Goal: Task Accomplishment & Management: Manage account settings

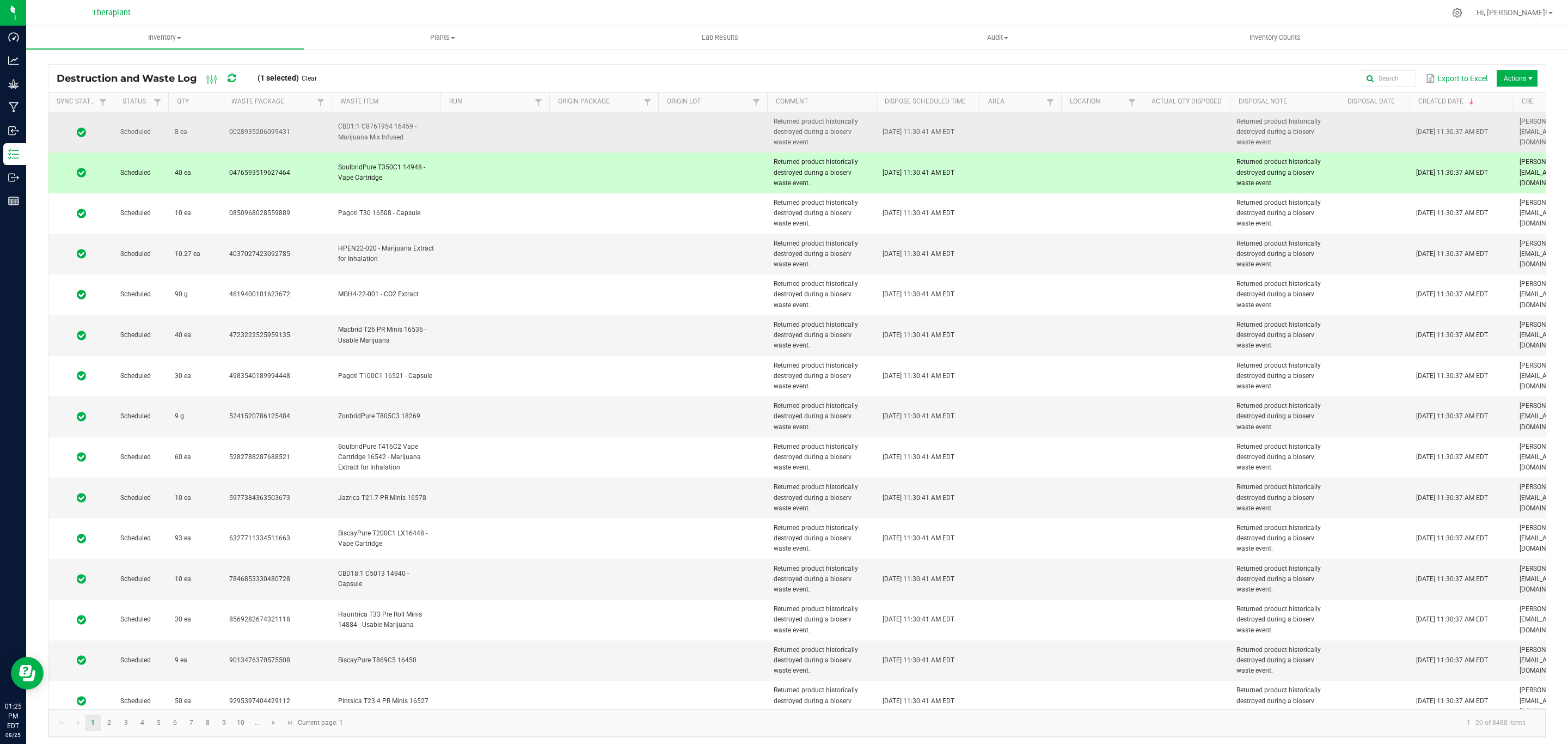
click at [794, 143] on td "Returned product historically destroyed during a bioserv waste event." at bounding box center [822, 132] width 109 height 41
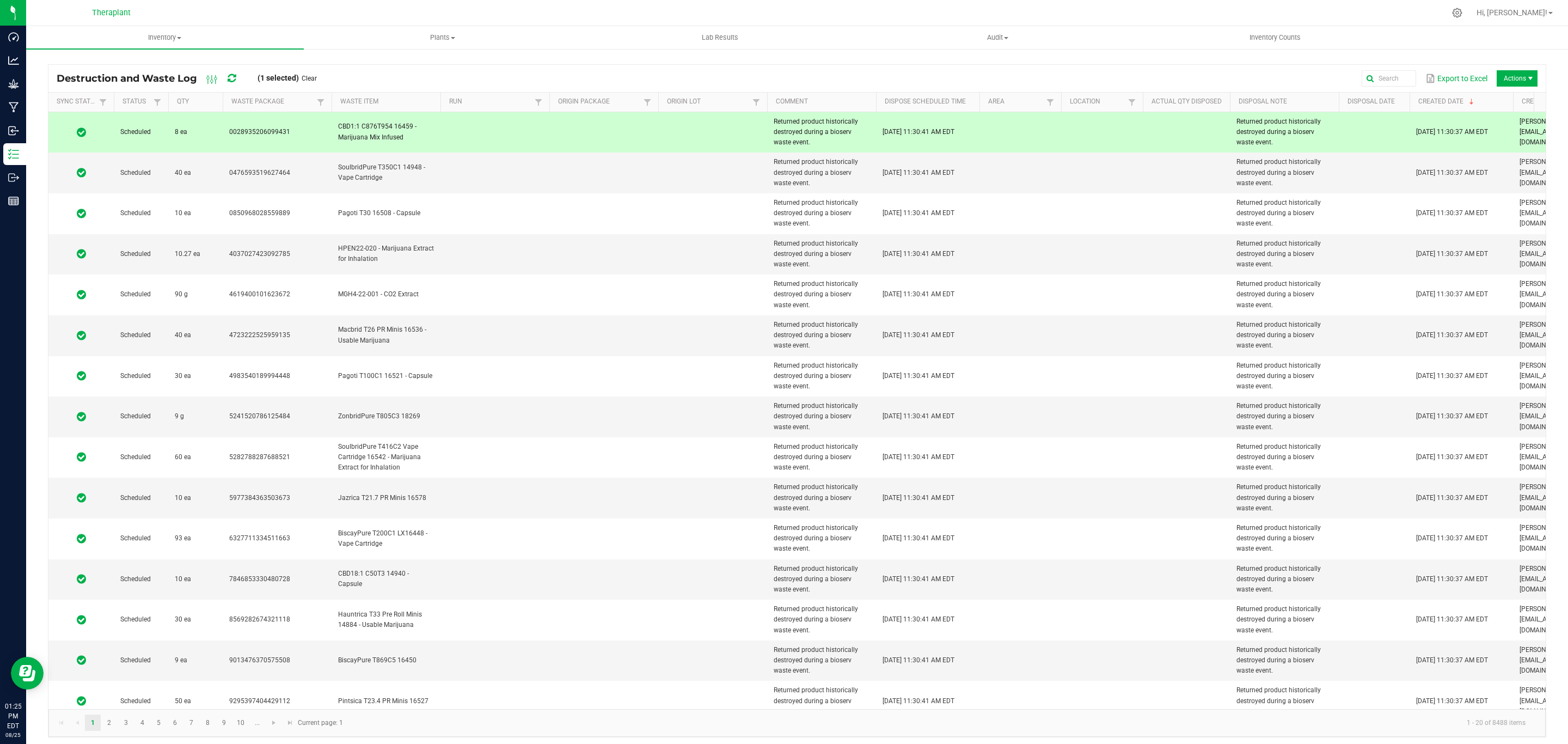
drag, startPoint x: 791, startPoint y: 143, endPoint x: 765, endPoint y: 127, distance: 30.5
click at [765, 127] on tr "Scheduled 8 ea 0028935206099431 CBD1:1 C876T954 16459 - Marijuana Mix Infused R…" at bounding box center [930, 132] width 1764 height 41
copy tr "Returned product historically destroyed during a bioserv waste event."
click at [807, 134] on span "Returned product historically destroyed during a bioserv waste event." at bounding box center [815, 131] width 85 height 28
drag, startPoint x: 791, startPoint y: 142, endPoint x: 773, endPoint y: 124, distance: 25.5
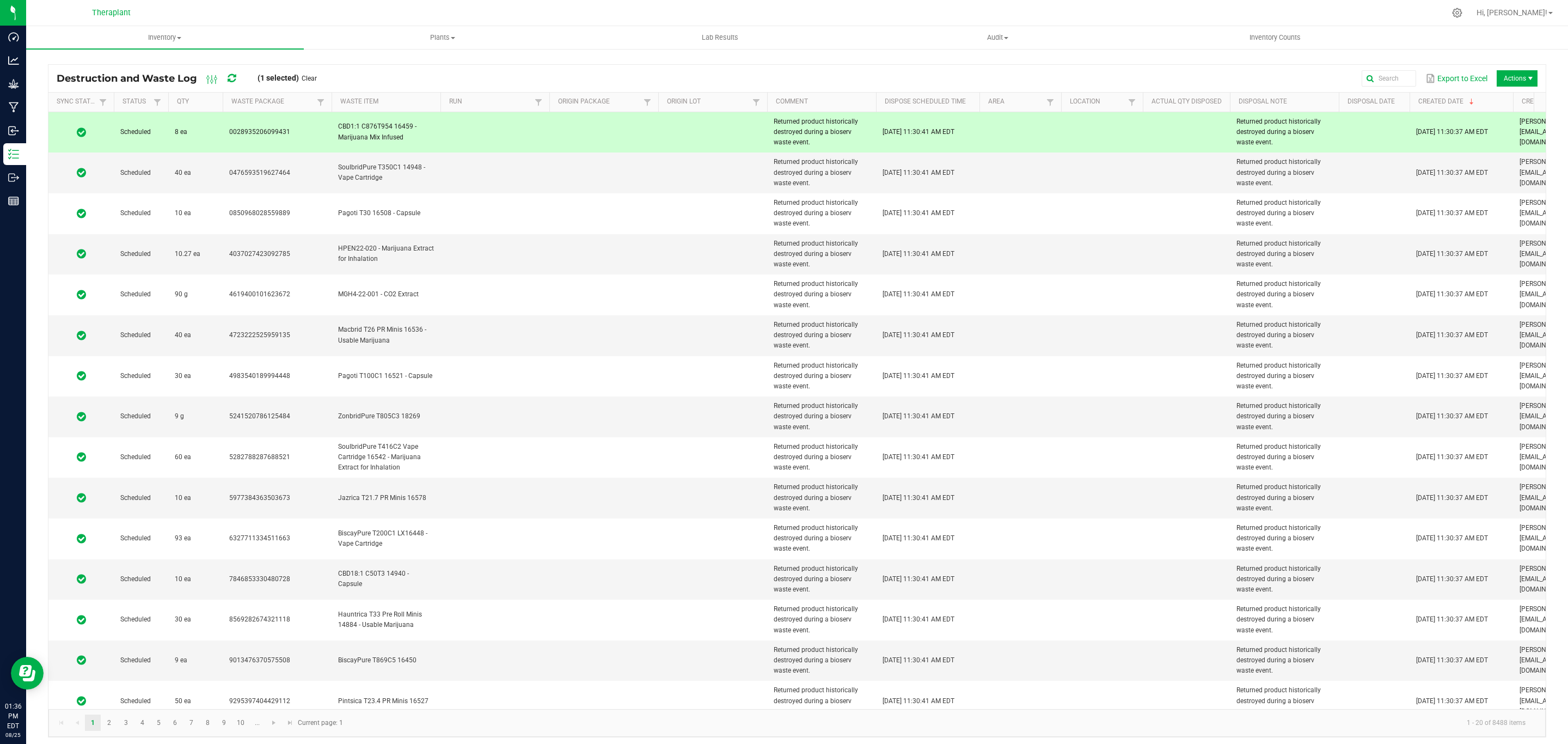
click at [773, 124] on td "Returned product historically destroyed during a bioserv waste event." at bounding box center [822, 132] width 109 height 41
copy span "Returned product historically destroyed during a bioserv waste event."
click at [806, 123] on span "Returned product historically destroyed during a bioserv waste event." at bounding box center [815, 131] width 85 height 28
drag, startPoint x: 793, startPoint y: 143, endPoint x: 776, endPoint y: 126, distance: 24.0
click at [776, 126] on td "Returned product historically destroyed during a bioserv waste event." at bounding box center [822, 132] width 109 height 41
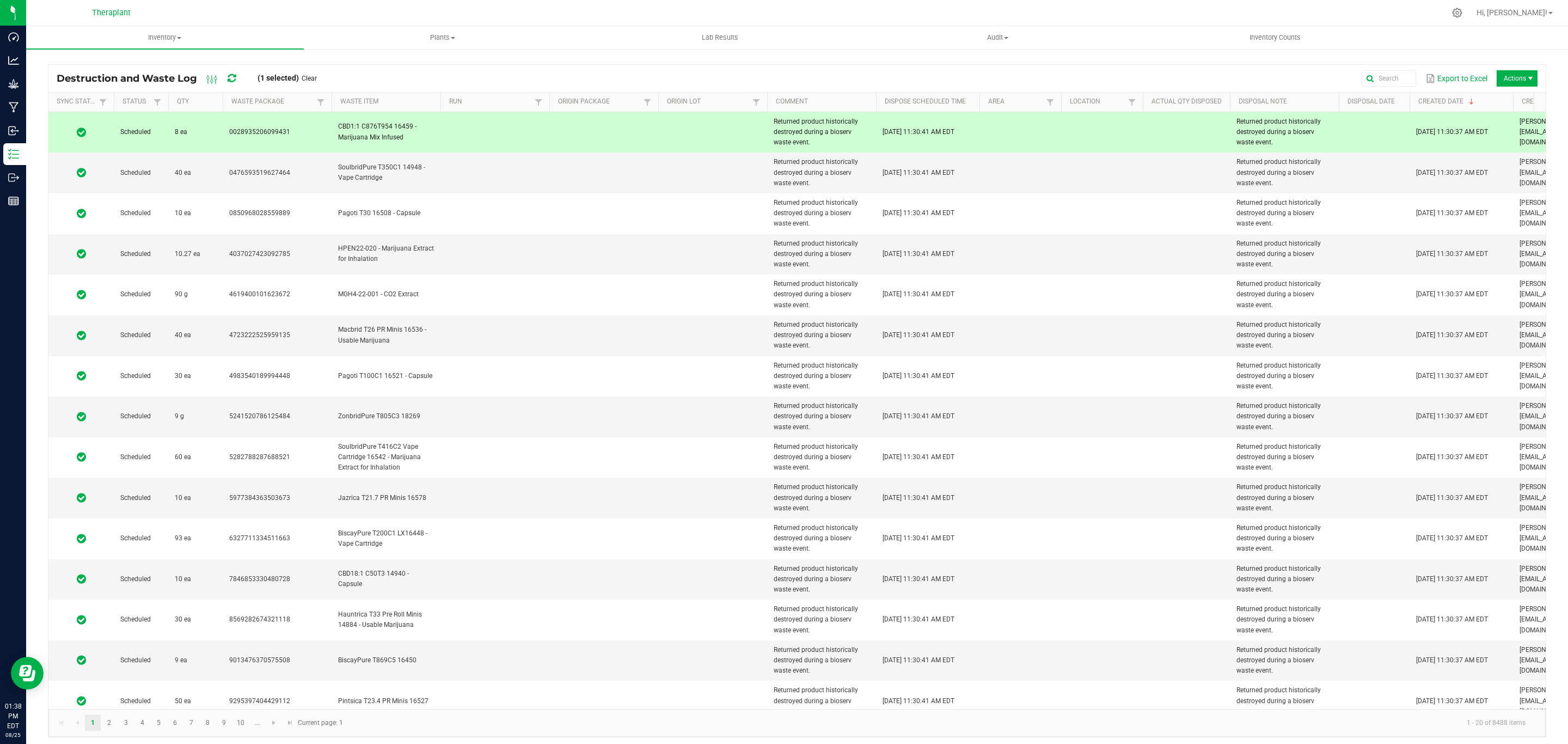
copy span "Returned product historically destroyed during a bioserv waste event."
click at [770, 145] on td "Returned product historically destroyed during a bioserv waste event." at bounding box center [822, 132] width 109 height 41
drag, startPoint x: 796, startPoint y: 143, endPoint x: 771, endPoint y: 125, distance: 30.8
click at [771, 125] on td "Returned product historically destroyed during a bioserv waste event." at bounding box center [822, 132] width 109 height 41
copy span "Returned product historically destroyed during a bioserv waste event."
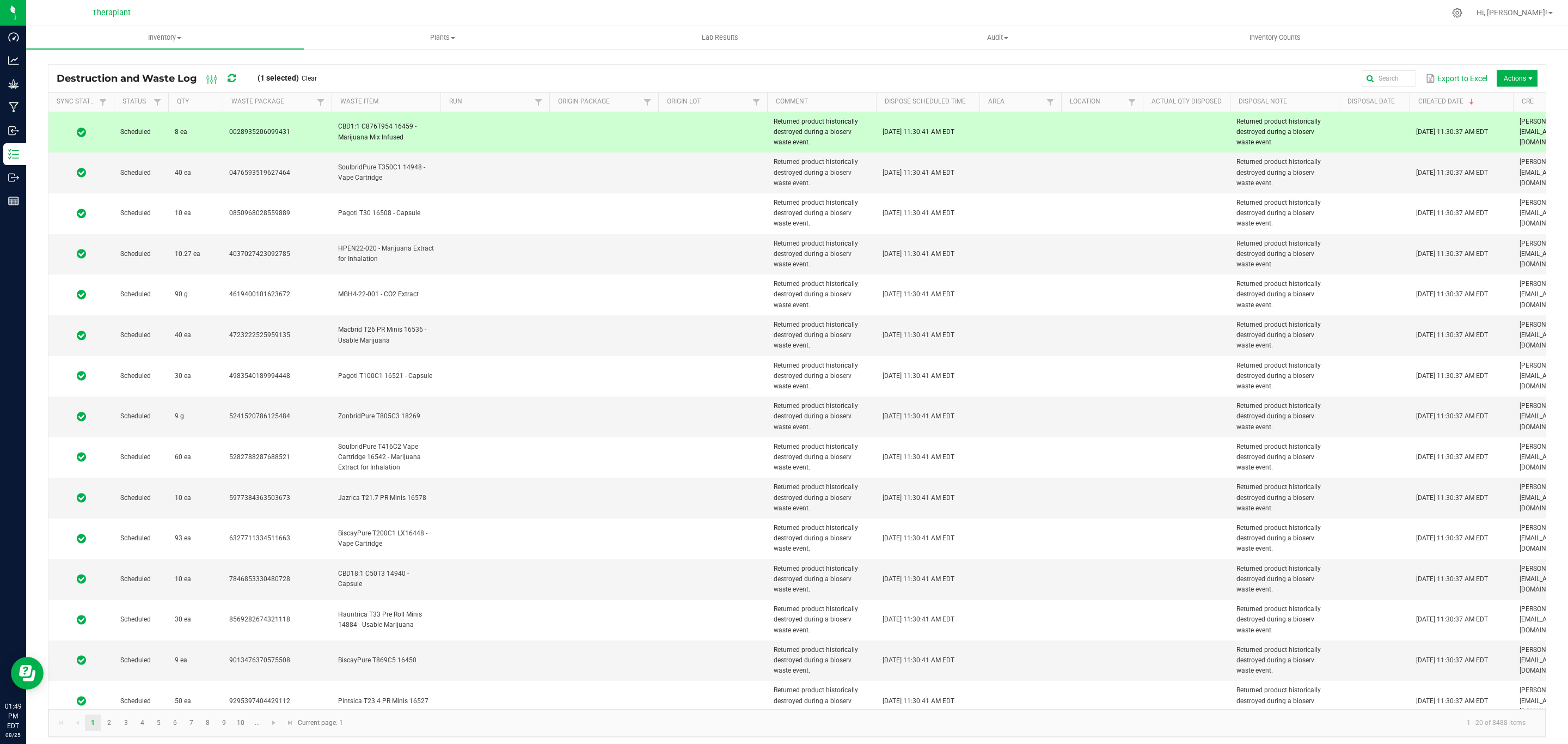
click at [817, 142] on td "Returned product historically destroyed during a bioserv waste event." at bounding box center [822, 132] width 109 height 41
drag, startPoint x: 793, startPoint y: 141, endPoint x: 773, endPoint y: 121, distance: 28.3
click at [773, 121] on td "Returned product historically destroyed during a bioserv waste event." at bounding box center [822, 132] width 109 height 41
copy span "Returned product historically destroyed during a bioserv waste event."
click at [826, 134] on span "Returned product historically destroyed during a bioserv waste event." at bounding box center [815, 131] width 85 height 28
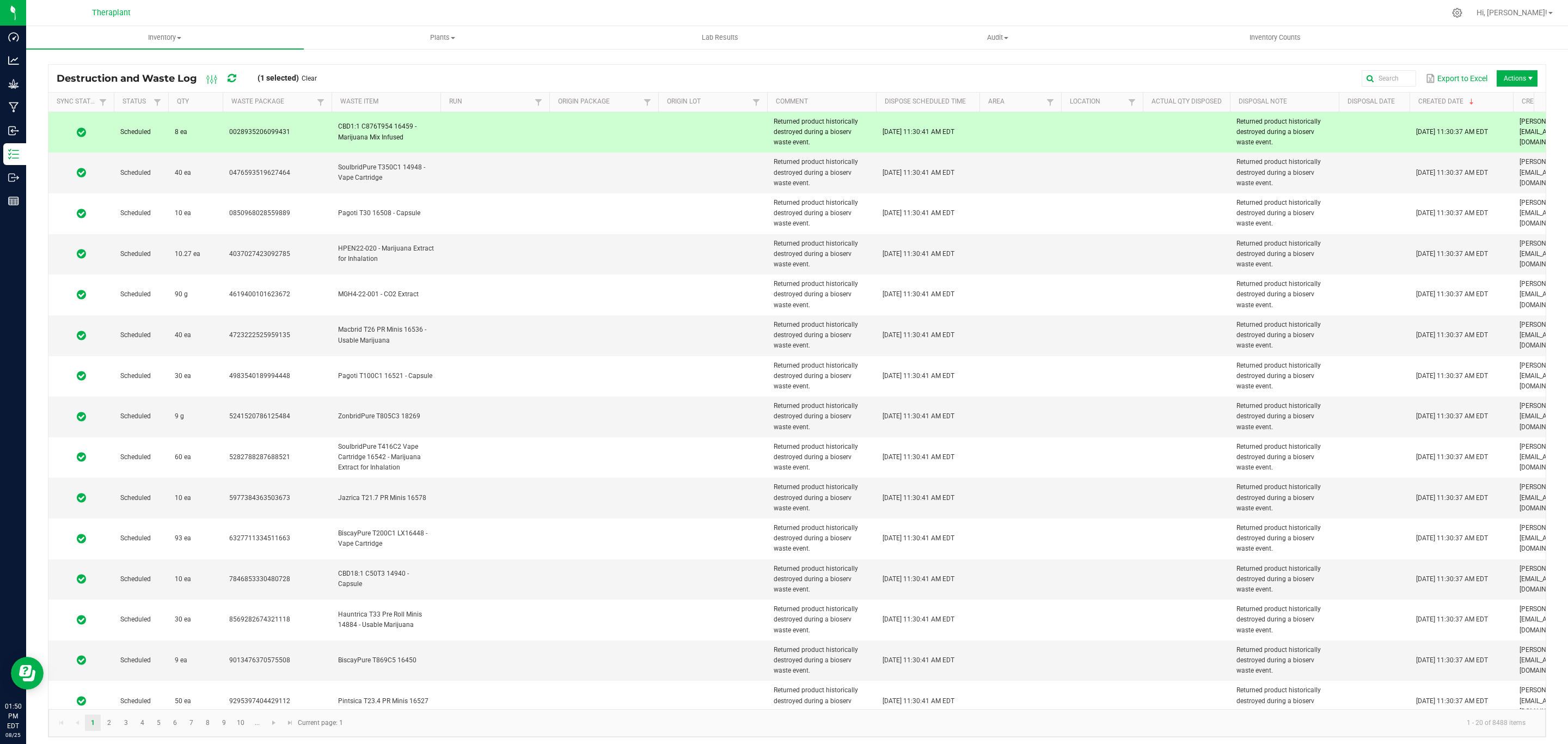
drag, startPoint x: 795, startPoint y: 143, endPoint x: 771, endPoint y: 125, distance: 30.0
click at [771, 125] on td "Returned product historically destroyed during a bioserv waste event." at bounding box center [822, 132] width 109 height 41
copy span "Returned product historically destroyed during a bioserv waste event."
click at [789, 144] on span "Returned product historically destroyed during a bioserv waste event." at bounding box center [815, 131] width 85 height 28
drag, startPoint x: 791, startPoint y: 143, endPoint x: 771, endPoint y: 121, distance: 29.7
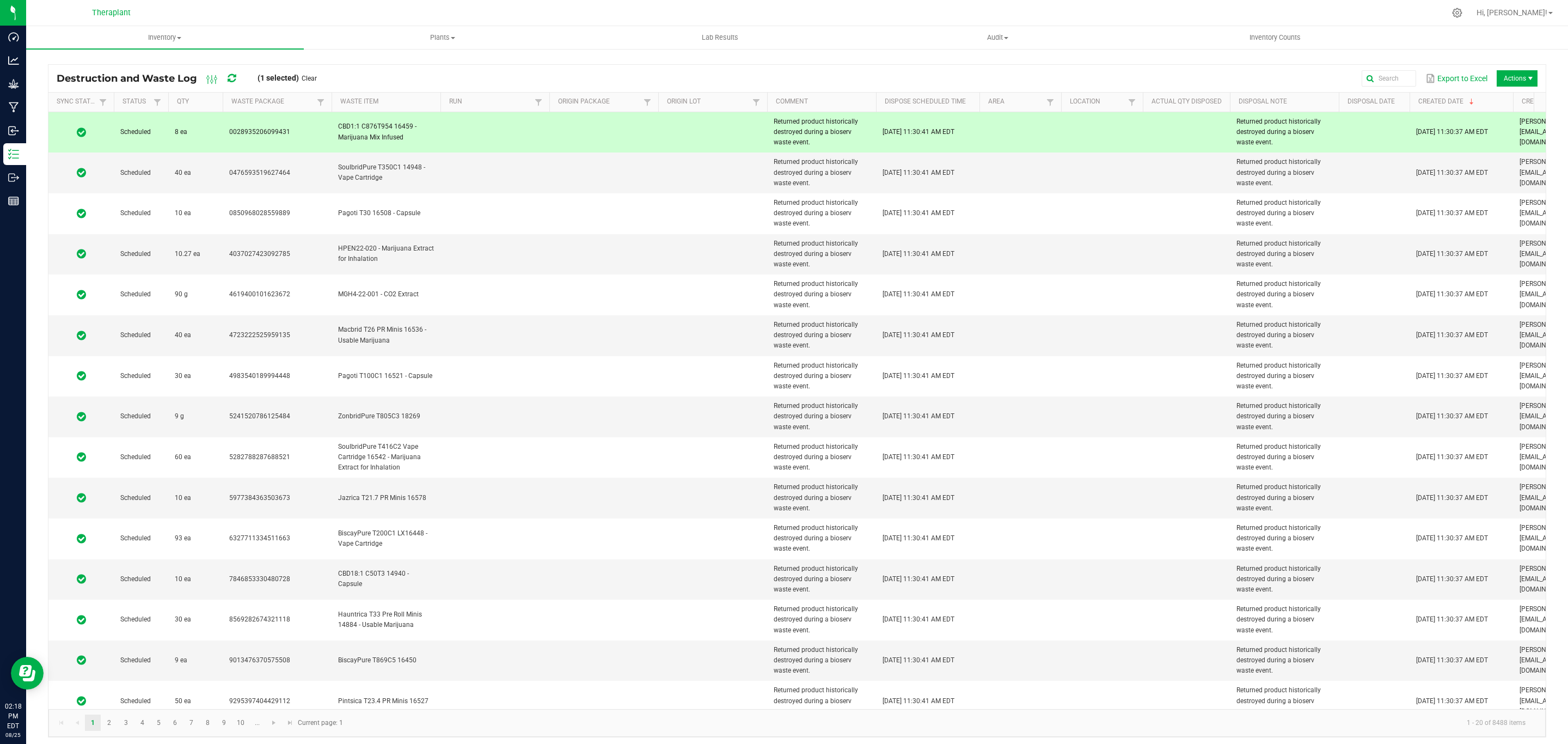
click at [771, 121] on td "Returned product historically destroyed during a bioserv waste event." at bounding box center [822, 132] width 109 height 41
copy span "Returned product historically destroyed during a bioserv waste event."
click at [804, 141] on td "Returned product historically destroyed during a bioserv waste event." at bounding box center [822, 132] width 109 height 41
drag, startPoint x: 792, startPoint y: 144, endPoint x: 775, endPoint y: 126, distance: 24.8
click at [775, 126] on td "Returned product historically destroyed during a bioserv waste event." at bounding box center [822, 132] width 109 height 41
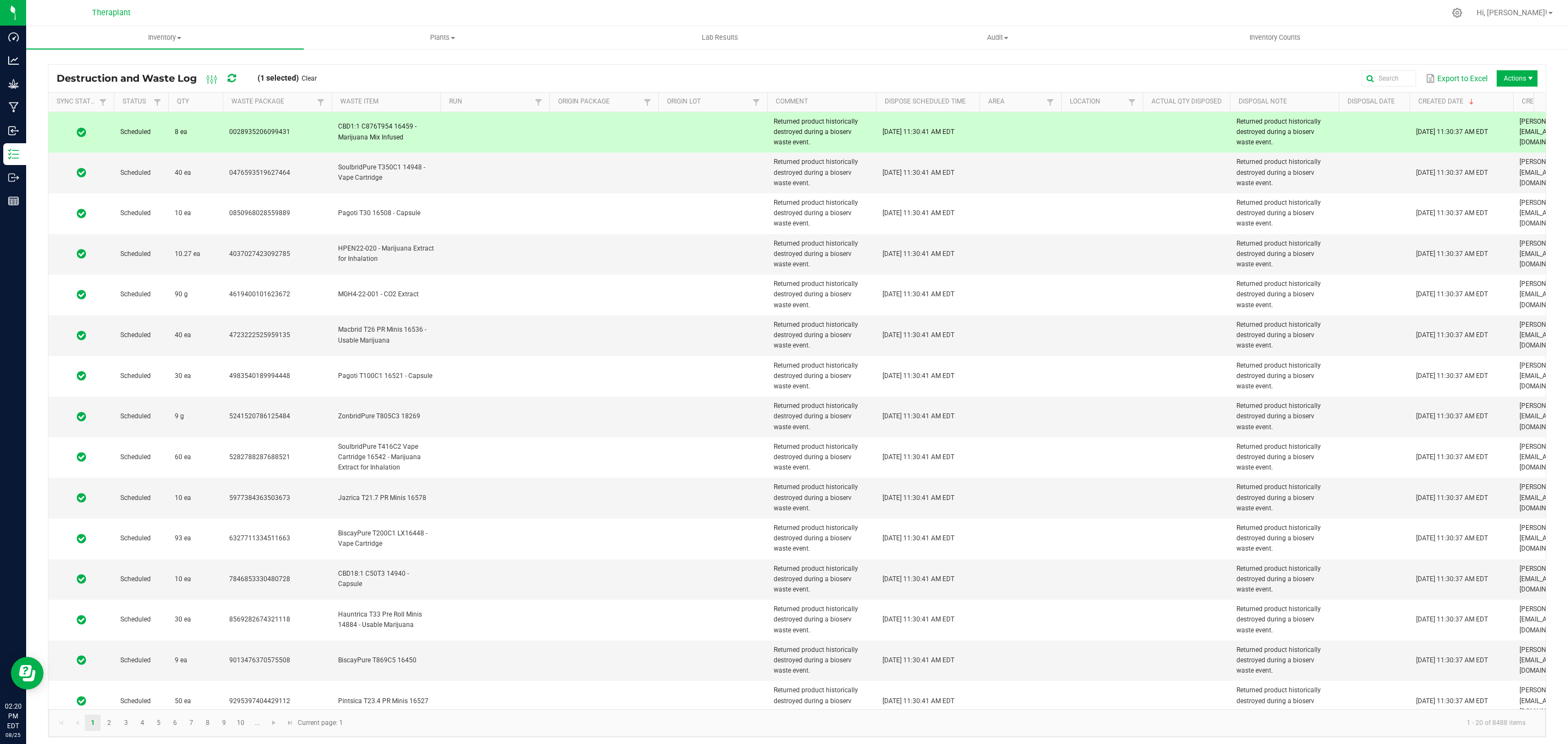
copy span "Returned product historically destroyed during a bioserv waste event."
click at [804, 150] on td "Returned product historically destroyed during a bioserv waste event." at bounding box center [822, 132] width 109 height 41
copy span "Returned product historically destroyed during a bioserv waste event."
click at [789, 150] on td "Returned product historically destroyed during a bioserv waste event." at bounding box center [822, 132] width 109 height 41
drag, startPoint x: 796, startPoint y: 144, endPoint x: 771, endPoint y: 124, distance: 32.0
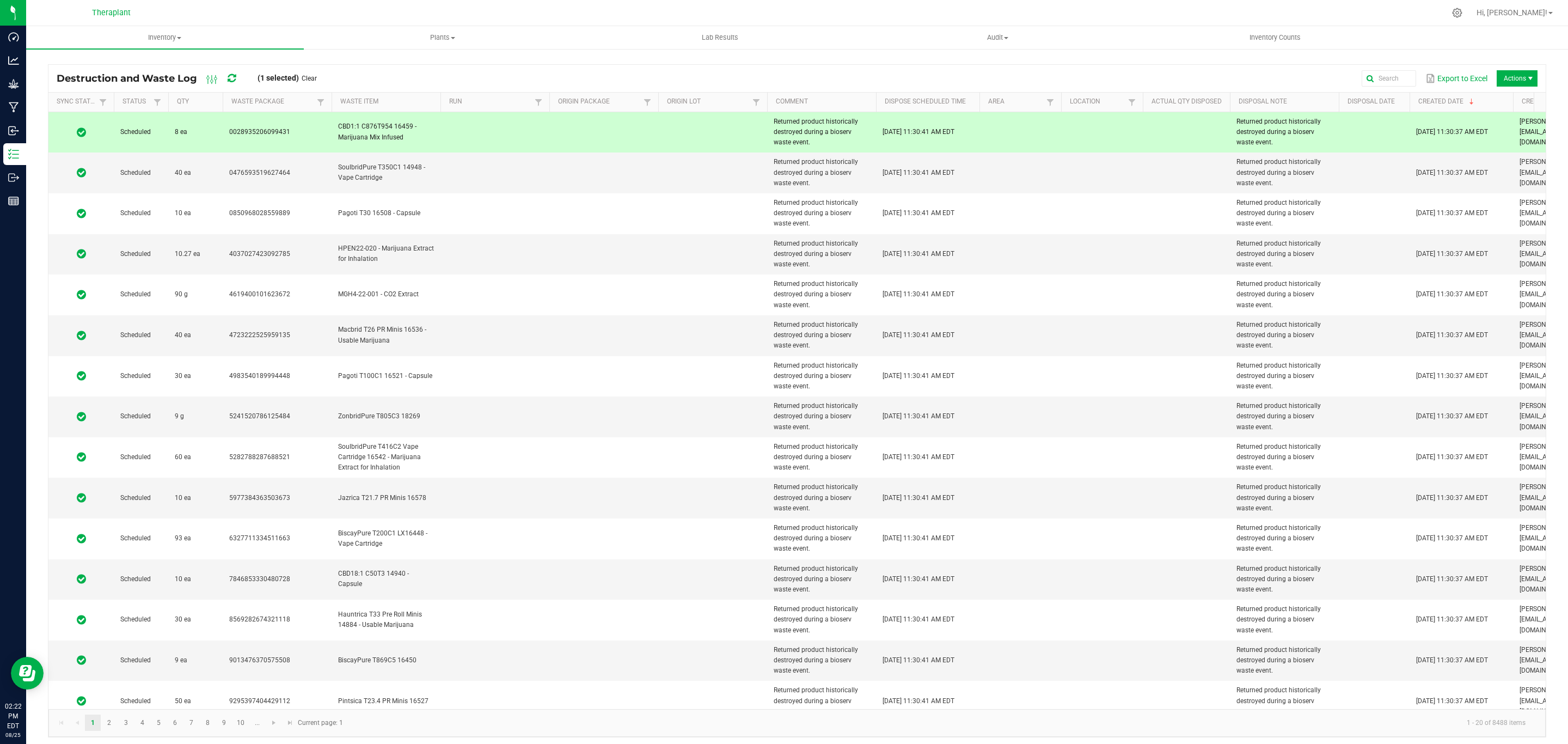
click at [771, 124] on td "Returned product historically destroyed during a bioserv waste event." at bounding box center [822, 132] width 109 height 41
copy span "Returned product historically destroyed during a bioserv waste event."
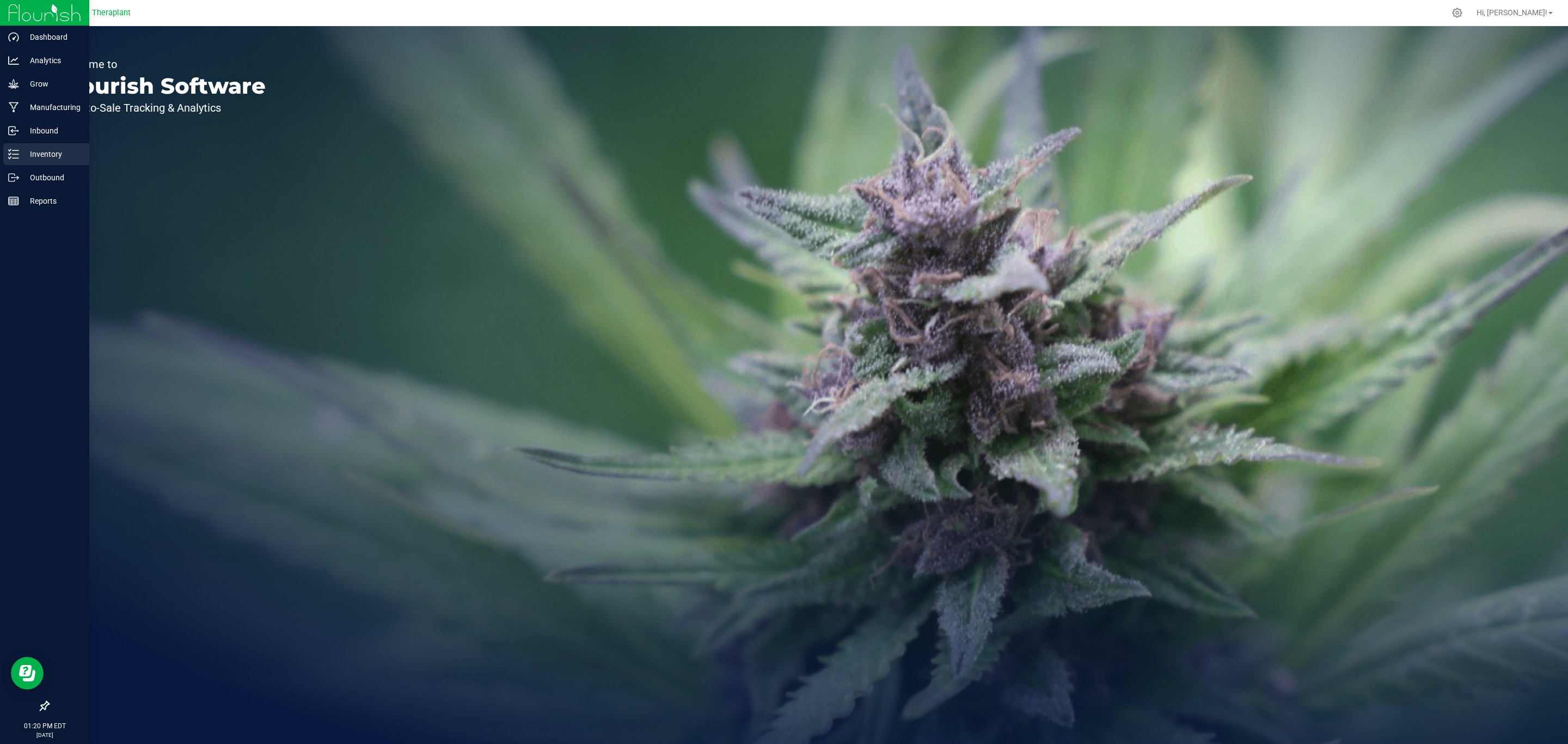
click at [13, 154] on line at bounding box center [16, 154] width 6 height 0
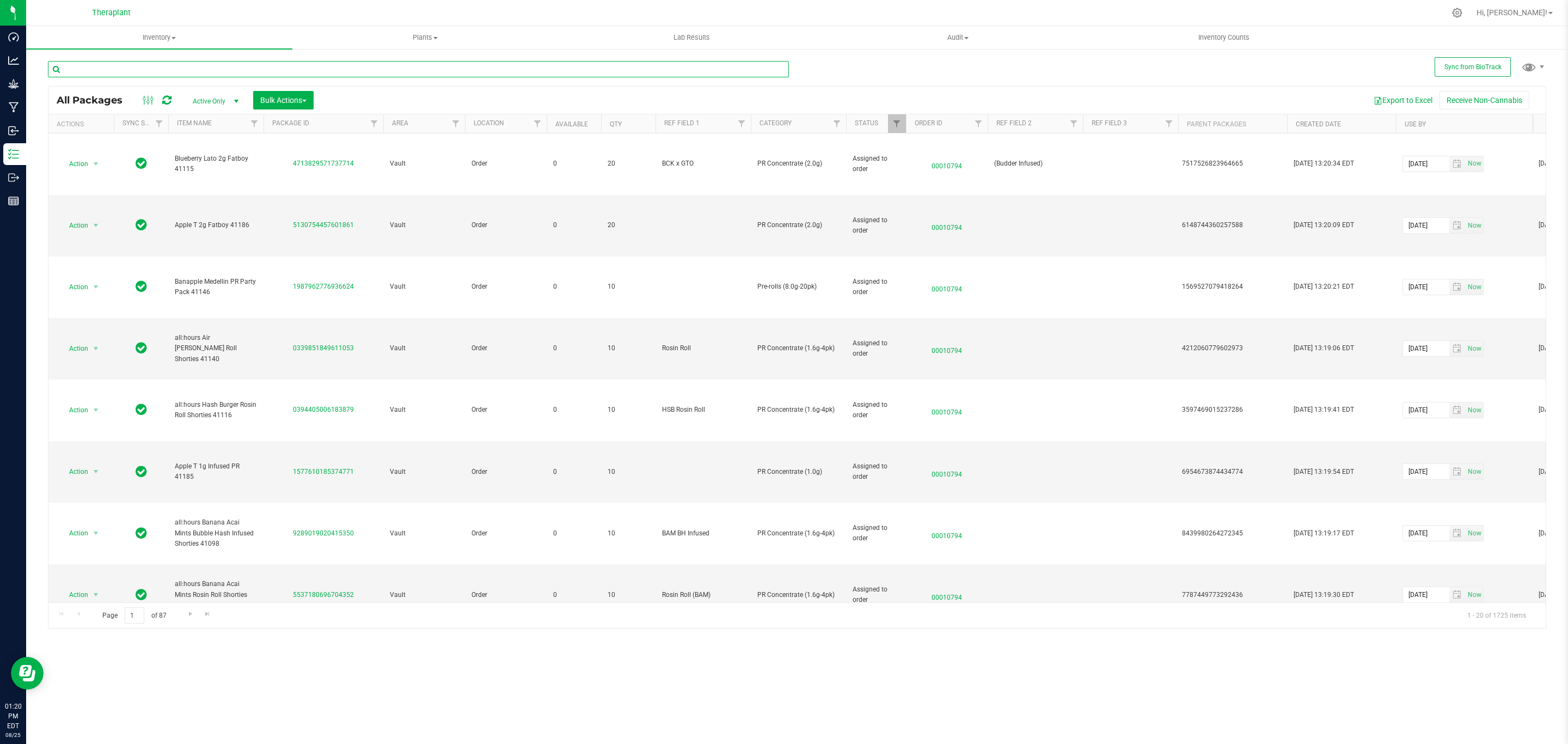
click at [235, 75] on input "text" at bounding box center [419, 69] width 741 height 16
type input "4943"
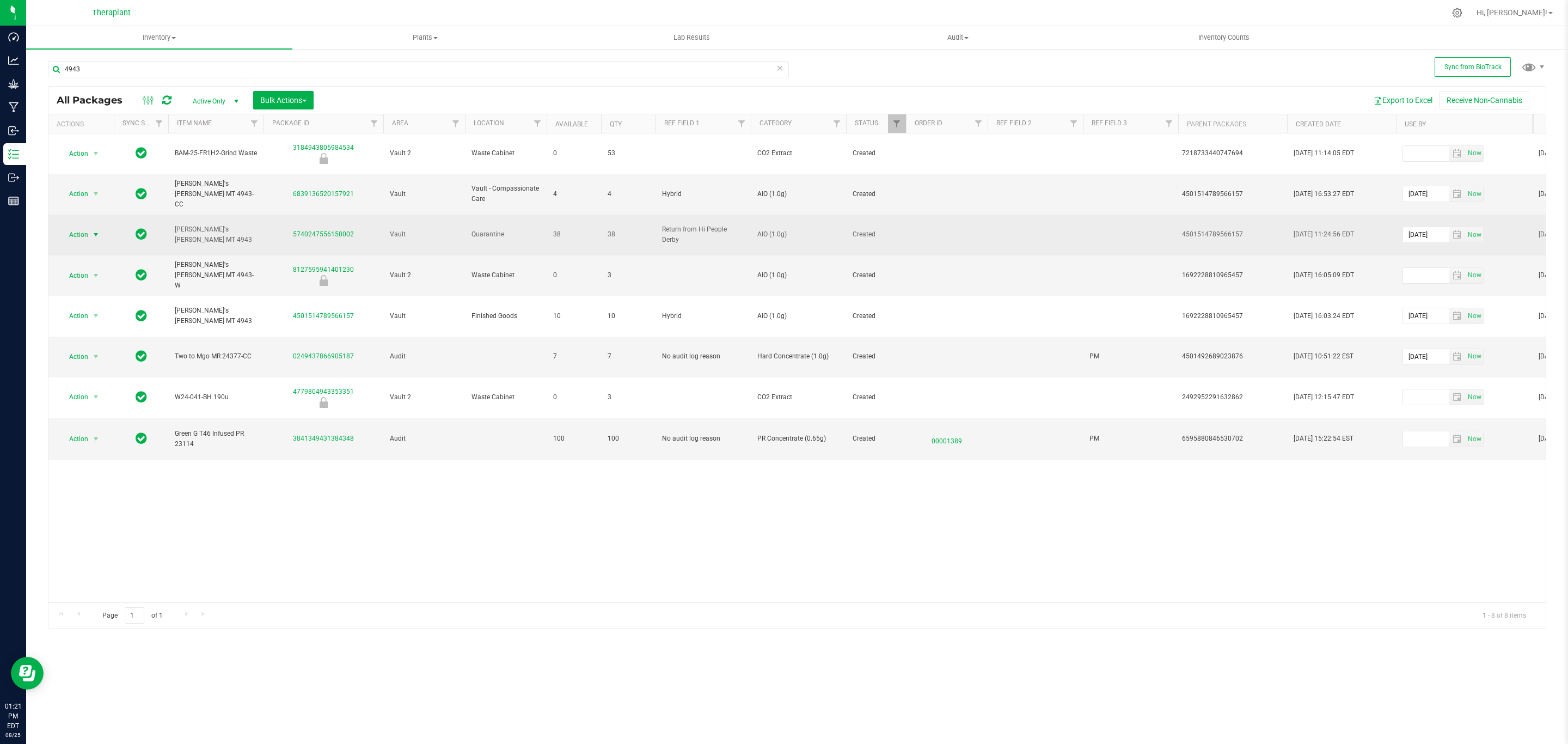
click at [81, 227] on span "Action" at bounding box center [74, 235] width 30 height 16
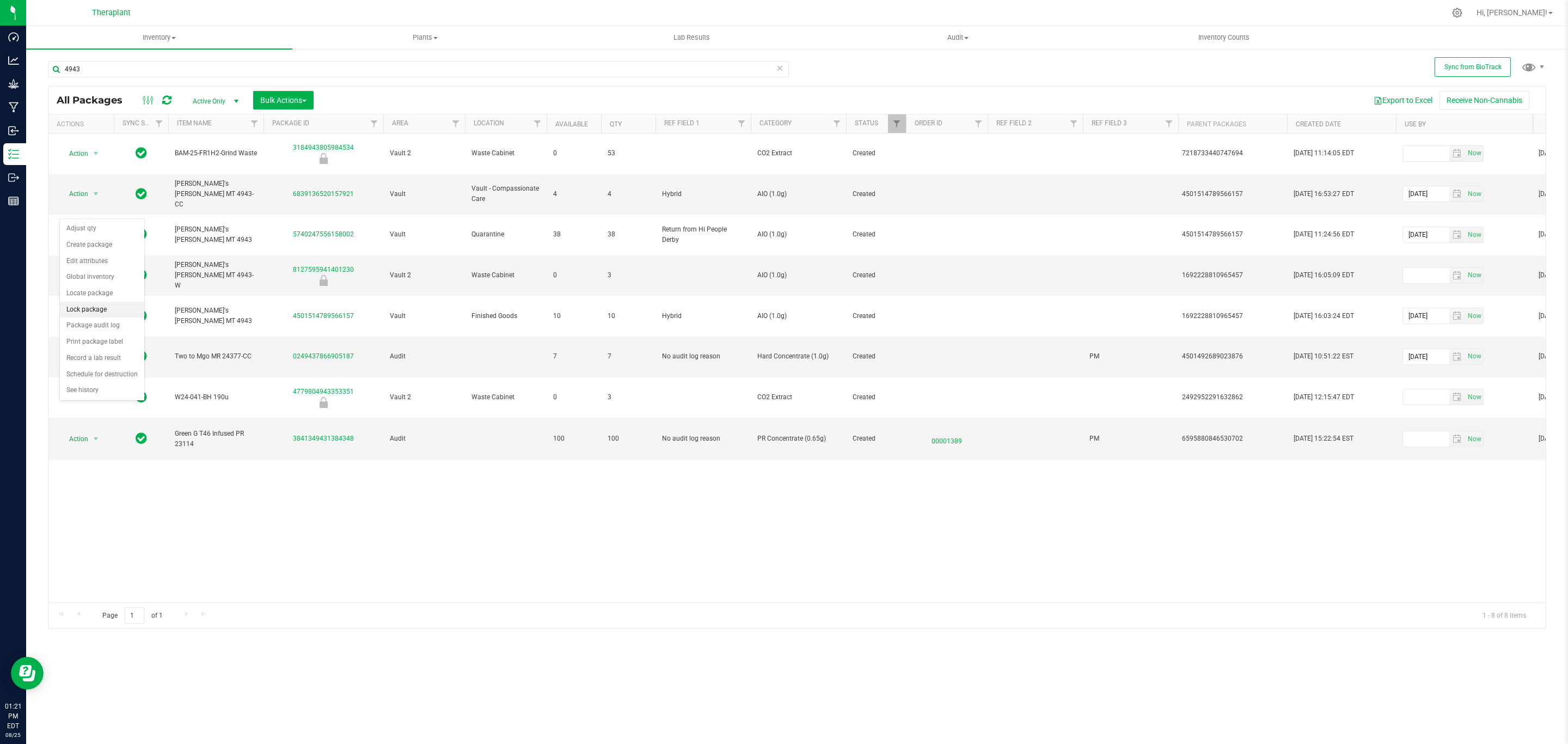
click at [99, 307] on li "Lock package" at bounding box center [102, 309] width 85 height 16
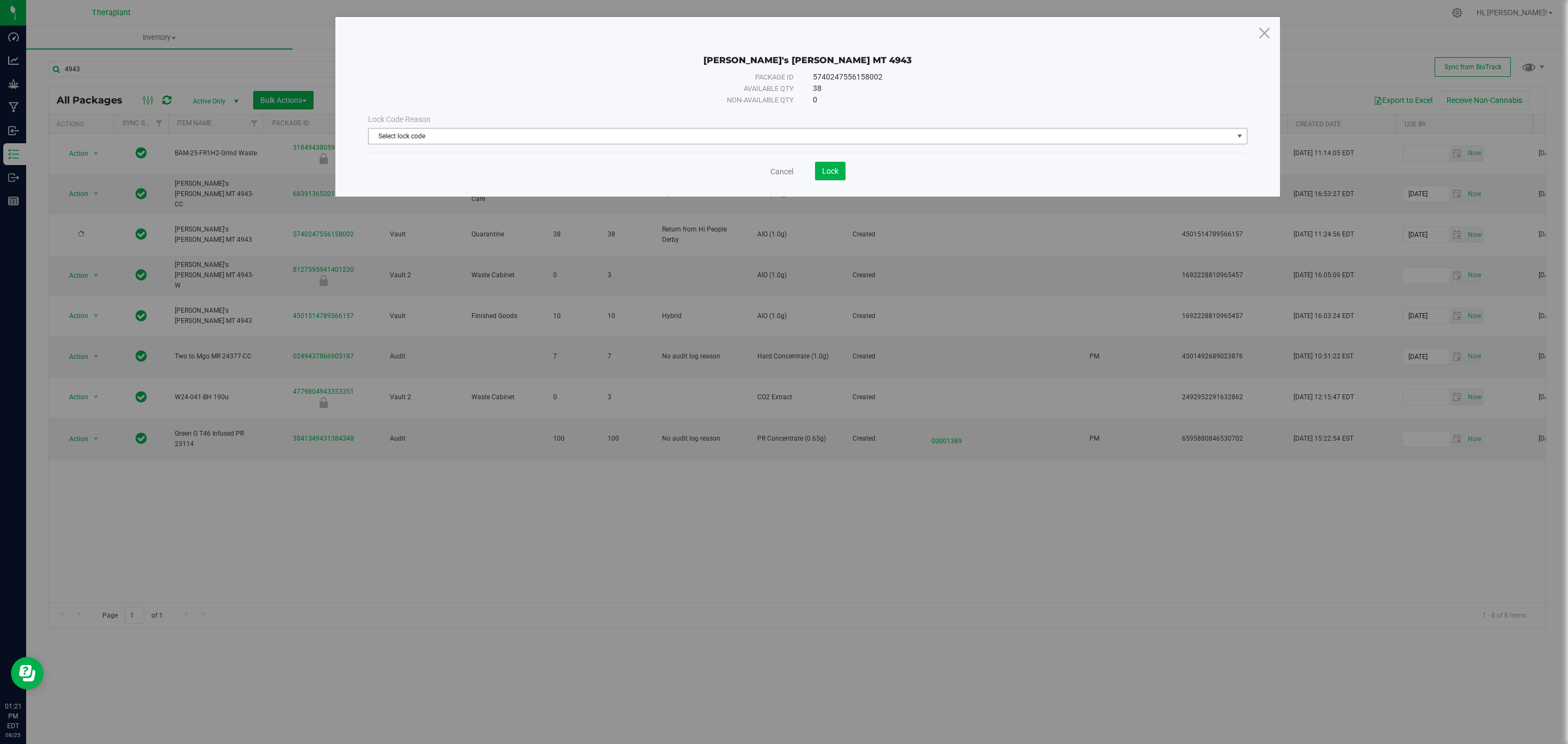
click at [697, 137] on span "Select lock code" at bounding box center [801, 136] width 864 height 16
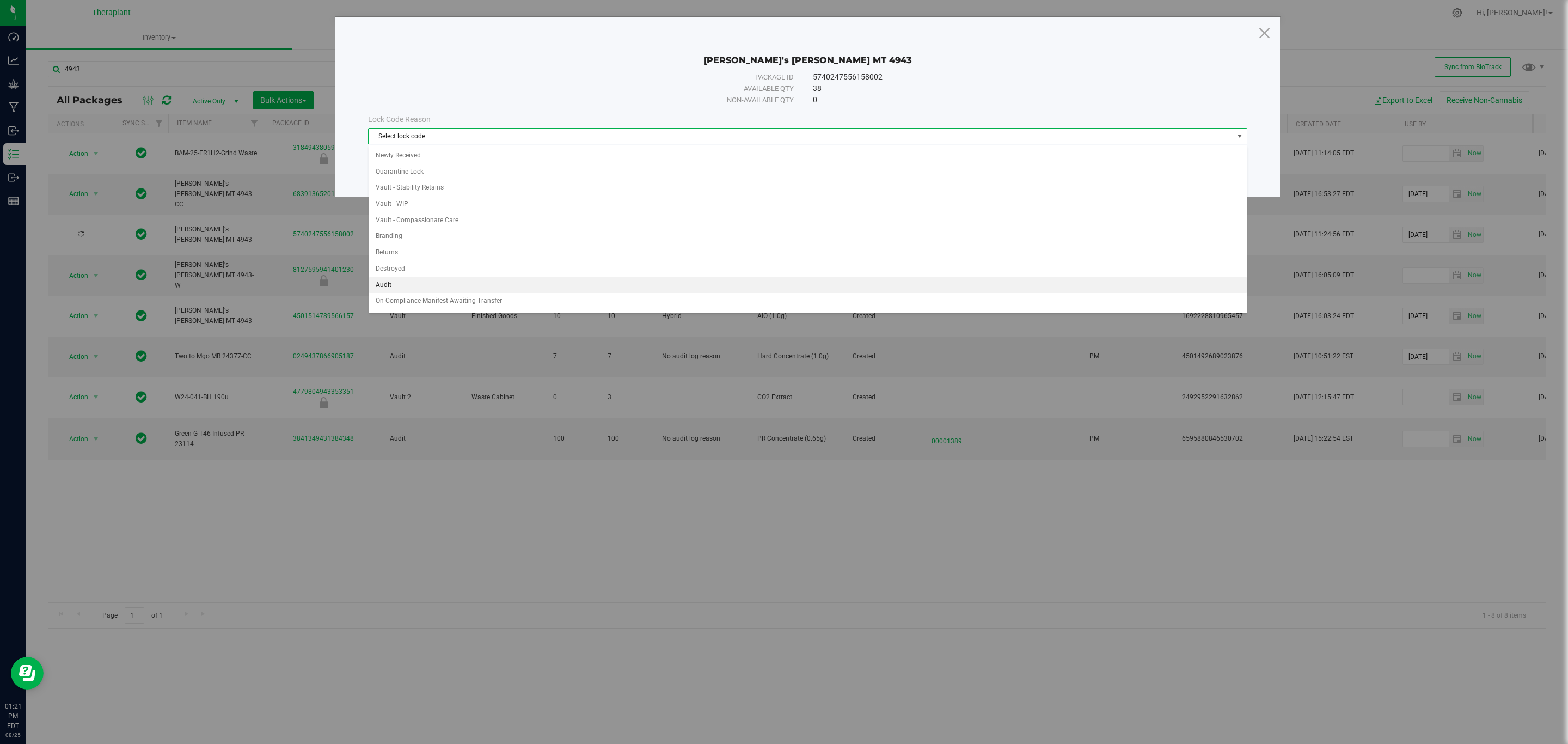
click at [414, 292] on li "Audit" at bounding box center [808, 285] width 878 height 16
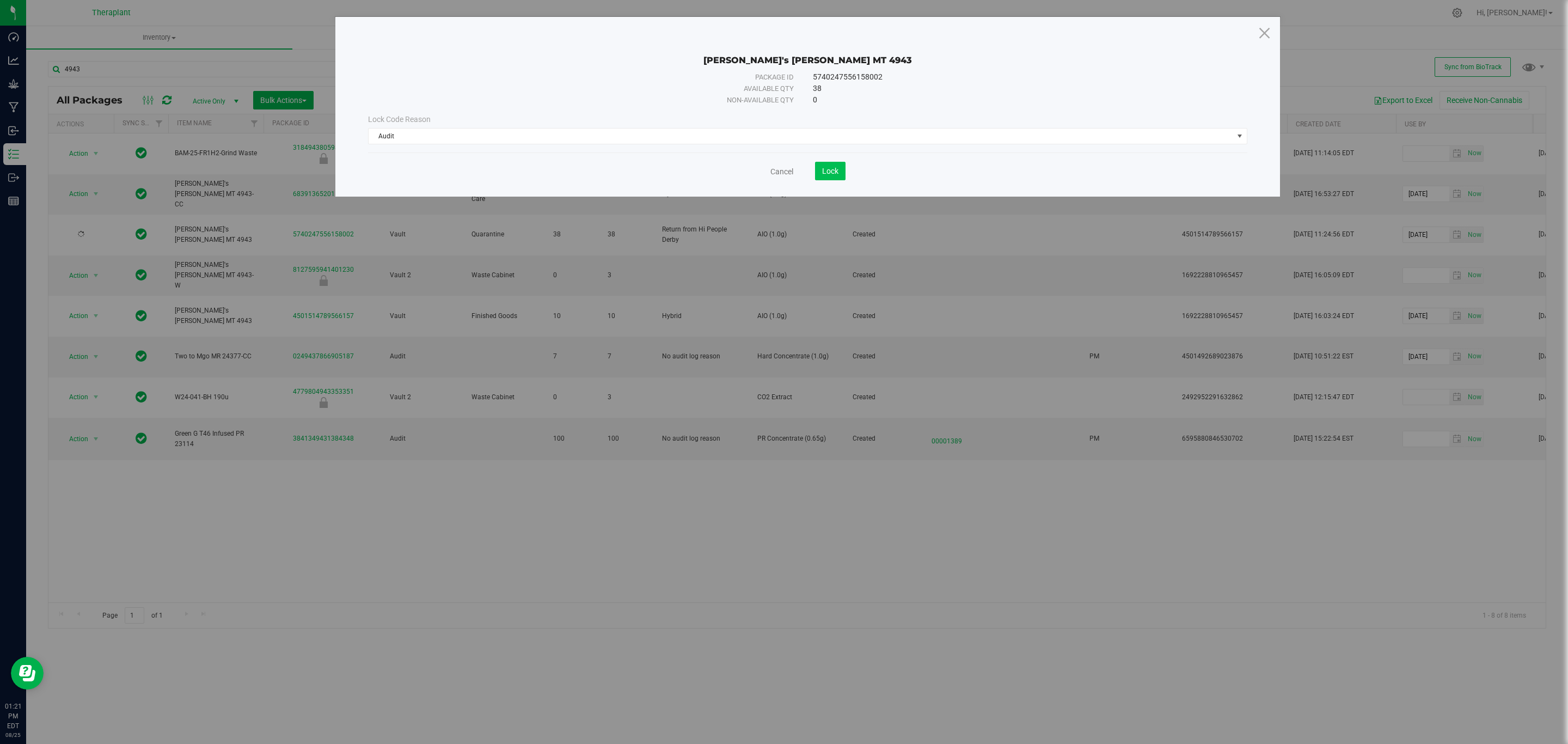
drag, startPoint x: 812, startPoint y: 170, endPoint x: 819, endPoint y: 174, distance: 8.1
click at [812, 170] on save-button "Lock" at bounding box center [819, 171] width 52 height 19
click at [819, 174] on button "Lock" at bounding box center [829, 171] width 30 height 19
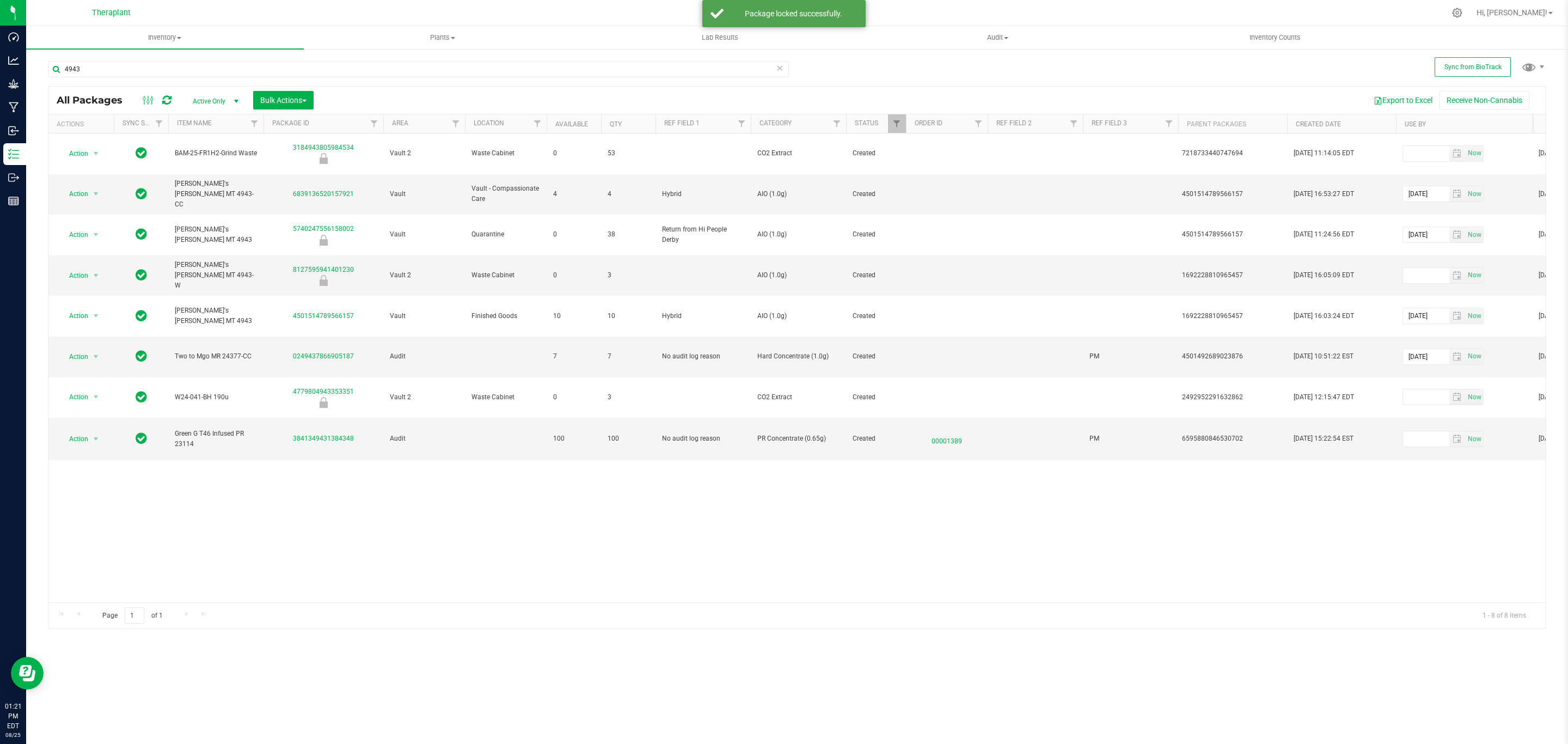
click at [682, 224] on span "Return from Hi People Derby" at bounding box center [703, 235] width 82 height 21
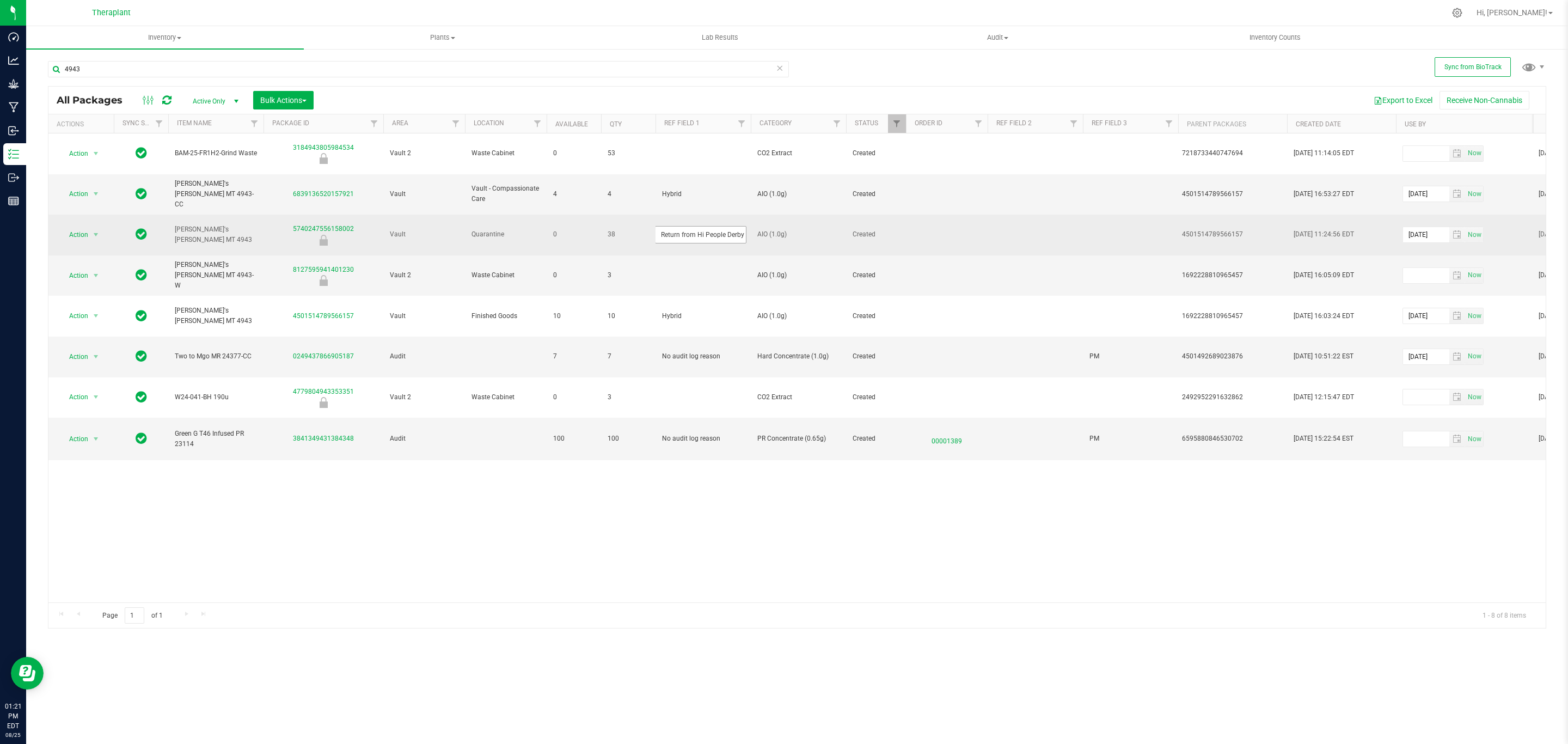
click at [697, 226] on input "Return from Hi People Derby" at bounding box center [701, 235] width 92 height 17
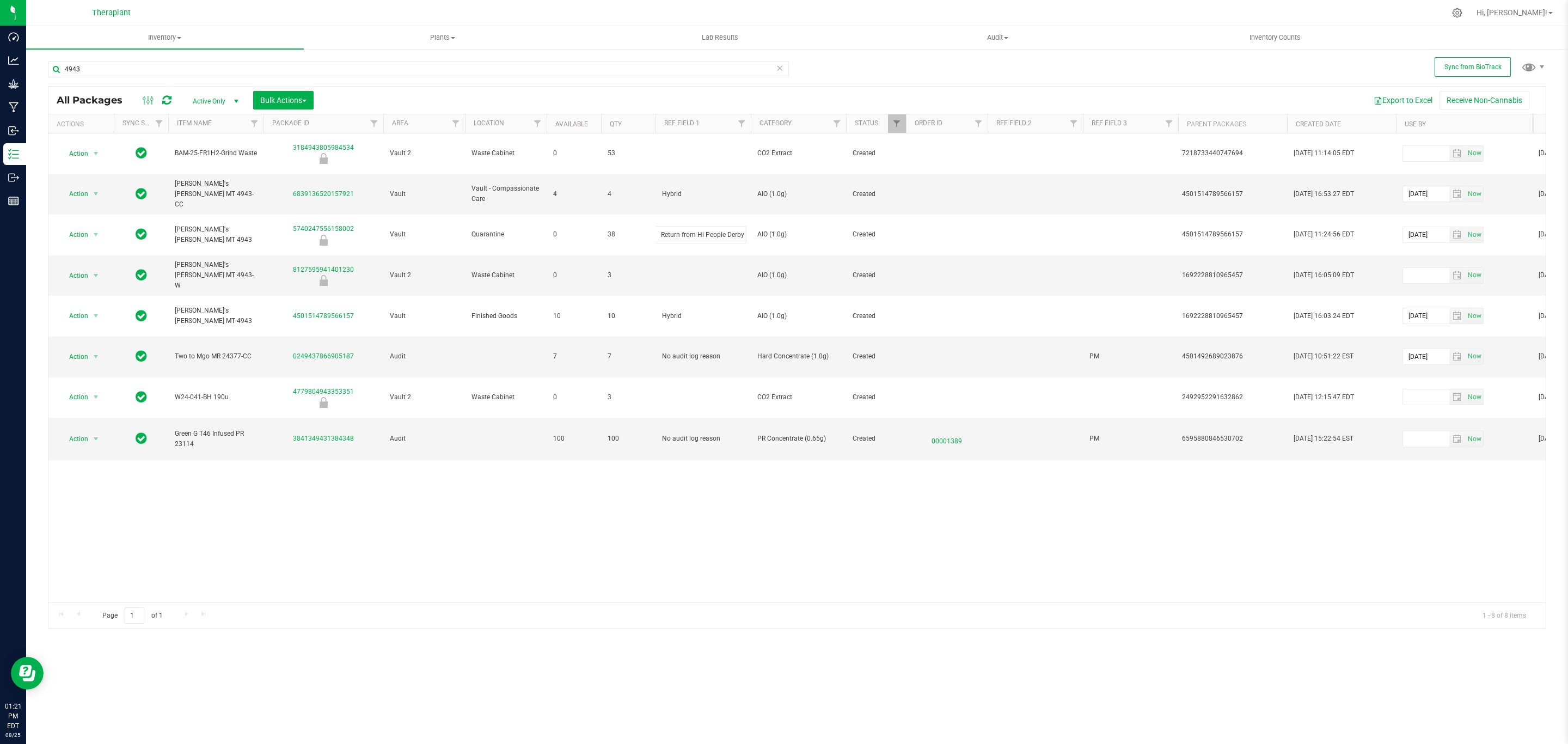
click at [759, 472] on div "Action Action Edit attributes Global inventory Locate package Package audit log…" at bounding box center [797, 368] width 1497 height 469
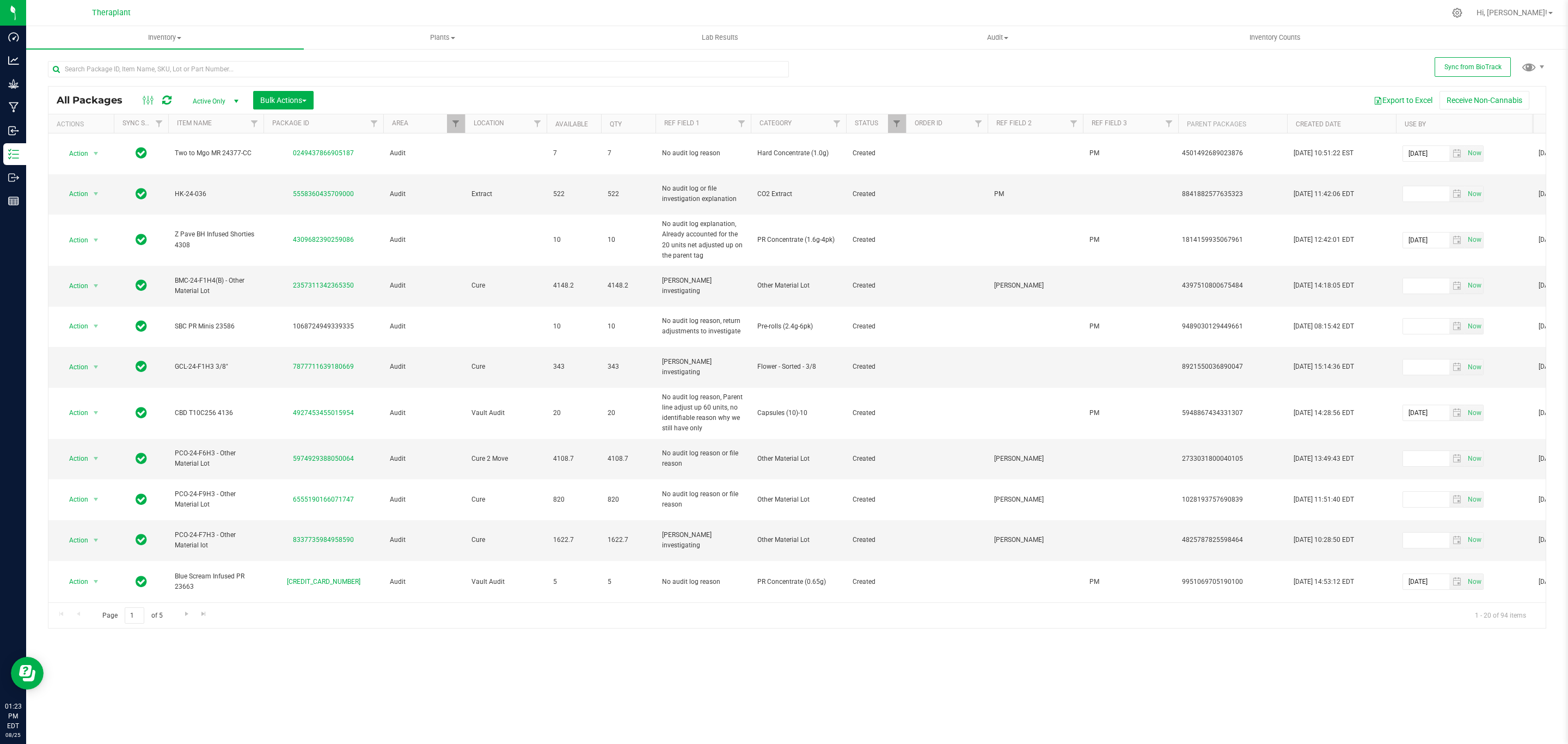
click at [1358, 131] on th "Created Date" at bounding box center [1341, 123] width 109 height 19
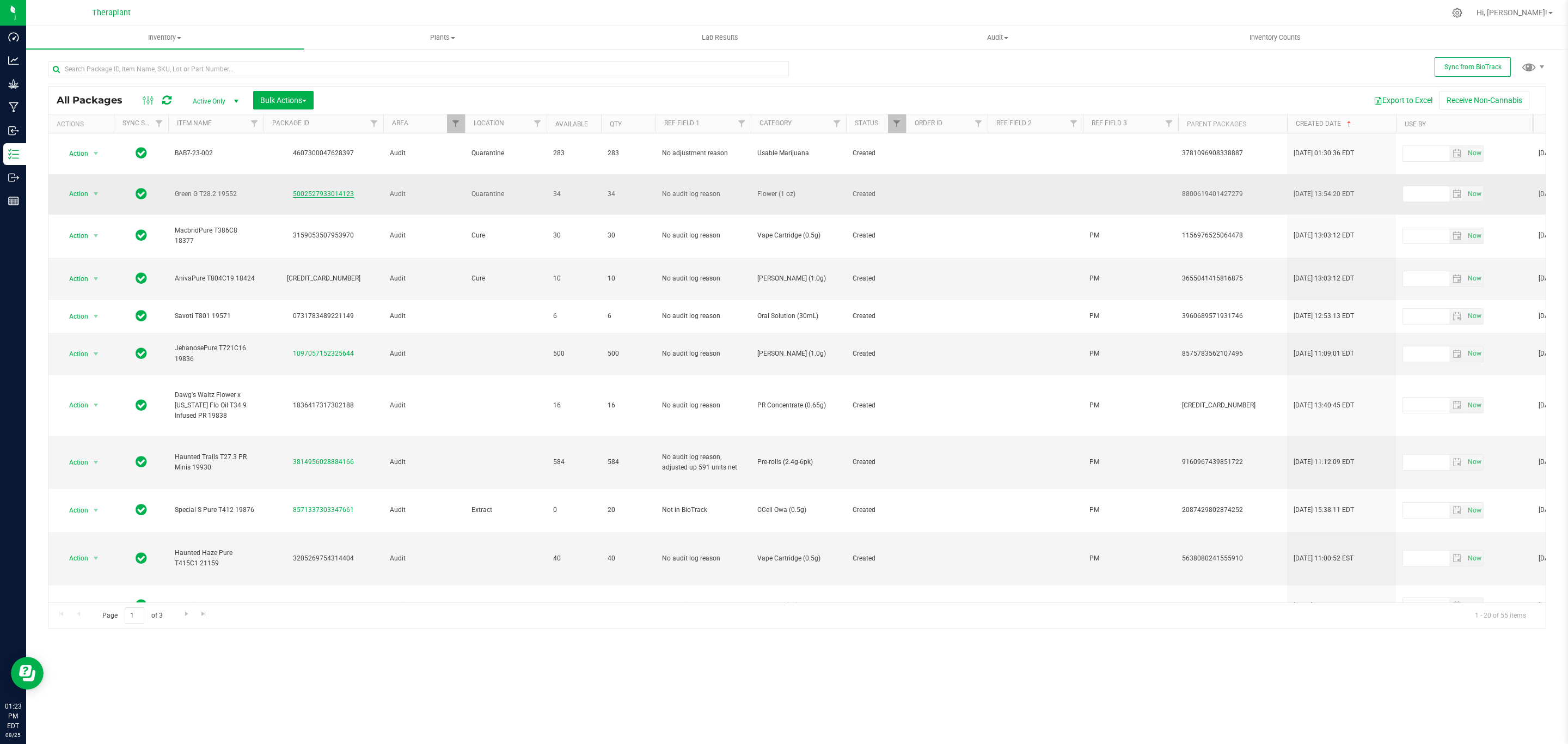
drag, startPoint x: 361, startPoint y: 179, endPoint x: 294, endPoint y: 177, distance: 67.0
click at [294, 189] on div "5002527933014123" at bounding box center [323, 193] width 123 height 10
copy link "5002527933014123"
click at [83, 186] on span "Action" at bounding box center [74, 194] width 30 height 16
click at [99, 194] on li "Adjust qty" at bounding box center [102, 194] width 85 height 16
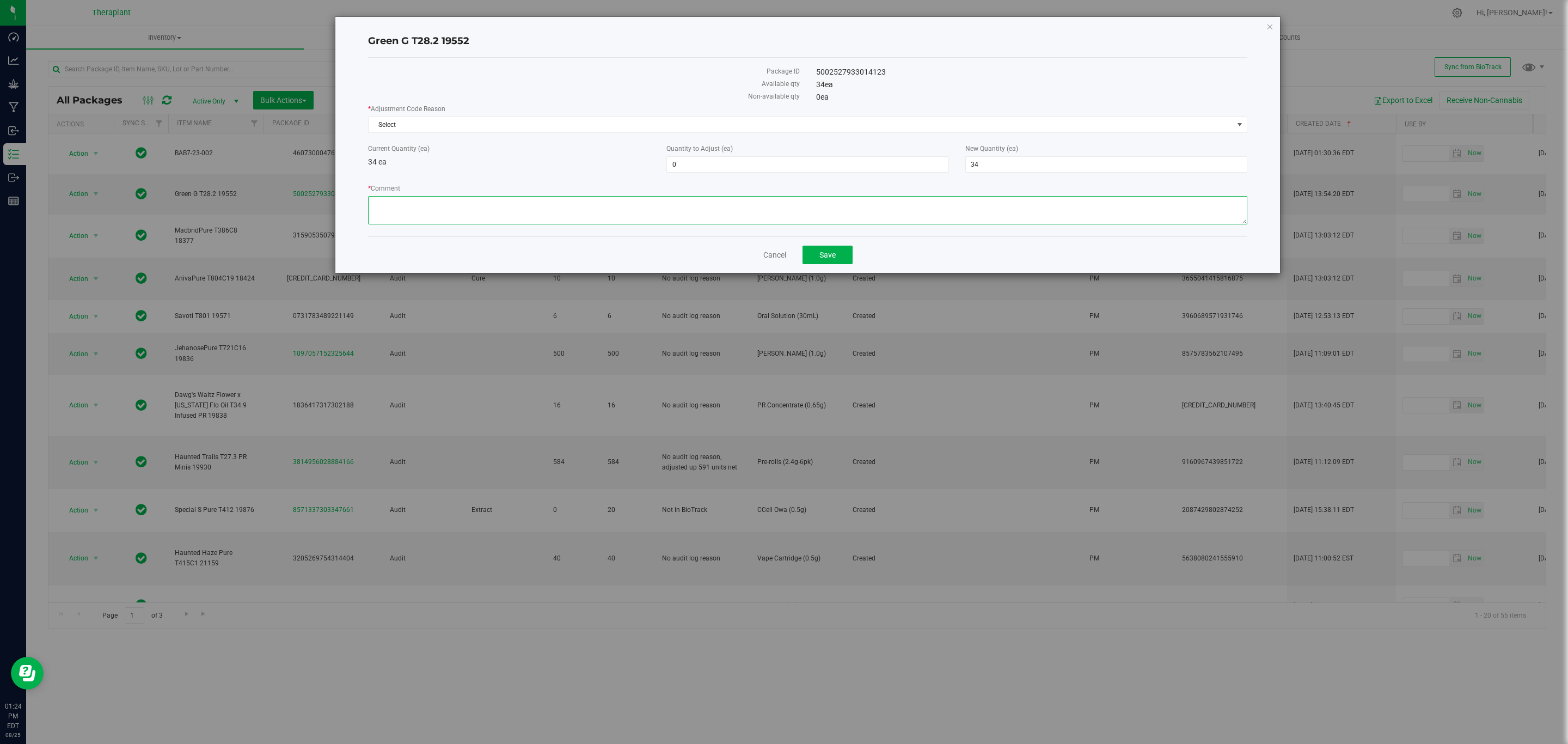
click at [644, 214] on textarea "* Comment" at bounding box center [808, 210] width 879 height 28
paste textarea "This product was sub lotted for a QA sample but for some reason was not able to…"
type textarea "This product was sub lotted for a QA sample but for some reason was not able to…"
click at [1010, 159] on span "34 34" at bounding box center [1106, 164] width 282 height 16
click at [1010, 159] on input "34" at bounding box center [1107, 165] width 281 height 16
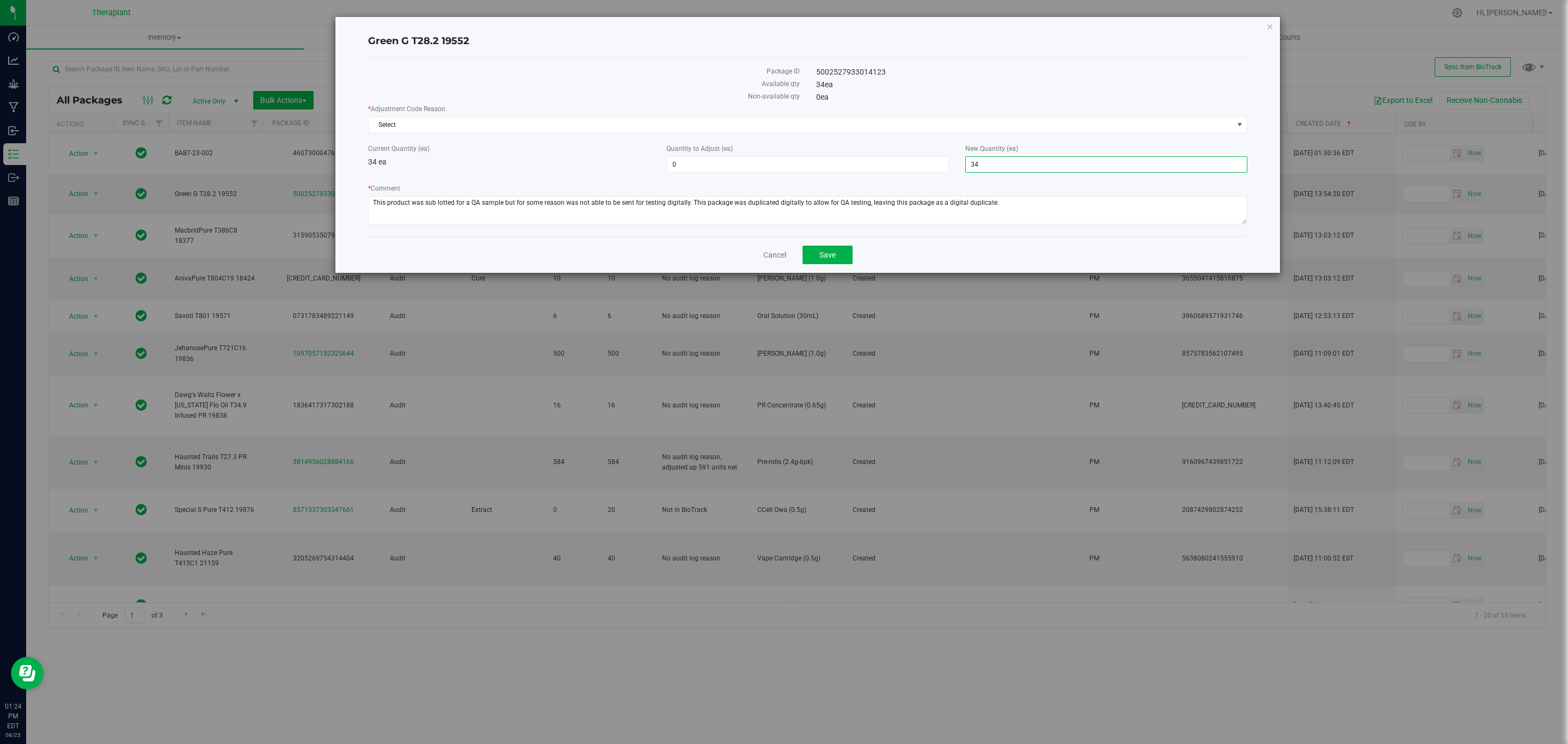
type input "0"
type input "-34"
type input "0"
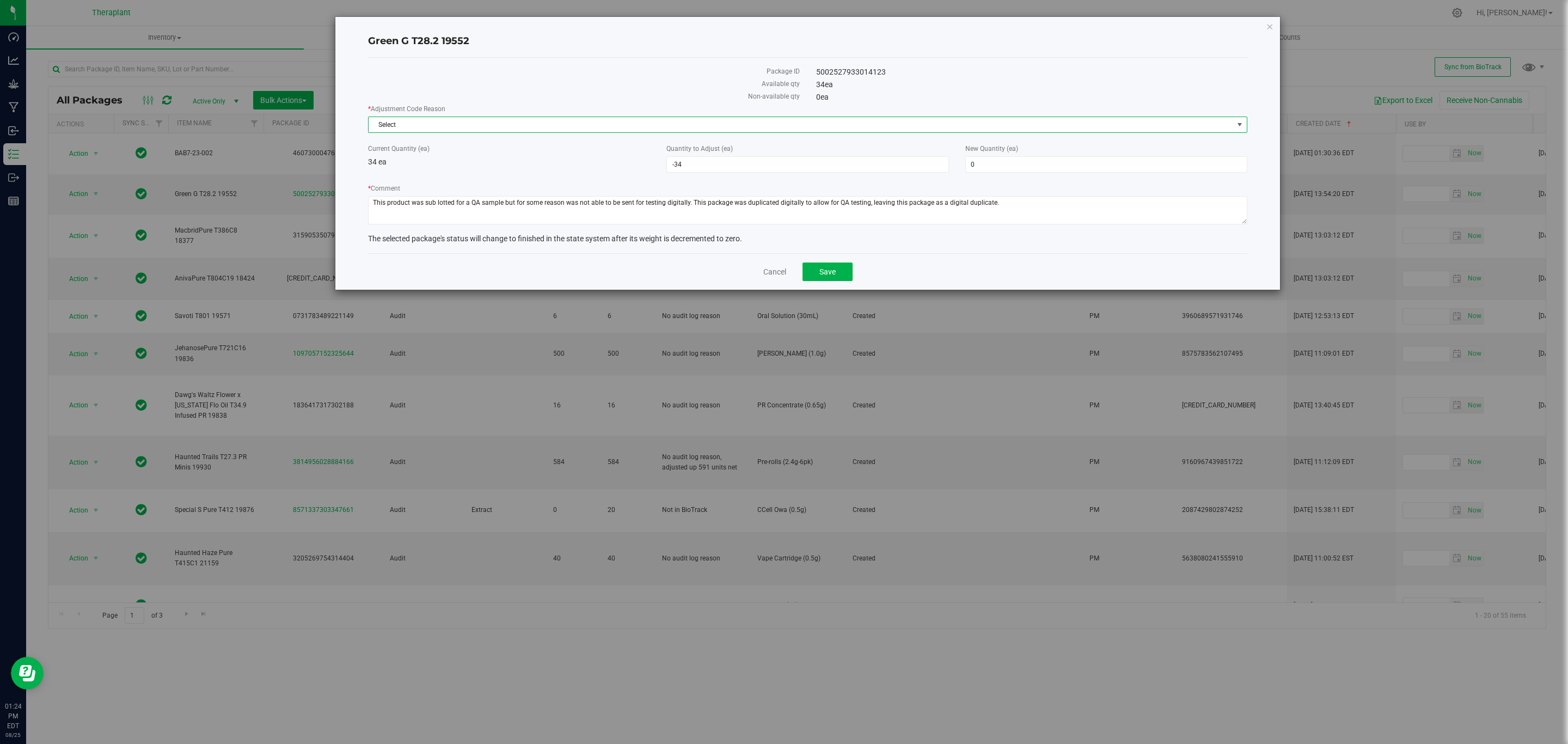
click at [951, 120] on span "Select" at bounding box center [801, 125] width 864 height 16
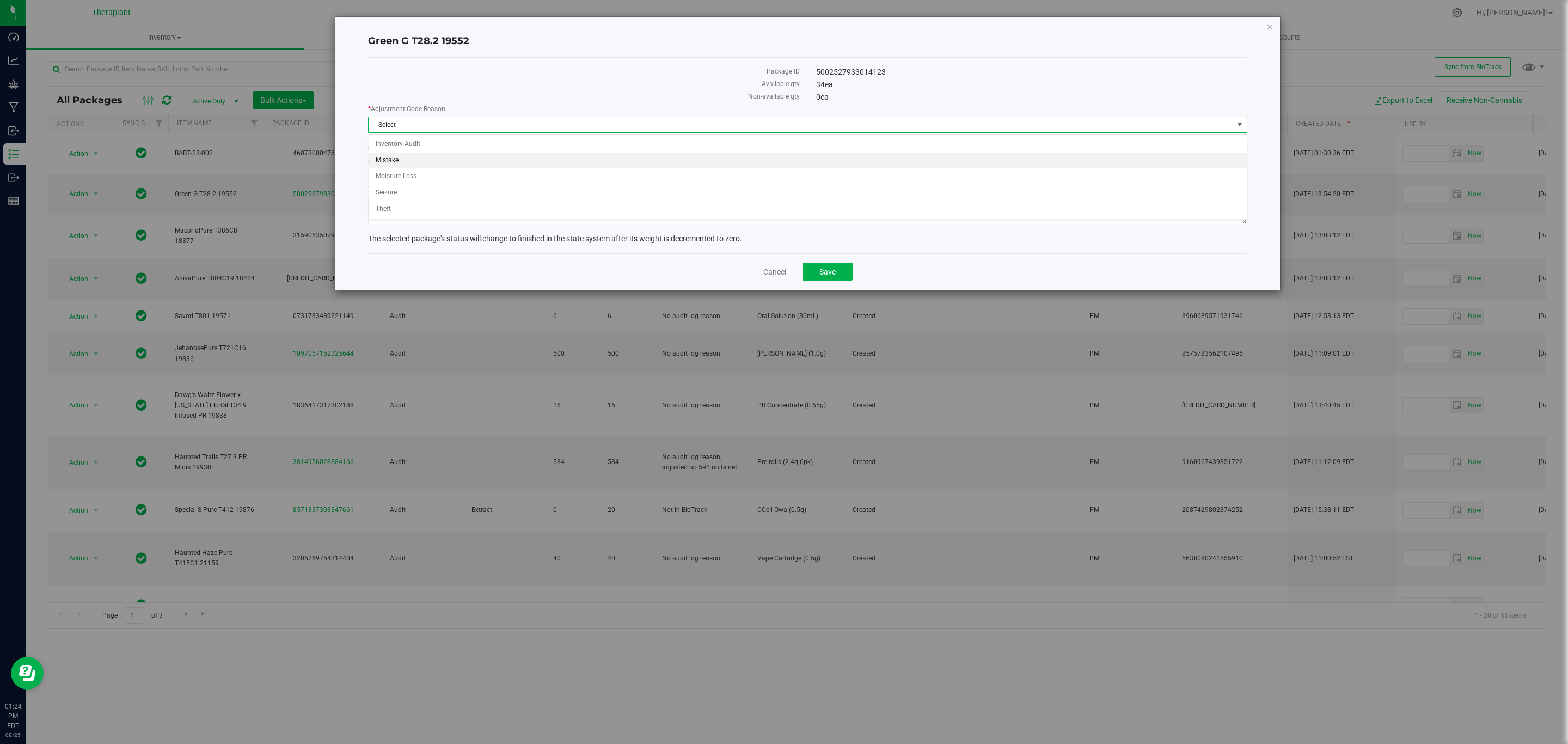
click at [395, 162] on li "Mistake" at bounding box center [808, 160] width 878 height 16
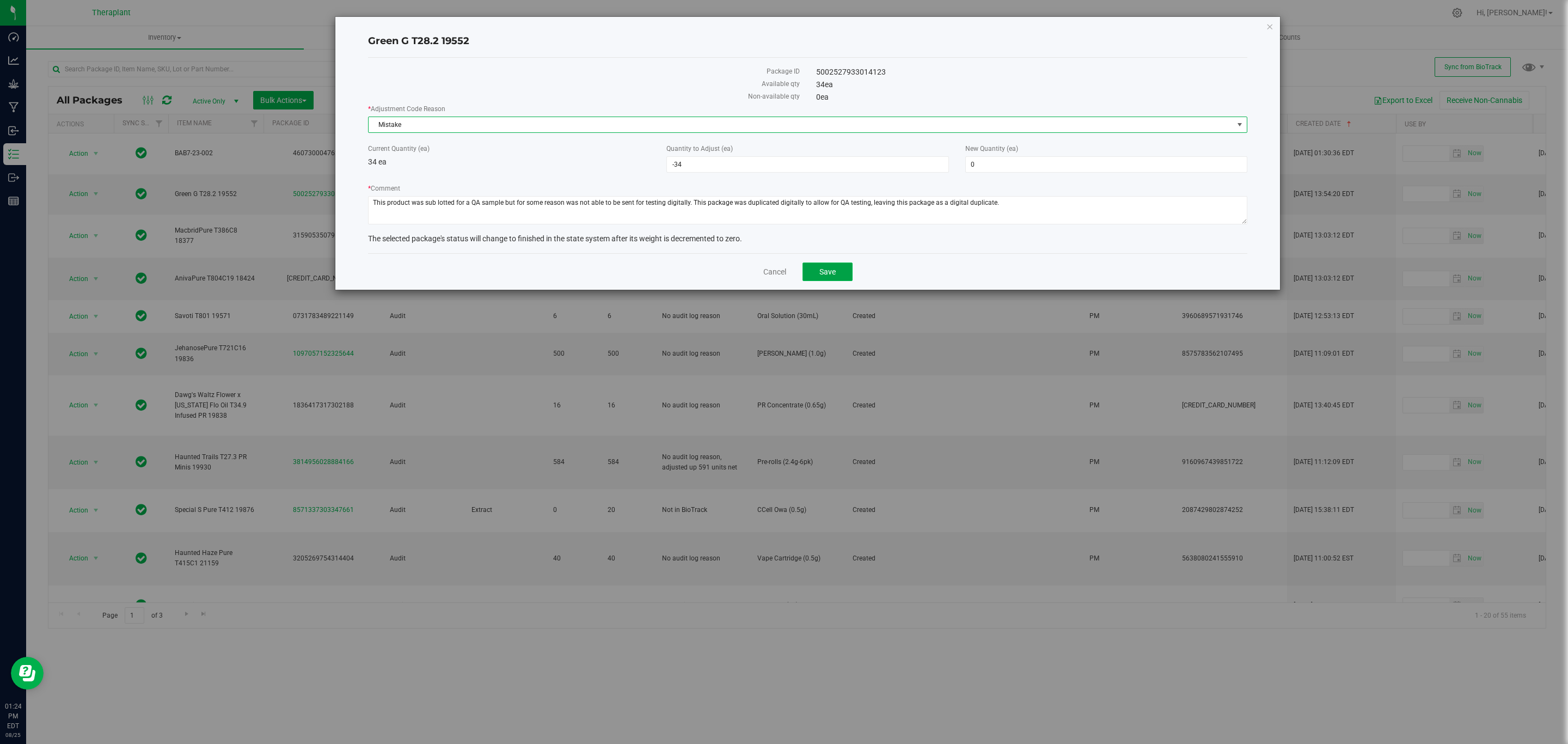
click at [836, 269] on button "Save" at bounding box center [827, 272] width 50 height 19
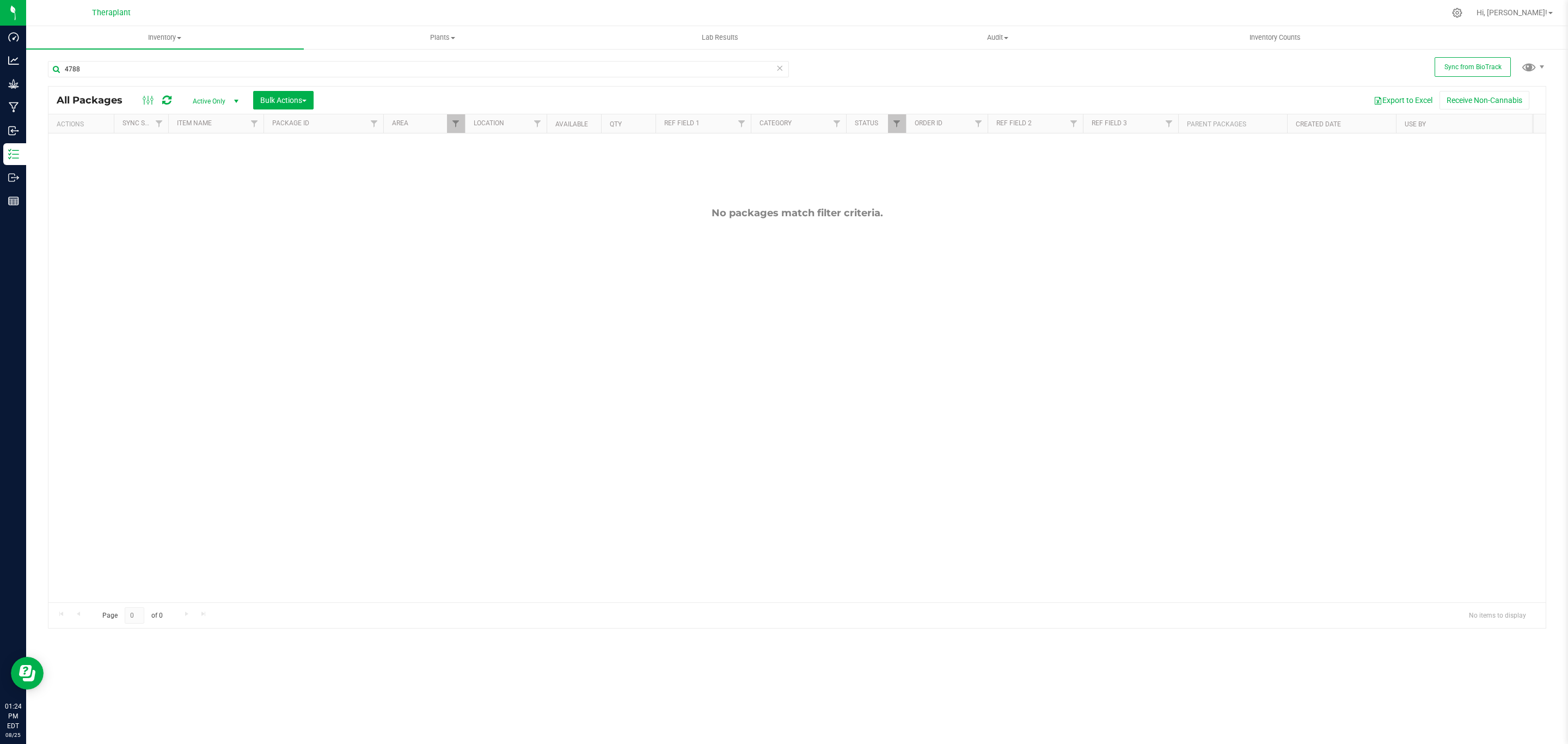
click at [779, 72] on icon at bounding box center [780, 68] width 8 height 13
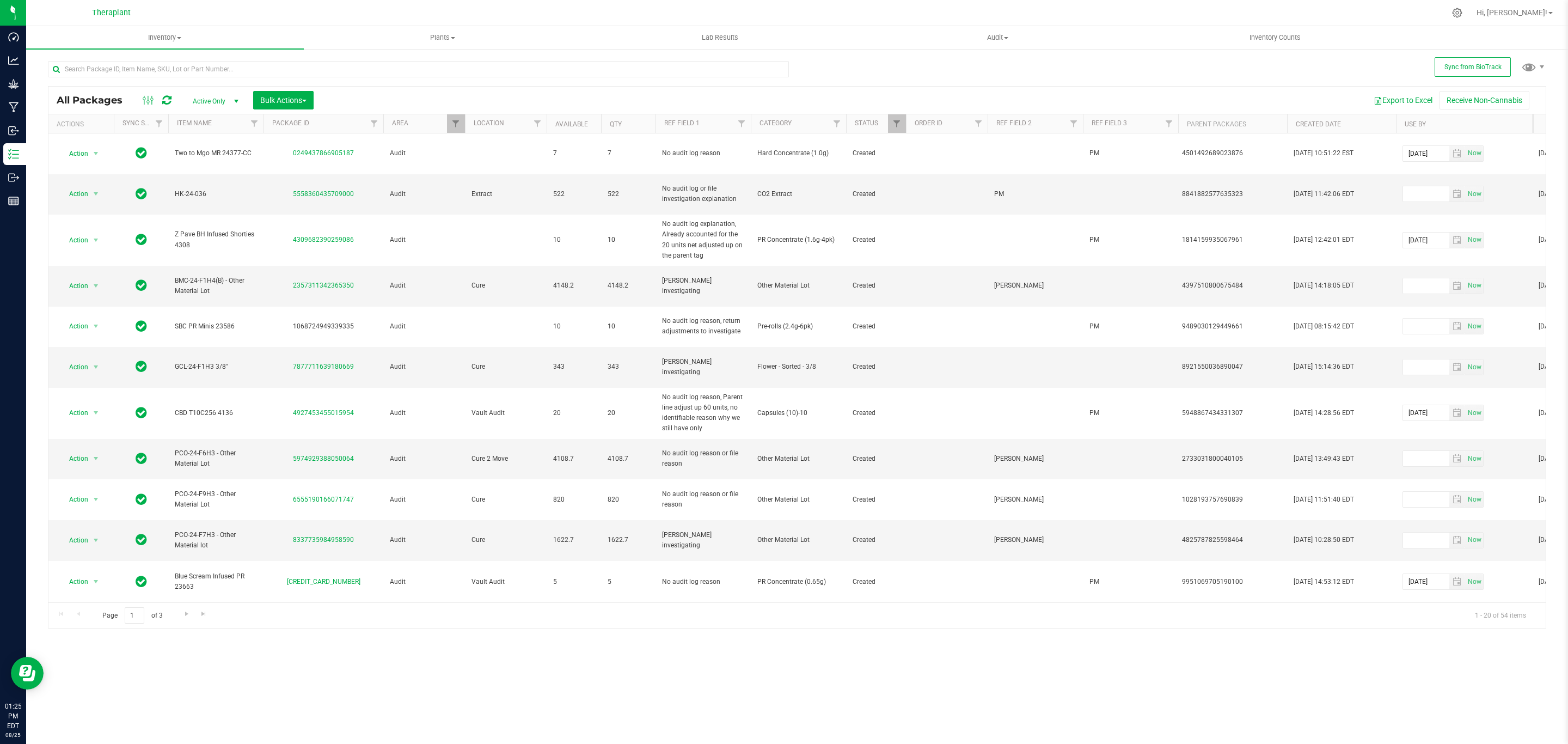
click at [1359, 126] on th "Created Date" at bounding box center [1341, 123] width 109 height 19
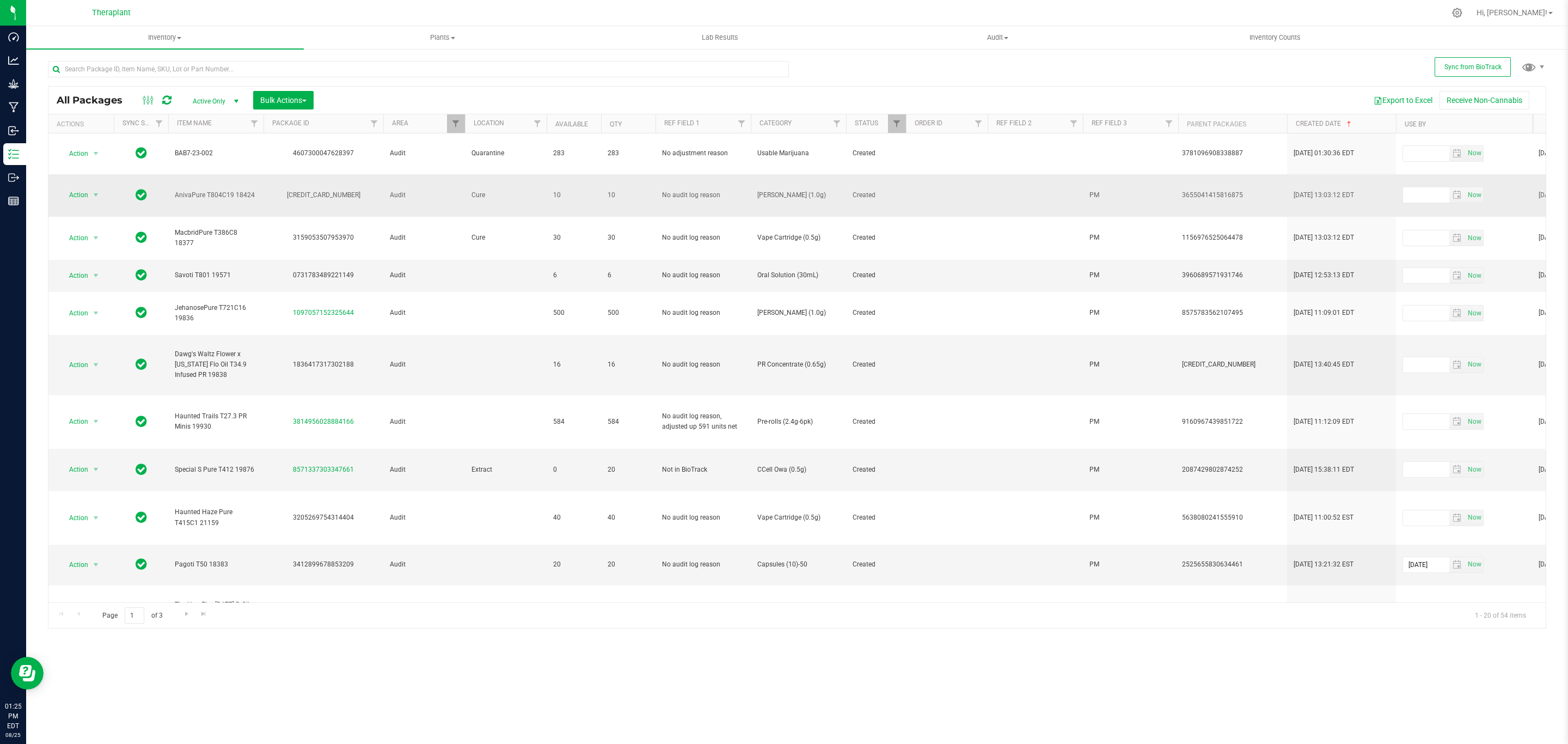
click at [332, 190] on div "3662966290598288" at bounding box center [323, 195] width 123 height 10
copy div "3662966290598288"
click at [99, 190] on span "select" at bounding box center [96, 194] width 9 height 9
click at [116, 349] on li "Schedule for destruction" at bounding box center [102, 346] width 85 height 16
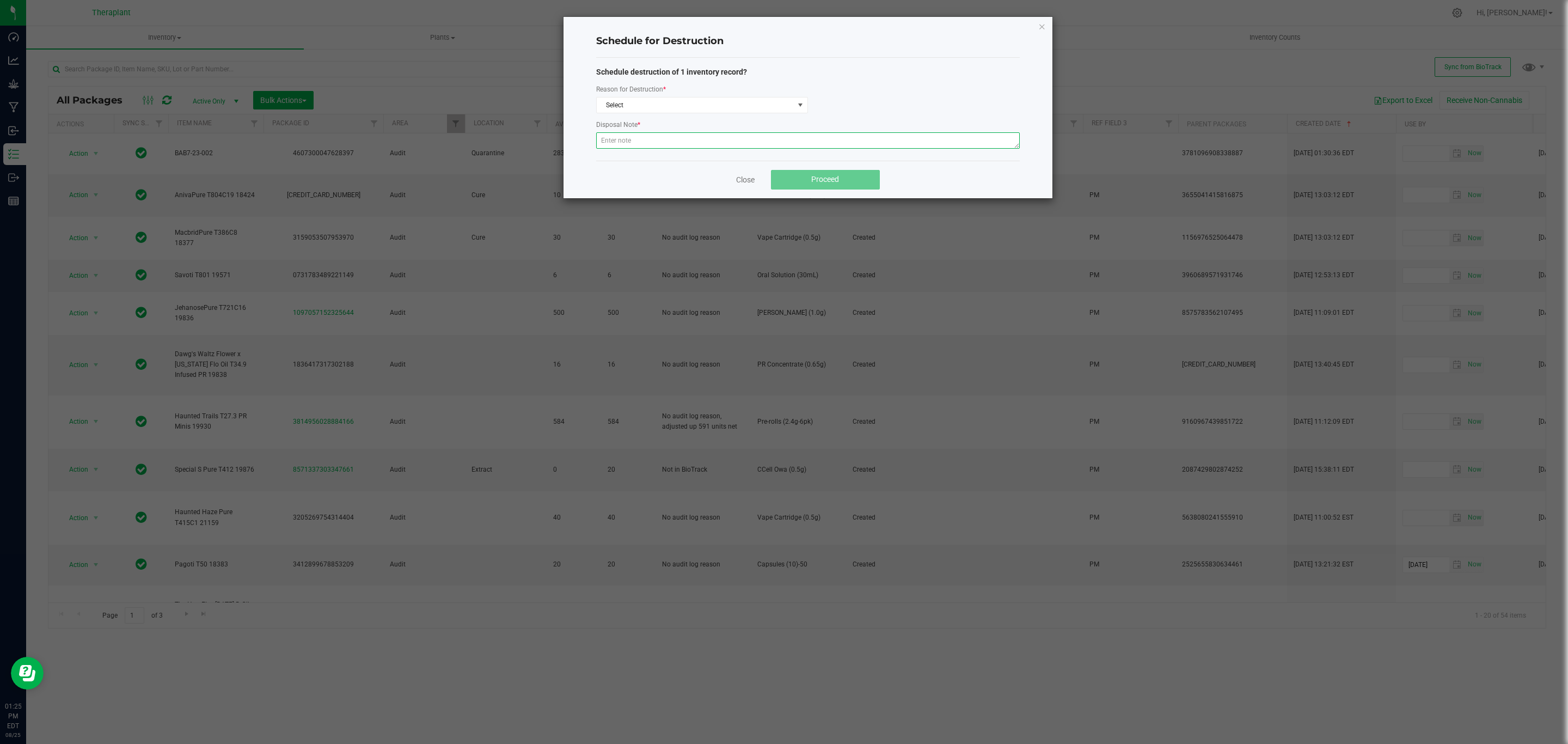
click at [730, 142] on textarea at bounding box center [808, 140] width 423 height 16
paste textarea "Returned product historically destroyed during a bioserv waste event."
click at [609, 141] on textarea "Returned product historically destroyed during a bioserv waste event." at bounding box center [808, 140] width 423 height 16
type textarea "Returned product historically destroyed during a bioserv waste event."
click at [688, 109] on span "Select" at bounding box center [695, 105] width 197 height 16
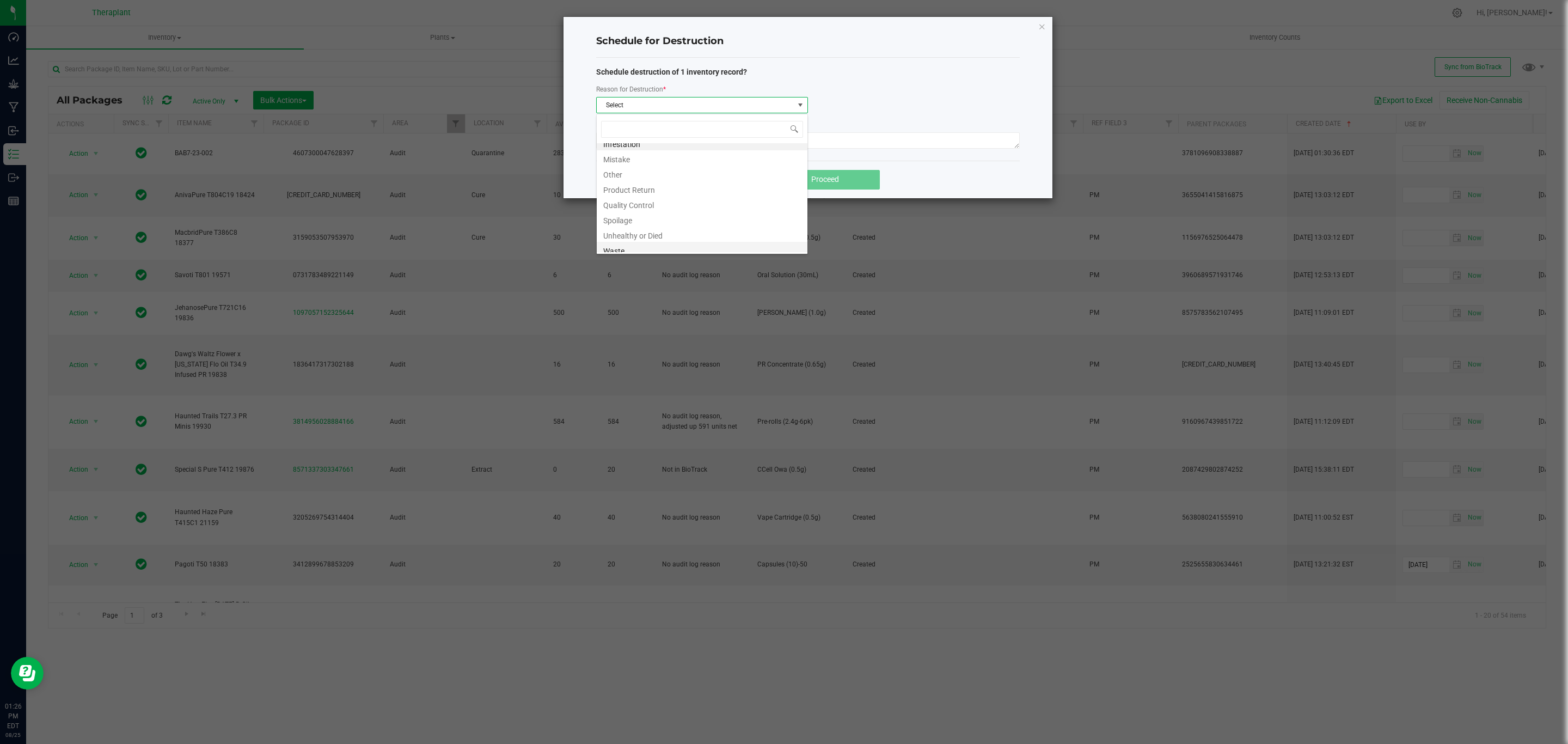
scroll to position [13, 0]
click at [651, 185] on li "Product Return" at bounding box center [701, 183] width 210 height 16
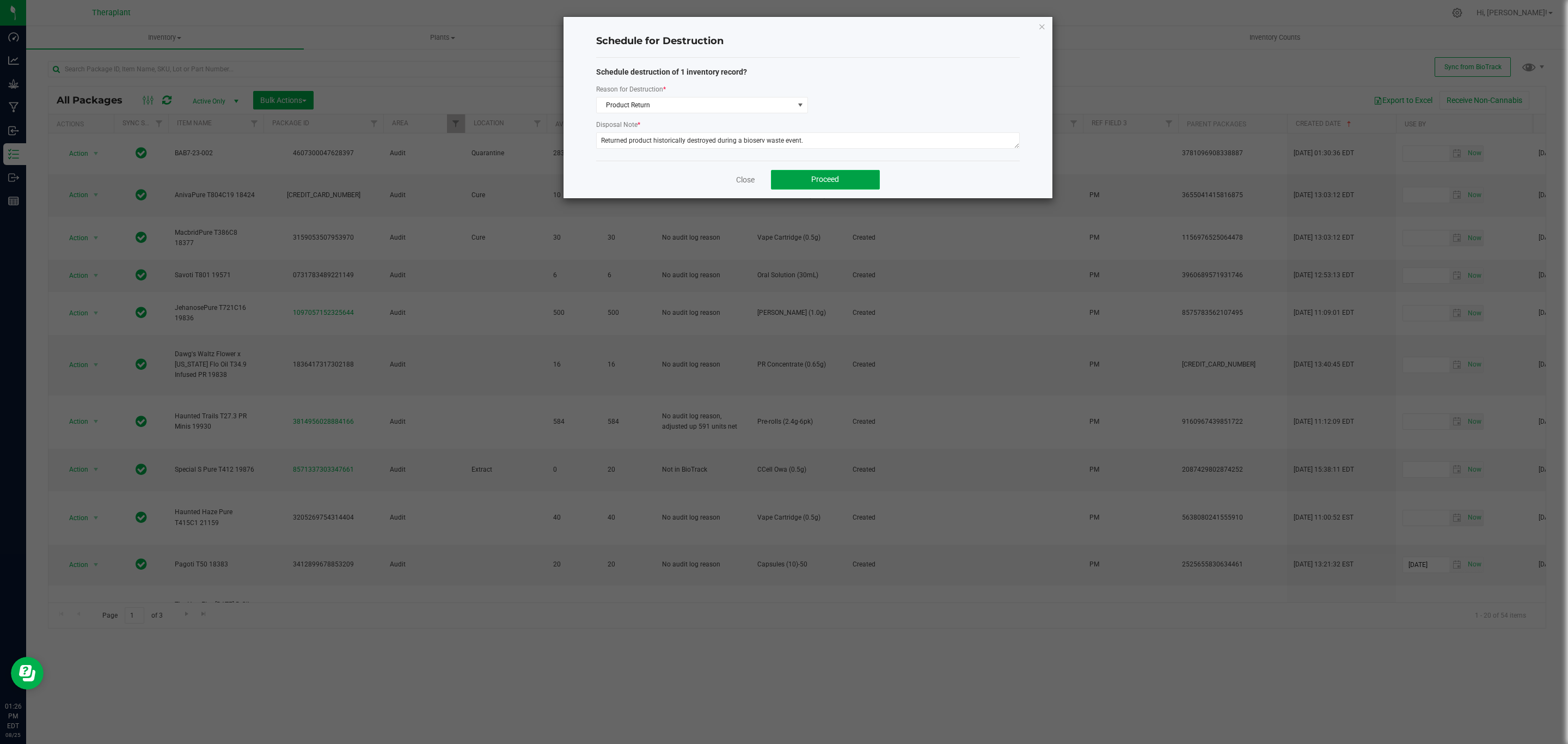
click at [830, 185] on button "Proceed" at bounding box center [826, 179] width 109 height 19
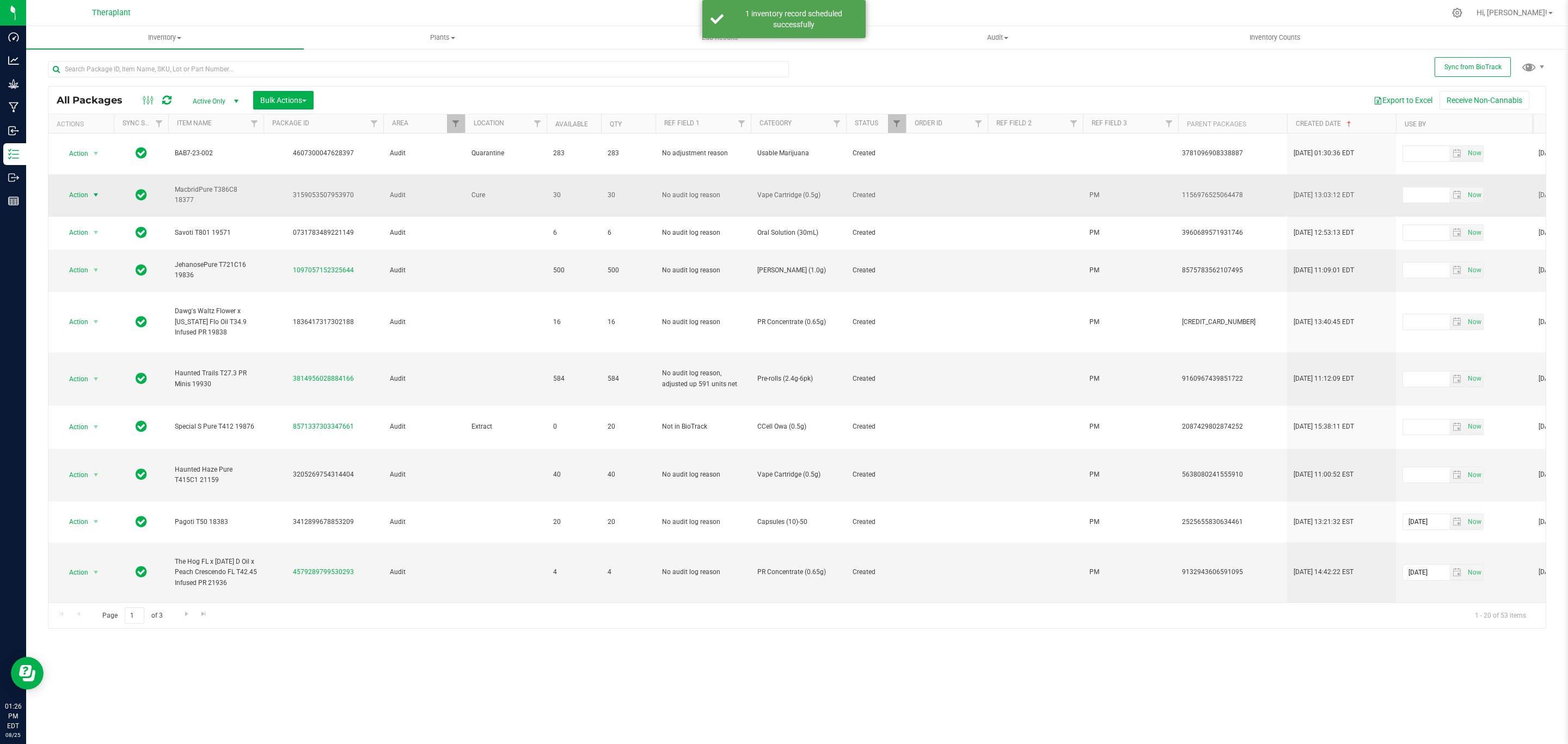
click at [96, 190] on span "select" at bounding box center [96, 194] width 9 height 9
click at [96, 191] on span "select" at bounding box center [96, 195] width 9 height 9
click at [318, 190] on div "3159053507953970" at bounding box center [323, 195] width 123 height 10
copy div "3159053507953970"
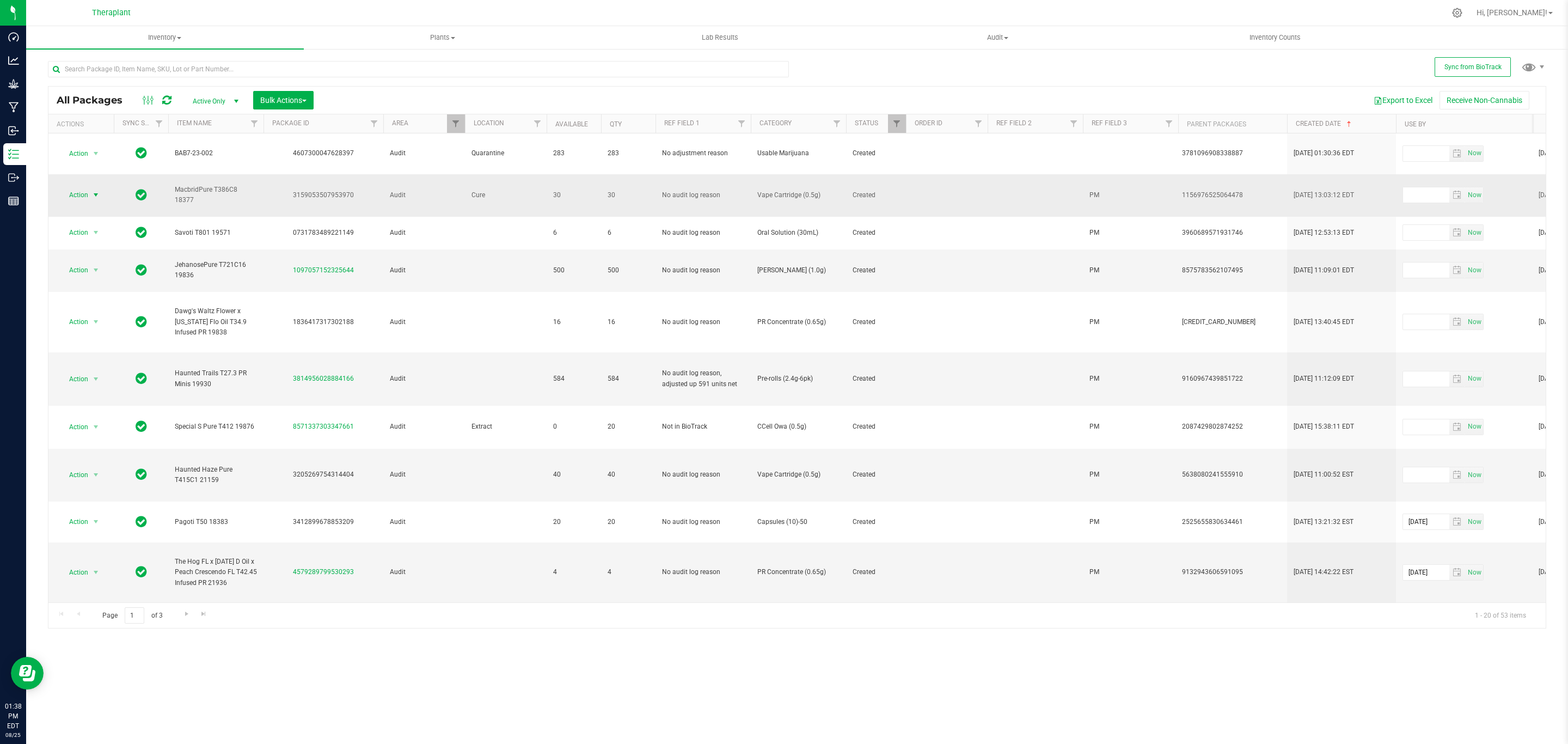
click at [71, 187] on span "Action" at bounding box center [74, 195] width 30 height 16
click at [105, 350] on li "Schedule for destruction" at bounding box center [102, 346] width 85 height 16
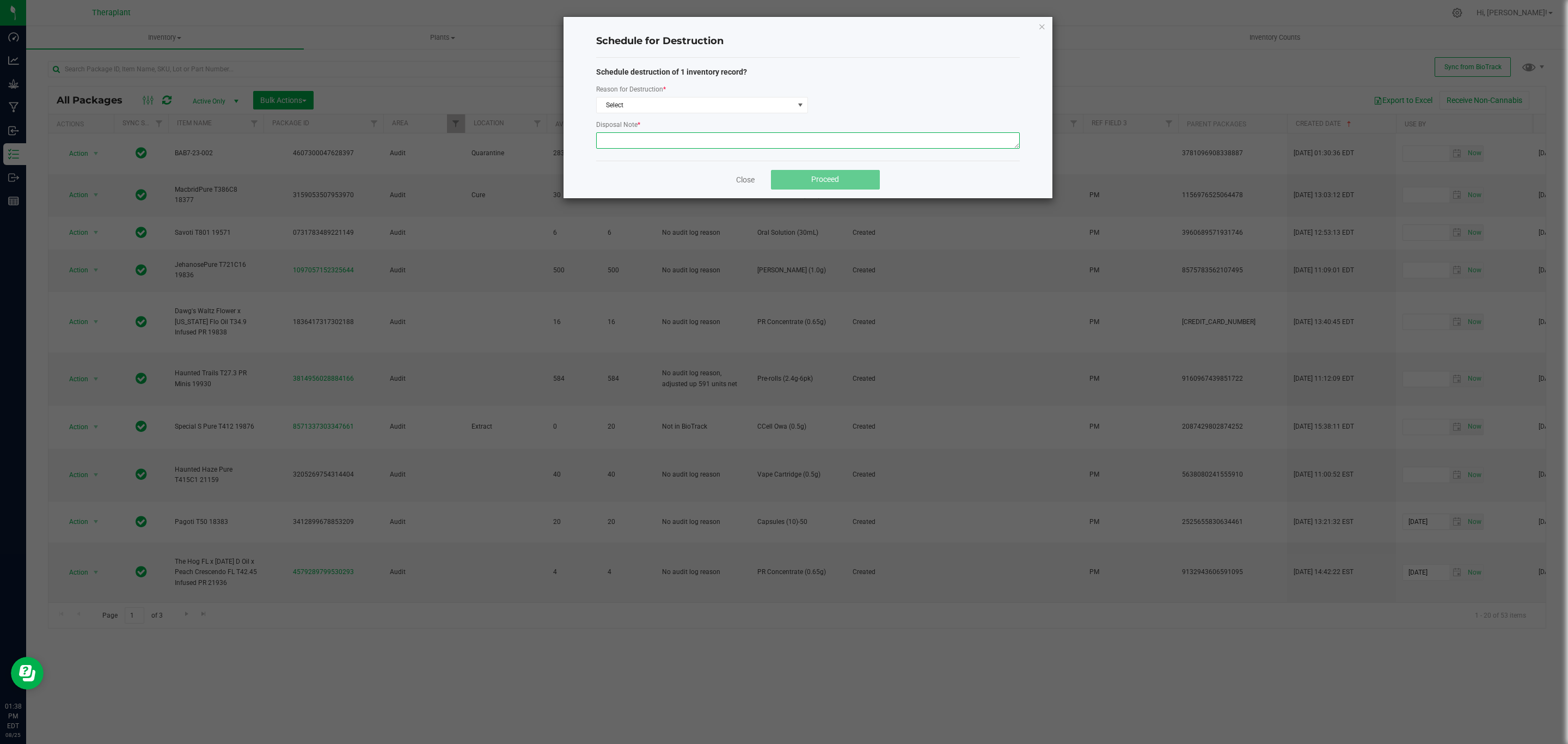
click at [648, 139] on textarea at bounding box center [808, 140] width 423 height 16
paste textarea "Returned product historically destroyed during a bioserv waste event."
type textarea "Returned product historically destroyed during a bioserv waste event."
click at [669, 106] on span "Select" at bounding box center [695, 105] width 197 height 16
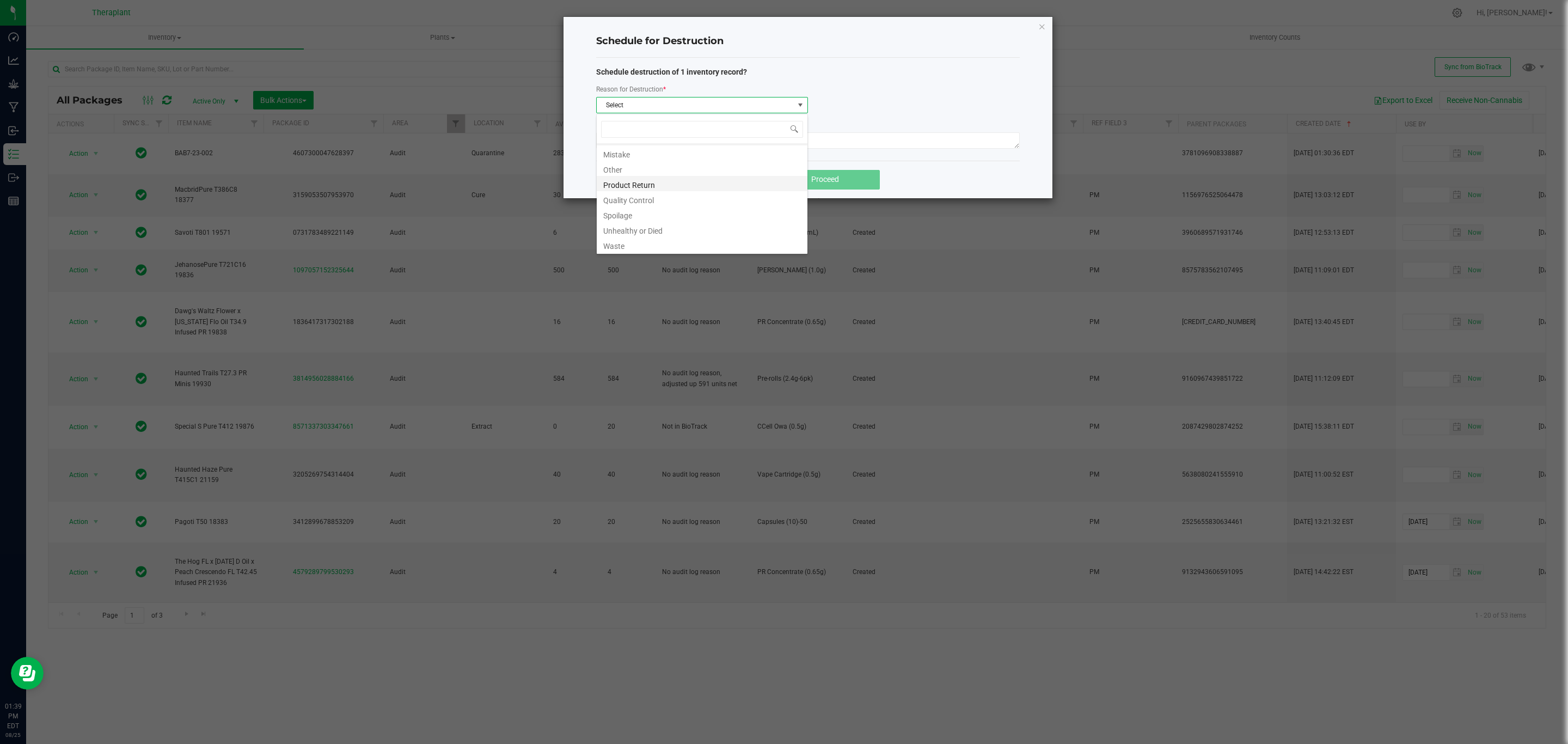
click at [642, 185] on li "Product Return" at bounding box center [701, 183] width 210 height 16
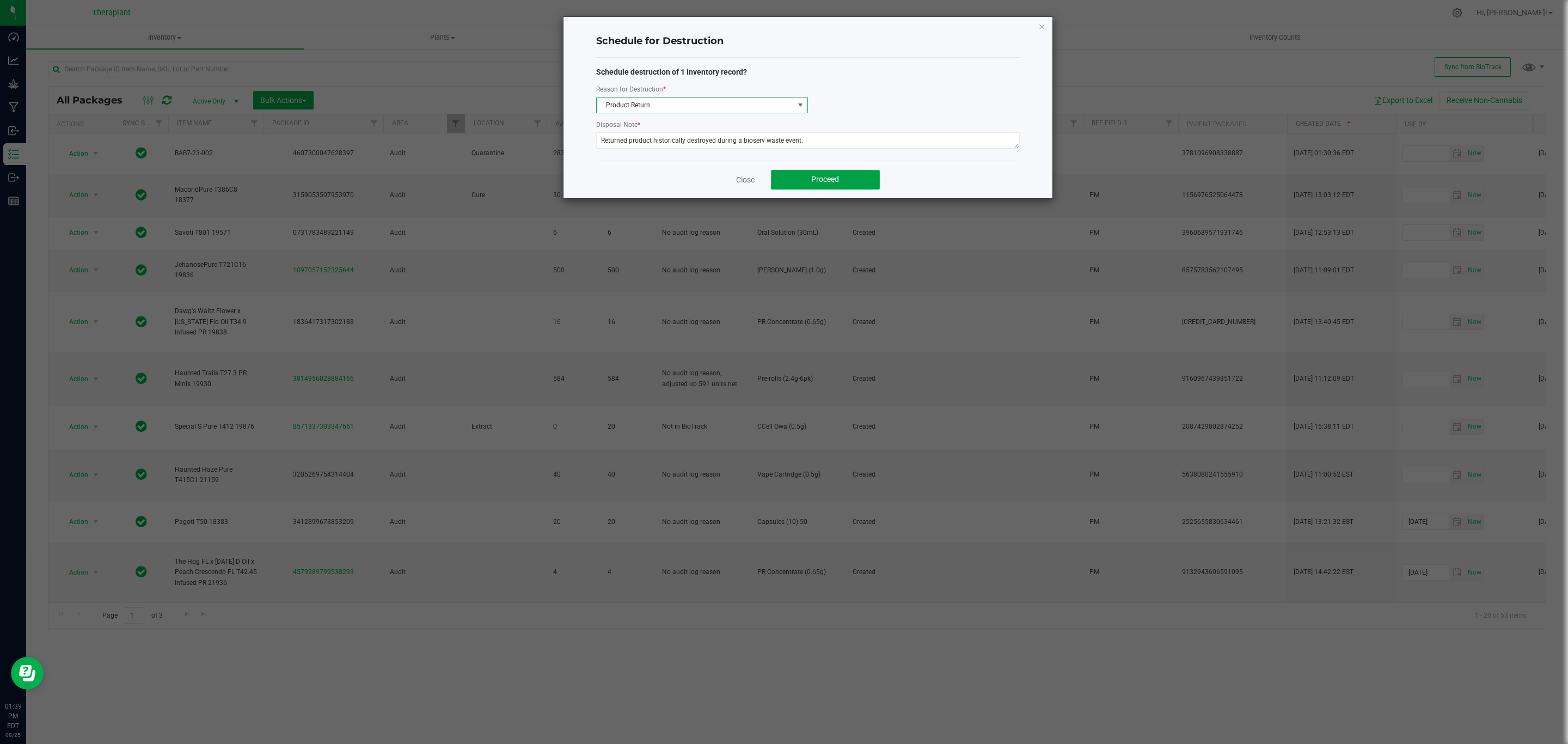
click at [807, 186] on button "Proceed" at bounding box center [826, 179] width 109 height 19
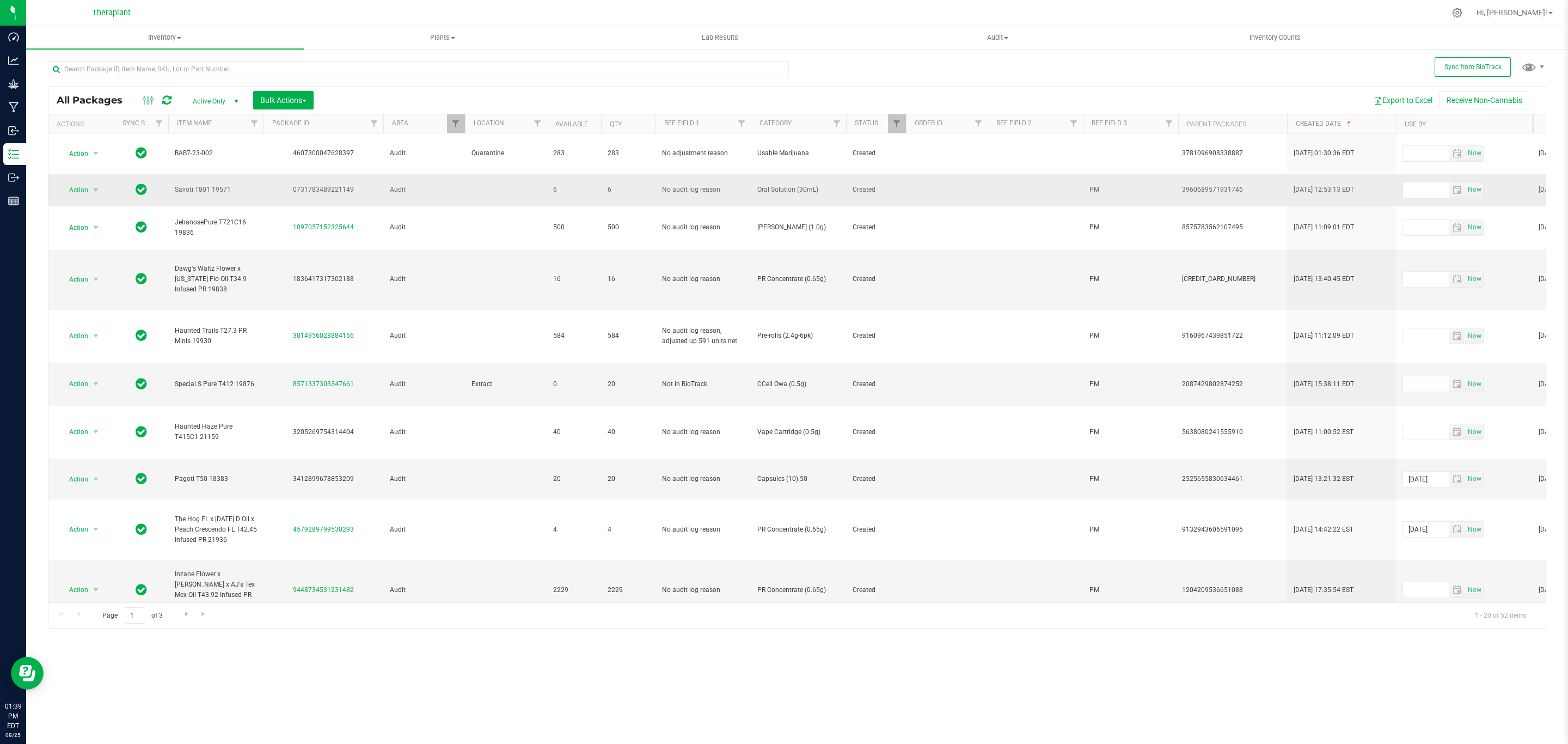
click at [333, 183] on td "0731783489221149" at bounding box center [323, 189] width 120 height 32
click at [333, 185] on div "0731783489221149" at bounding box center [323, 189] width 123 height 10
copy div "0731783489221149"
click at [1057, 179] on td at bounding box center [1035, 189] width 96 height 32
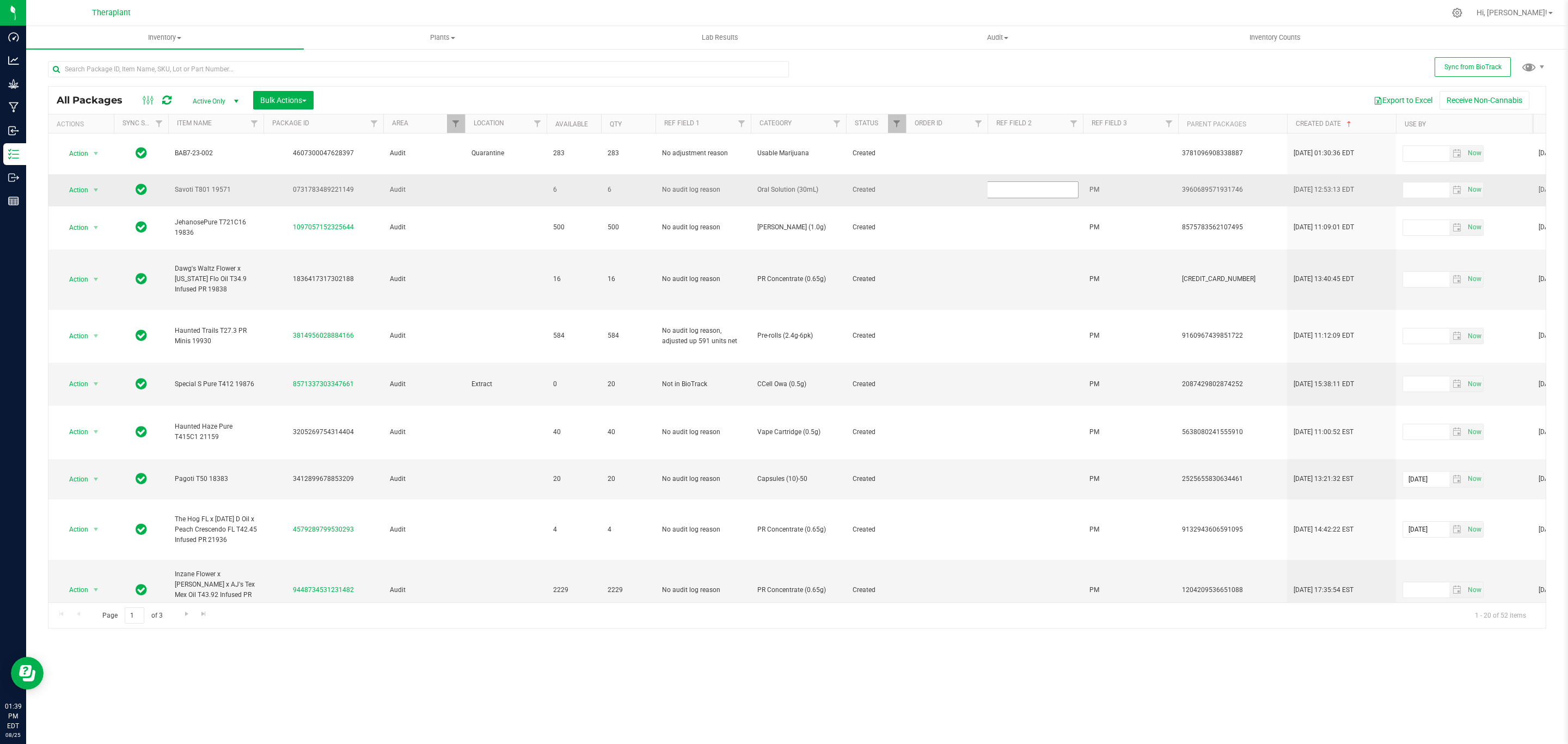
click at [1039, 181] on input "text" at bounding box center [1033, 189] width 92 height 17
type input "PM"
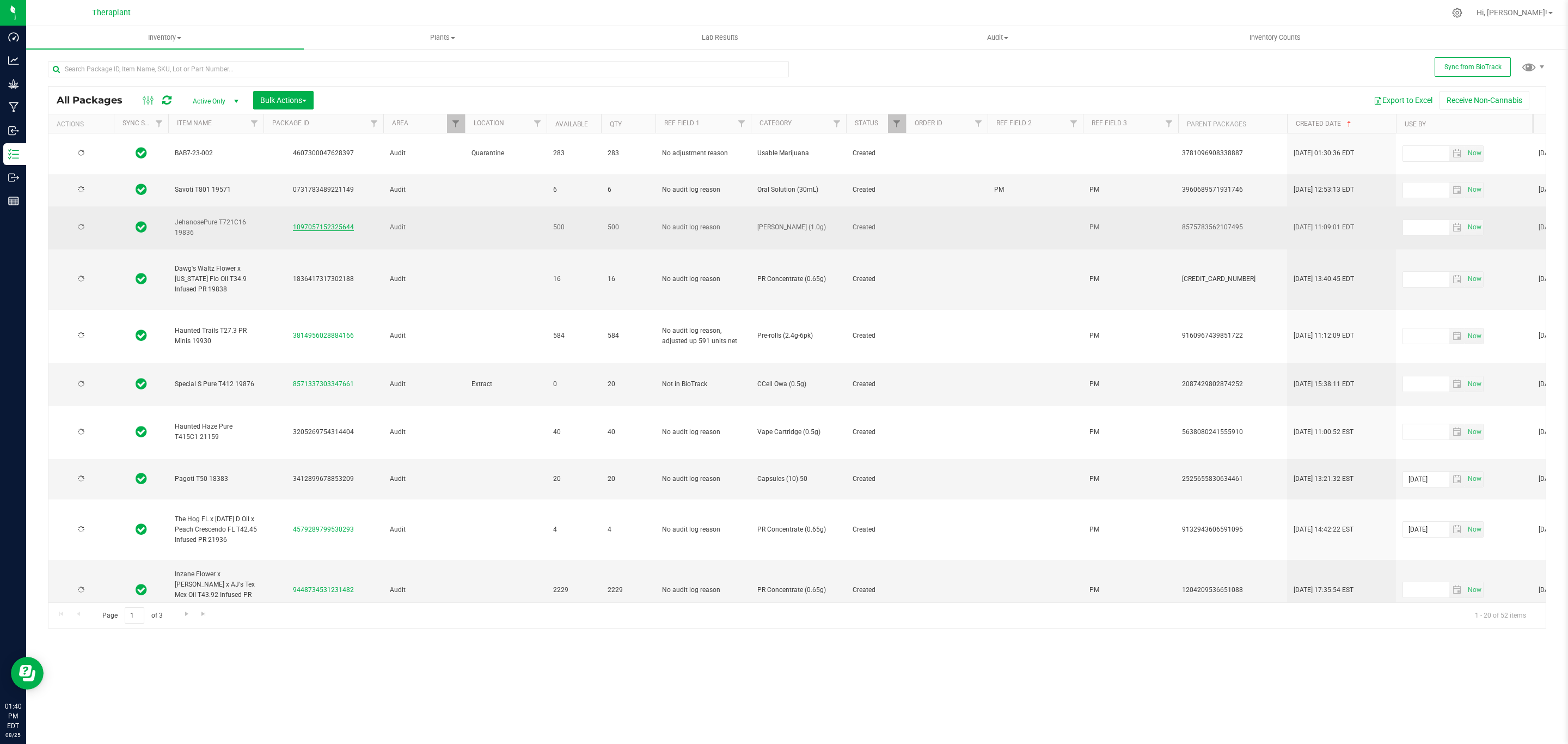
type input "[DATE]"
click at [358, 222] on div "1097057152325644" at bounding box center [323, 227] width 123 height 10
drag, startPoint x: 358, startPoint y: 221, endPoint x: 292, endPoint y: 221, distance: 66.0
click at [292, 222] on div "1097057152325644" at bounding box center [323, 227] width 123 height 10
copy link "1097057152325644"
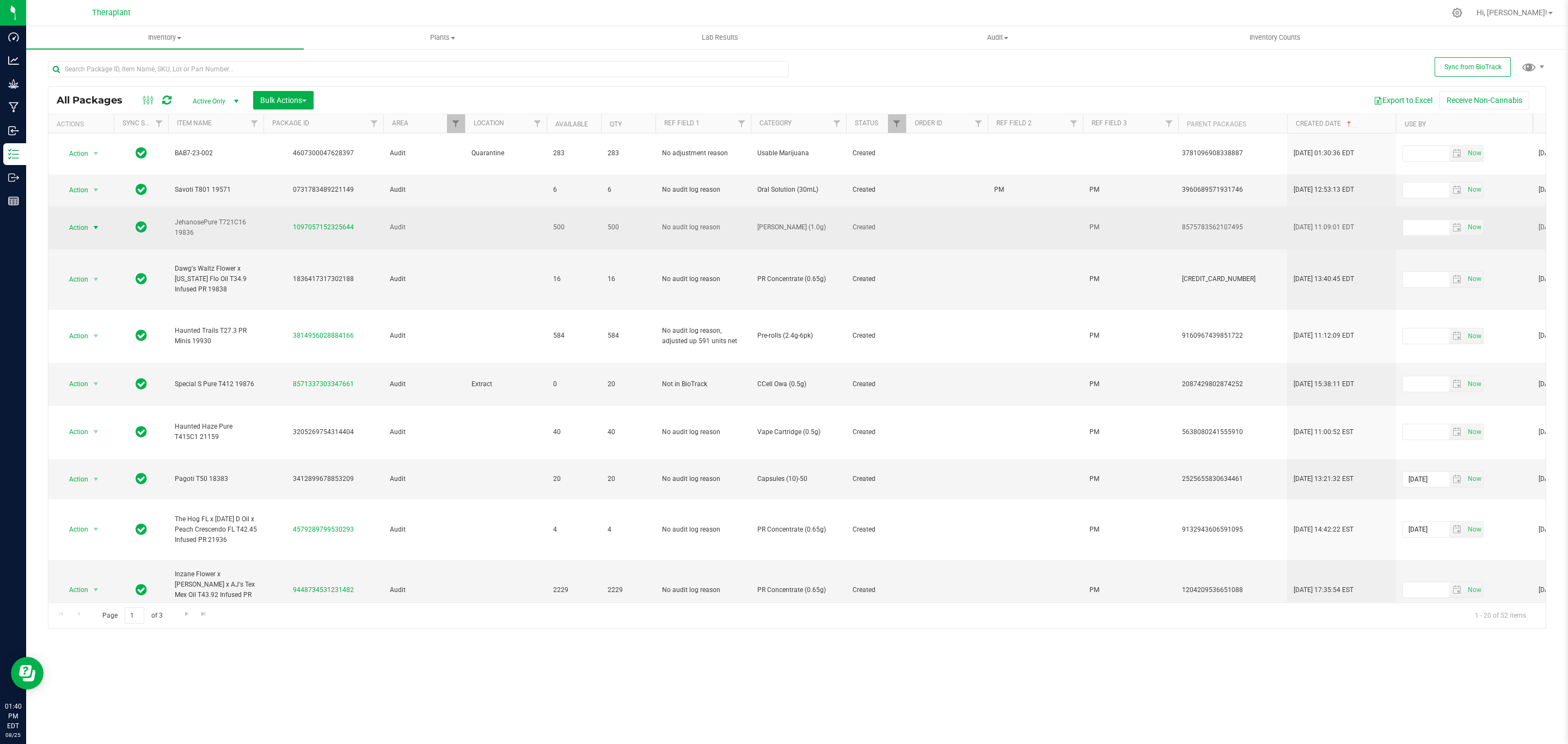
click at [86, 221] on span "Action" at bounding box center [74, 228] width 30 height 16
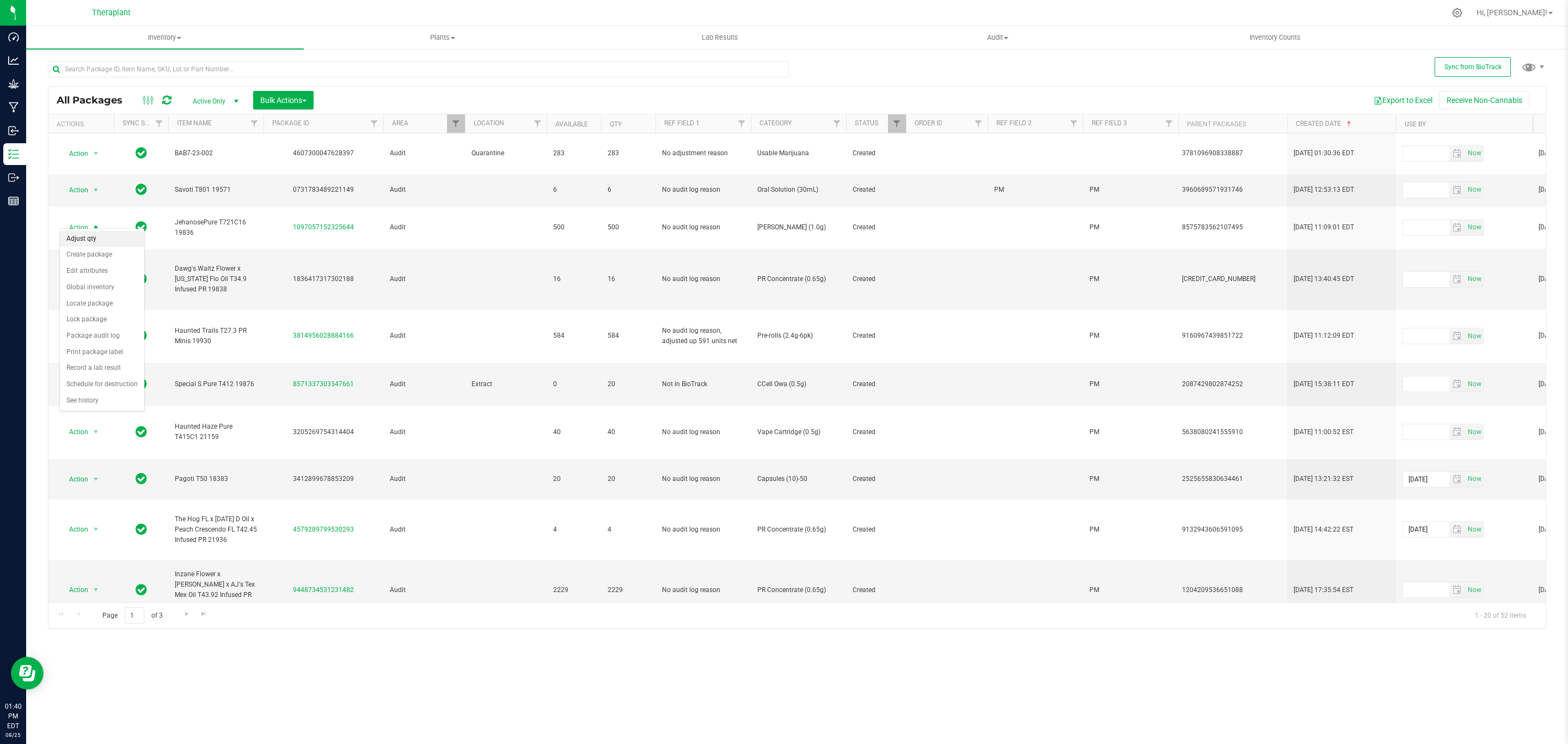
click at [94, 235] on li "Adjust qty" at bounding box center [102, 238] width 85 height 16
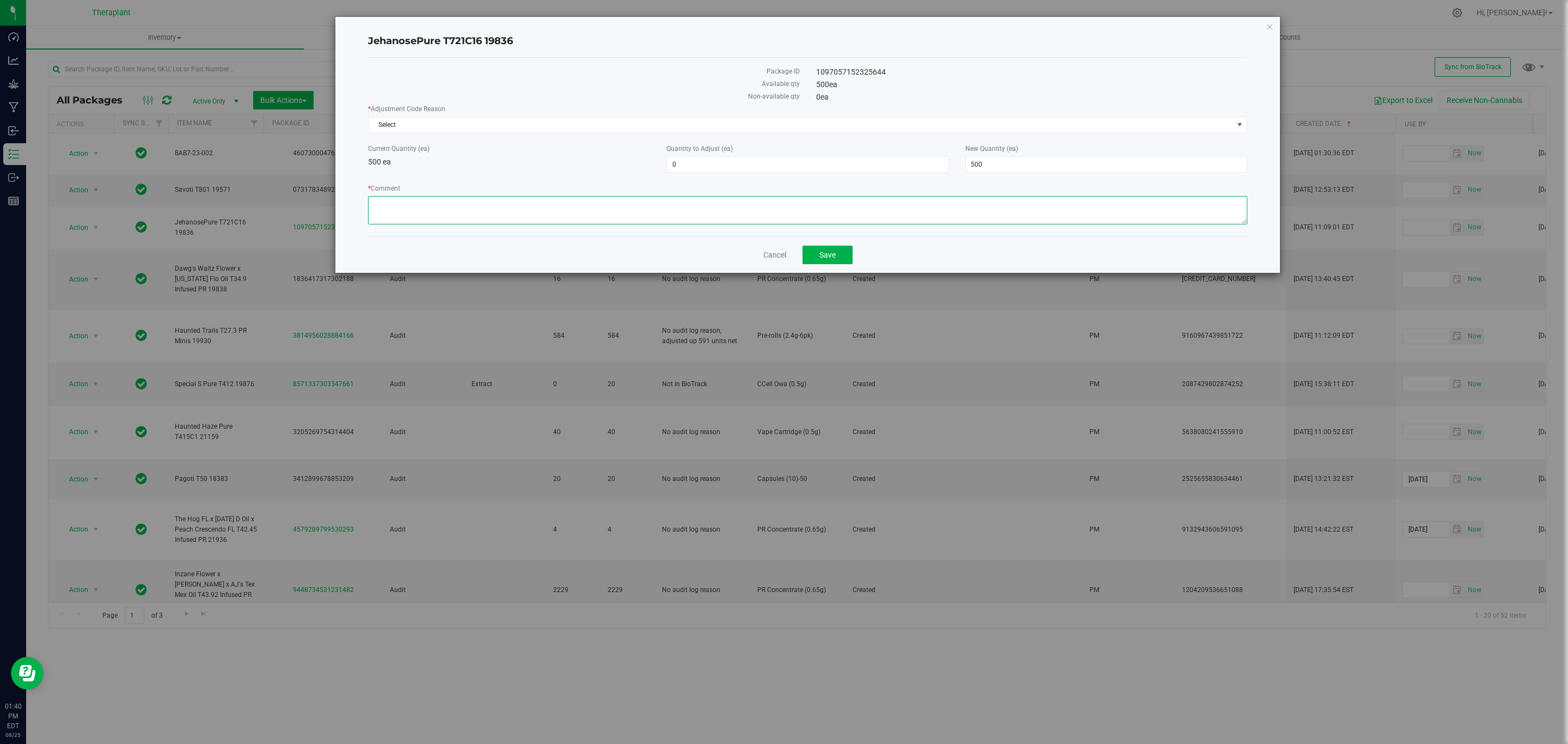
click at [756, 219] on textarea "* Comment" at bounding box center [808, 210] width 879 height 28
type textarea "This package was mistakenly adjusted up to 500 units by m.fusco@theraplant.com …"
click at [1011, 167] on span "500 500" at bounding box center [1106, 164] width 282 height 16
click at [1011, 167] on input "500" at bounding box center [1107, 165] width 281 height 16
type input "0"
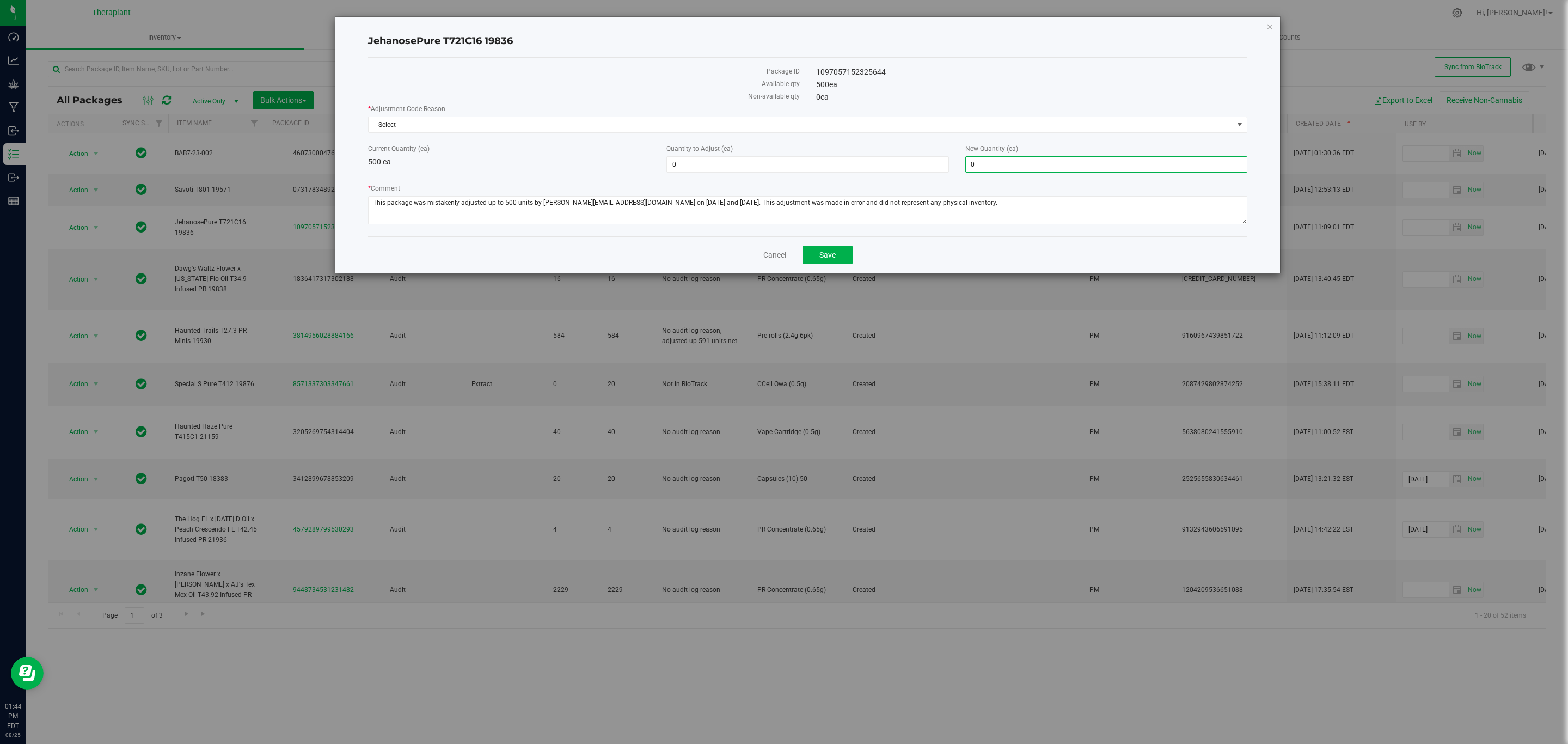
type input "-500"
type input "0"
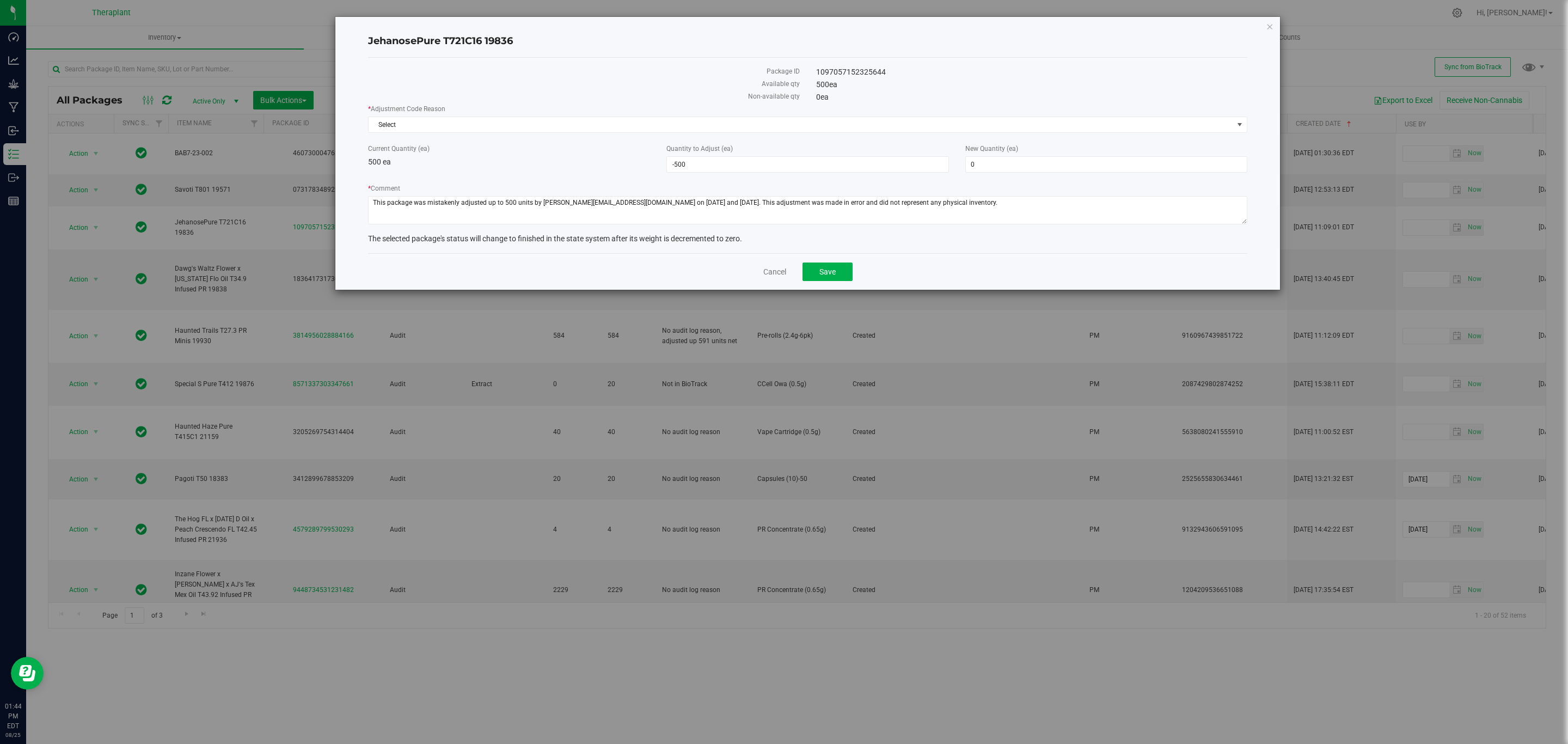
click at [918, 113] on label "* Adjustment Code Reason" at bounding box center [808, 109] width 879 height 10
click at [908, 120] on span "Select" at bounding box center [801, 125] width 864 height 16
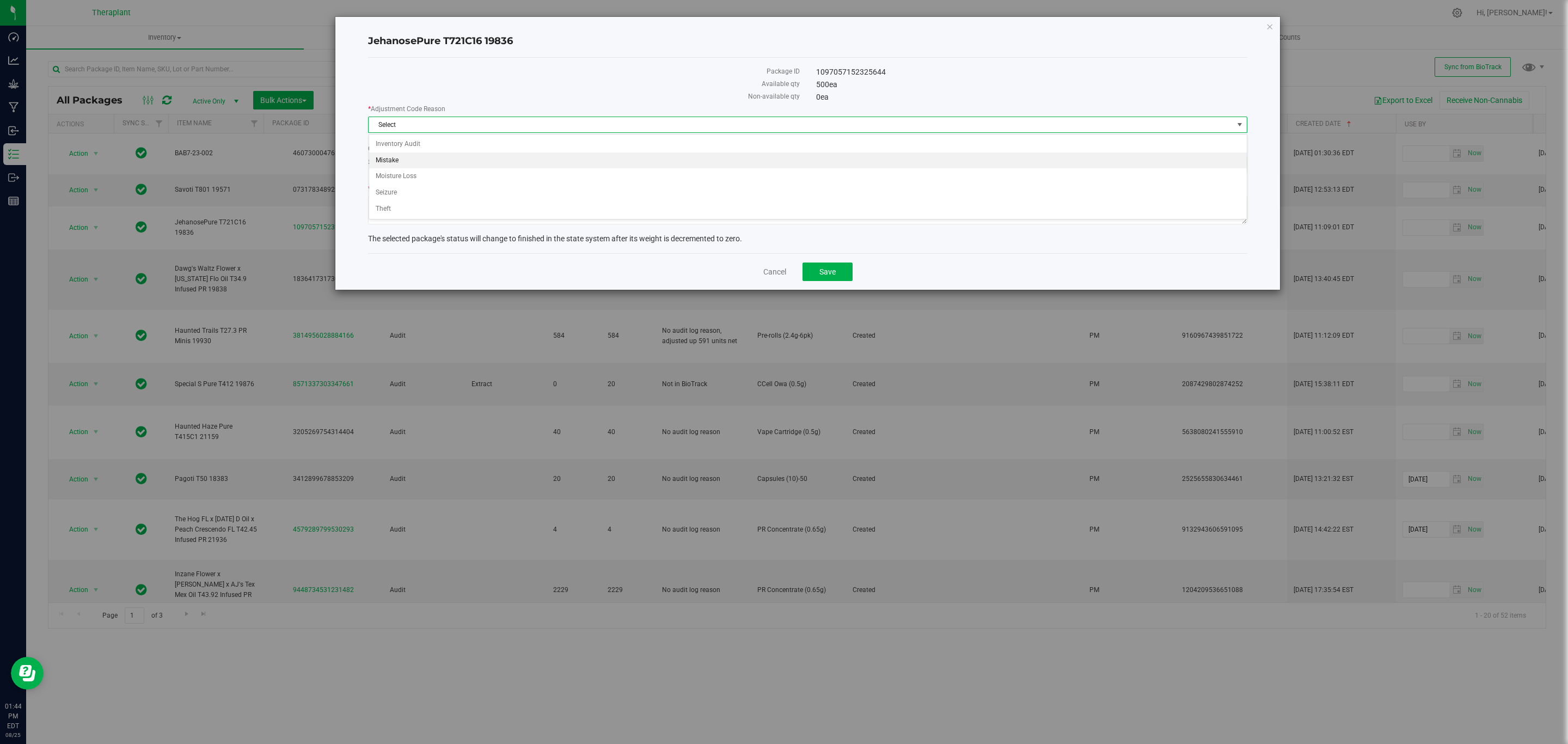
click at [382, 160] on li "Mistake" at bounding box center [808, 160] width 878 height 16
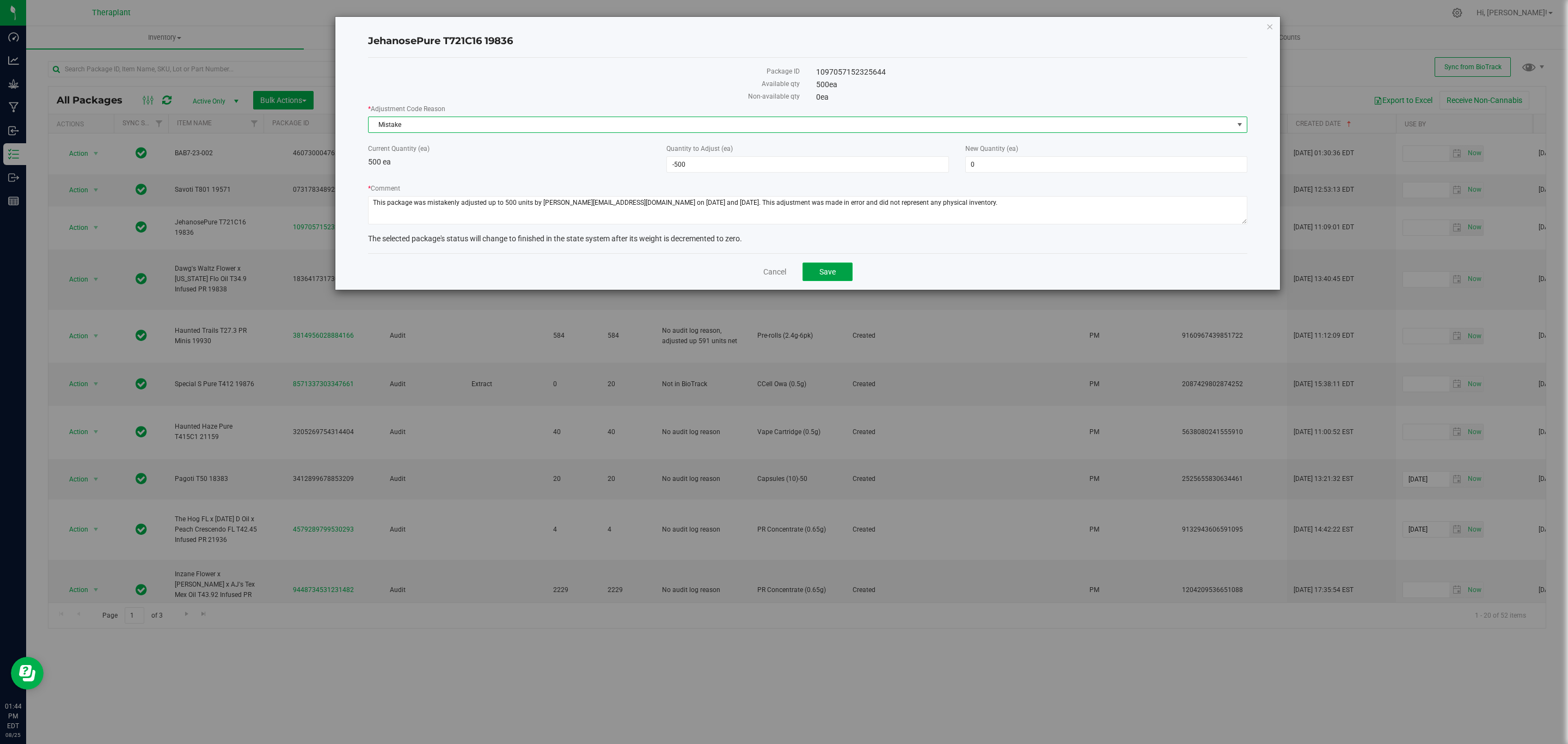
click at [841, 276] on button "Save" at bounding box center [827, 272] width 50 height 19
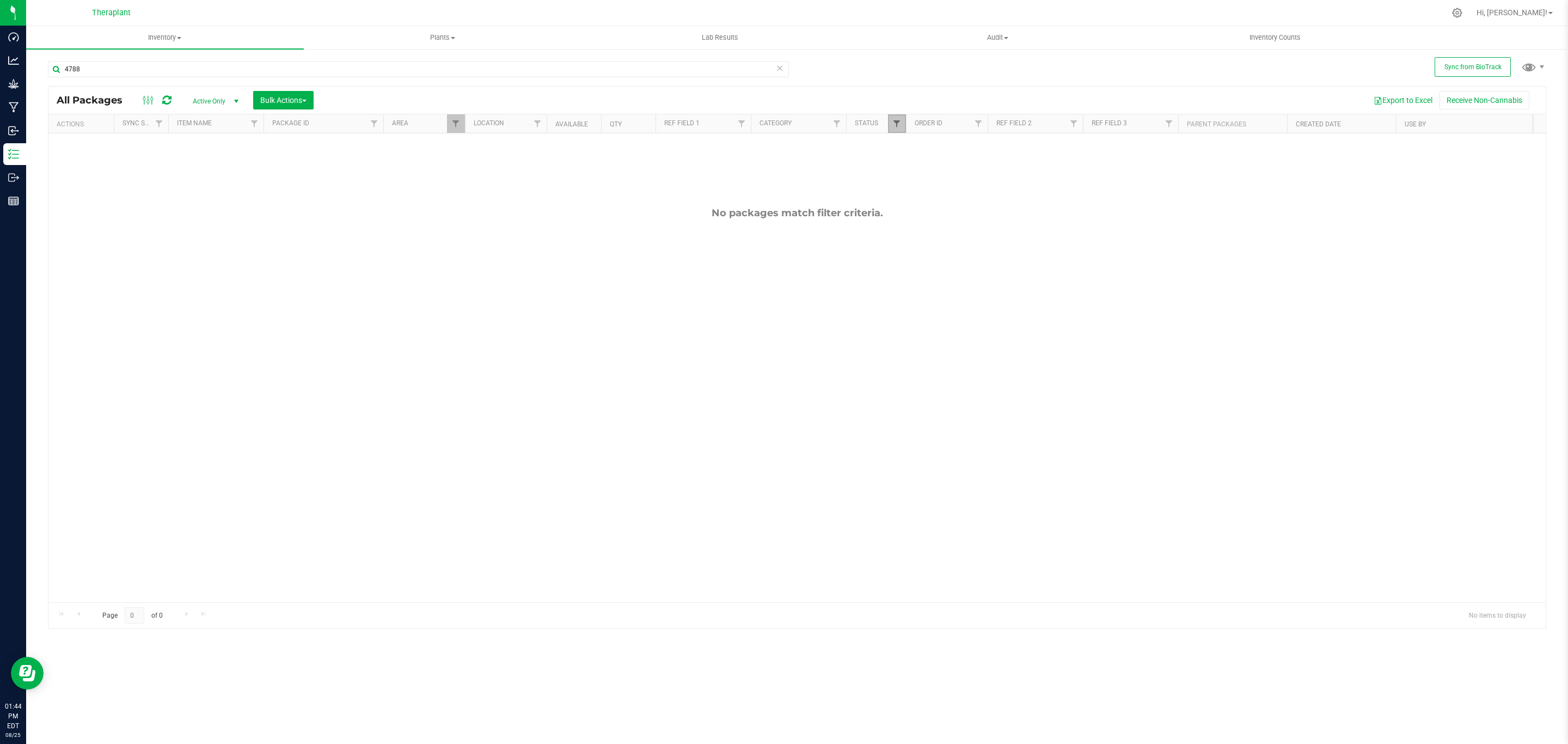
click at [894, 126] on span "Filter" at bounding box center [896, 123] width 9 height 9
click at [778, 64] on icon at bounding box center [780, 68] width 8 height 13
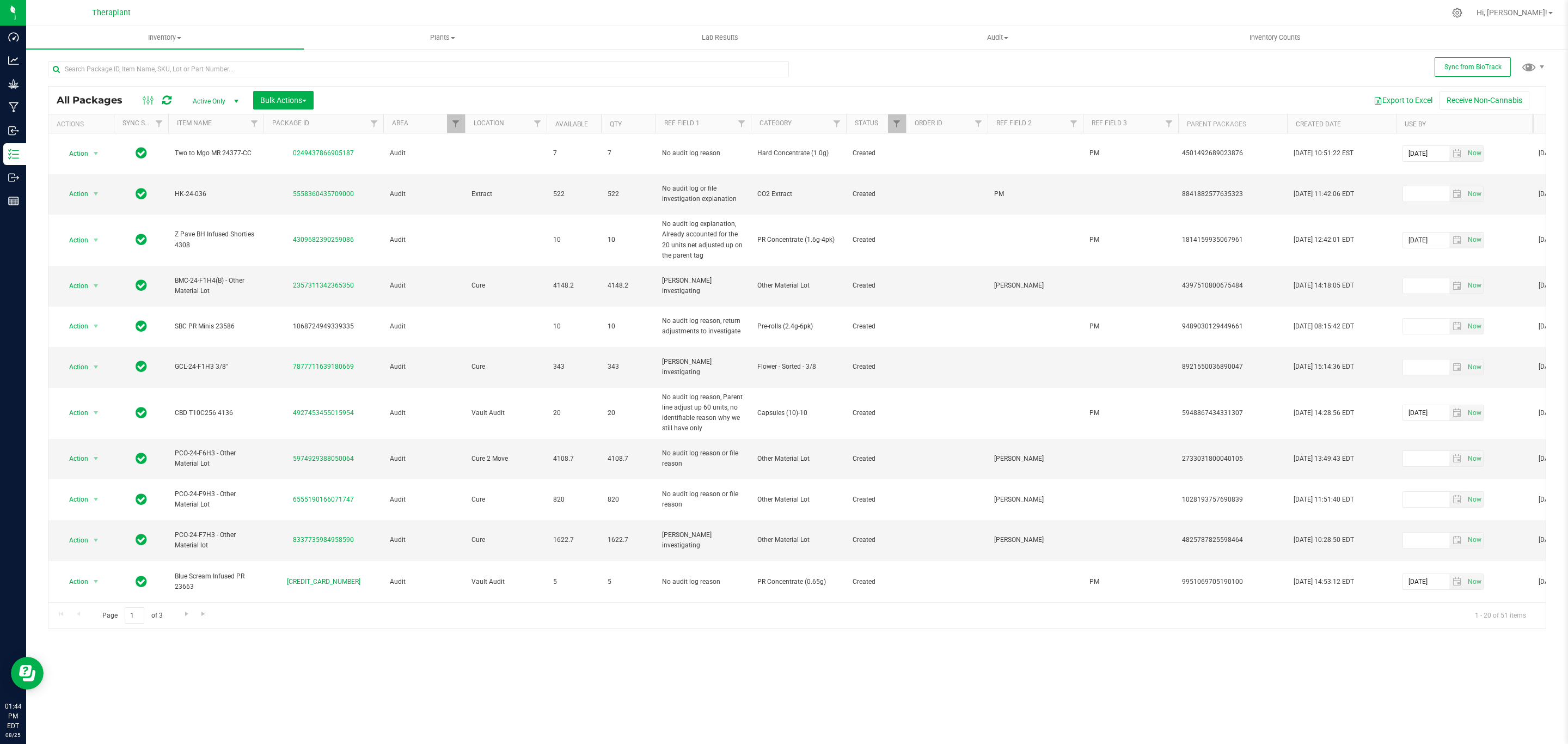
click at [1354, 123] on th "Created Date" at bounding box center [1341, 123] width 109 height 19
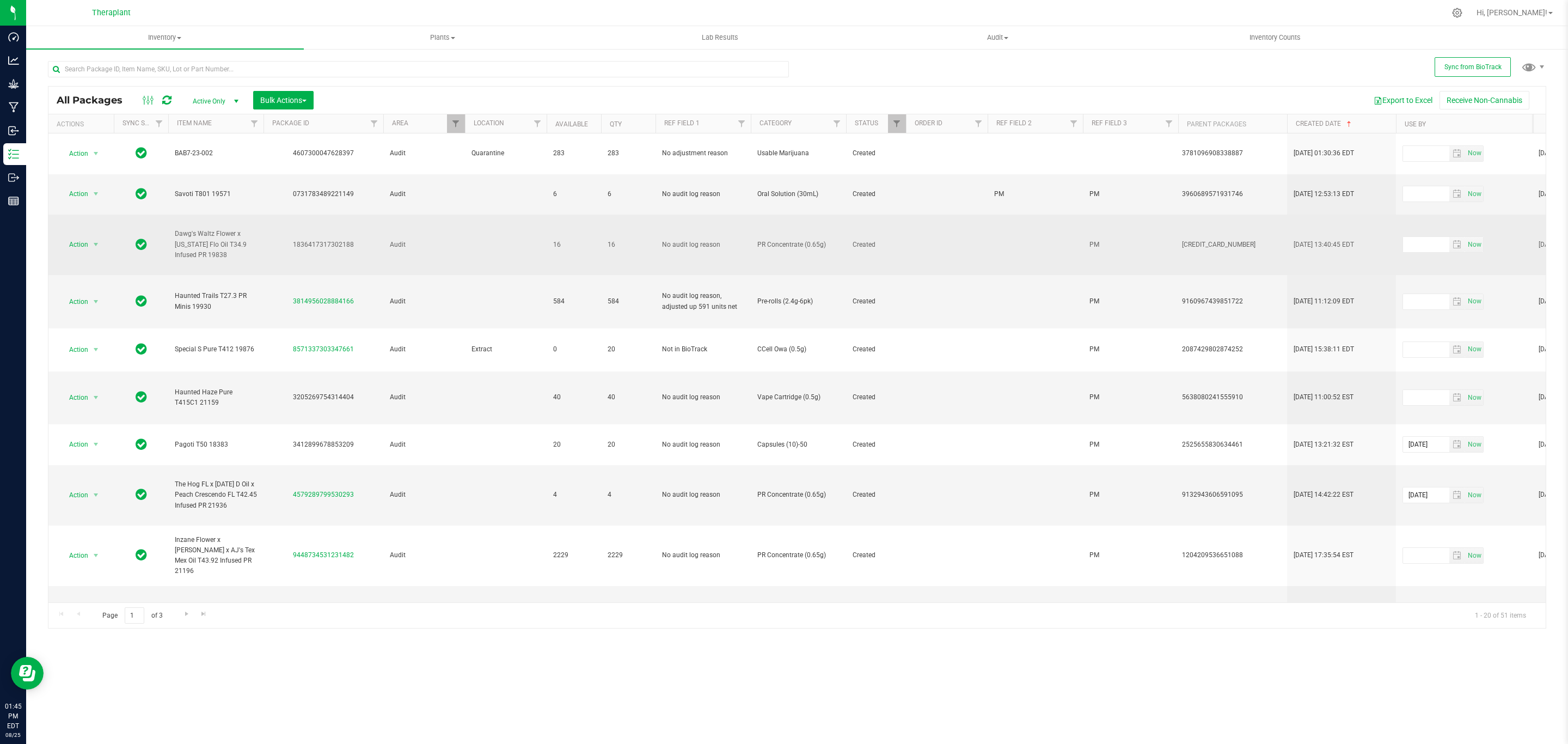
click at [339, 239] on div "1836417317302188" at bounding box center [323, 244] width 123 height 10
copy div "1836417317302188"
click at [89, 237] on span "Action" at bounding box center [74, 245] width 30 height 16
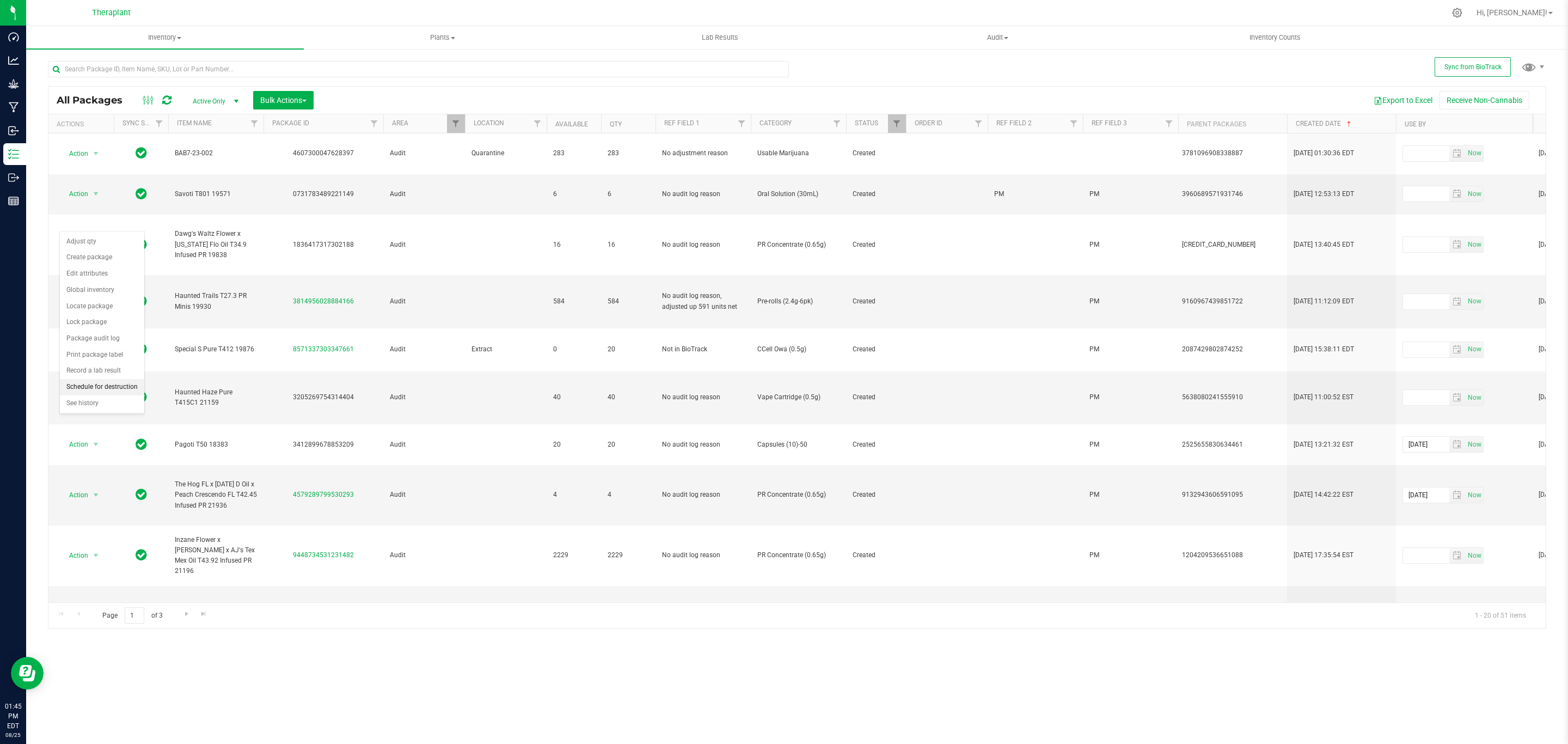
click at [117, 391] on li "Schedule for destruction" at bounding box center [102, 387] width 85 height 16
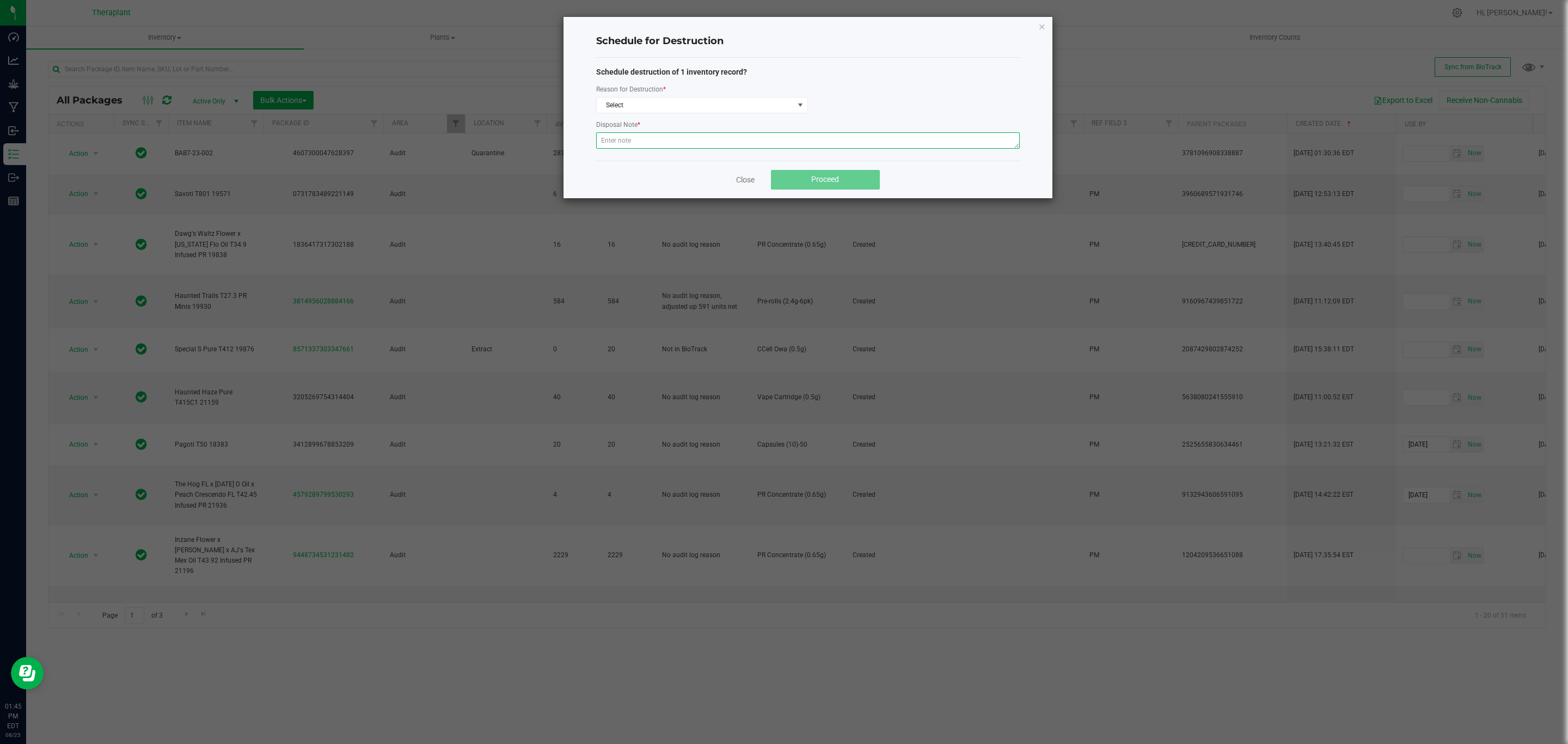
click at [681, 139] on textarea at bounding box center [808, 140] width 423 height 16
paste textarea "Returned product historically destroyed during a bioserv waste event."
type textarea "Returned product historically destroyed during a bioserv waste event."
click at [701, 100] on span "Select" at bounding box center [695, 105] width 197 height 16
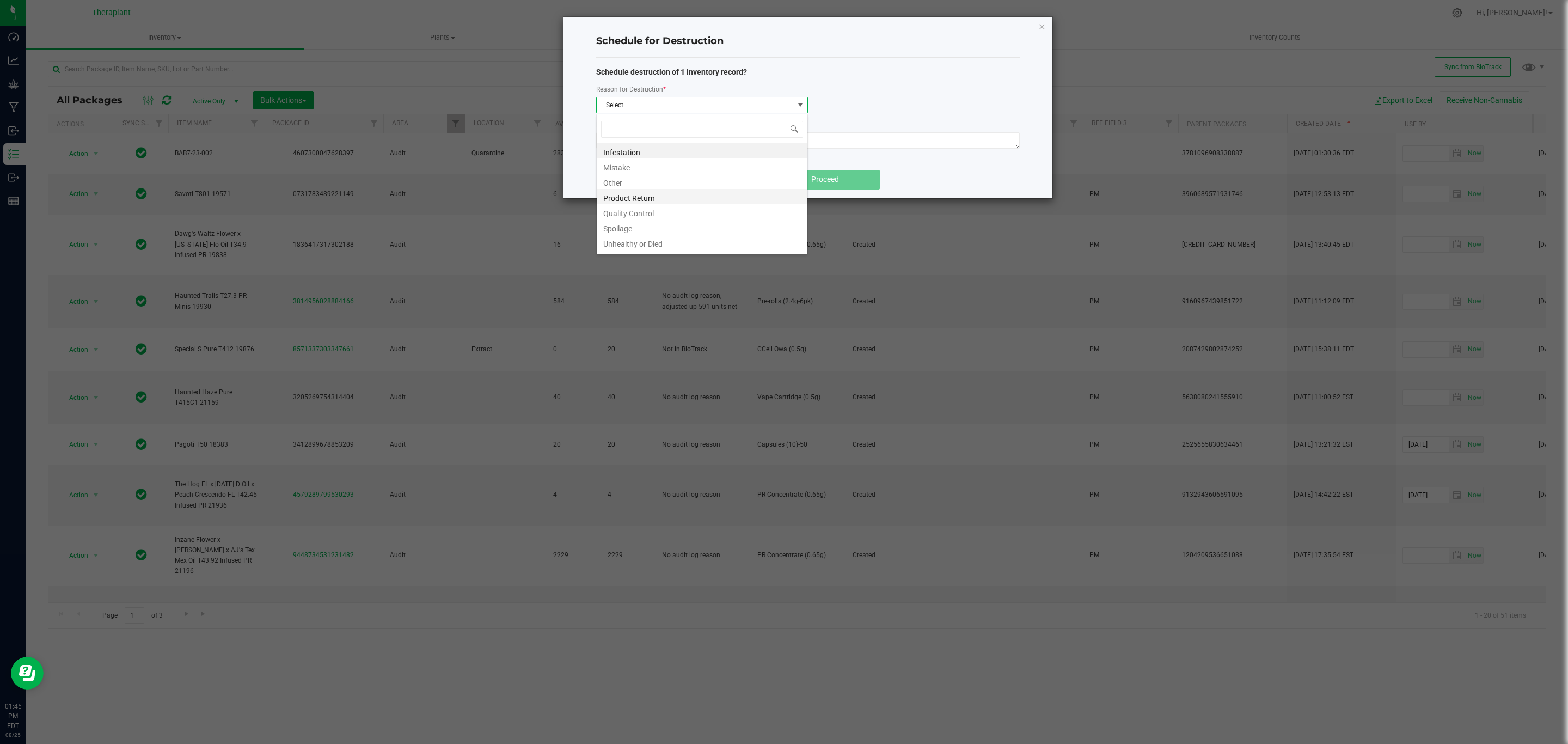
click at [655, 191] on li "Product Return" at bounding box center [701, 196] width 210 height 16
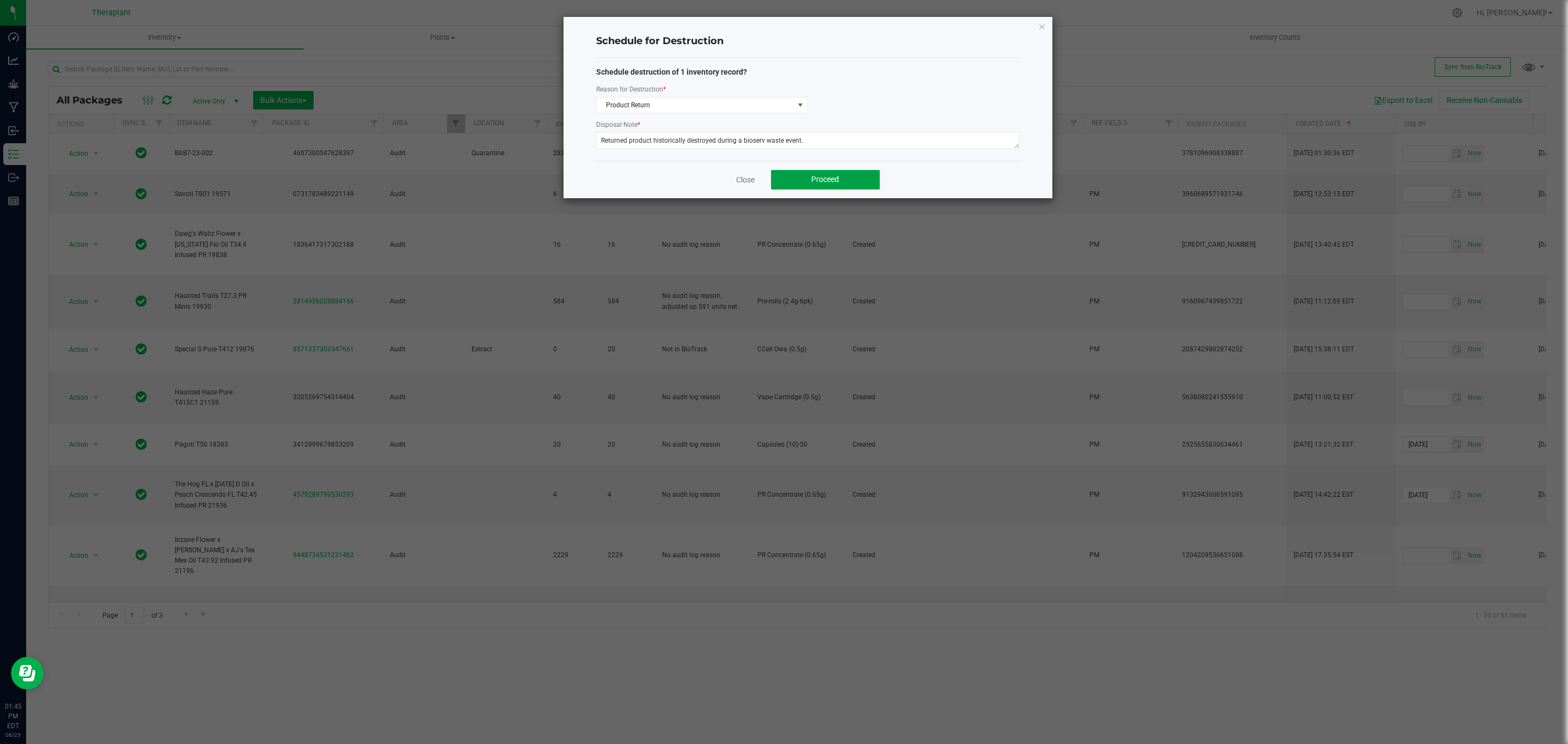
click at [838, 189] on button "Proceed" at bounding box center [826, 179] width 109 height 19
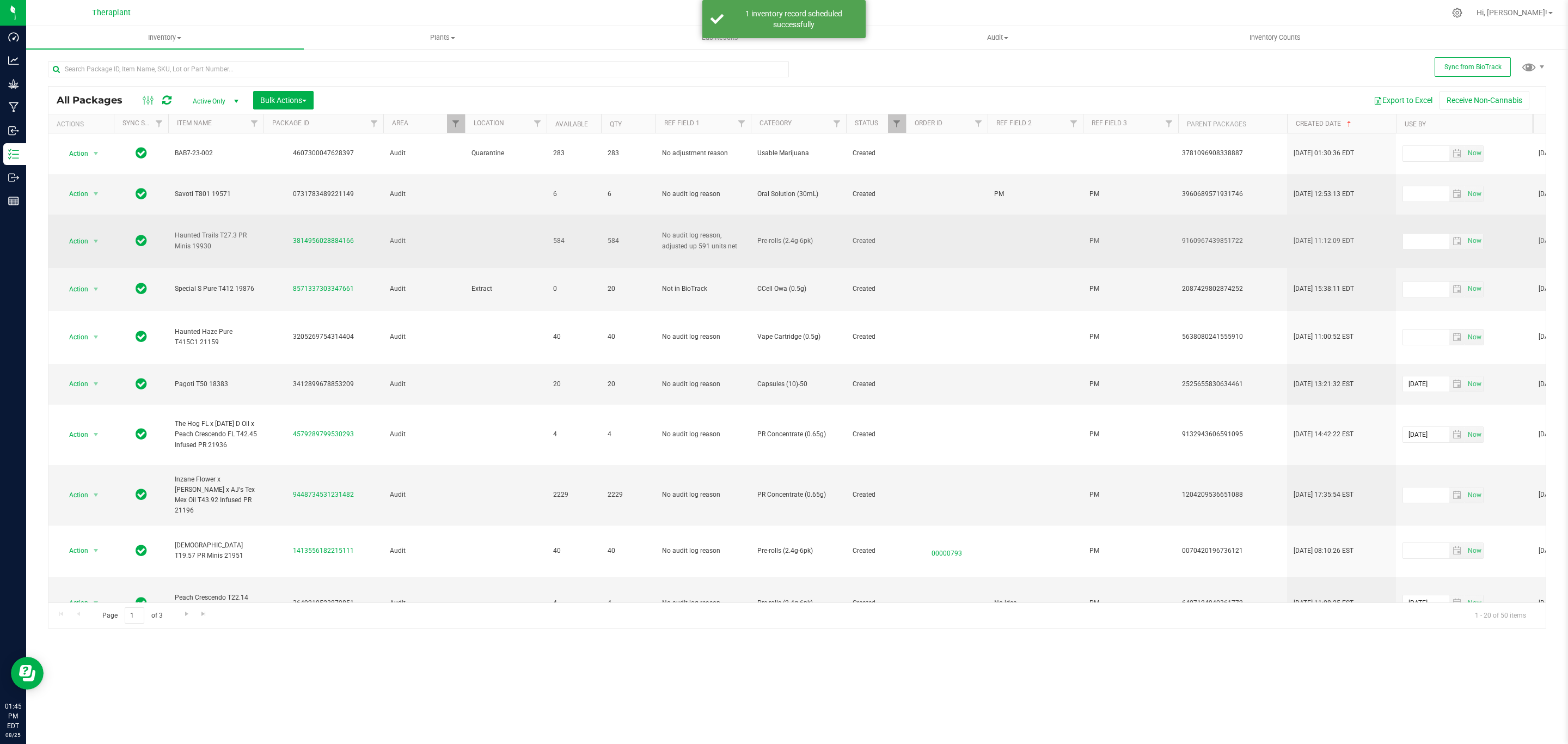
drag, startPoint x: 366, startPoint y: 217, endPoint x: 293, endPoint y: 221, distance: 73.1
click at [293, 236] on div "3814956028884166" at bounding box center [323, 241] width 123 height 10
copy link "3814956028884166"
click at [75, 234] on span "Action" at bounding box center [74, 242] width 30 height 16
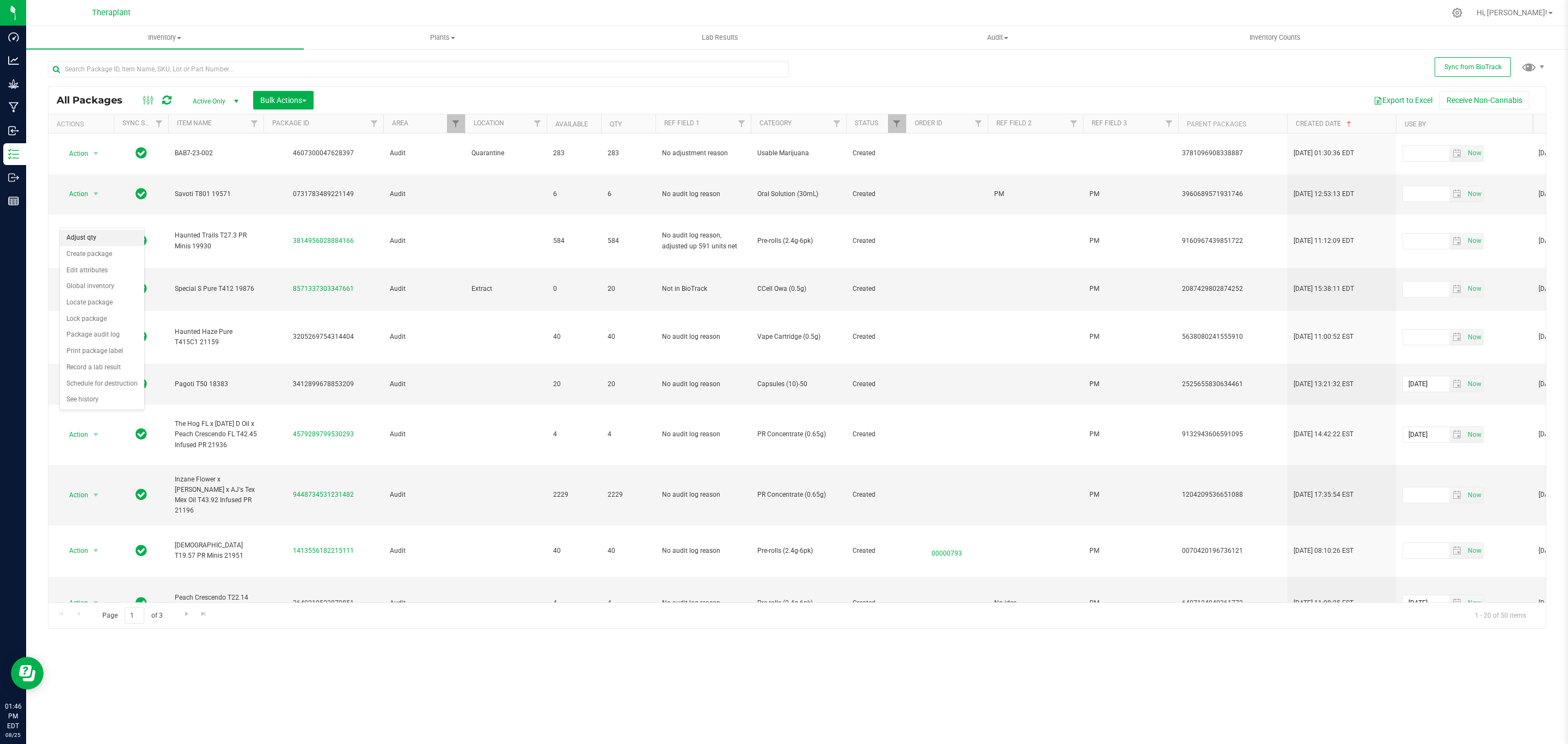
click at [93, 238] on li "Adjust qty" at bounding box center [102, 238] width 85 height 16
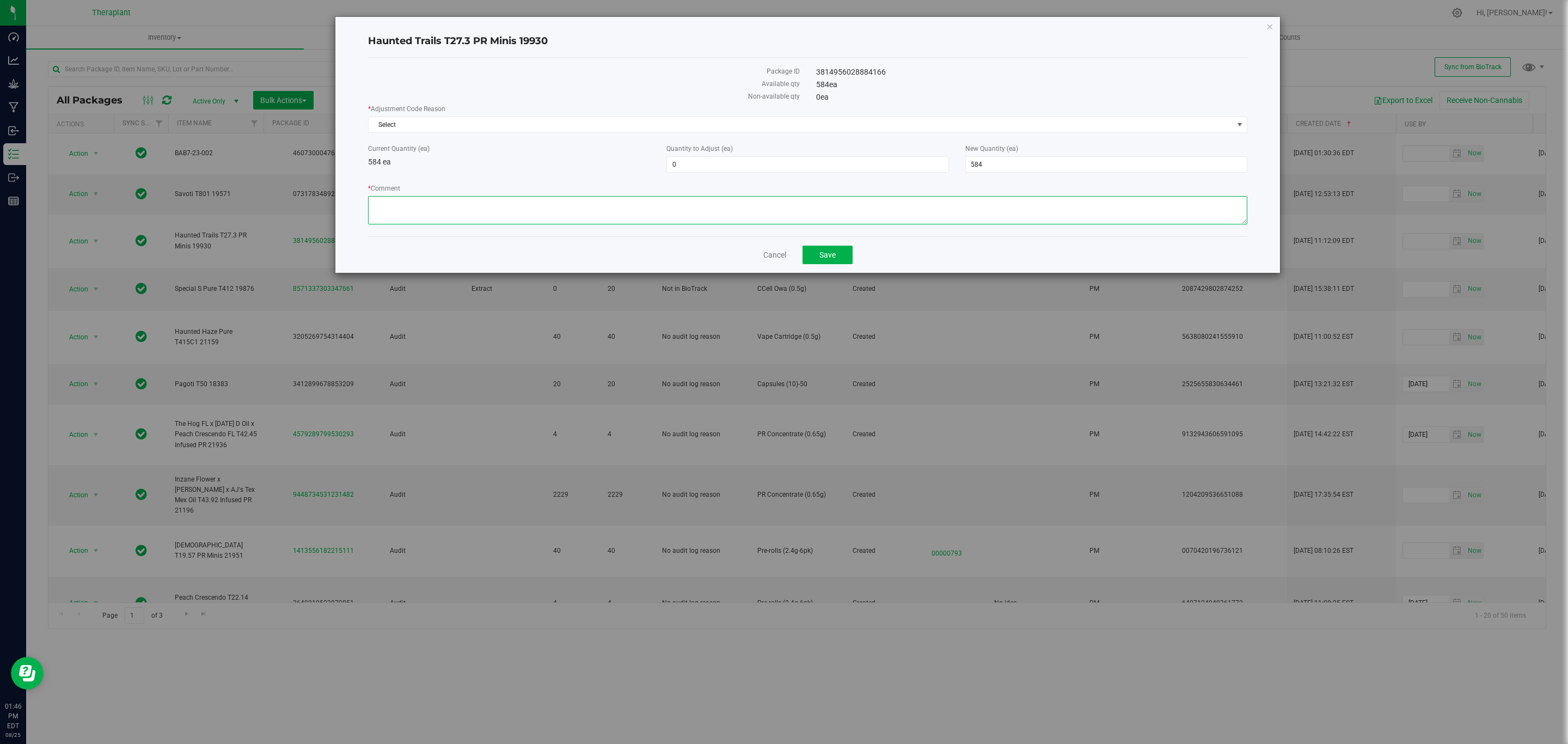
click at [697, 214] on textarea "* Comment" at bounding box center [808, 210] width 879 height 28
drag, startPoint x: 601, startPoint y: 206, endPoint x: 549, endPoint y: 203, distance: 52.1
click at [549, 203] on textarea "* Comment" at bounding box center [808, 210] width 879 height 28
click at [464, 203] on textarea "* Comment" at bounding box center [808, 210] width 879 height 28
click at [478, 200] on textarea "* Comment" at bounding box center [808, 210] width 879 height 28
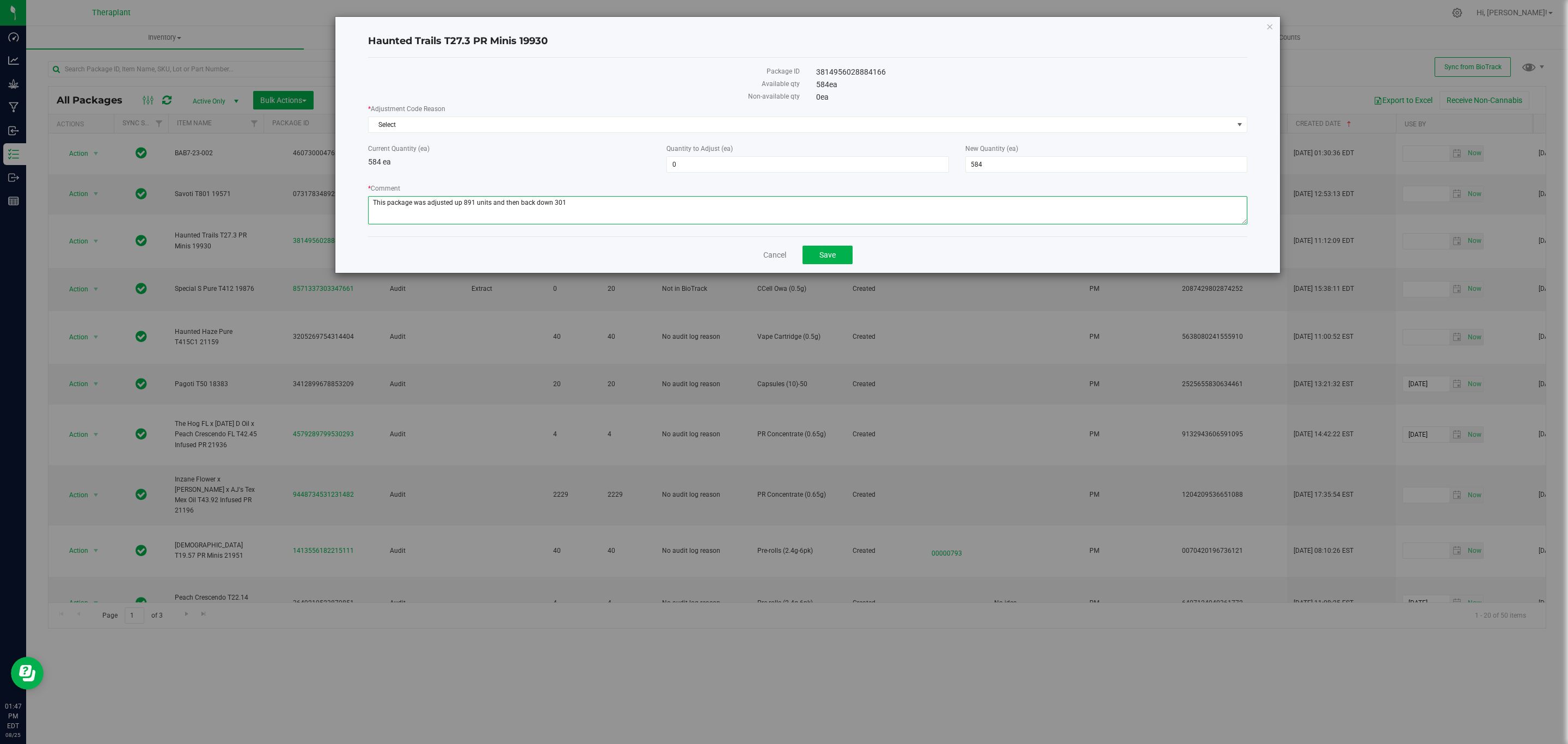
click at [489, 200] on textarea "* Comment" at bounding box center [808, 210] width 879 height 28
click at [543, 196] on div "* Comment" at bounding box center [808, 205] width 879 height 44
click at [544, 200] on textarea "* Comment" at bounding box center [808, 210] width 879 height 28
click at [632, 200] on textarea "* Comment" at bounding box center [808, 210] width 879 height 28
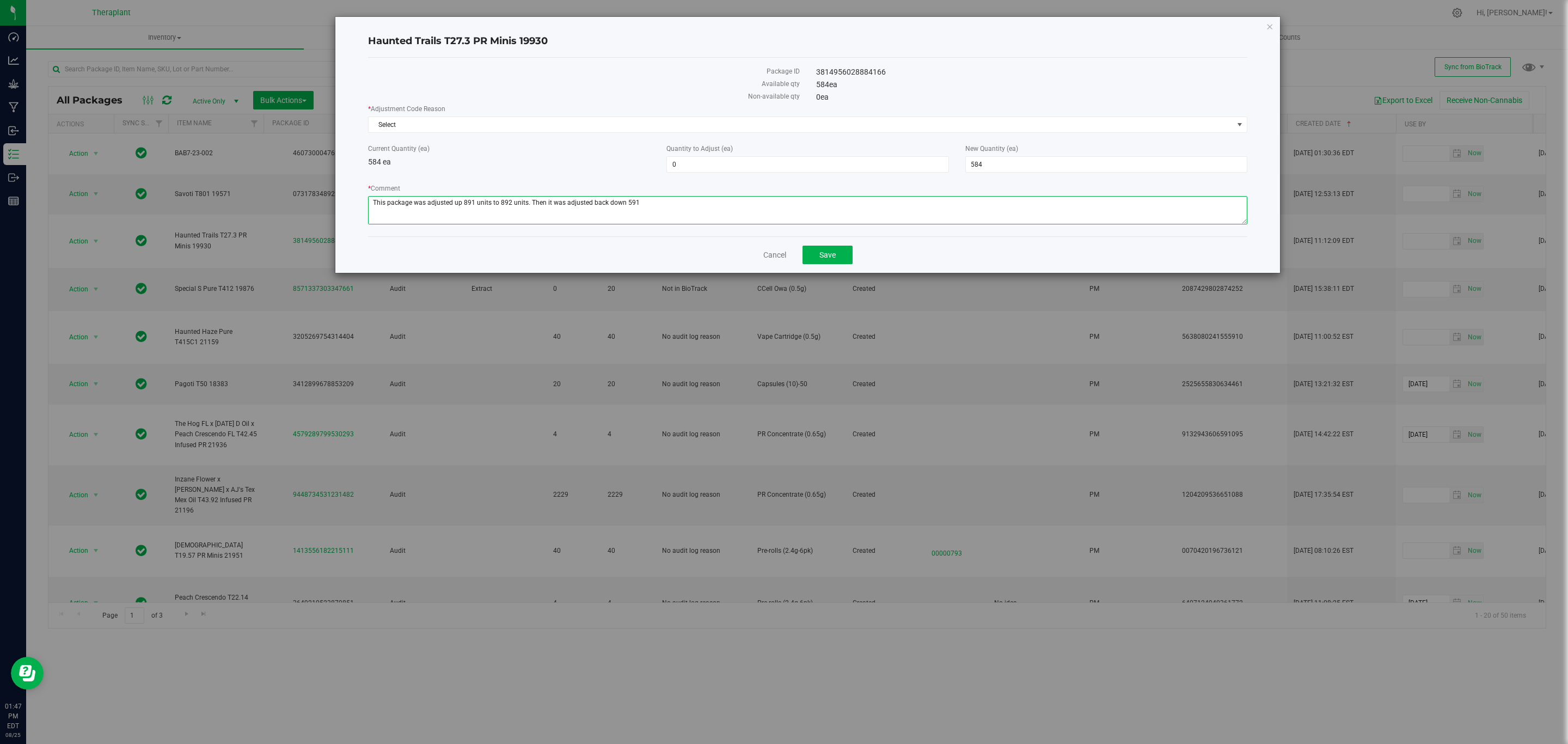
click at [650, 203] on textarea "* Comment" at bounding box center [808, 210] width 879 height 28
type textarea "This package was adjusted up 891 units to 892 units. Then it was adjusted back …"
click at [981, 165] on span "584 584" at bounding box center [1106, 164] width 282 height 16
click at [981, 165] on input "584" at bounding box center [1107, 165] width 281 height 16
type input "0"
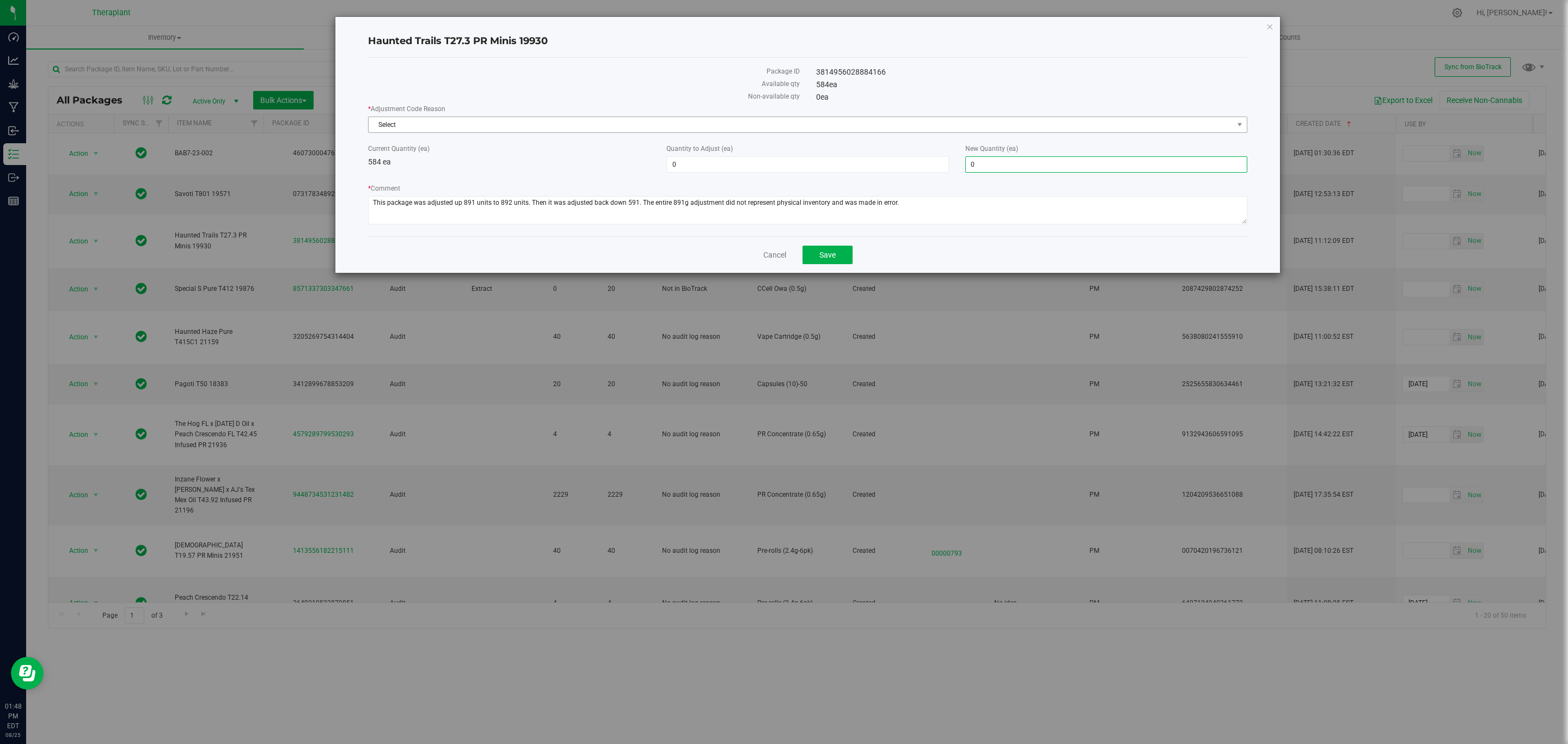
type input "-584"
type input "0"
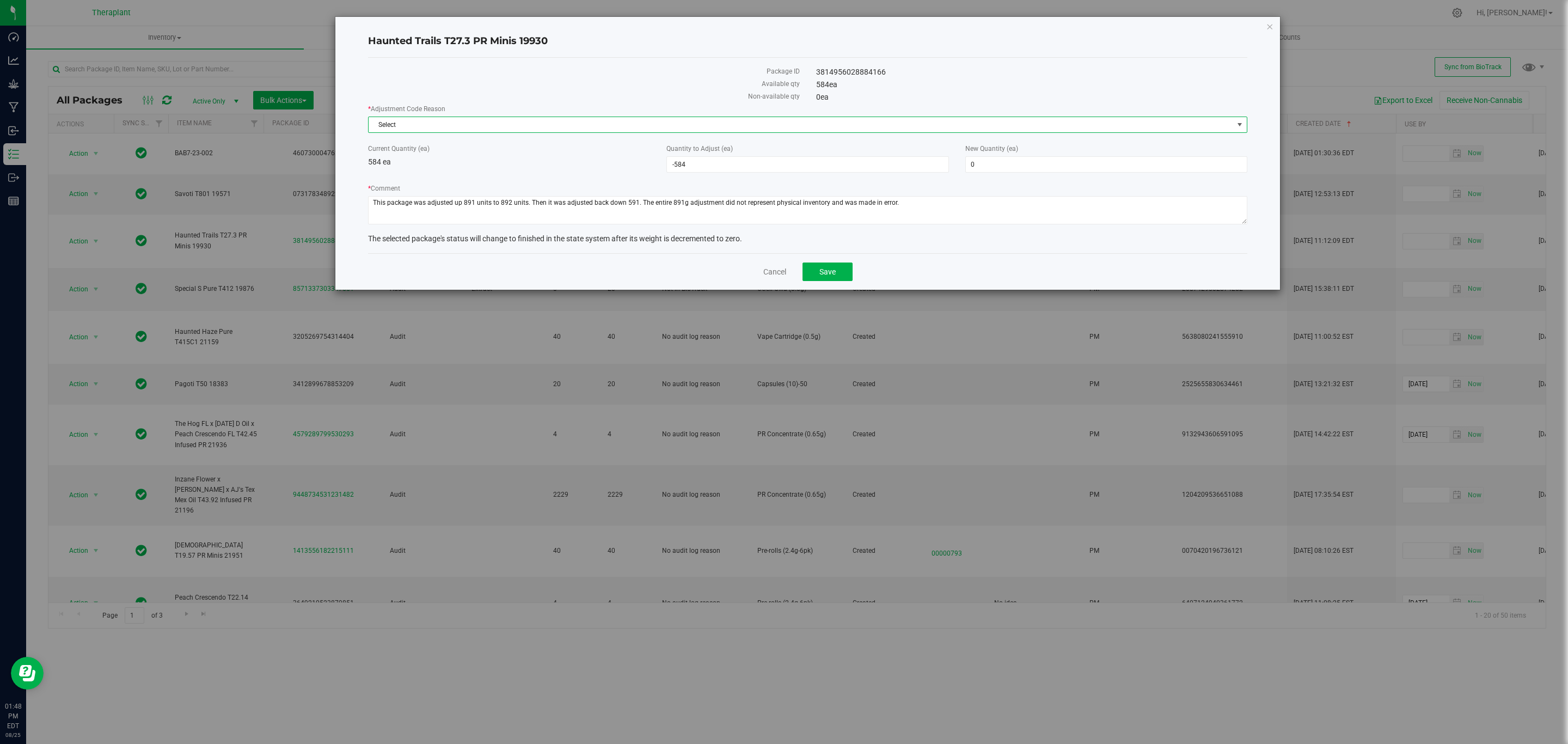
click at [961, 127] on span "Select" at bounding box center [801, 125] width 864 height 16
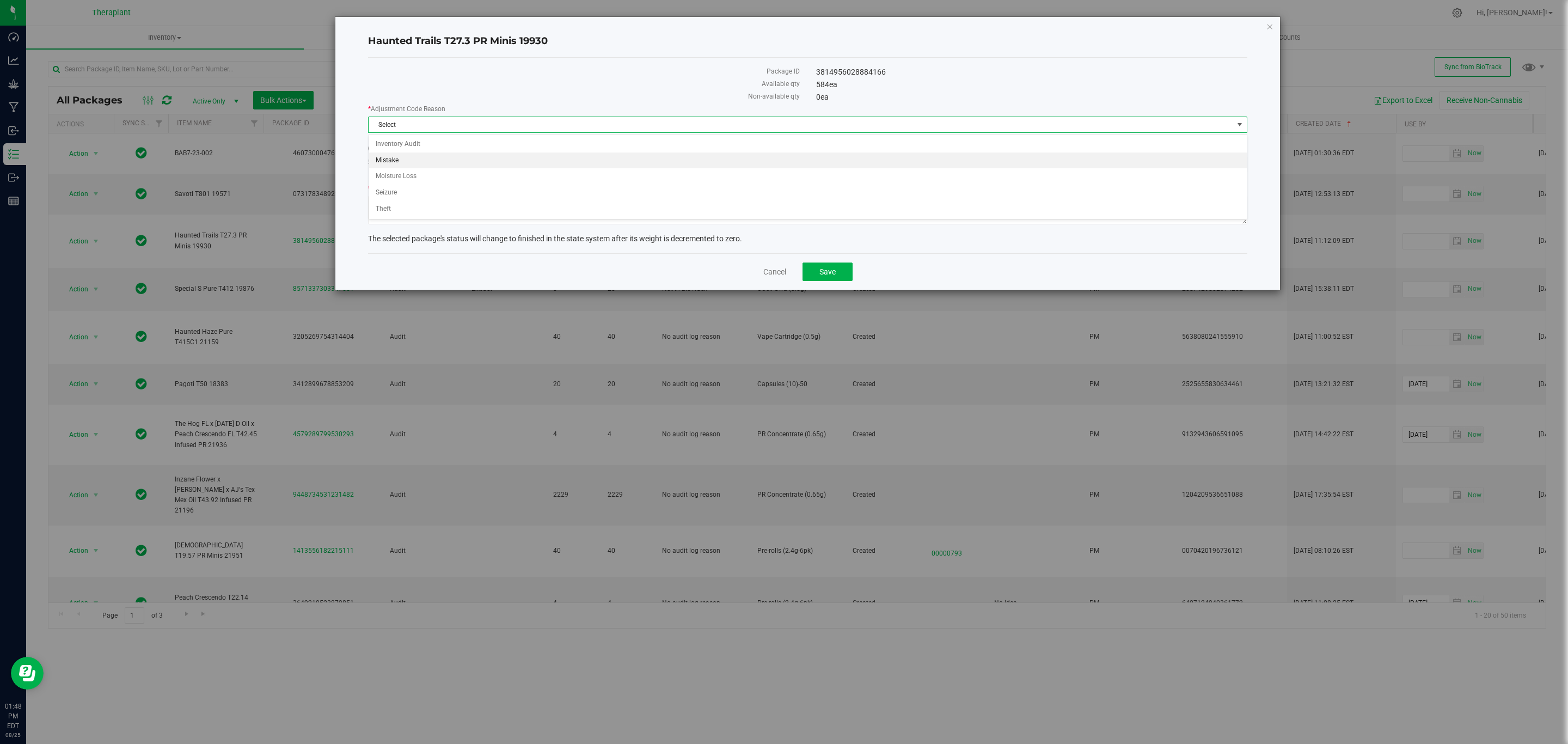
click at [429, 160] on li "Mistake" at bounding box center [808, 160] width 878 height 16
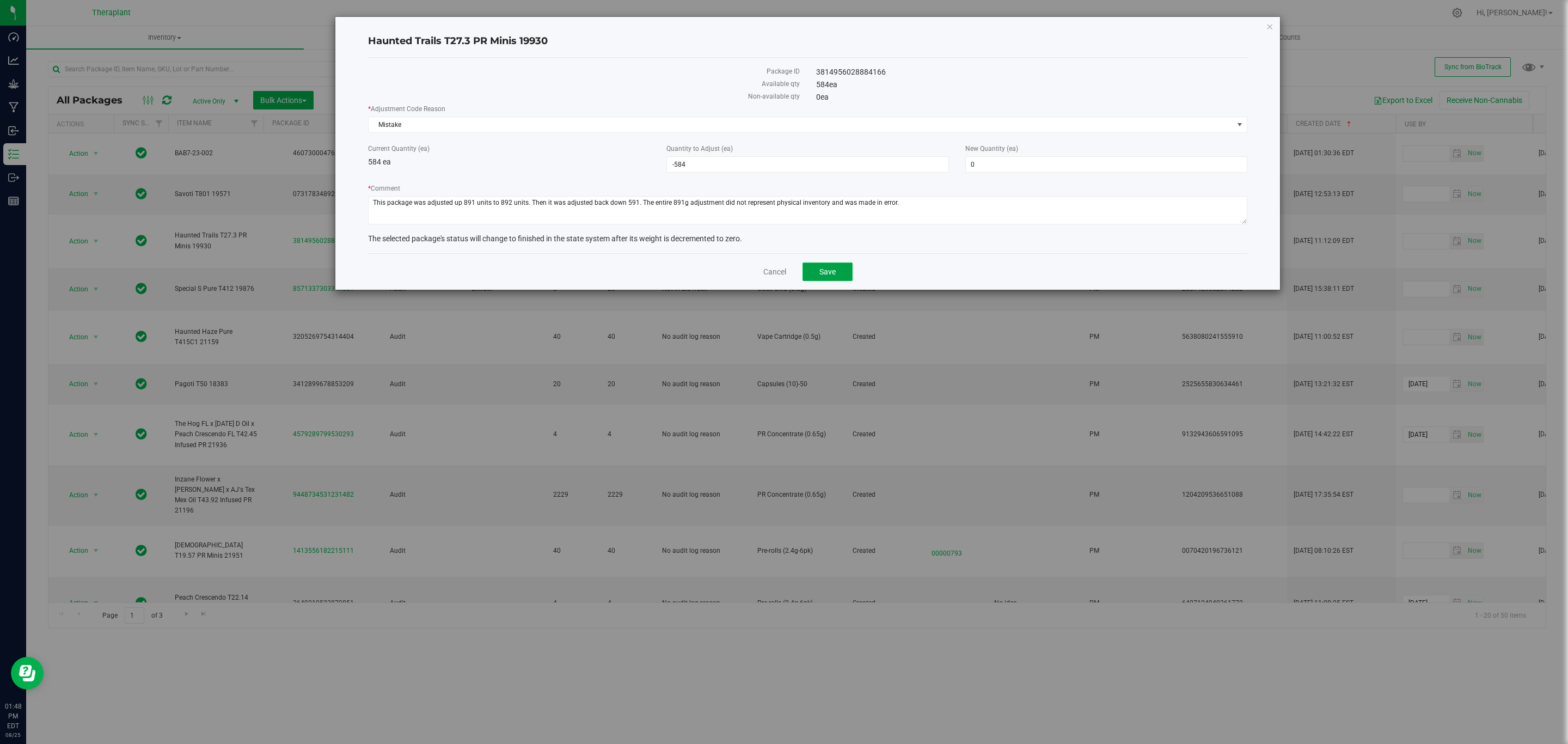
click at [840, 275] on button "Save" at bounding box center [827, 272] width 50 height 19
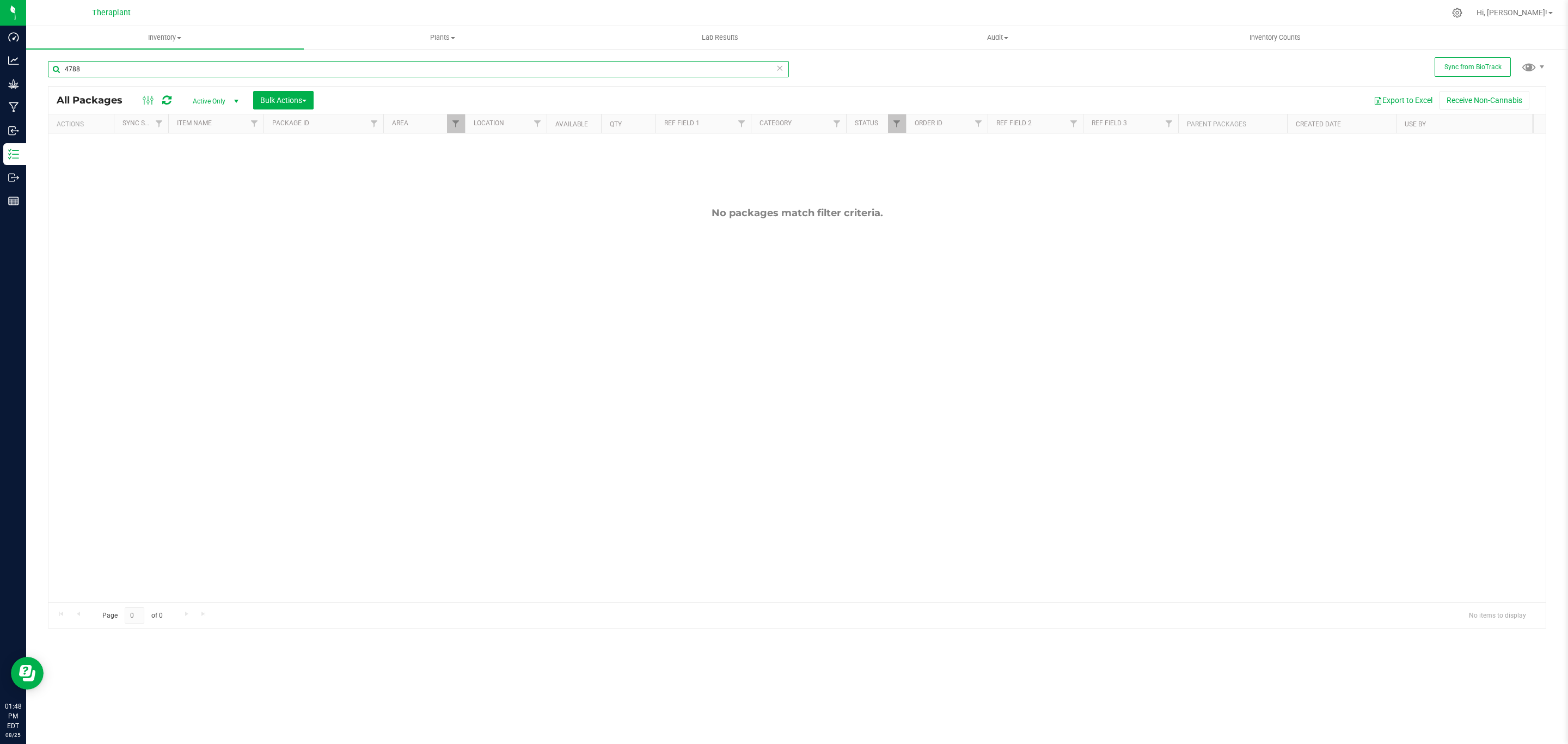
click at [397, 64] on input "4788" at bounding box center [419, 69] width 741 height 16
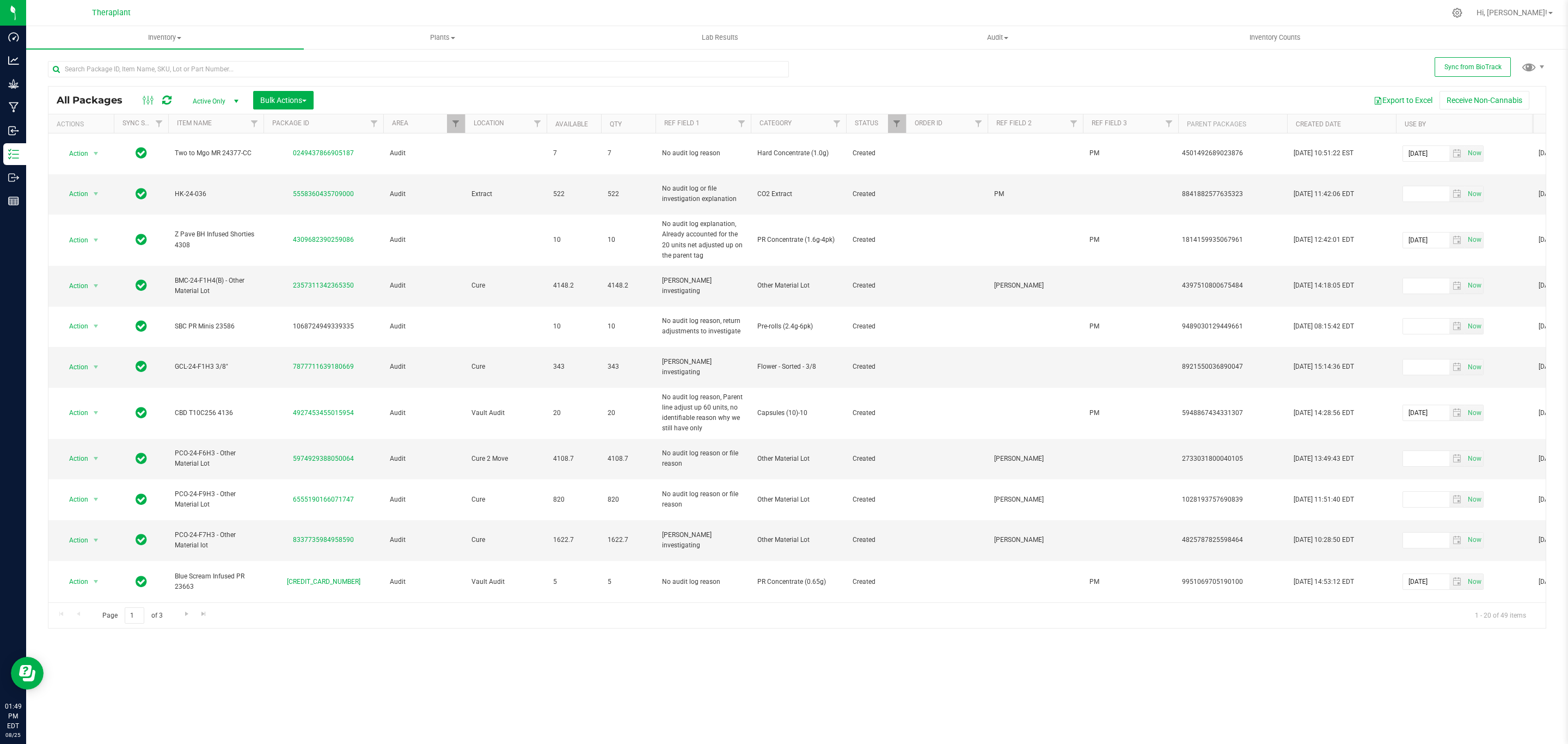
click at [1367, 124] on th "Created Date" at bounding box center [1341, 123] width 109 height 19
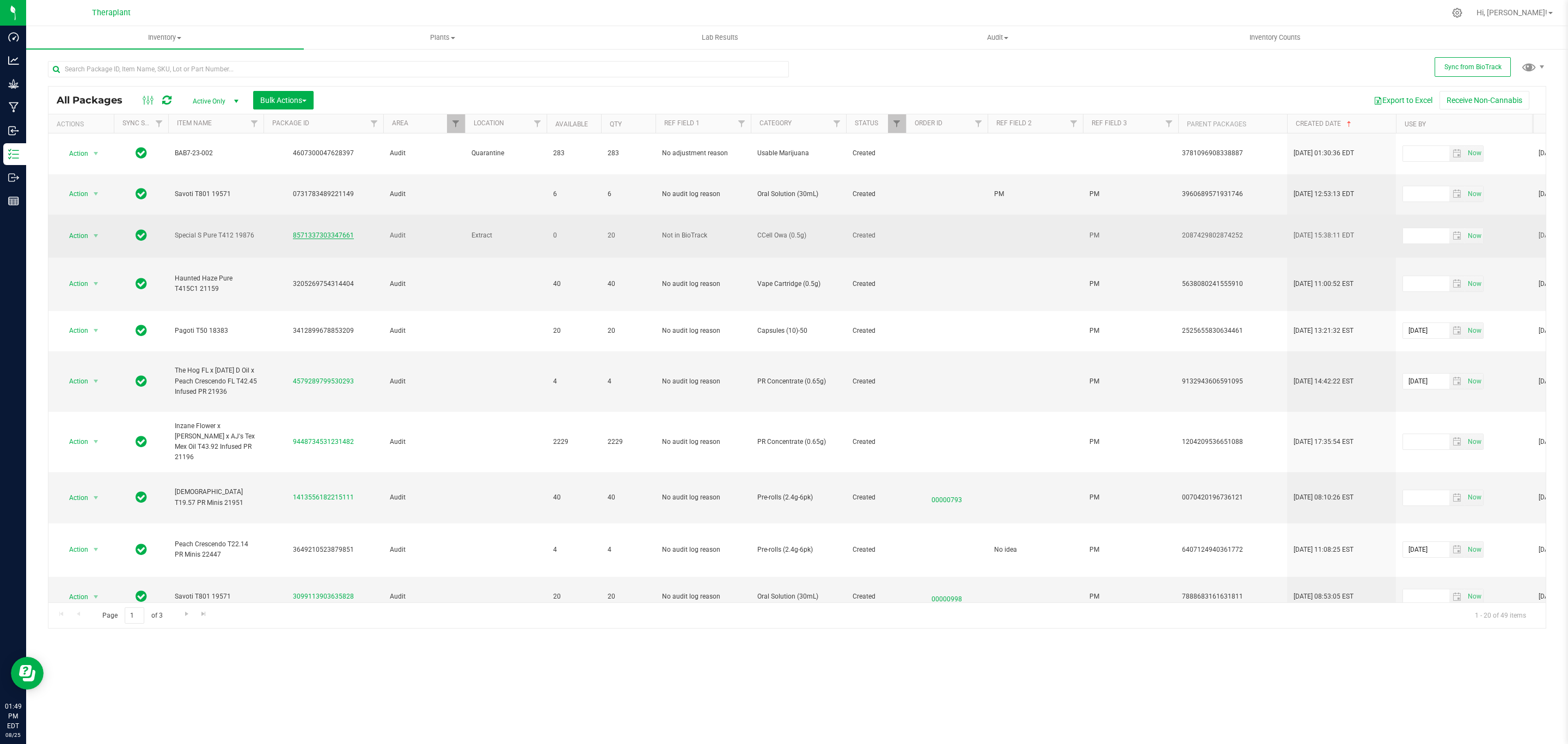
drag, startPoint x: 343, startPoint y: 214, endPoint x: 296, endPoint y: 214, distance: 47.0
click at [296, 231] on div "8571337303347661" at bounding box center [323, 235] width 123 height 10
copy link "8571337303347661"
click at [96, 228] on span "select" at bounding box center [96, 236] width 14 height 16
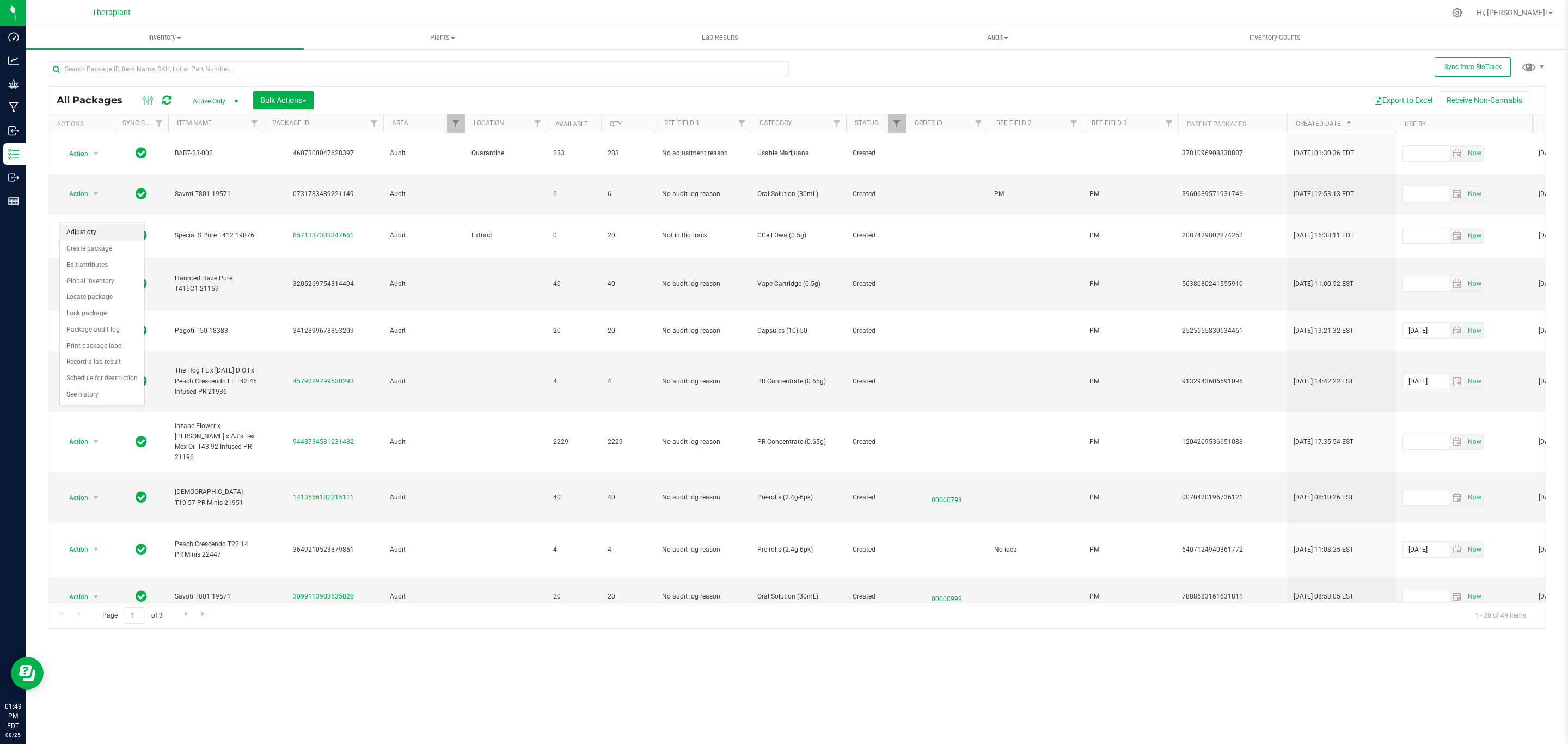
click at [101, 234] on li "Adjust qty" at bounding box center [102, 232] width 85 height 16
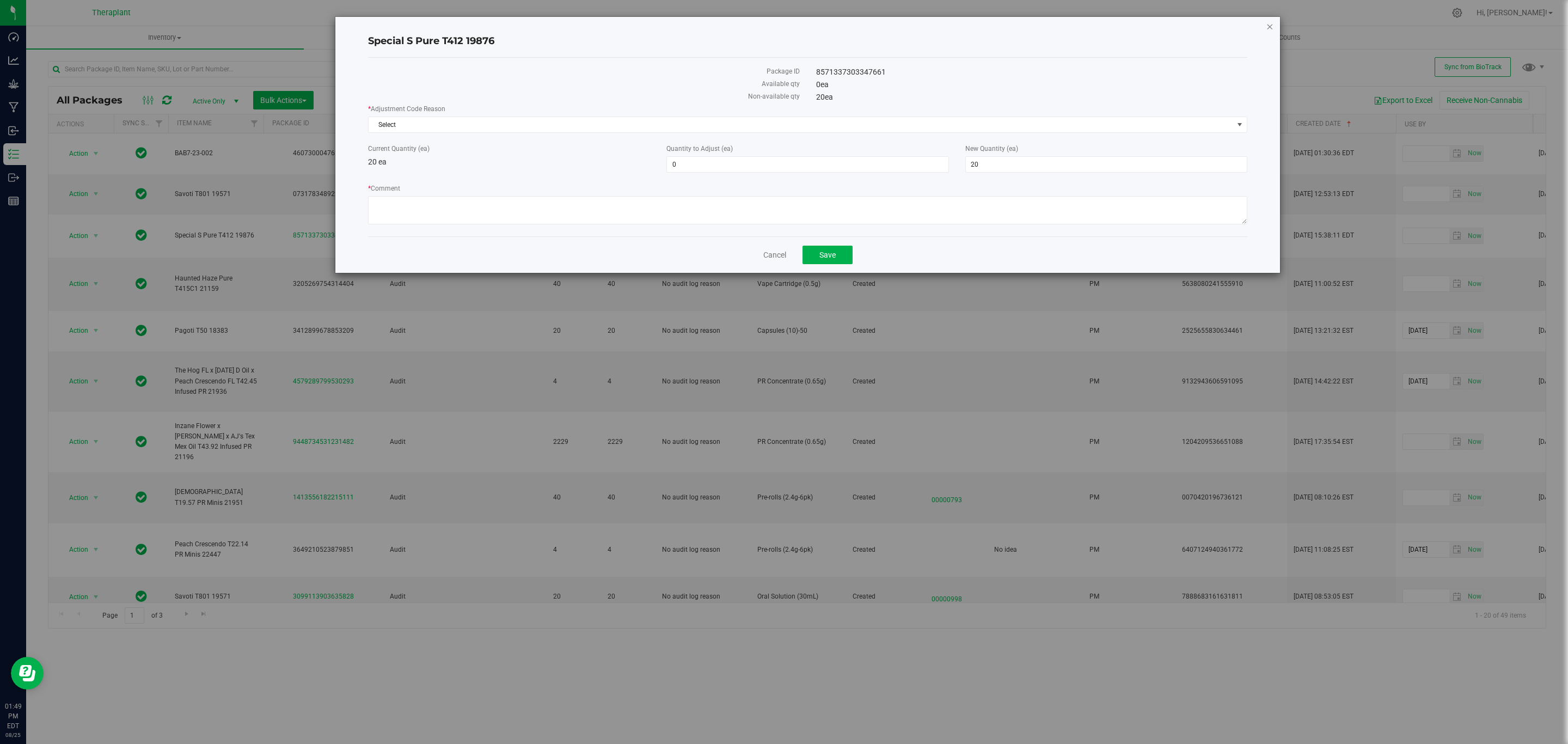
click at [1266, 25] on icon "button" at bounding box center [1270, 26] width 8 height 13
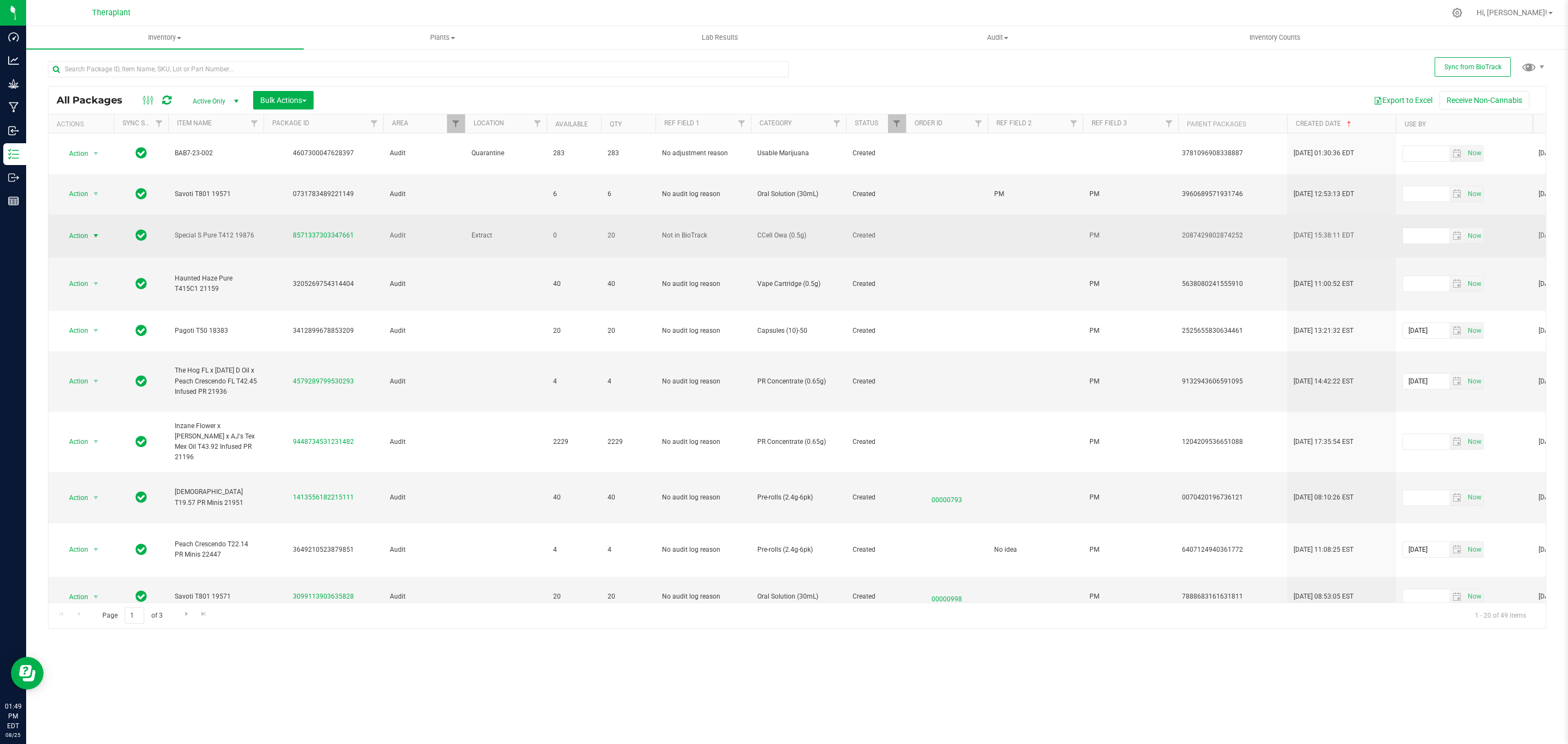
click at [82, 228] on span "Action" at bounding box center [74, 236] width 30 height 16
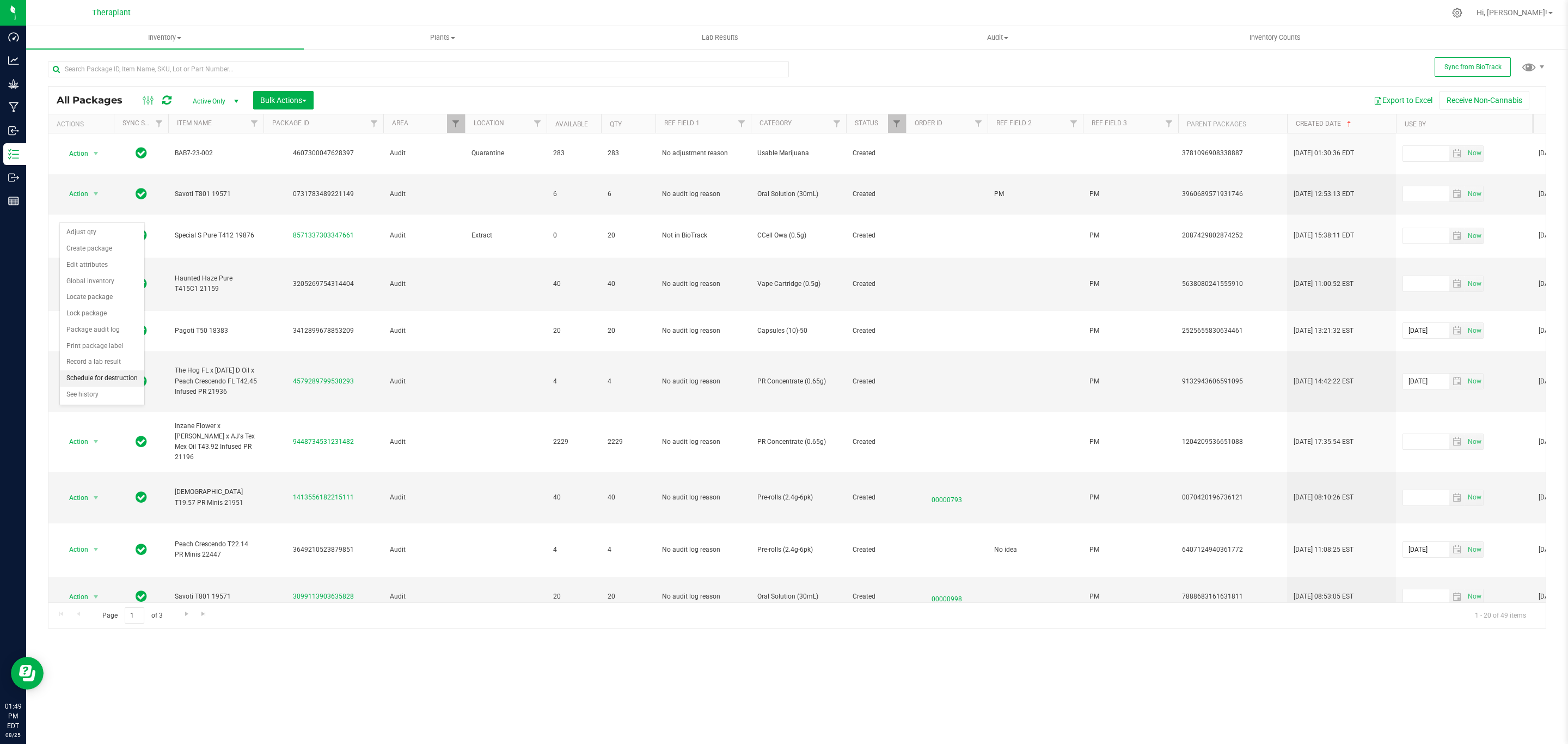
click at [113, 383] on li "Schedule for destruction" at bounding box center [102, 378] width 85 height 16
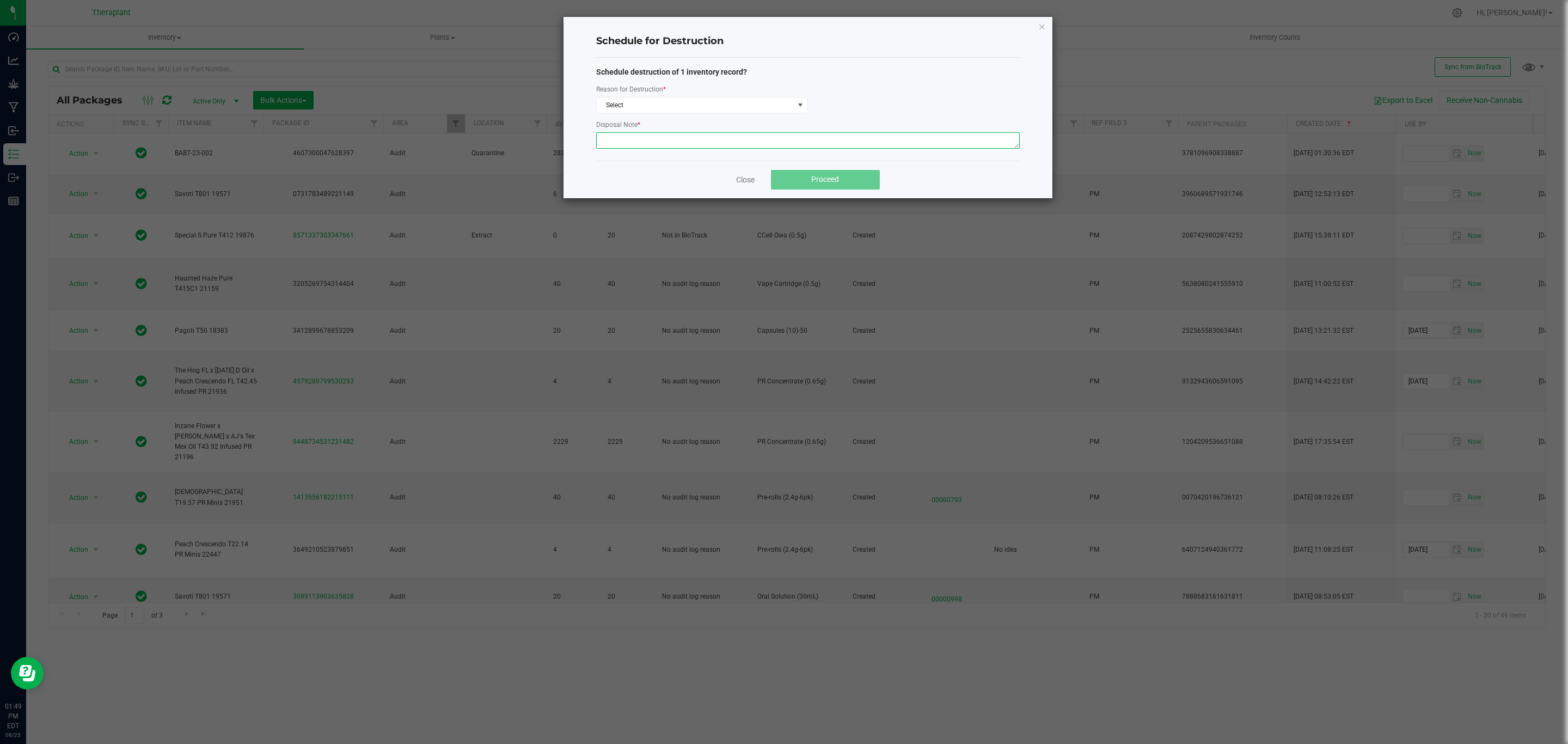
click at [715, 139] on textarea at bounding box center [808, 140] width 423 height 16
paste textarea "Returned product historically destroyed during a bioserv waste event."
type textarea "Returned product historically destroyed during a bioserv waste event."
click at [734, 106] on span "Select" at bounding box center [695, 105] width 197 height 16
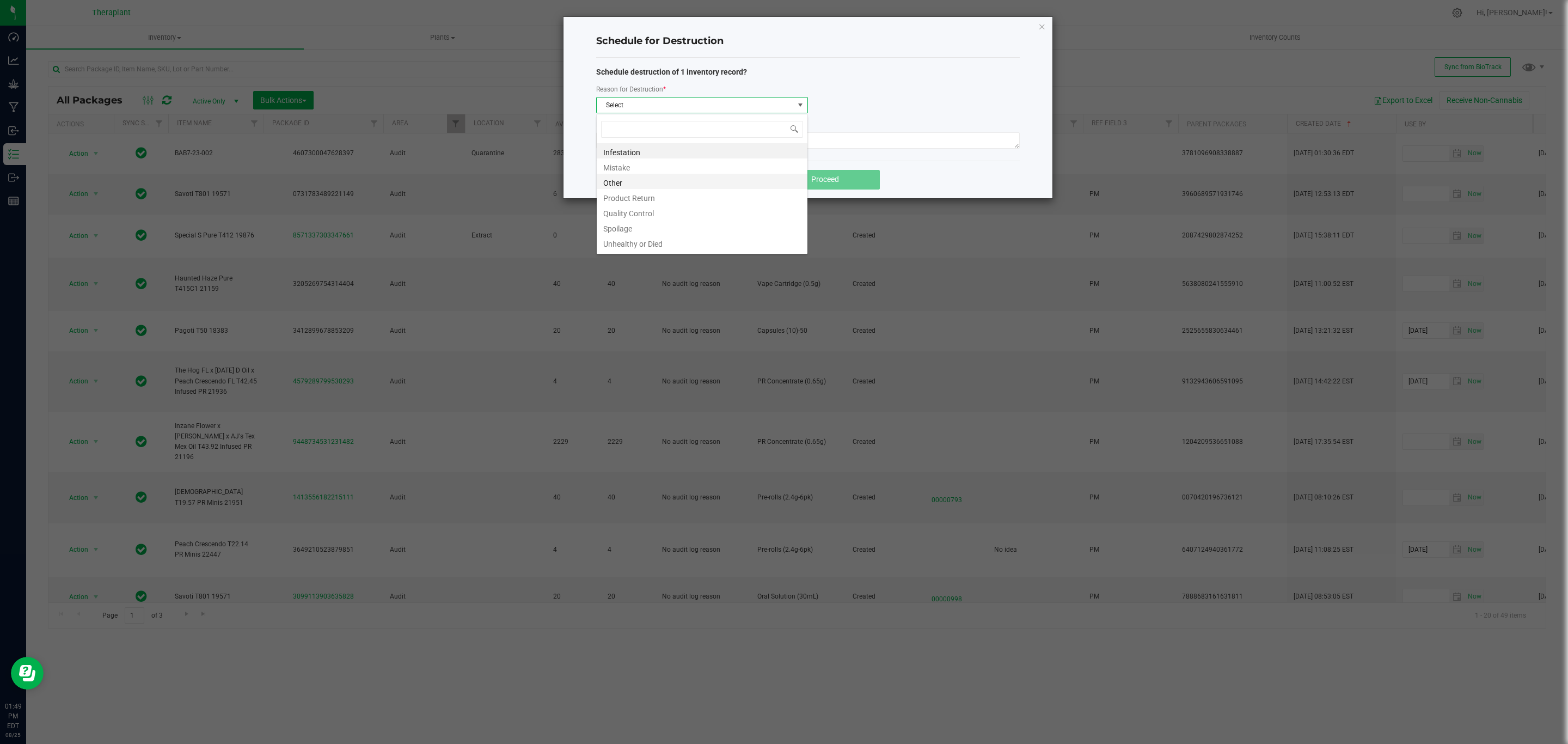
scroll to position [16, 211]
click at [628, 179] on li "Other" at bounding box center [701, 182] width 210 height 16
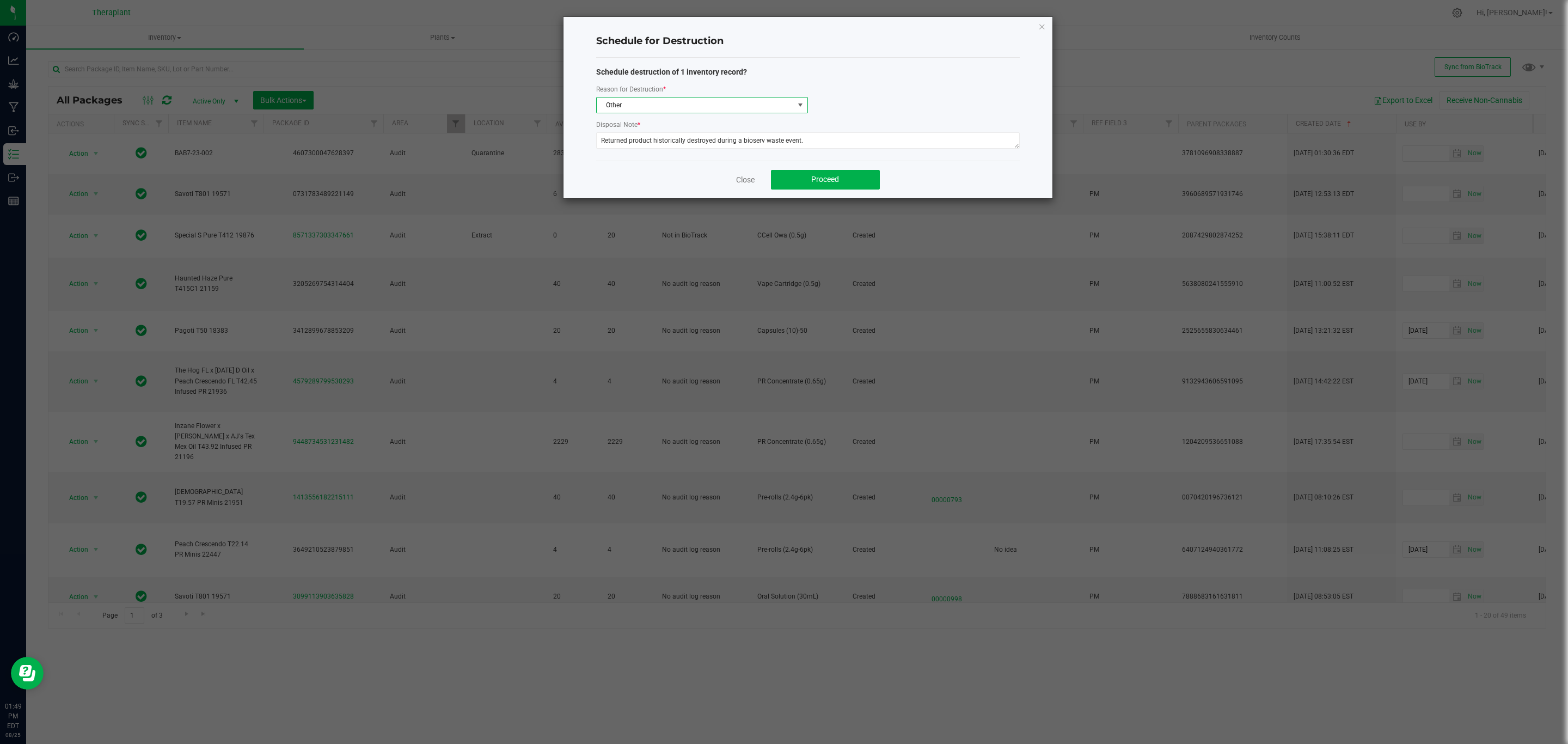
click at [770, 103] on span "Other" at bounding box center [695, 105] width 197 height 16
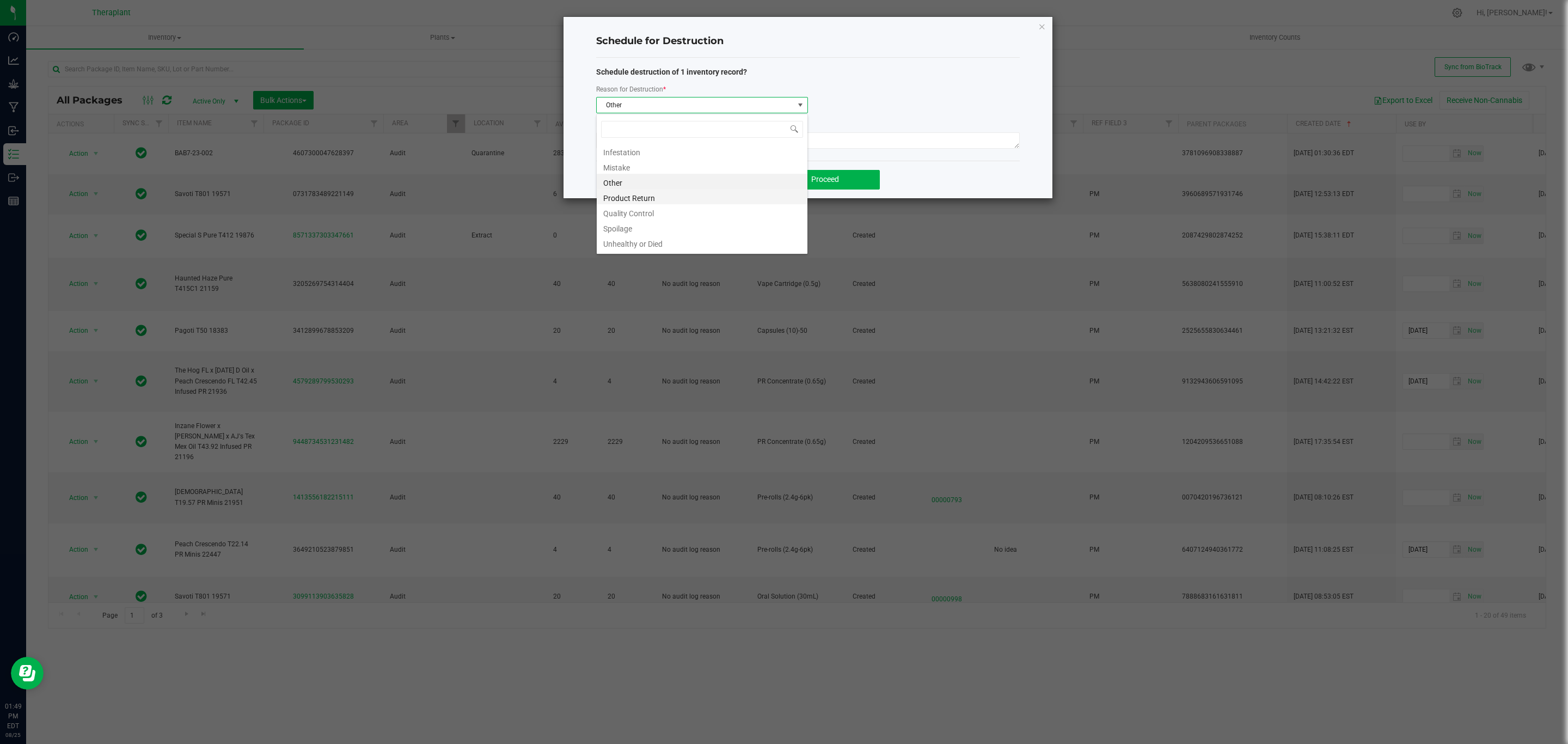
click at [633, 197] on li "Product Return" at bounding box center [701, 196] width 210 height 16
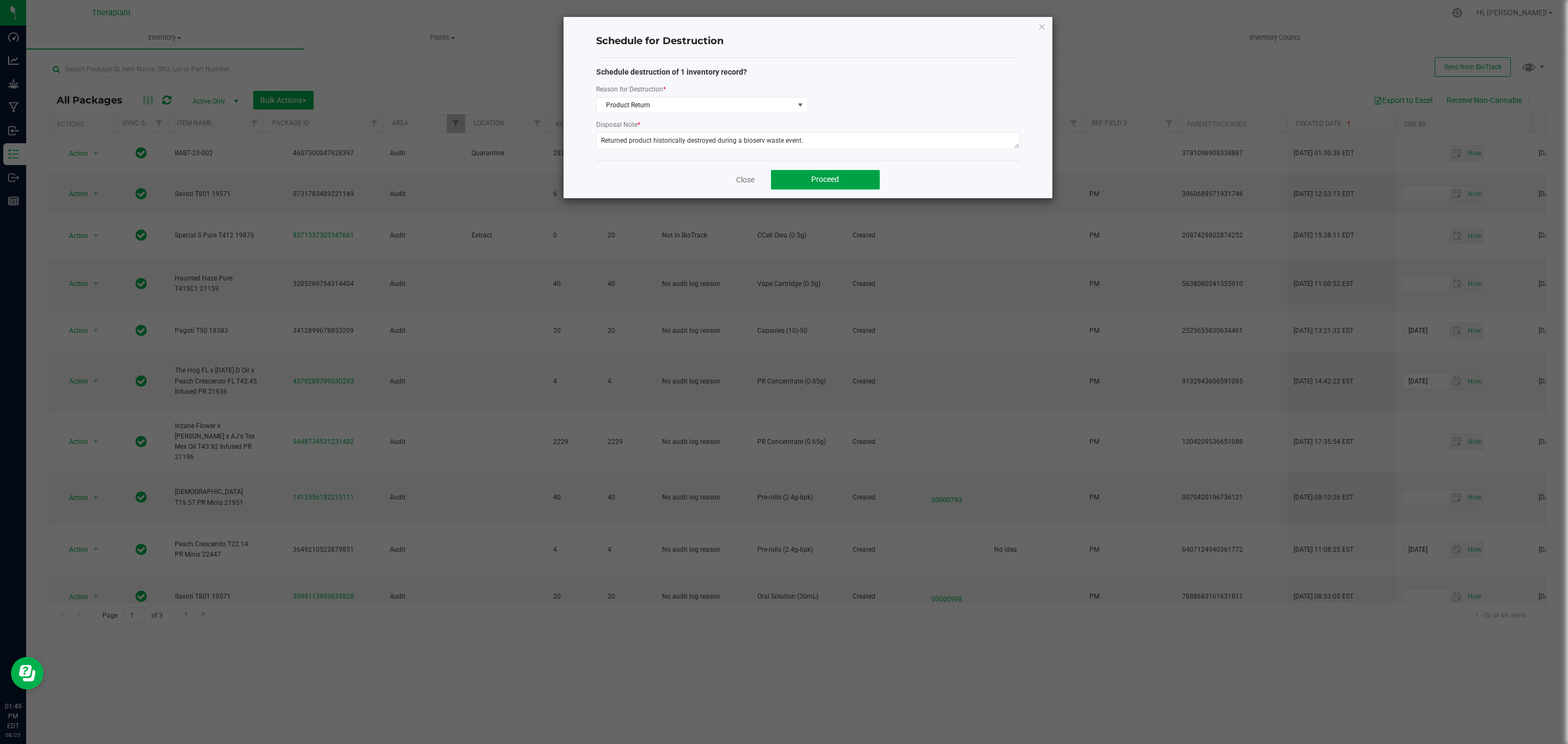
click at [840, 176] on button "Proceed" at bounding box center [826, 179] width 109 height 19
click at [770, 110] on span "Product Return" at bounding box center [695, 105] width 197 height 16
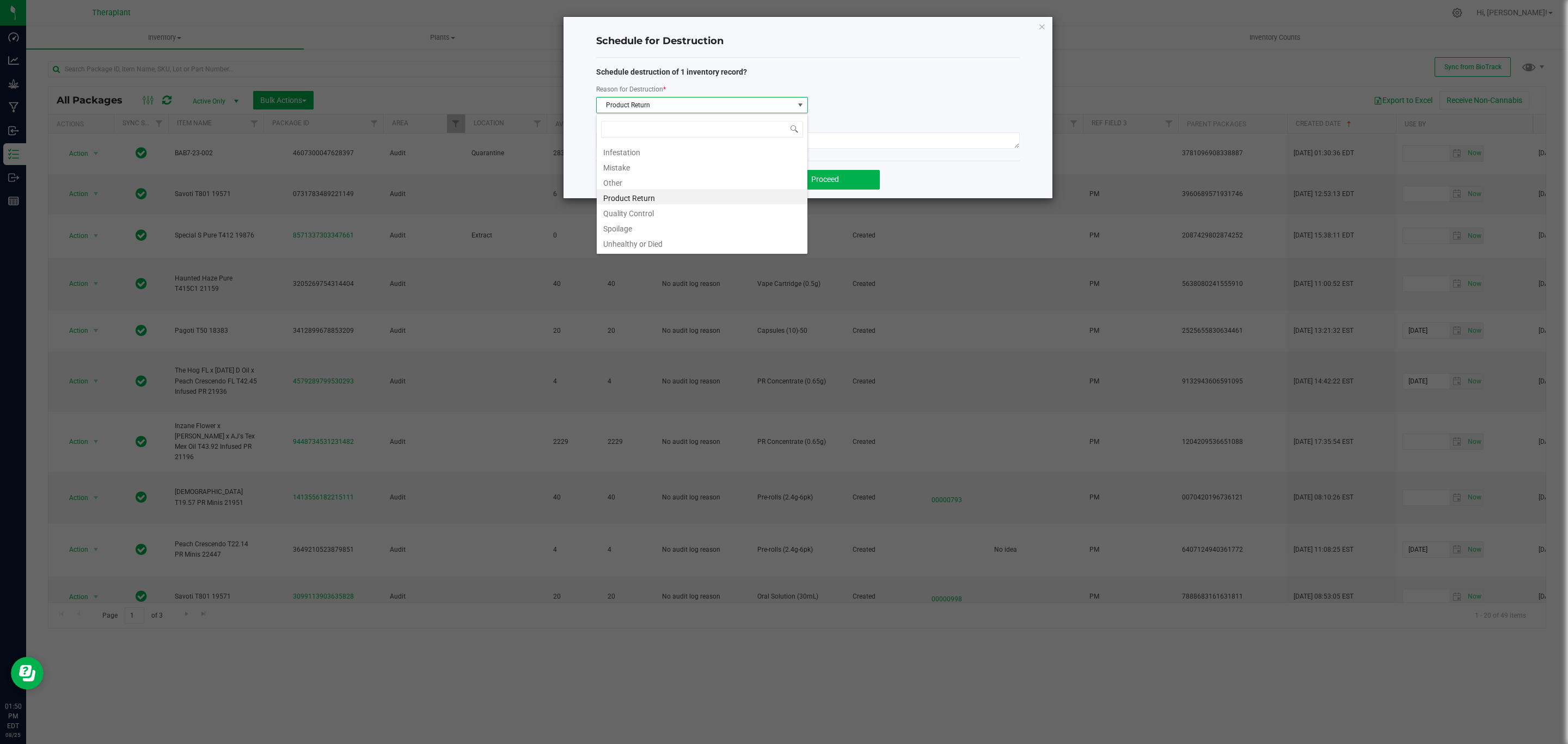
click at [770, 110] on span "Product Return" at bounding box center [695, 105] width 197 height 16
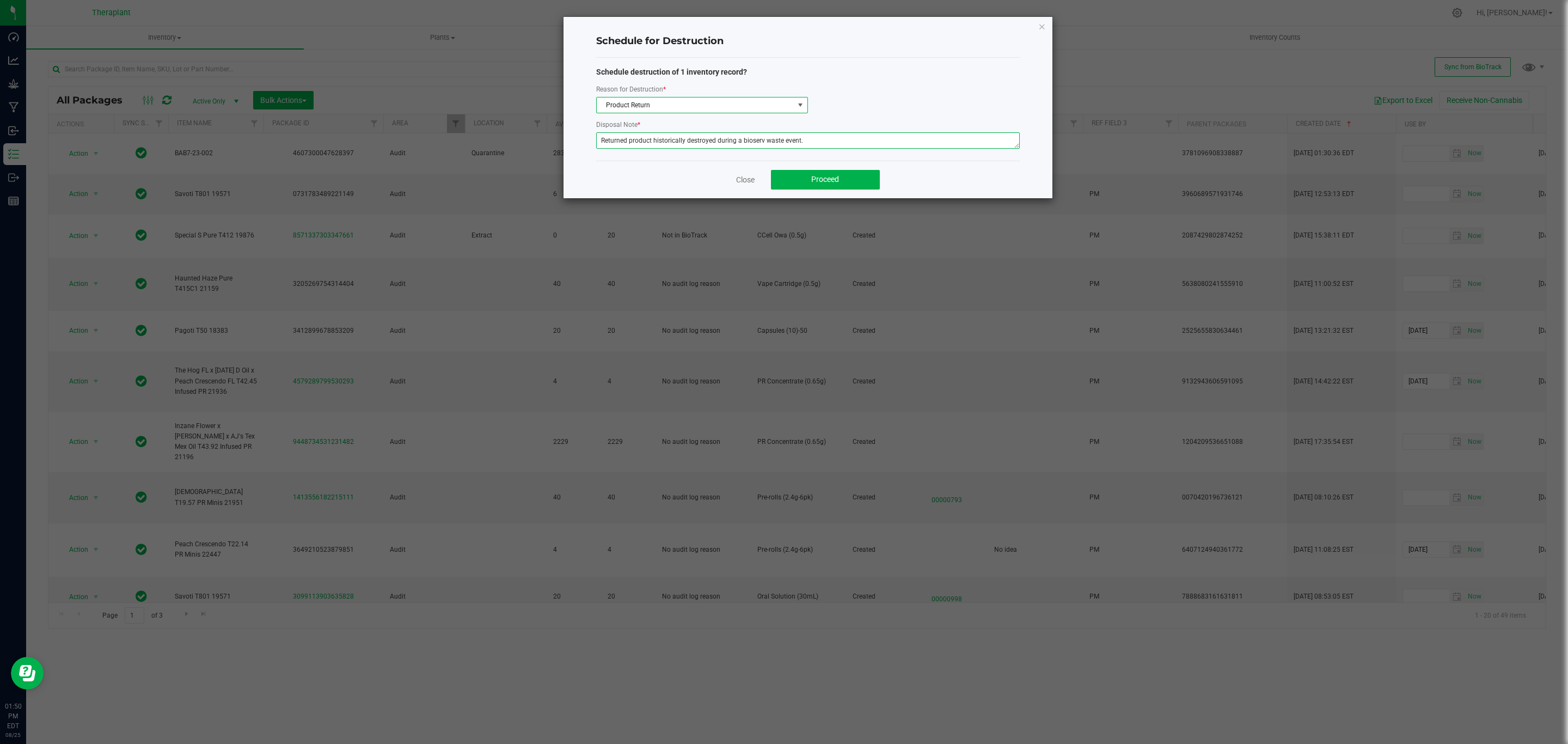
click at [810, 146] on textarea "Returned product historically destroyed during a bioserv waste event." at bounding box center [808, 140] width 423 height 16
click at [842, 181] on button "Proceed" at bounding box center [826, 179] width 109 height 19
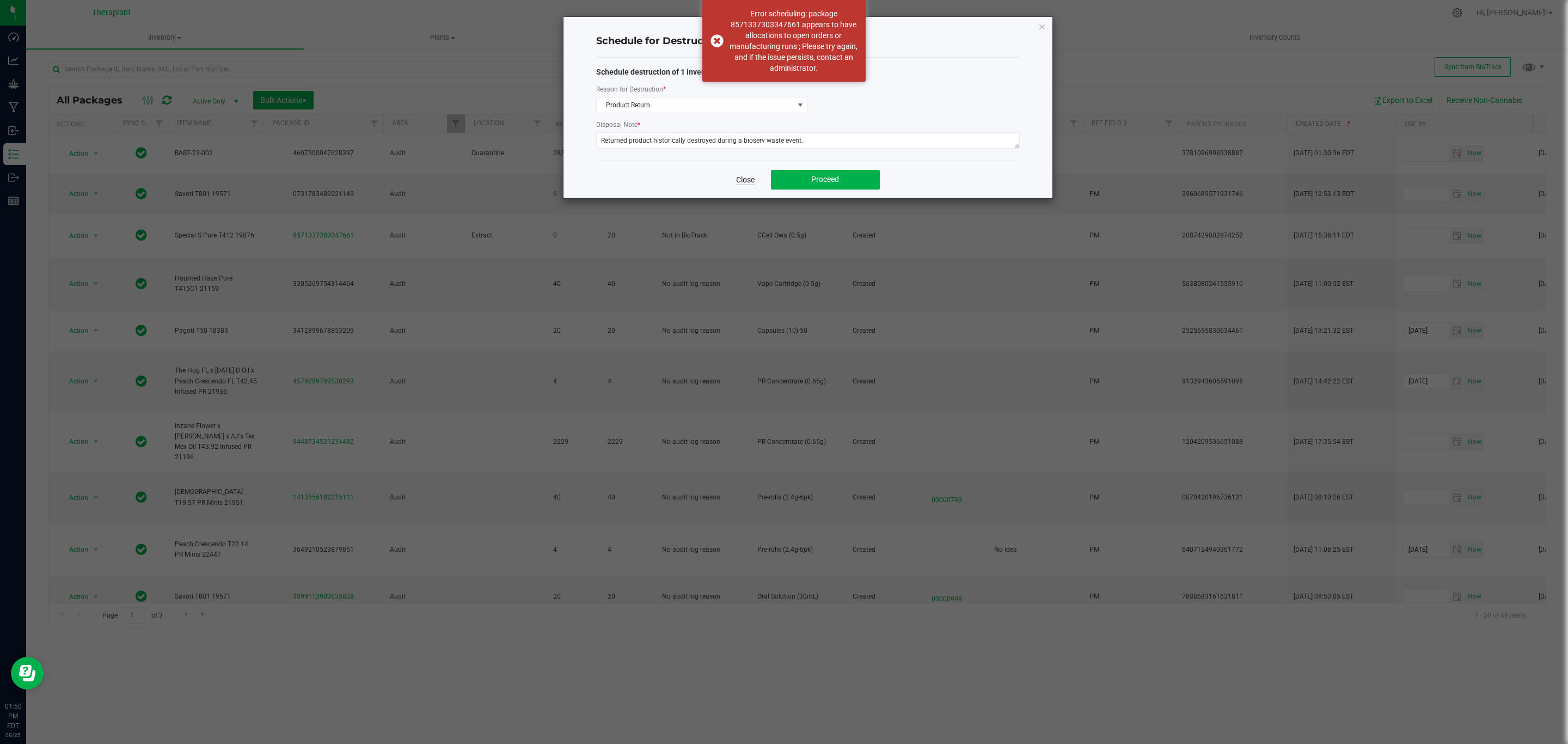
click at [749, 182] on link "Close" at bounding box center [746, 179] width 19 height 11
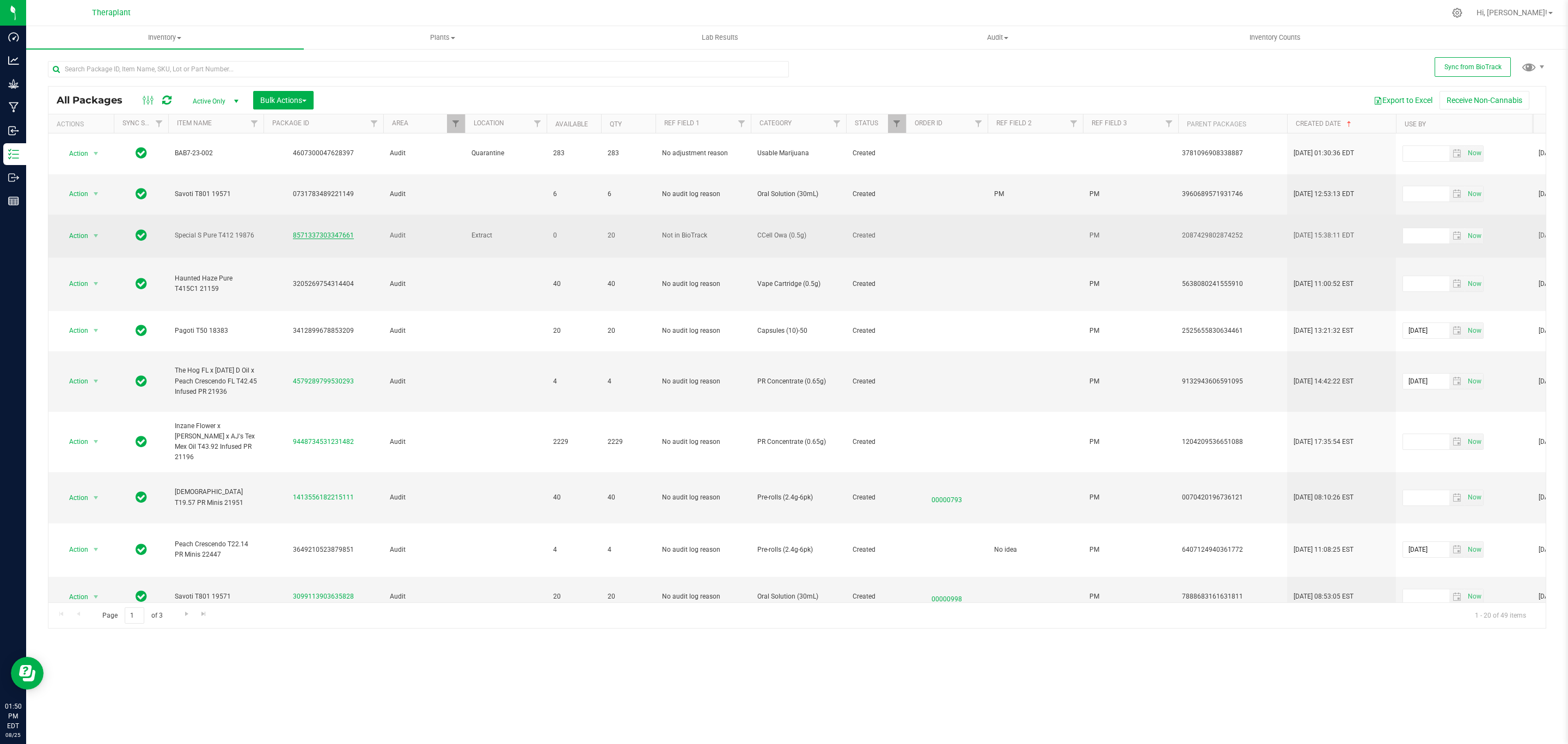
drag, startPoint x: 358, startPoint y: 213, endPoint x: 294, endPoint y: 214, distance: 64.0
click at [294, 231] on div "8571337303347661" at bounding box center [323, 235] width 123 height 10
copy link "8571337303347661"
click at [693, 231] on span "Not in BioTrack" at bounding box center [703, 235] width 82 height 10
click at [693, 227] on input "Not in BioTrack" at bounding box center [701, 235] width 92 height 17
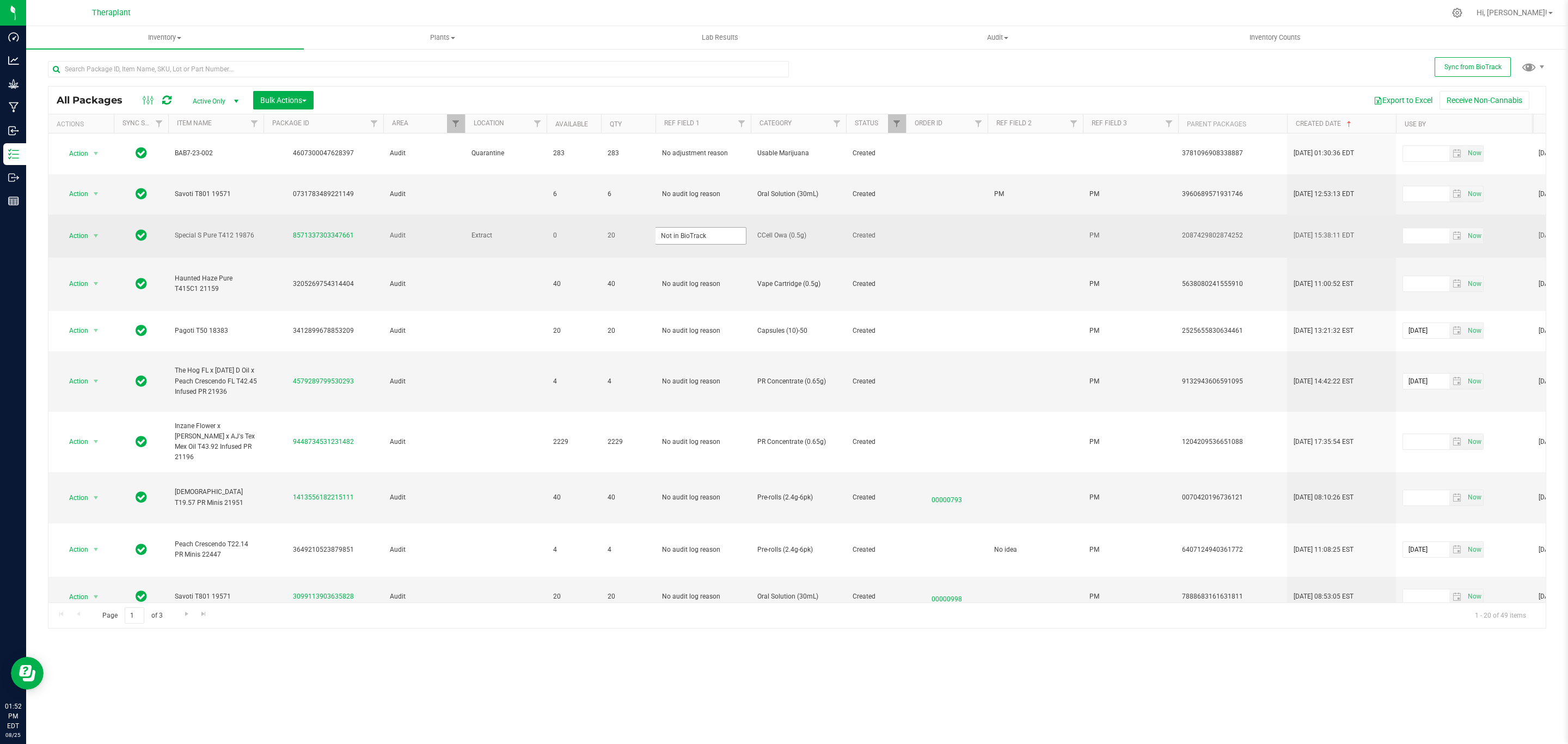
click at [693, 227] on input "Not in BioTrack" at bounding box center [701, 235] width 92 height 17
type input "Destroyed in BioTrack"
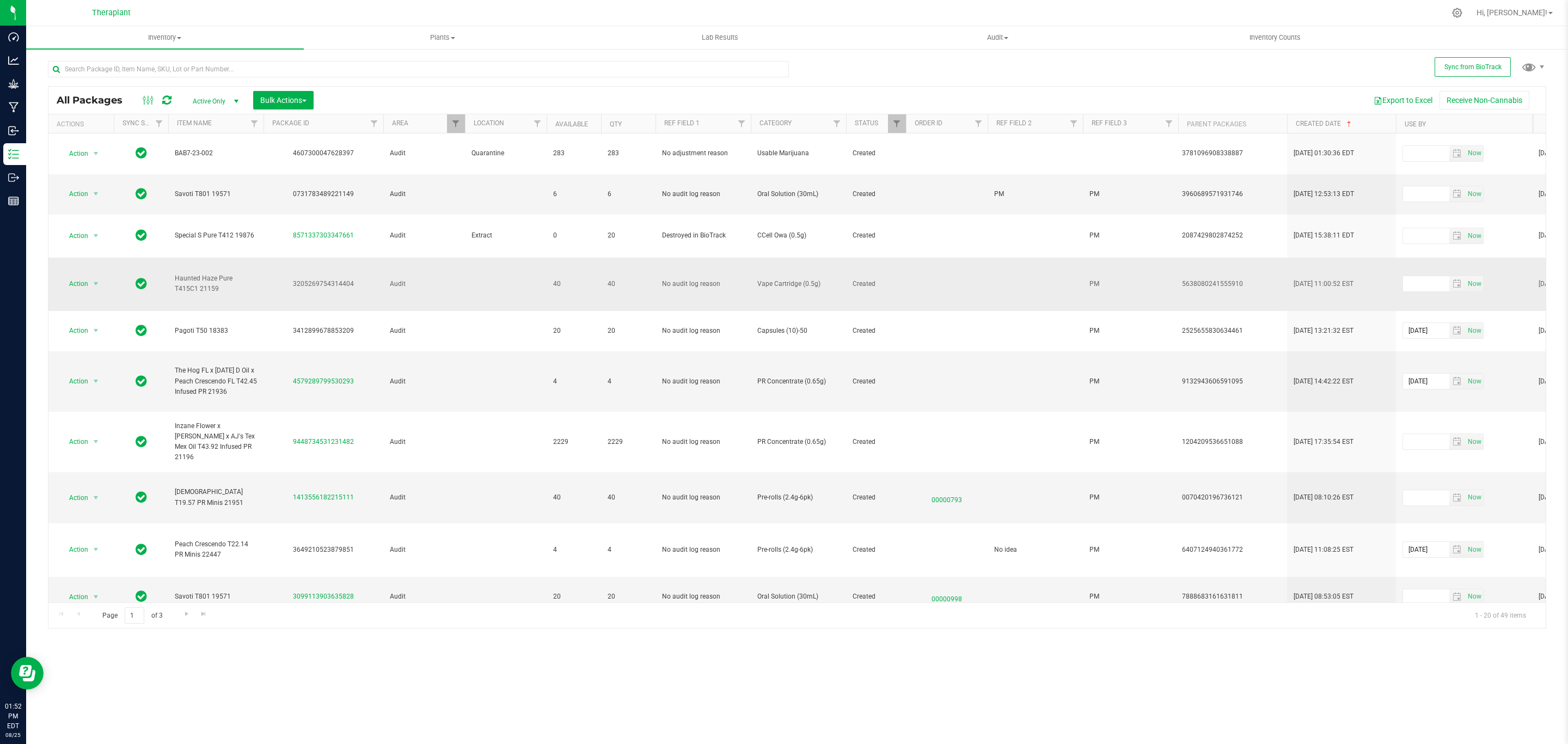
click at [336, 279] on div "3205269754314404" at bounding box center [323, 283] width 123 height 10
copy div "3205269754314404"
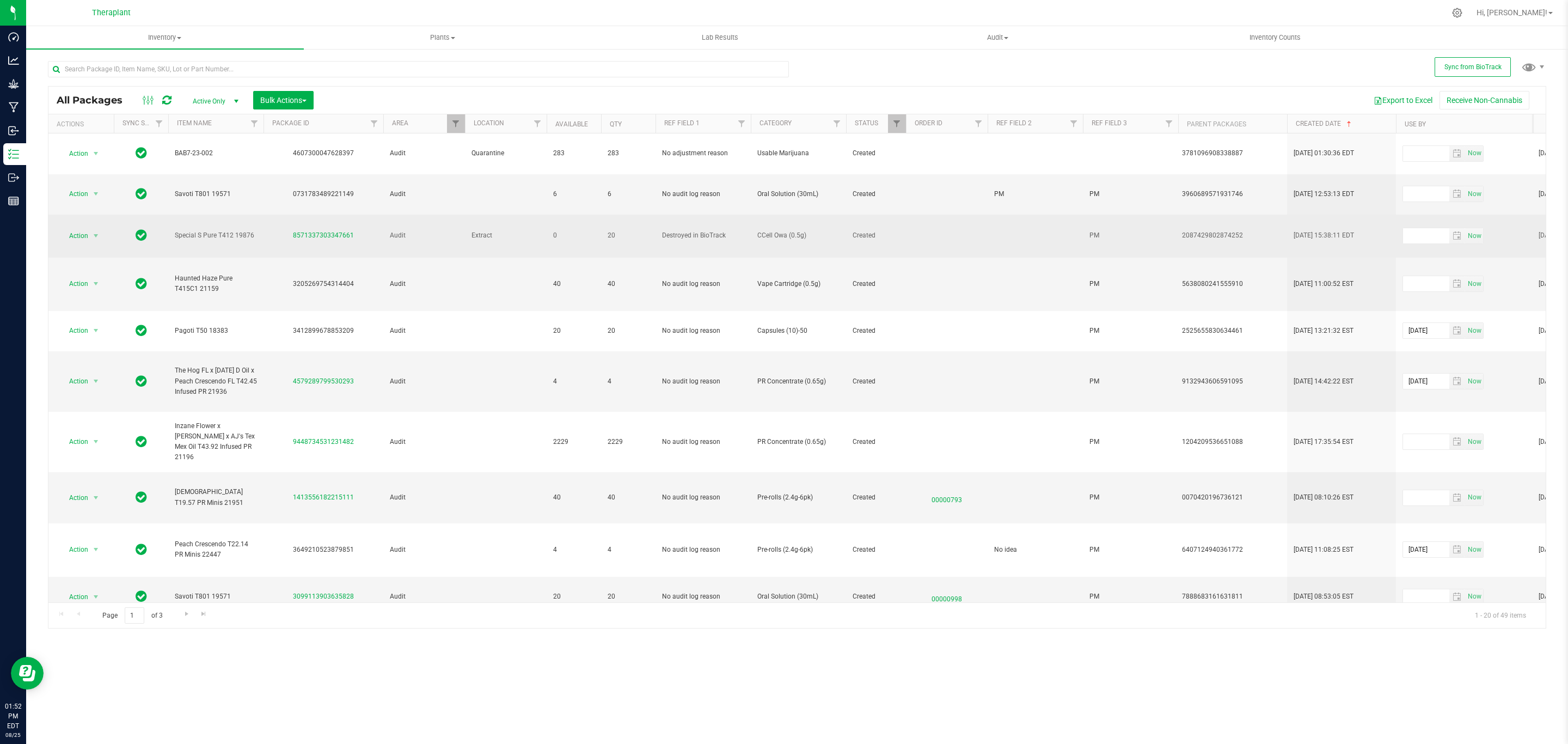
click at [1026, 222] on td at bounding box center [1035, 235] width 96 height 43
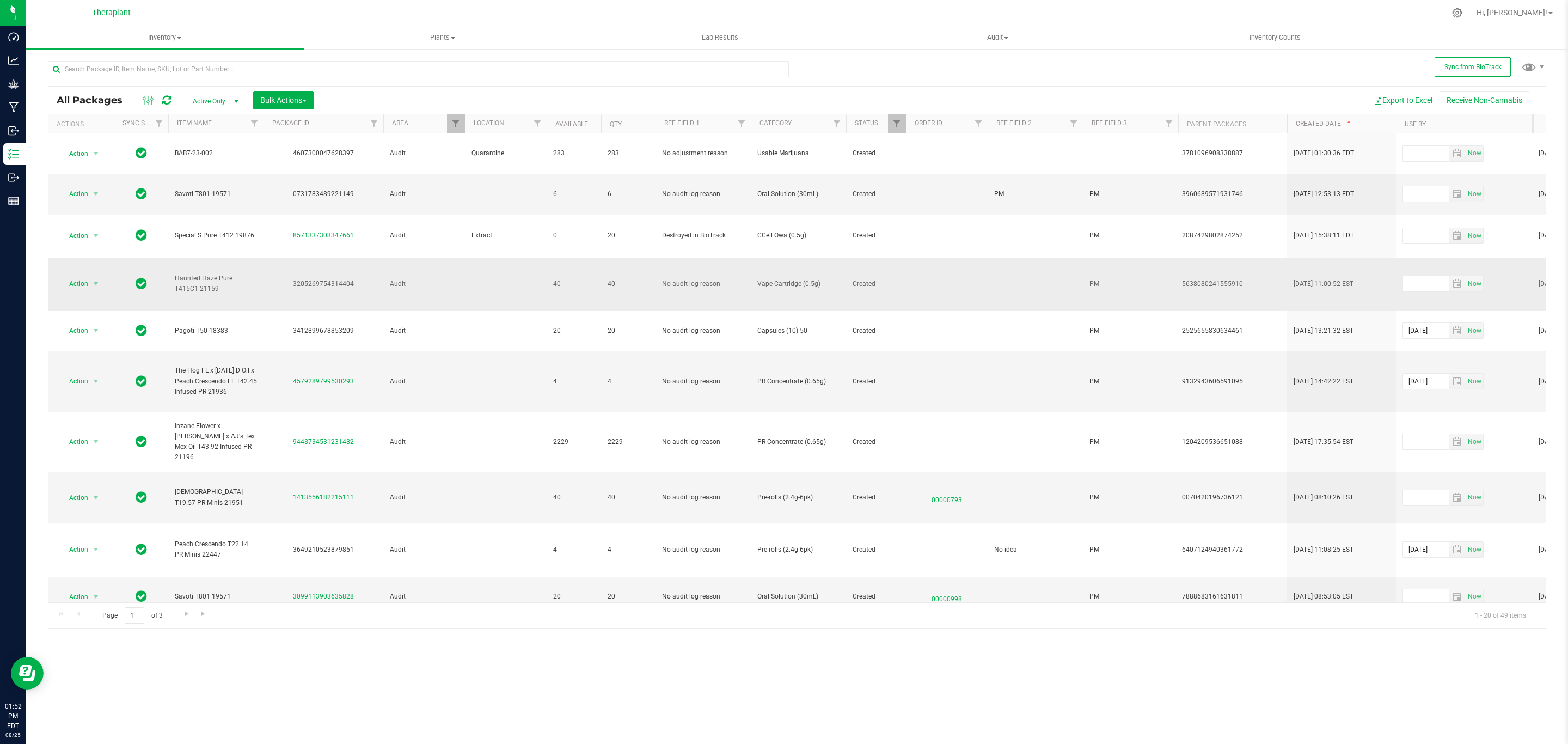
click at [1020, 268] on td at bounding box center [1035, 284] width 96 height 54
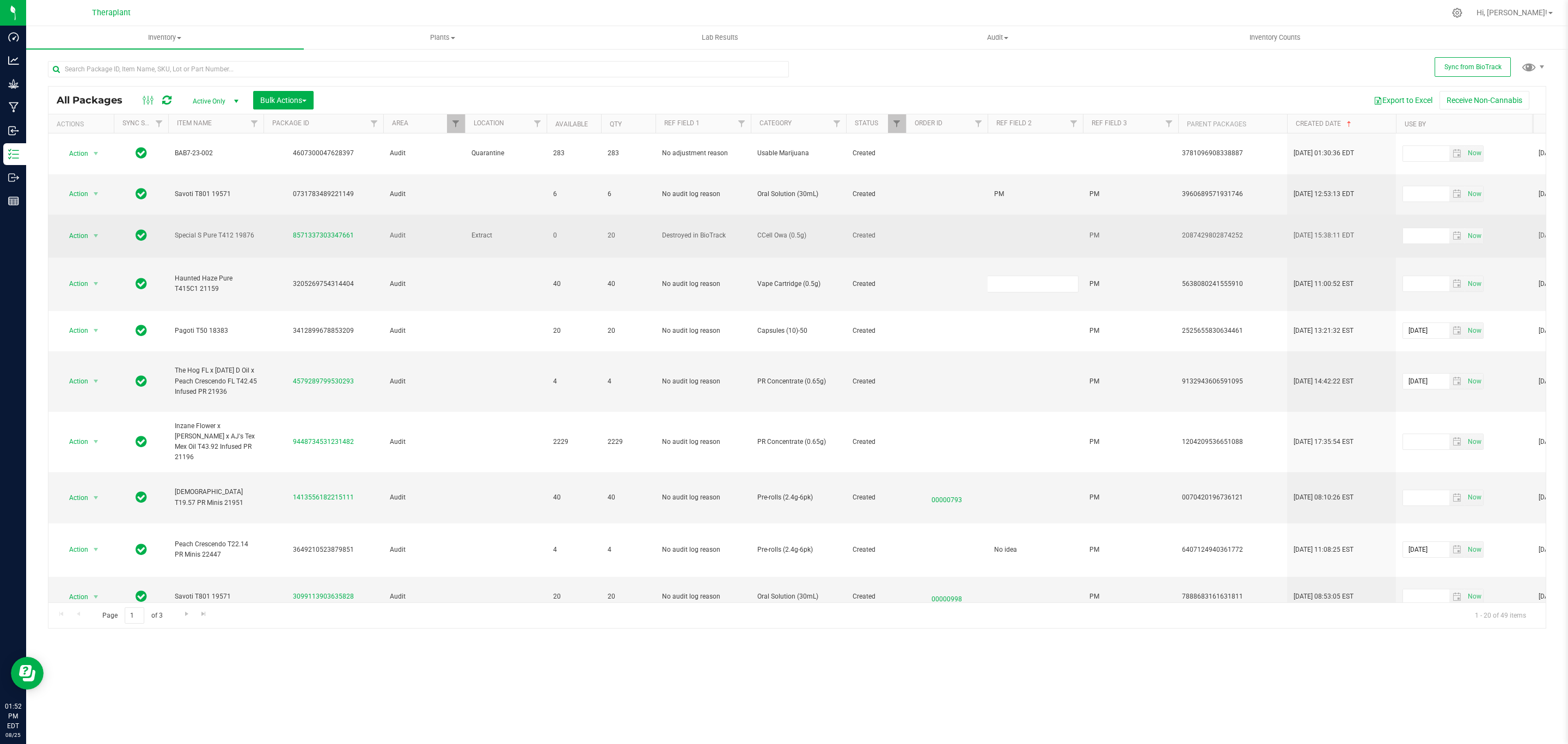
click at [1019, 214] on td at bounding box center [1035, 235] width 96 height 43
type input "PM"
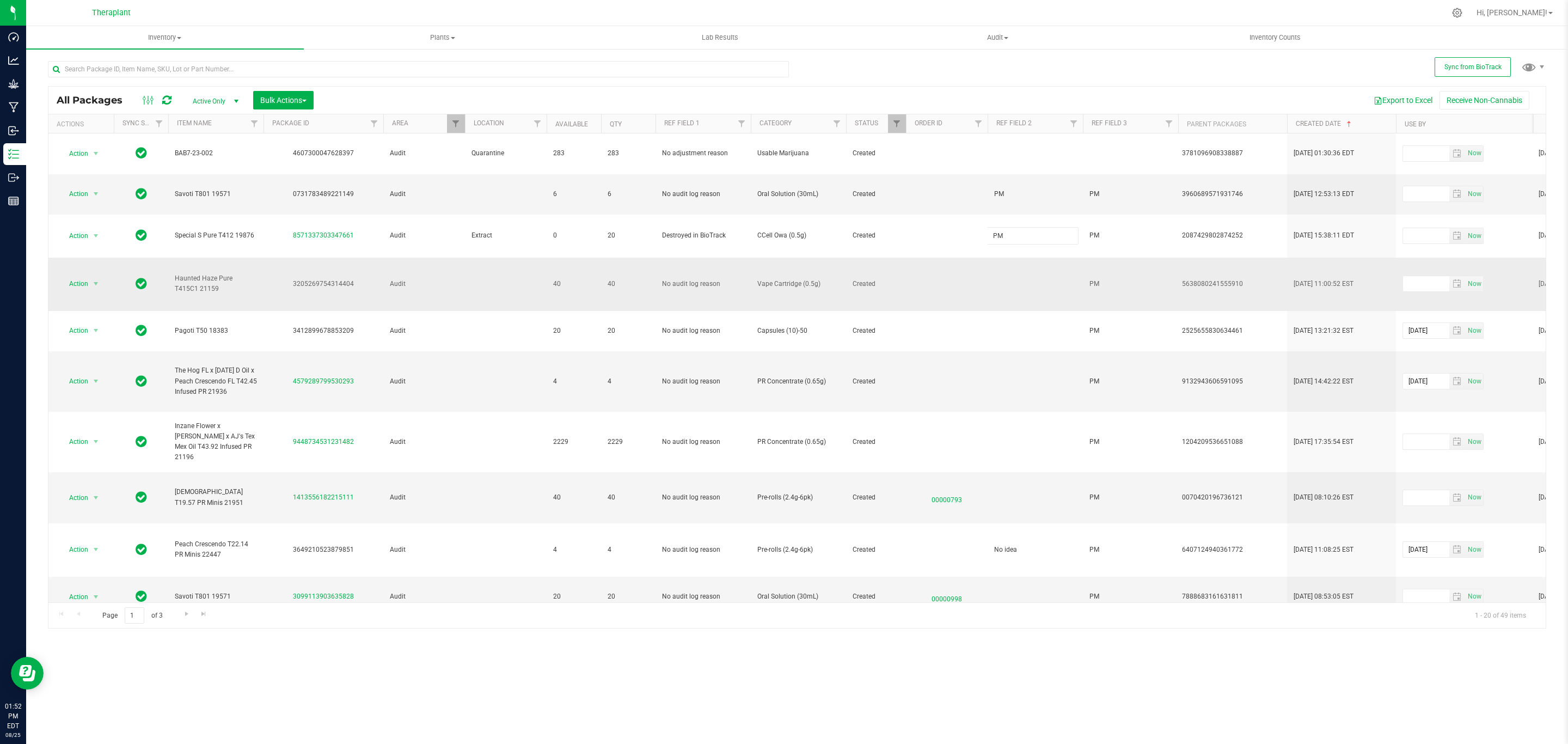
click at [1031, 258] on div "All Packages Active Only Active Only Lab Samples Locked All External Internal B…" at bounding box center [797, 357] width 1498 height 543
drag, startPoint x: 1031, startPoint y: 258, endPoint x: 1015, endPoint y: 259, distance: 16.0
click at [1015, 259] on td at bounding box center [1035, 284] width 96 height 54
type input "M"
type input "PM"
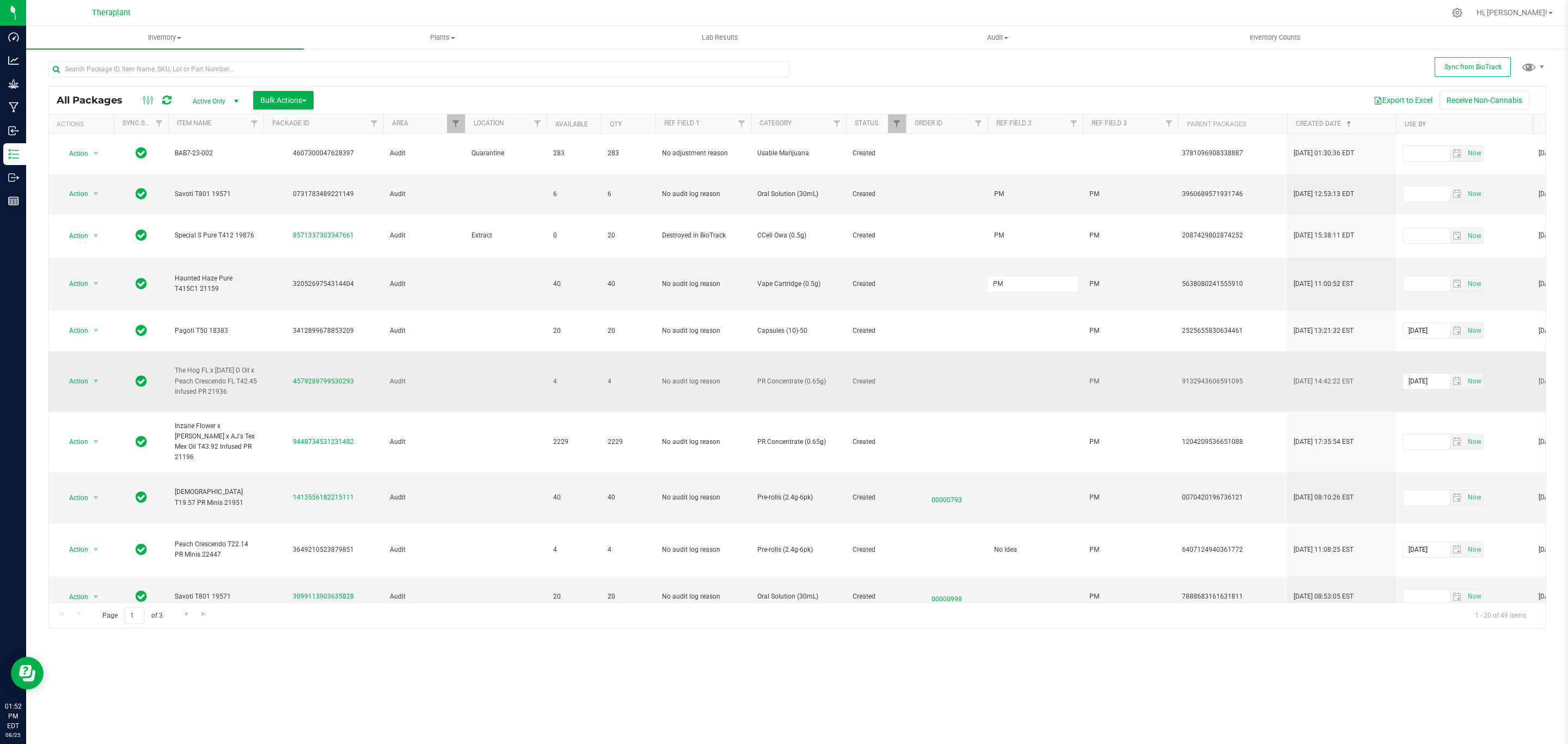
click at [951, 334] on div "All Packages Active Only Active Only Lab Samples Locked All External Internal B…" at bounding box center [797, 357] width 1498 height 543
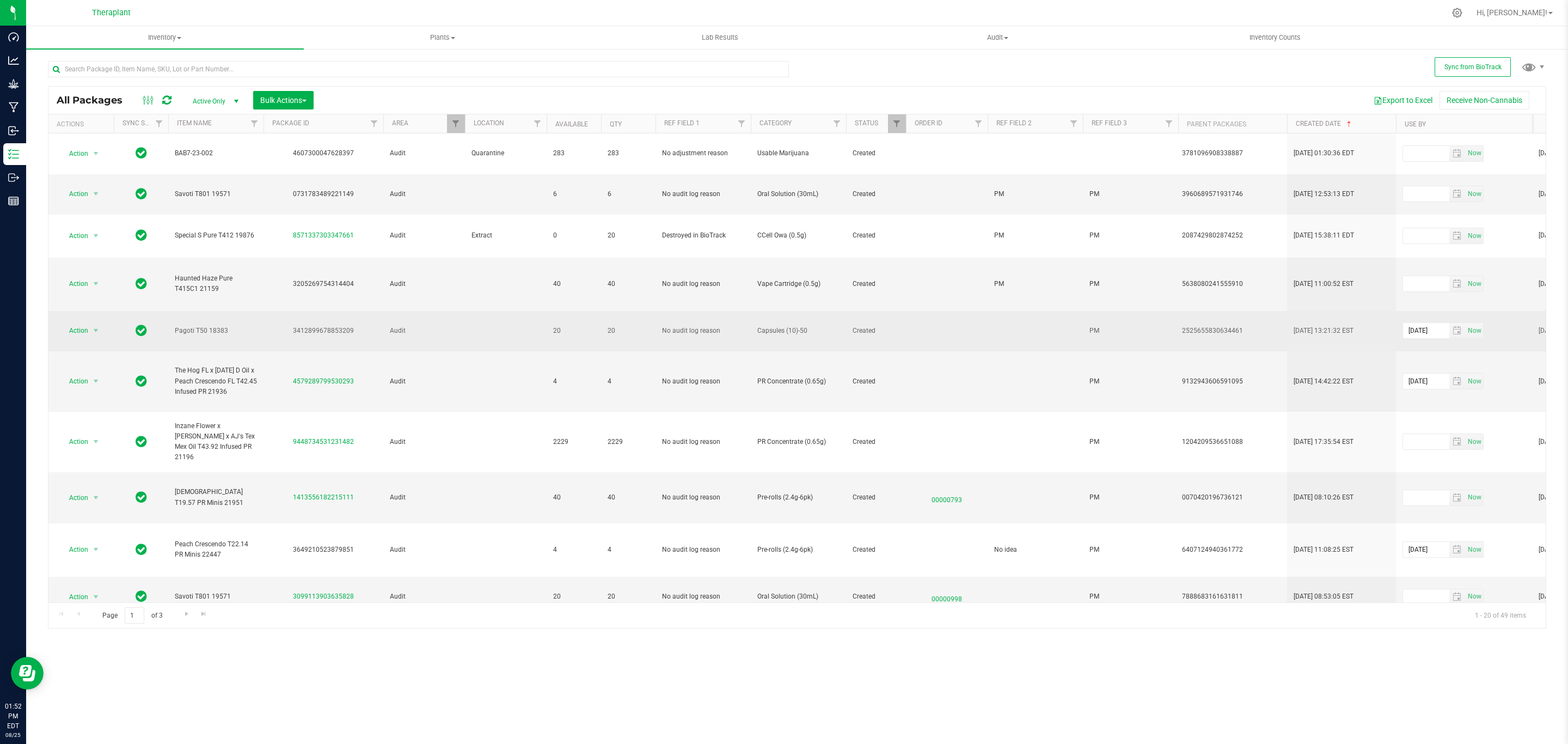
click at [336, 325] on div "3412899678853209" at bounding box center [323, 330] width 123 height 10
click at [1006, 311] on td at bounding box center [1035, 331] width 96 height 41
type input "PM"
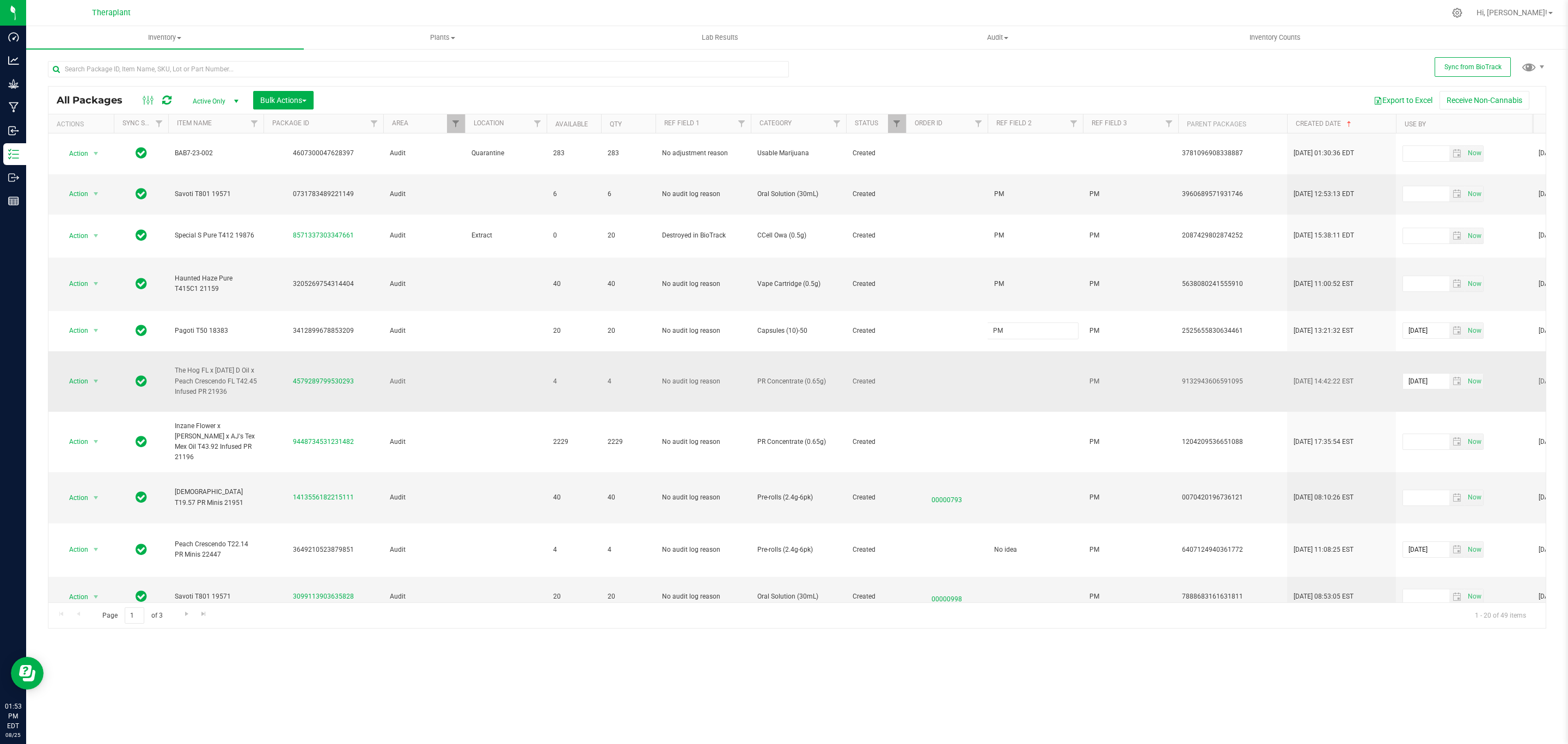
click at [1047, 356] on div "All Packages Active Only Active Only Lab Samples Locked All External Internal B…" at bounding box center [797, 357] width 1498 height 543
drag, startPoint x: 355, startPoint y: 353, endPoint x: 294, endPoint y: 352, distance: 61.0
click at [294, 376] on div "4579289799530293" at bounding box center [323, 381] width 123 height 10
click at [93, 374] on span "select" at bounding box center [96, 381] width 14 height 16
click at [89, 366] on li "Adjust qty" at bounding box center [102, 370] width 85 height 16
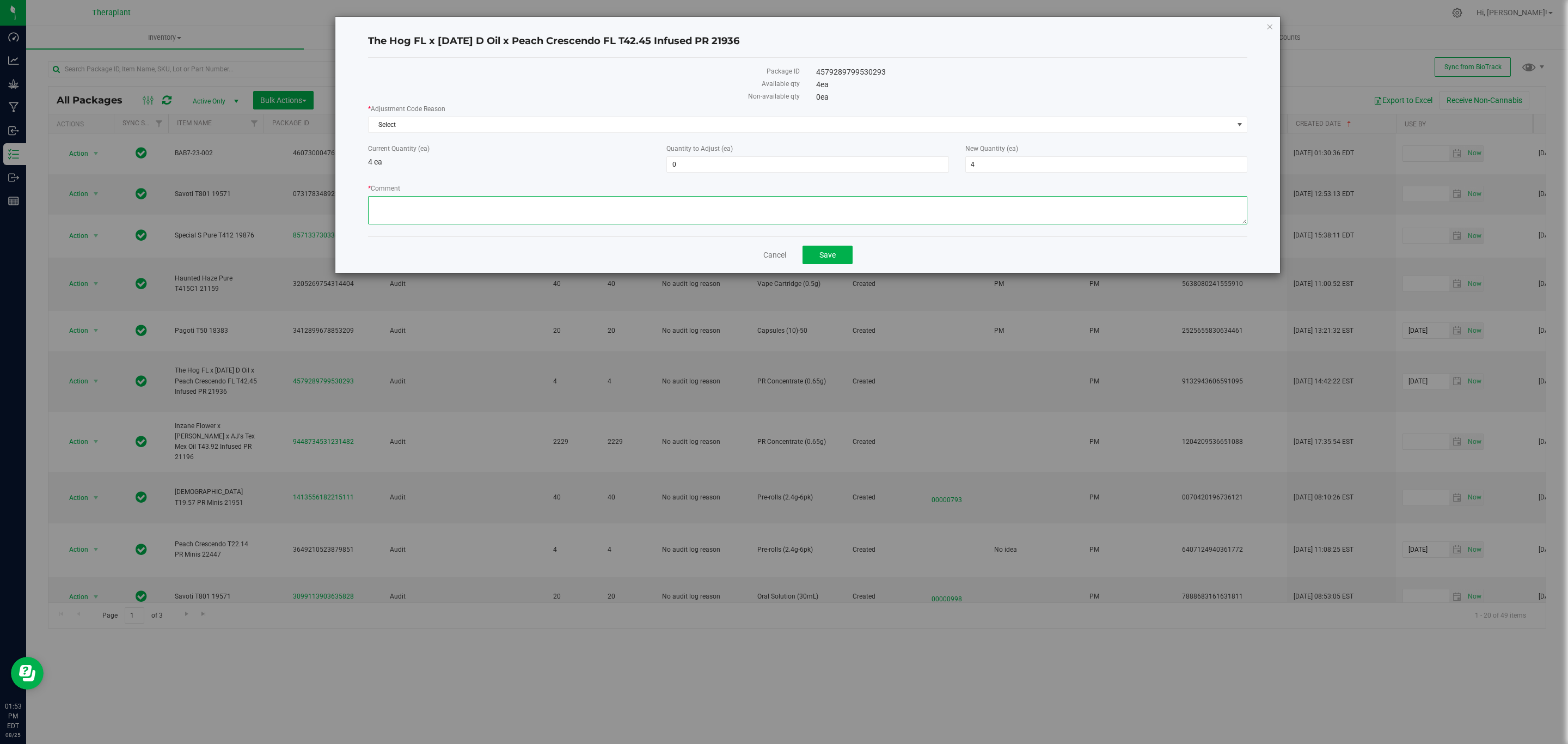
click at [596, 212] on textarea "* Comment" at bounding box center [808, 210] width 879 height 28
click at [559, 201] on textarea "* Comment" at bounding box center [808, 210] width 879 height 28
click at [747, 197] on textarea "* Comment" at bounding box center [808, 210] width 879 height 28
type textarea "This package was incorrectly adjusted up 4 units on 12/22/2023 at 12/22/2023 by…"
drag, startPoint x: 1021, startPoint y: 172, endPoint x: 1017, endPoint y: 165, distance: 8.1
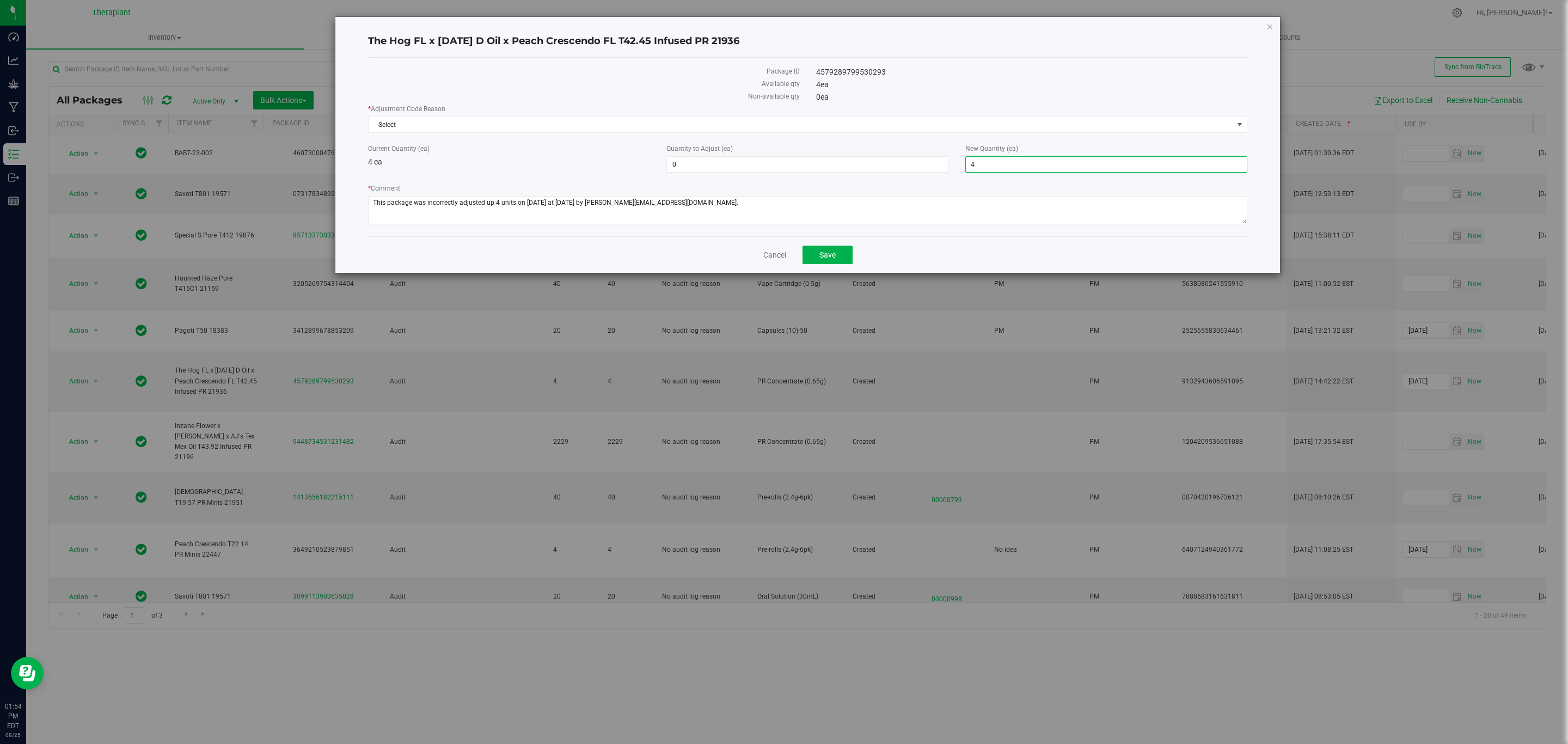
click at [1017, 167] on span "4 4" at bounding box center [1106, 164] width 282 height 16
click at [1017, 165] on input "4" at bounding box center [1107, 165] width 281 height 16
type input "0"
type input "-4"
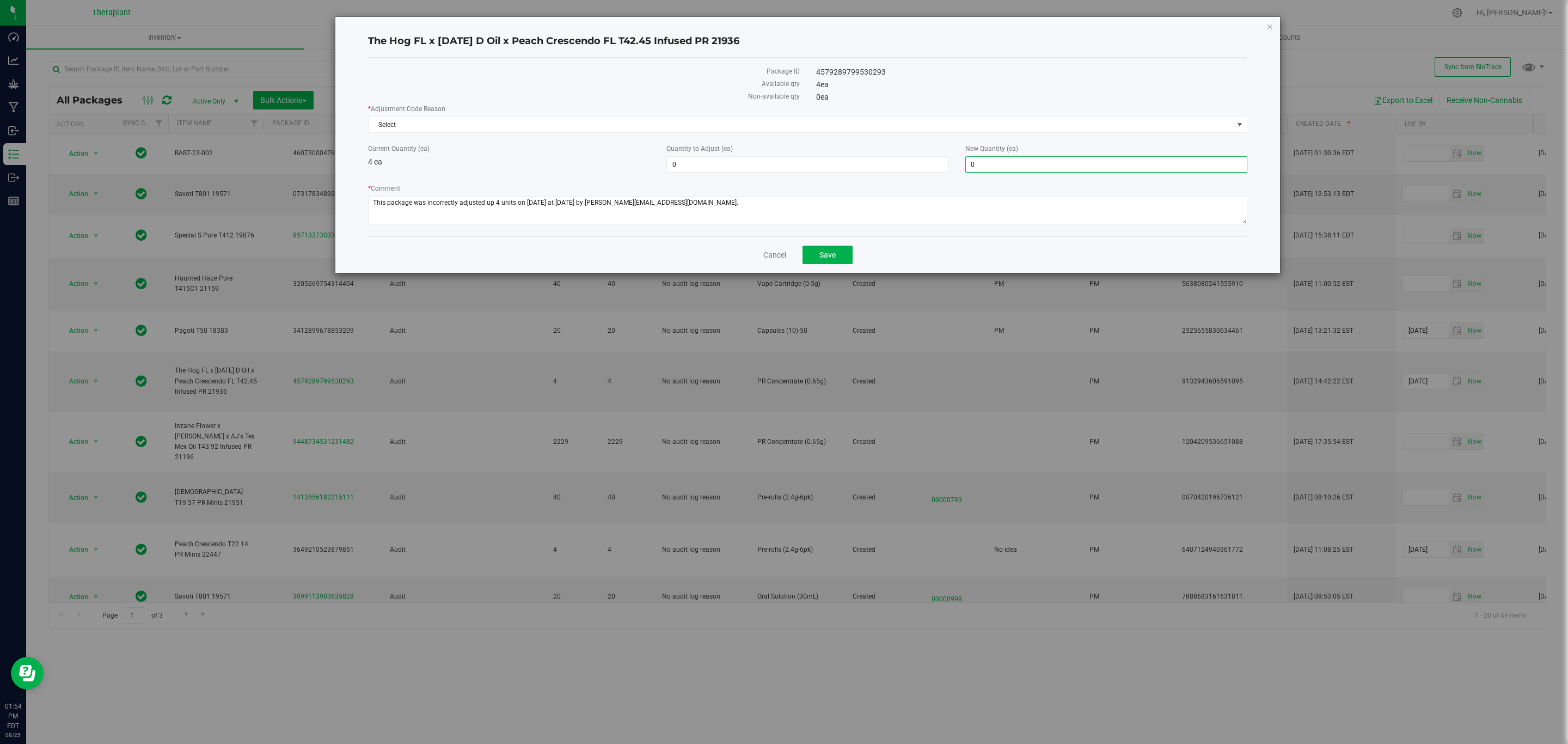
type input "0"
click at [942, 141] on div "* Adjustment Code Reason Select Select Inventory Audit Mistake Moisture Loss Se…" at bounding box center [808, 165] width 879 height 123
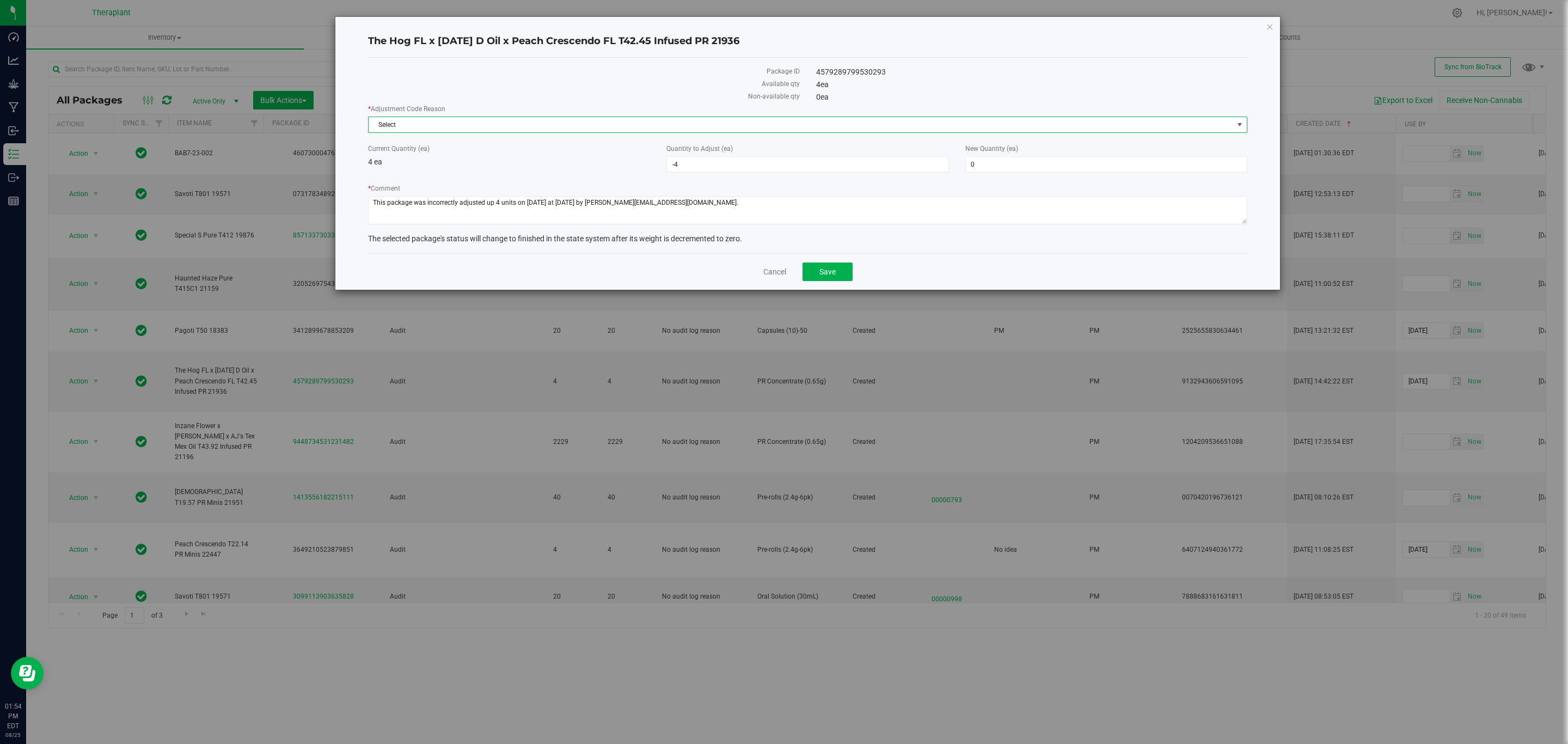
click at [913, 126] on span "Select" at bounding box center [801, 125] width 864 height 16
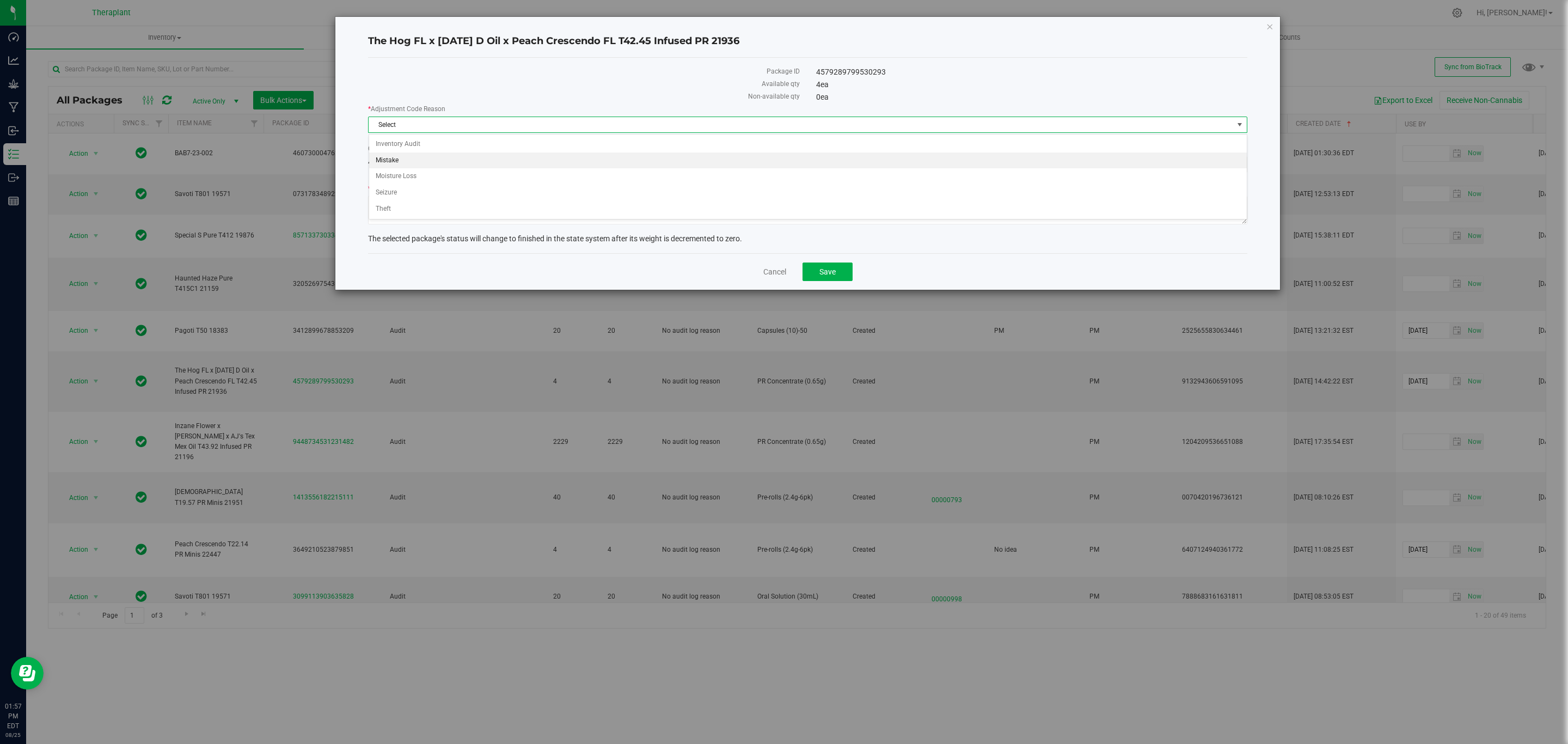
click at [413, 165] on li "Mistake" at bounding box center [808, 160] width 878 height 16
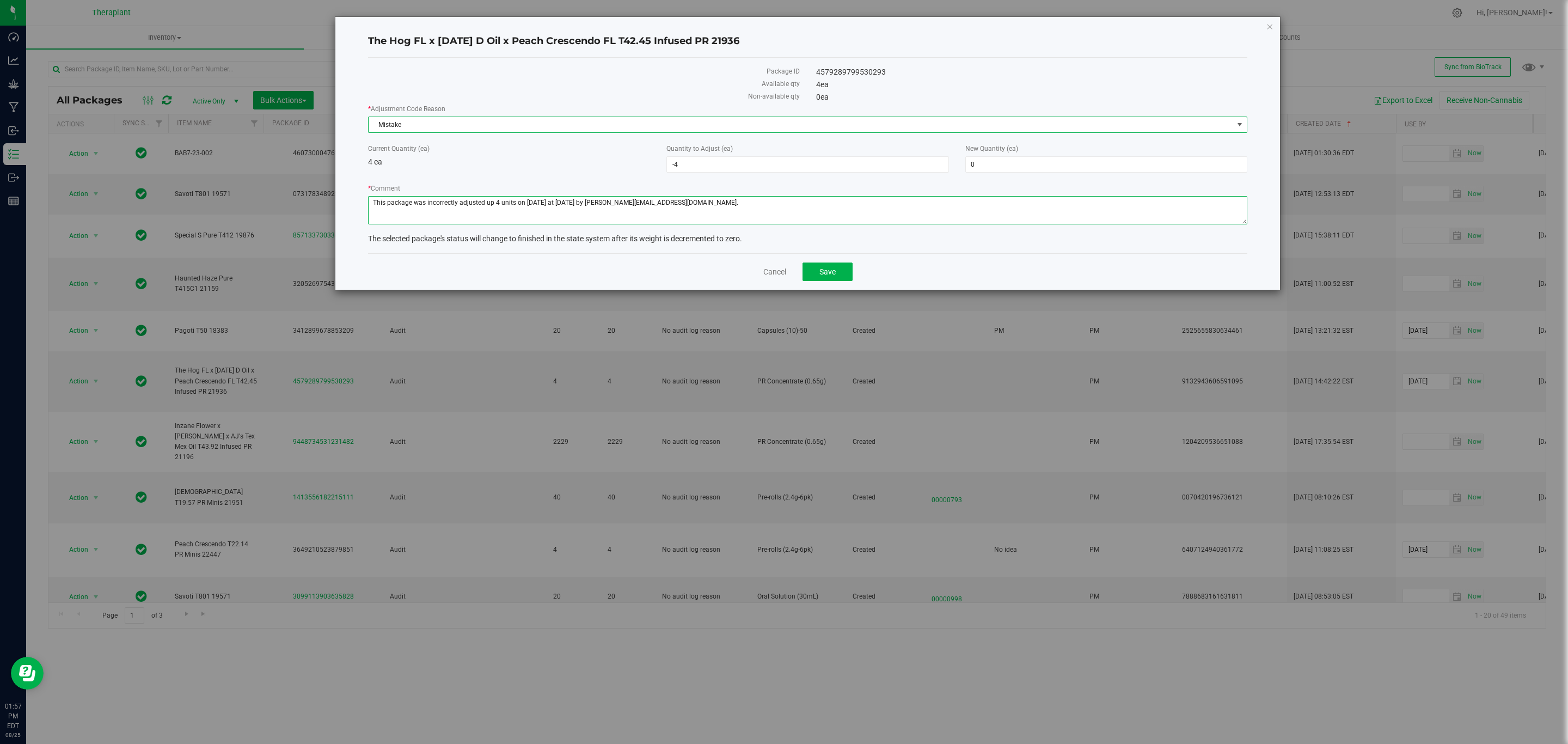
click at [724, 204] on textarea "* Comment" at bounding box center [808, 210] width 879 height 28
type textarea "This package was incorrectly adjusted up 4 units on 12/22/2023 at 12/22/2023 by…"
click at [839, 280] on button "Save" at bounding box center [827, 272] width 50 height 19
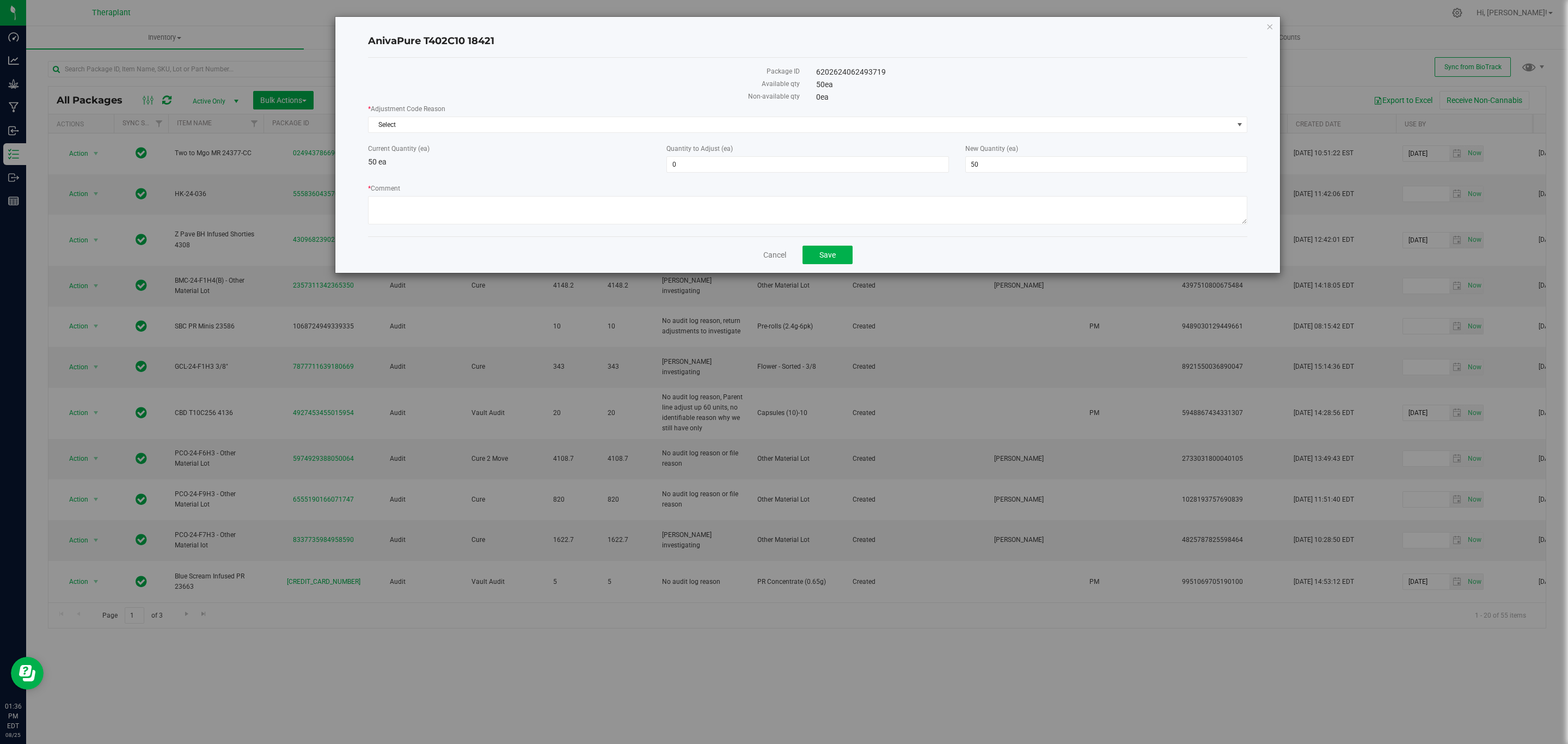
click at [879, 67] on div "6202624062493719" at bounding box center [1031, 72] width 448 height 12
click at [878, 71] on div "6202624062493719" at bounding box center [1031, 72] width 448 height 12
copy div "6202624062493719"
click at [637, 205] on textarea "* Comment" at bounding box center [808, 210] width 879 height 28
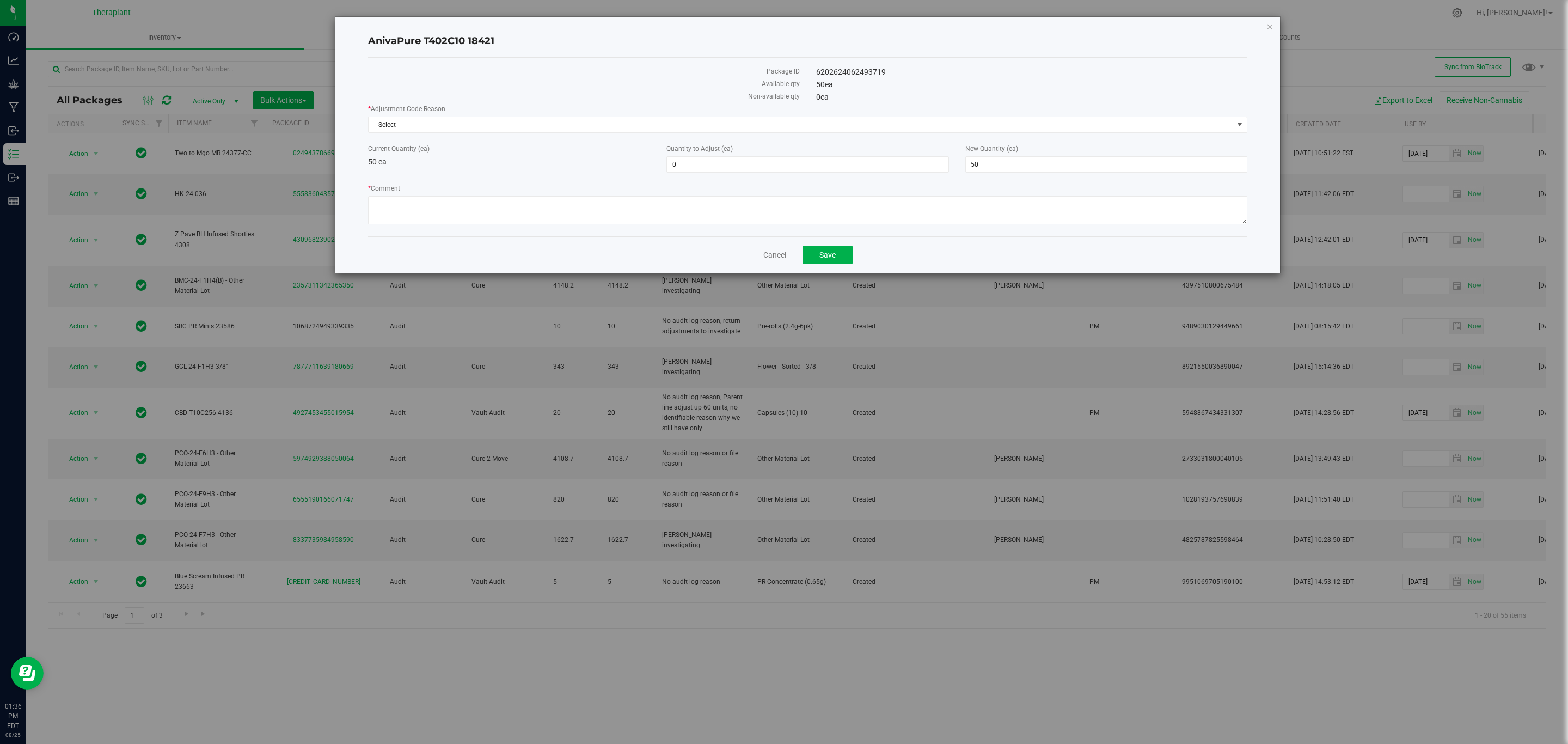
click at [793, 196] on div "* Comment" at bounding box center [808, 205] width 879 height 44
click at [762, 219] on textarea "* Comment" at bounding box center [808, 210] width 879 height 28
paste textarea "Returned product historically destroyed during a bioserv waste event."
type textarea "Returned product historically destroyed during a bioserv waste event."
click at [1273, 30] on div "AnivaPure T402C10 18421 Package ID 6202624062493719 Available qty 50 ea Non-ava…" at bounding box center [808, 144] width 944 height 256
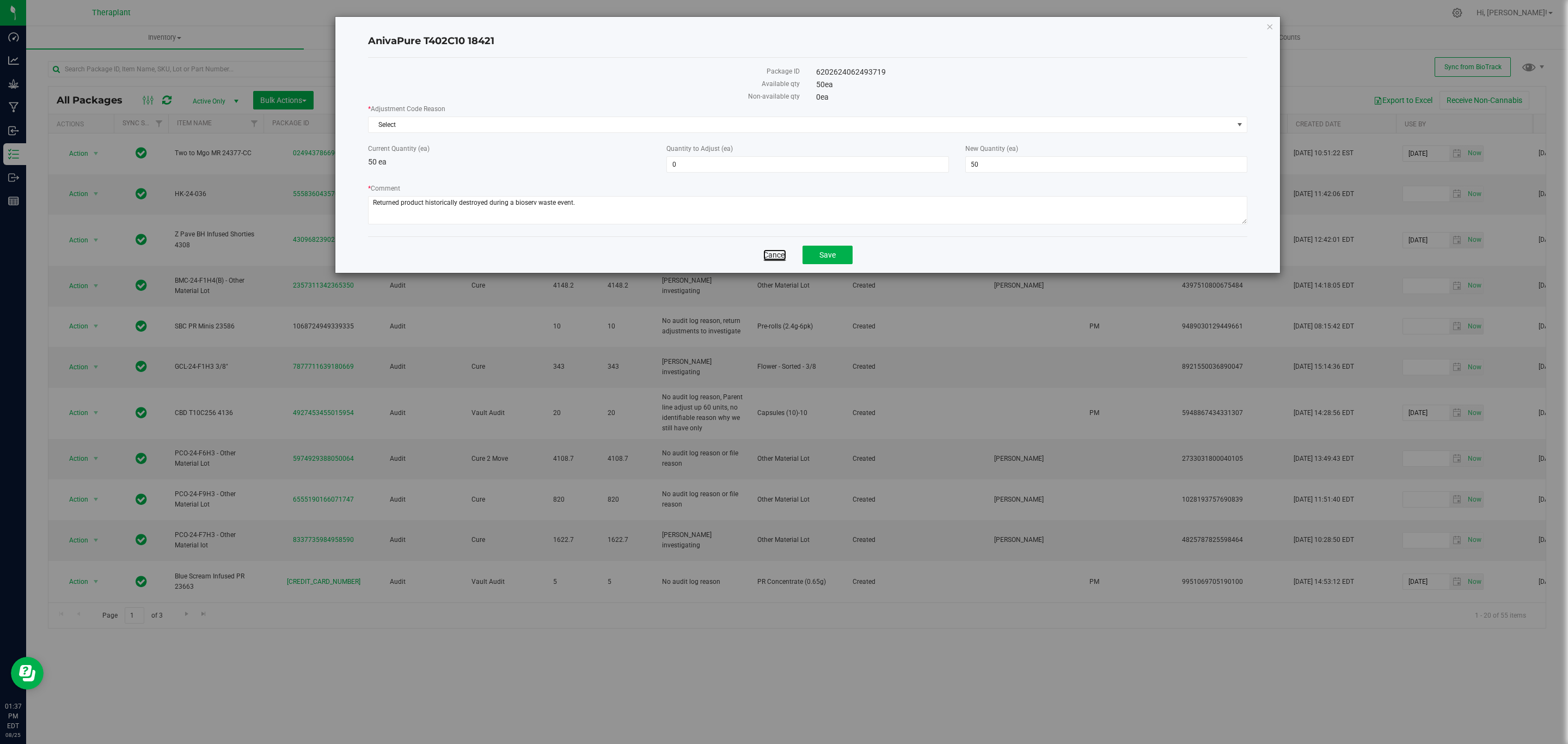
click at [774, 258] on link "Cancel" at bounding box center [774, 255] width 23 height 11
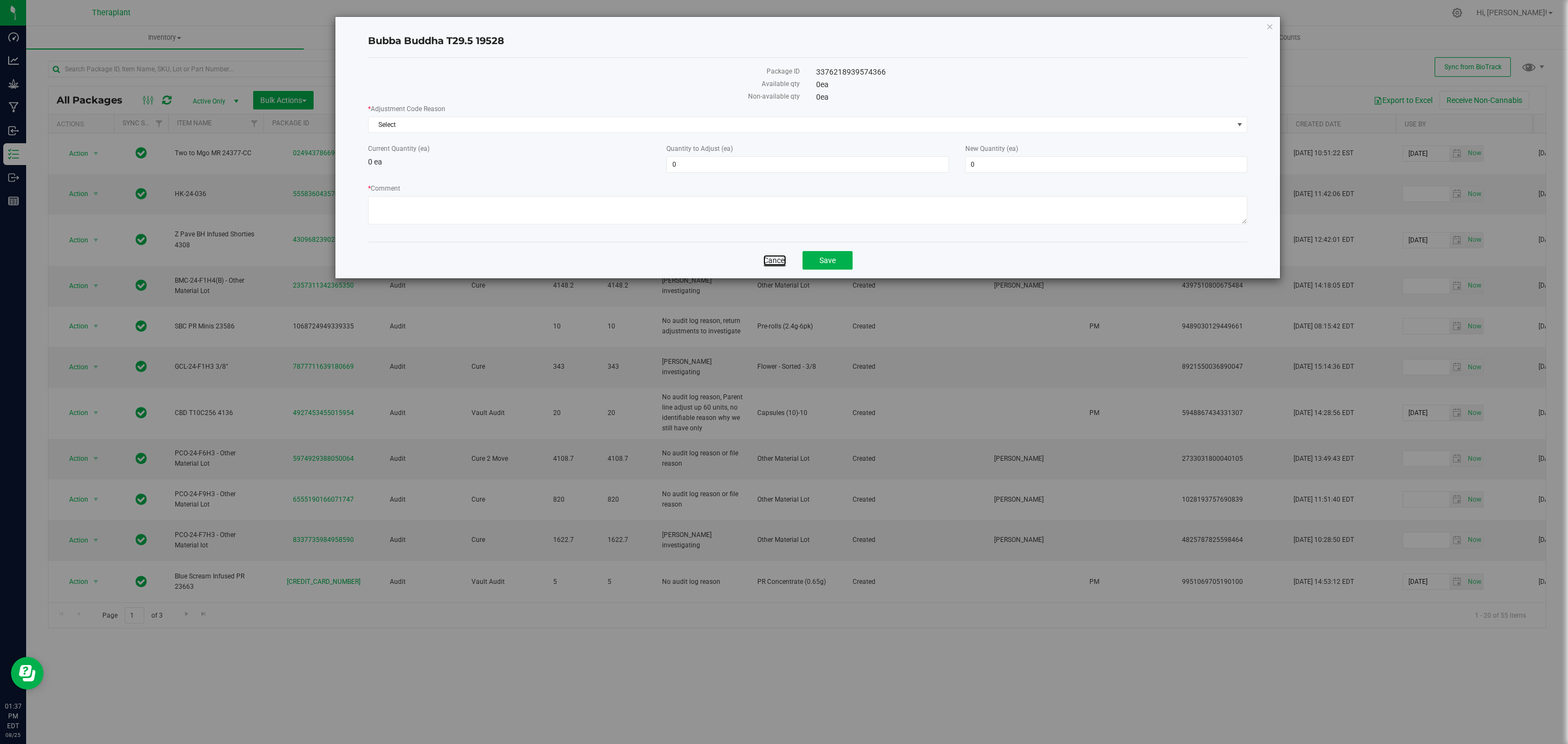
click at [765, 260] on link "Cancel" at bounding box center [774, 260] width 23 height 11
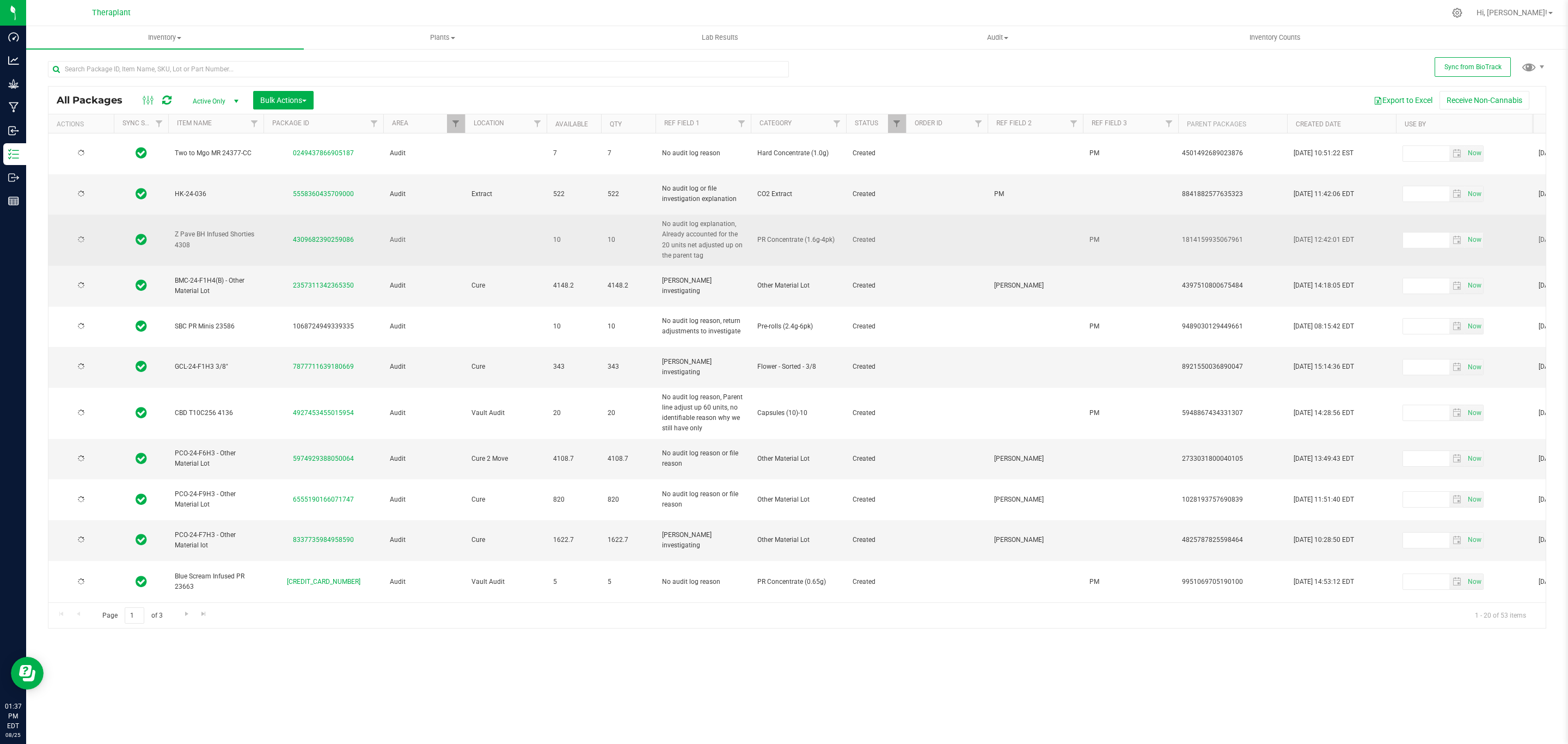
type input "[DATE]"
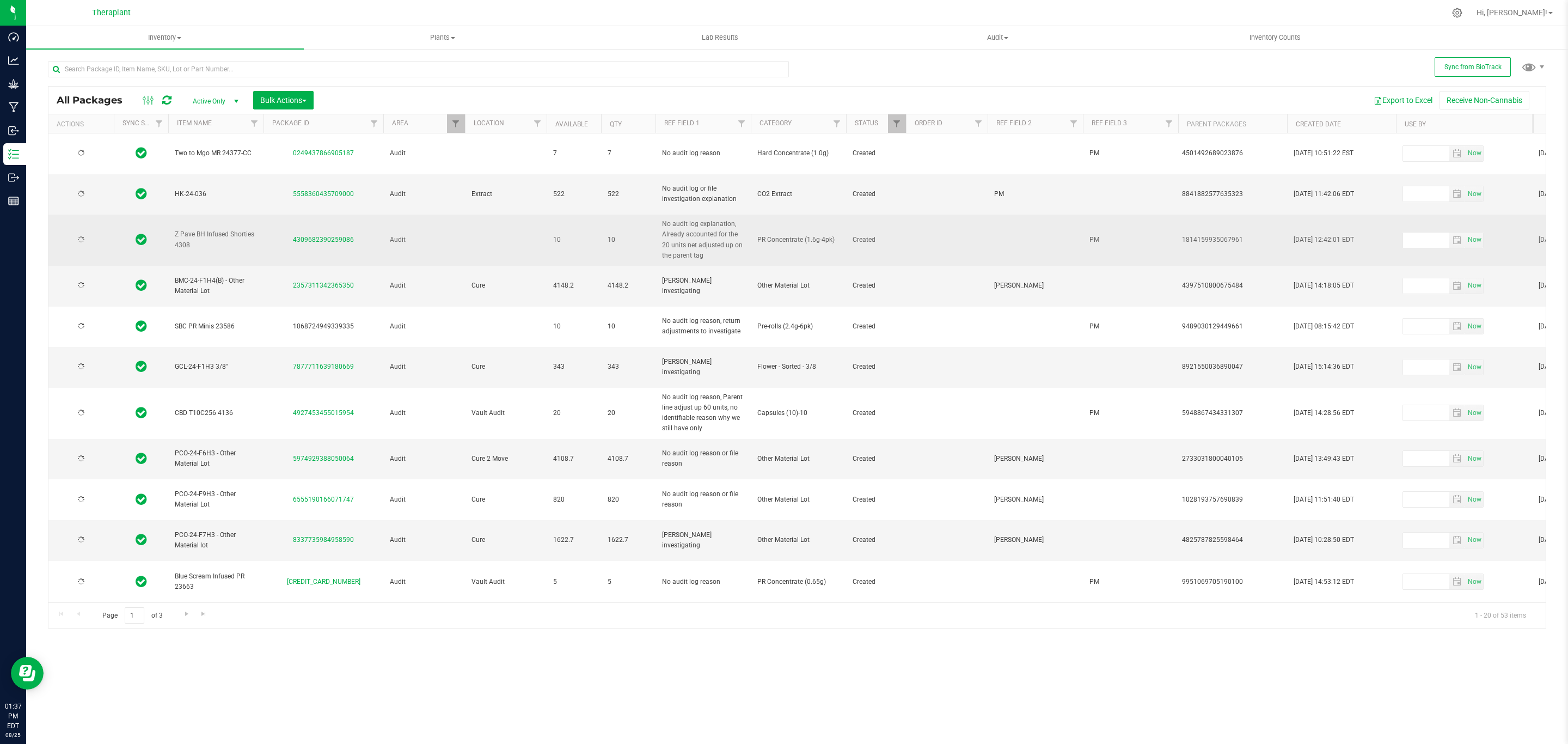
type input "[DATE]"
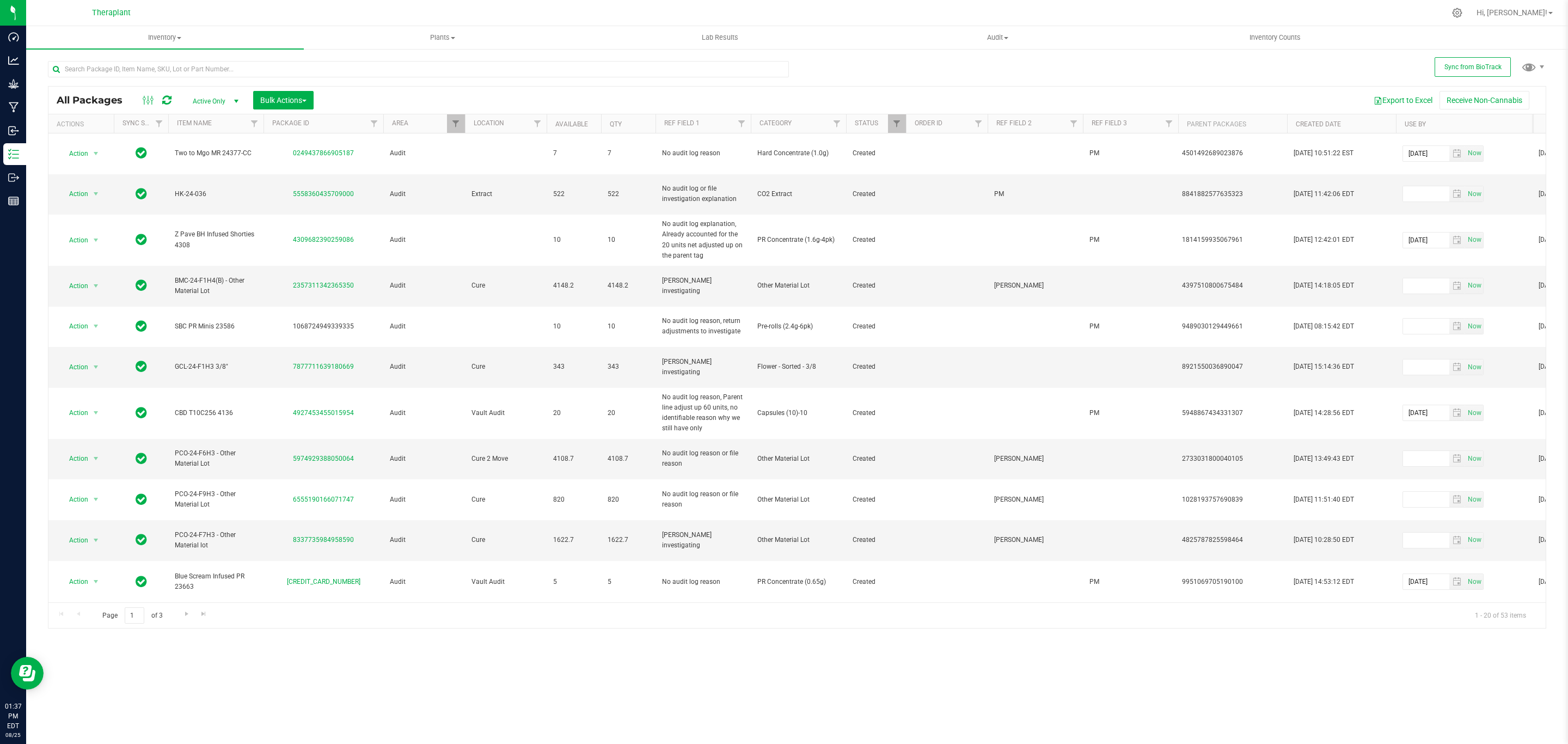
click at [1343, 127] on th "Created Date" at bounding box center [1341, 123] width 109 height 19
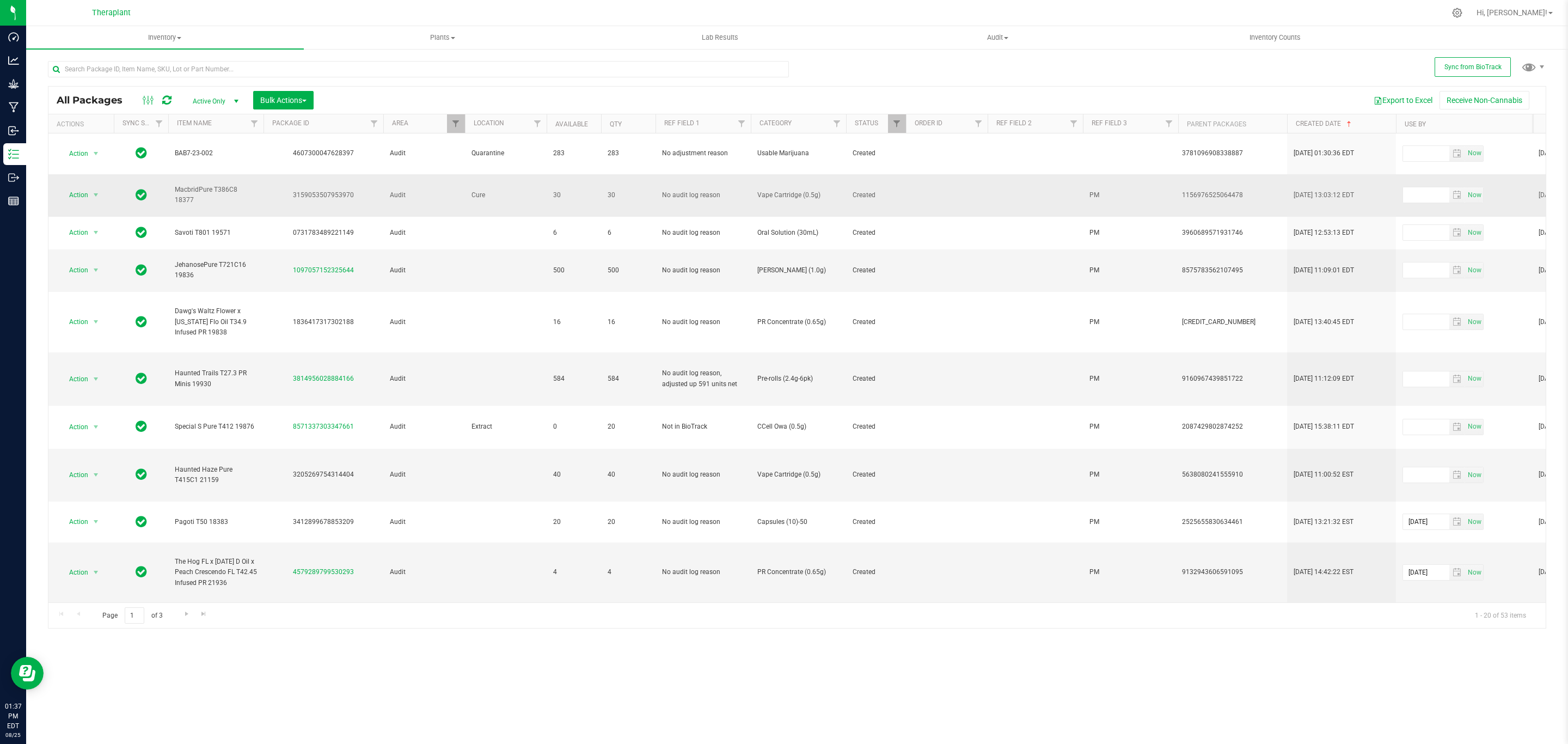
click at [308, 190] on div "3159053507953970" at bounding box center [323, 195] width 123 height 10
copy div "3159053507953970"
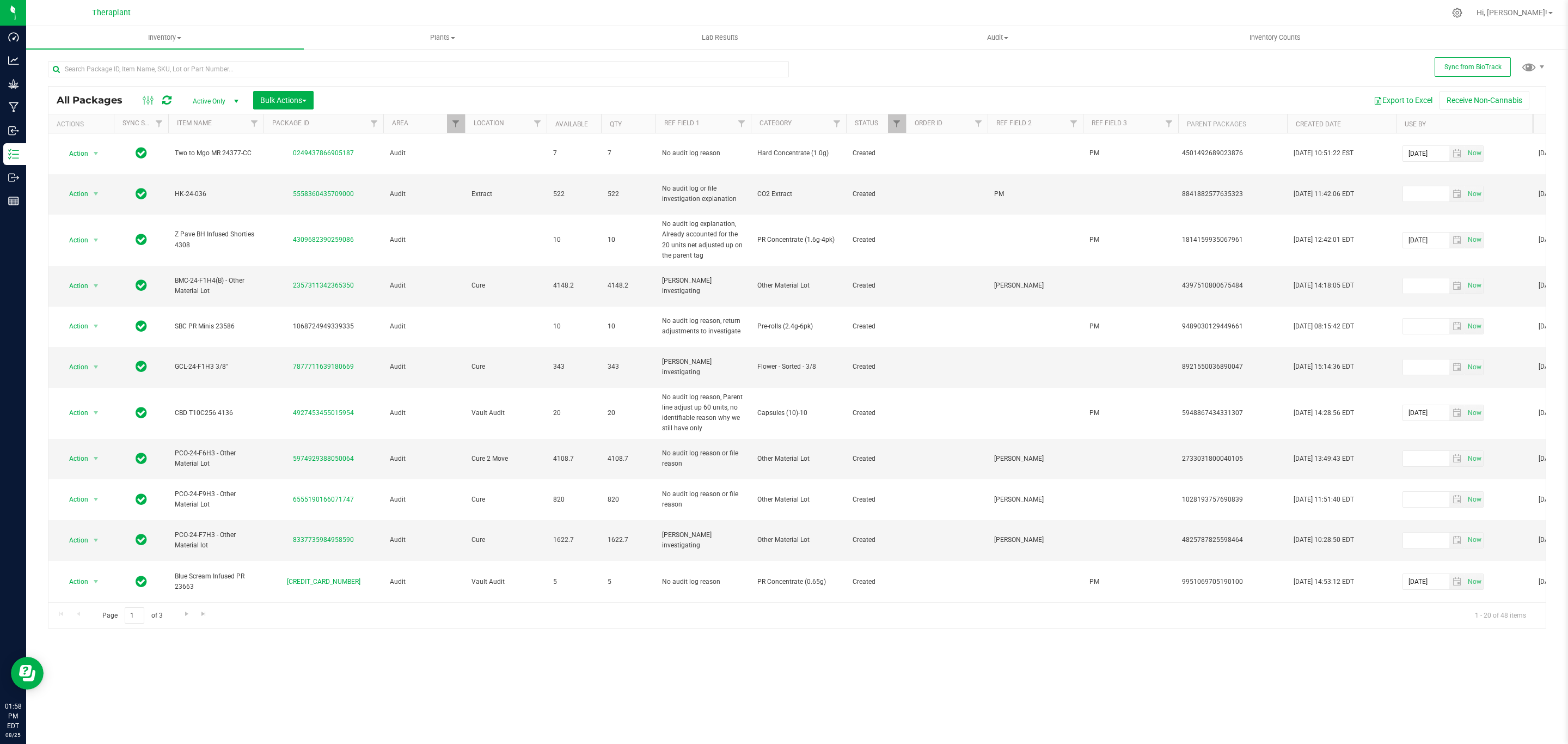
click at [1378, 121] on th "Created Date" at bounding box center [1341, 123] width 109 height 19
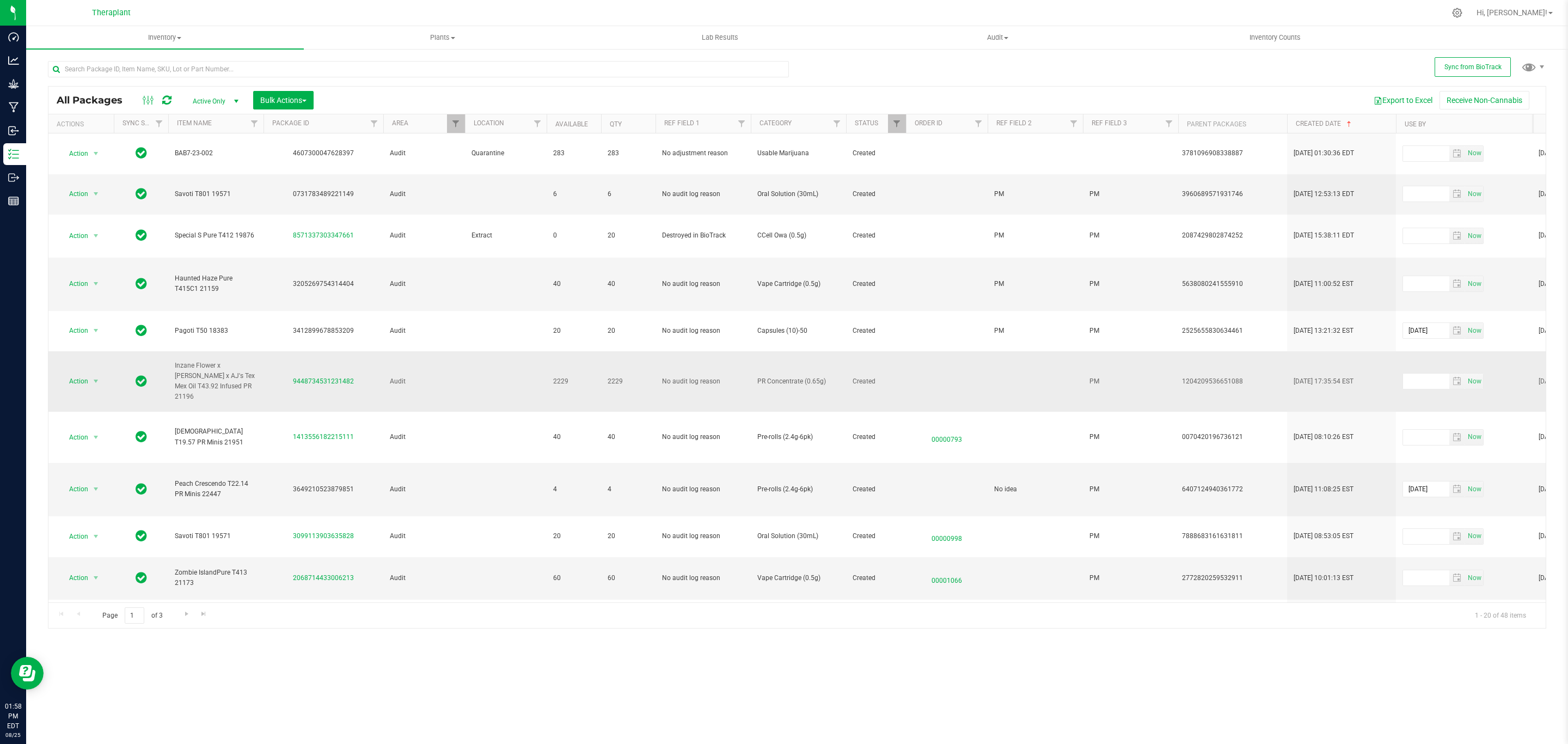
drag, startPoint x: 356, startPoint y: 350, endPoint x: 288, endPoint y: 350, distance: 68.0
click at [288, 376] on div "9448734531231482" at bounding box center [323, 381] width 123 height 10
copy link "9448734531231482"
click at [985, 358] on td at bounding box center [947, 381] width 82 height 61
click at [997, 353] on td at bounding box center [1035, 381] width 96 height 61
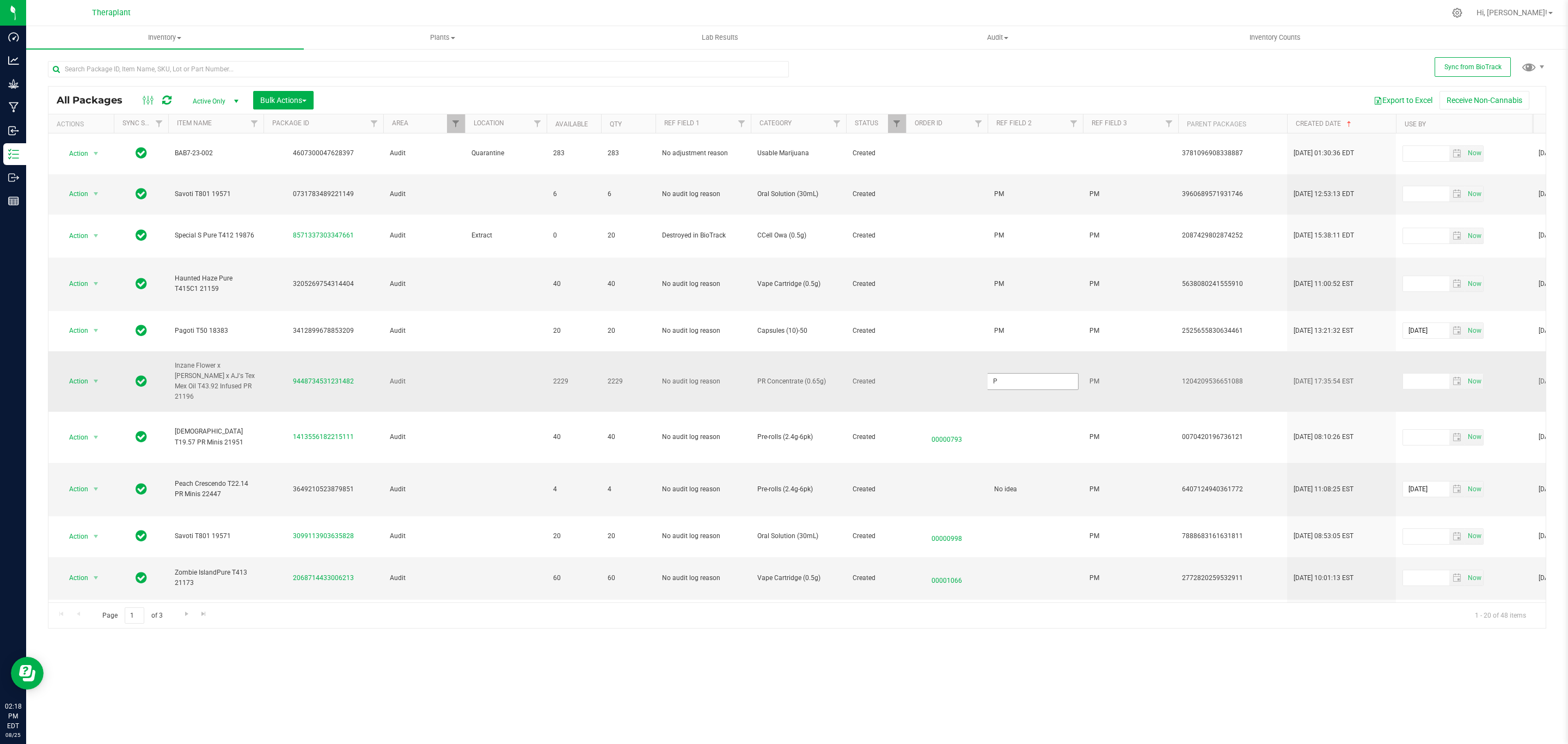
type input "PM"
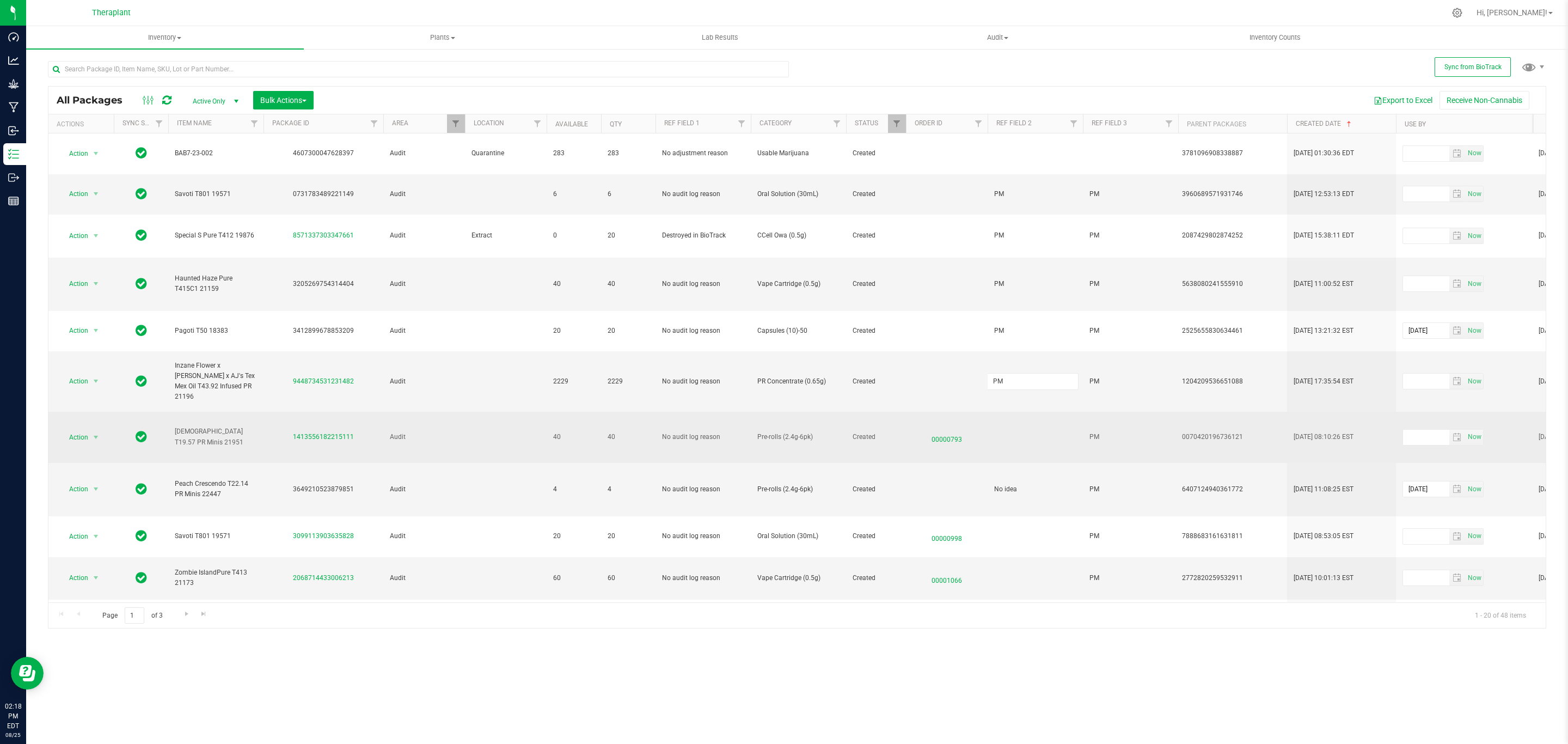
click at [454, 416] on div "All Packages Active Only Active Only Lab Samples Locked All External Internal B…" at bounding box center [797, 357] width 1498 height 543
drag, startPoint x: 356, startPoint y: 404, endPoint x: 290, endPoint y: 409, distance: 66.2
click at [290, 432] on div "1413556182215111" at bounding box center [323, 436] width 123 height 10
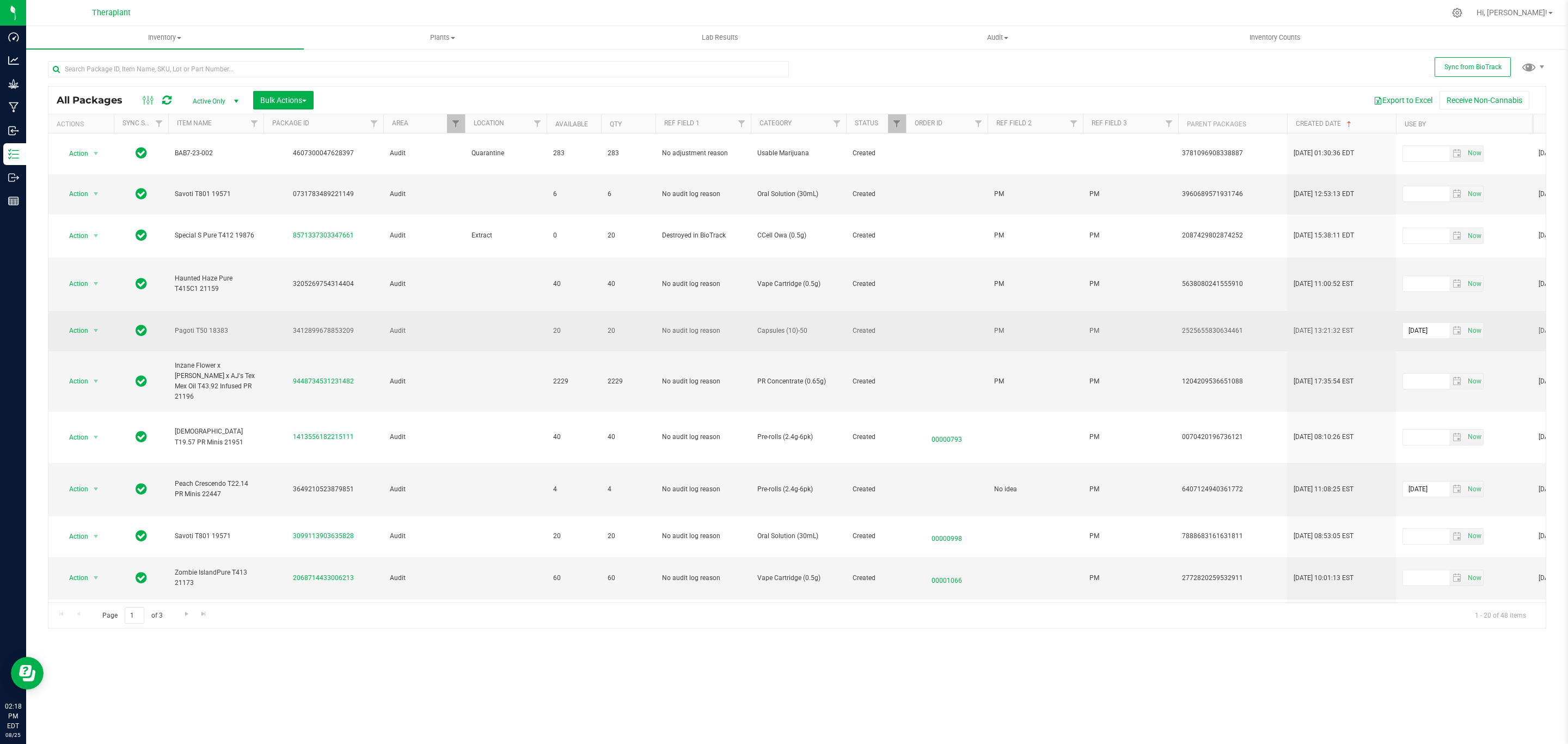
copy link "1413556182215111"
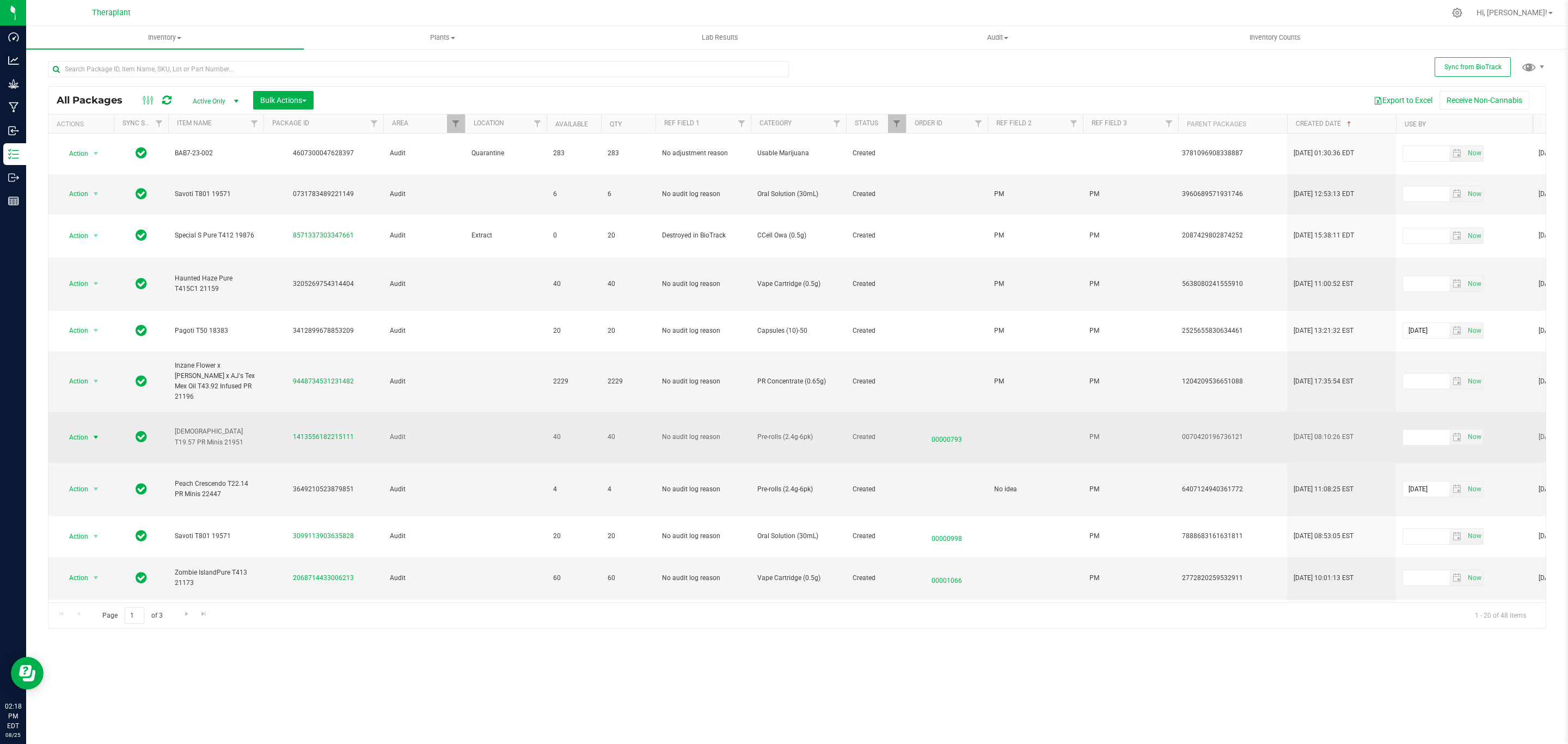
click at [94, 433] on span "select" at bounding box center [96, 436] width 9 height 9
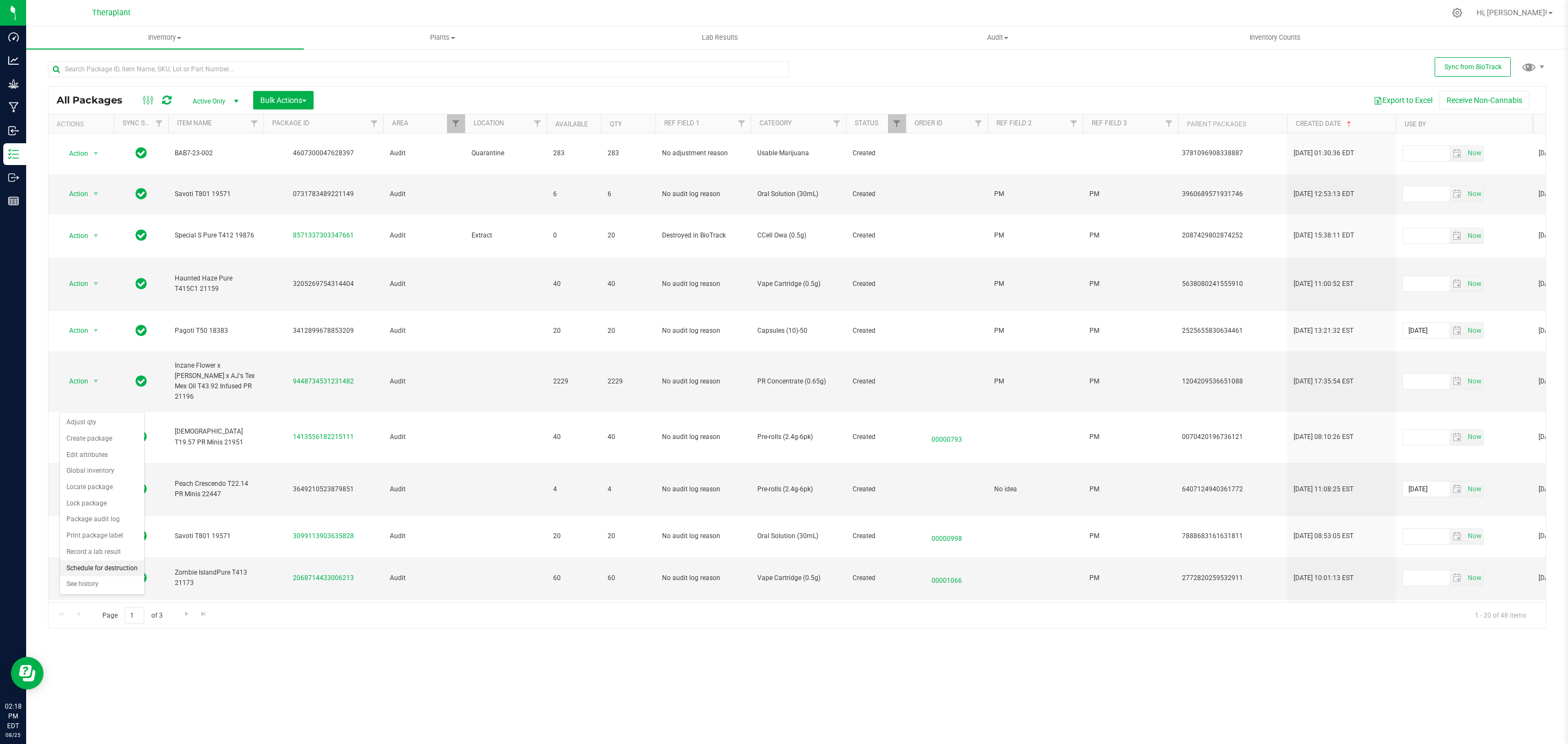
click at [125, 567] on li "Schedule for destruction" at bounding box center [102, 568] width 85 height 16
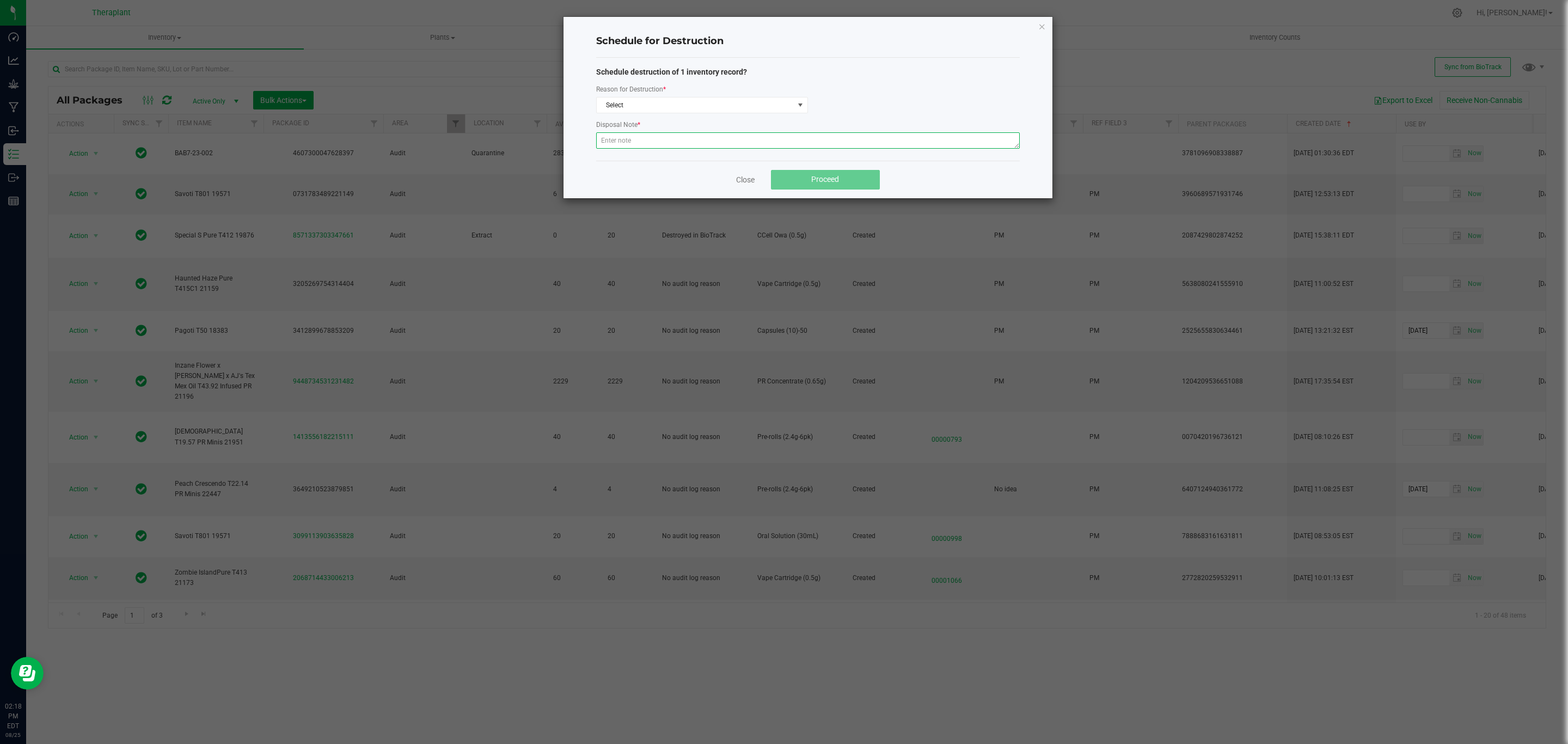
click at [718, 137] on textarea at bounding box center [808, 140] width 423 height 16
paste textarea "Returned product historically destroyed during a bioserv waste event."
type textarea "Returned product historically destroyed during a bioserv waste event."
click at [755, 108] on span "Select" at bounding box center [695, 105] width 197 height 16
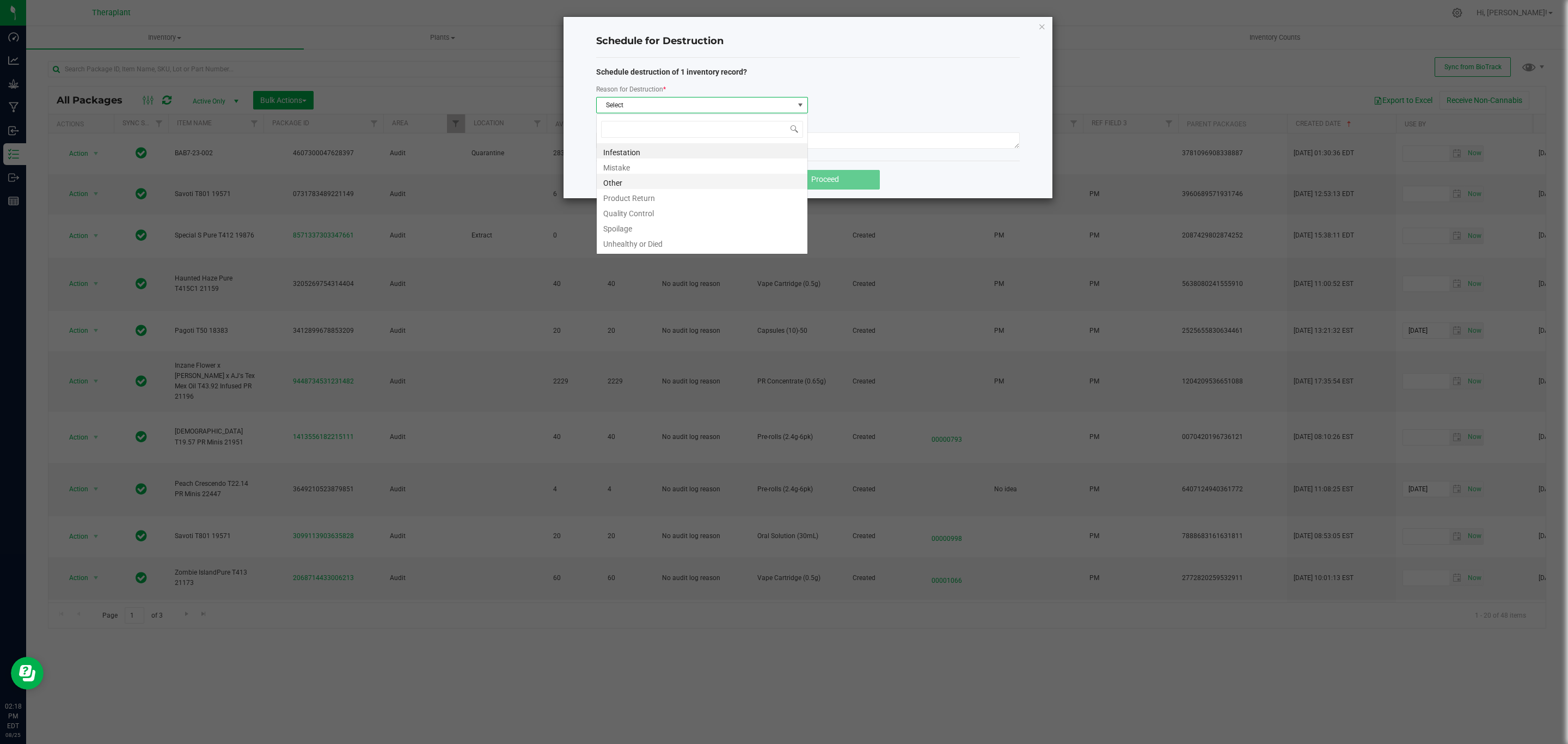
scroll to position [16, 211]
click at [635, 194] on li "Product Return" at bounding box center [701, 196] width 210 height 16
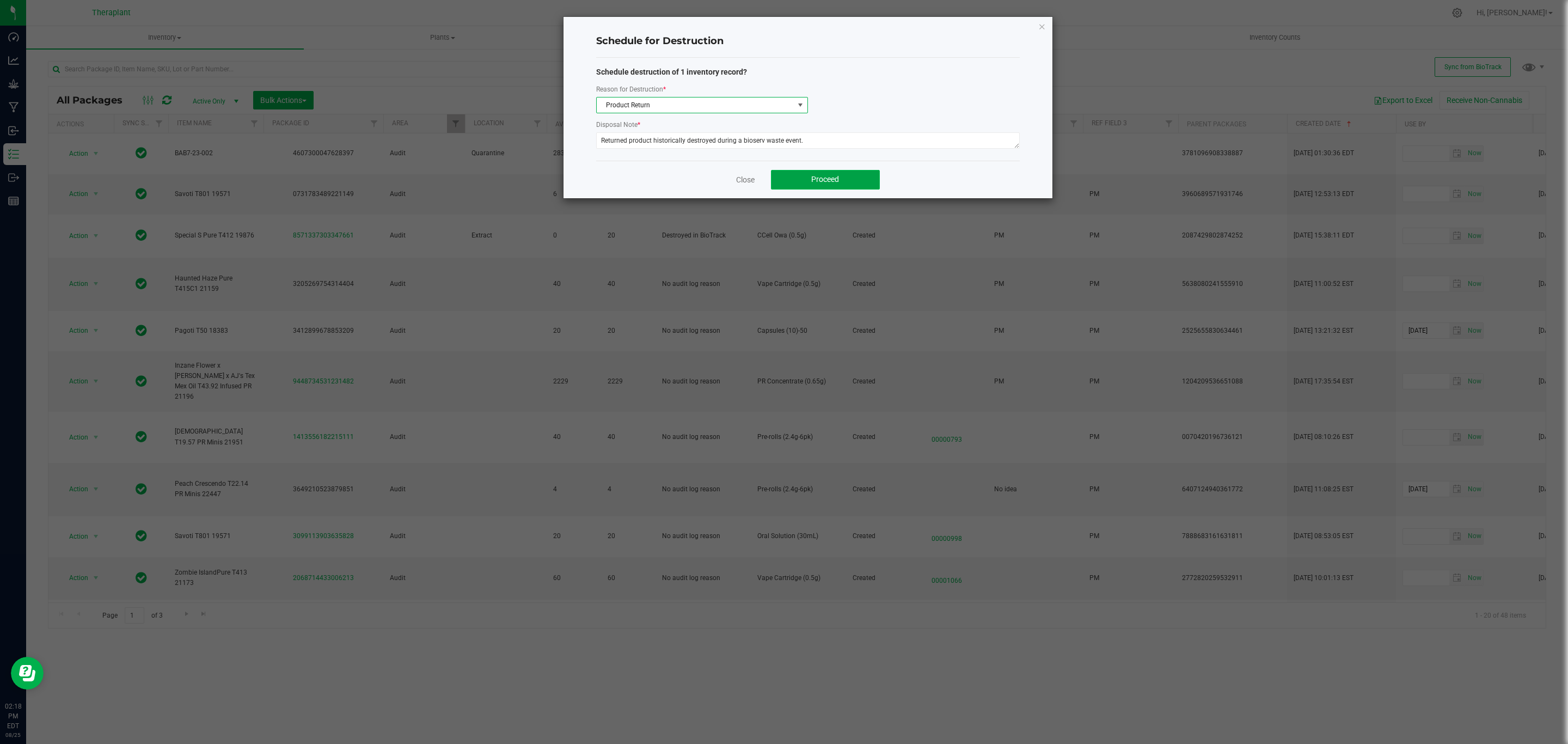
click at [820, 176] on span "Proceed" at bounding box center [826, 179] width 28 height 9
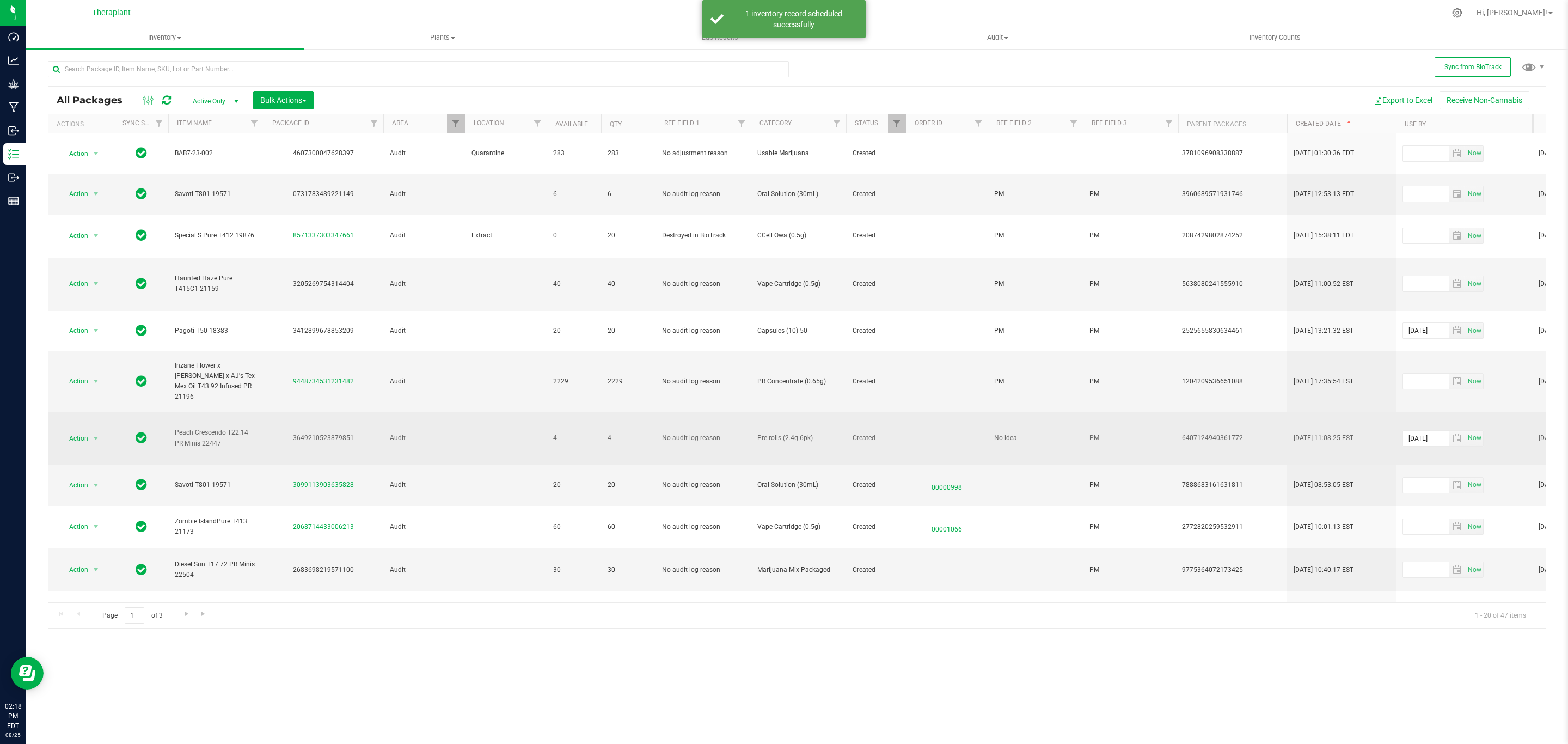
drag, startPoint x: 356, startPoint y: 409, endPoint x: 292, endPoint y: 409, distance: 64.0
click at [292, 433] on div "3649210523879851" at bounding box center [323, 437] width 123 height 10
copy div "3649210523879851"
click at [1004, 415] on td "No idea" at bounding box center [1035, 438] width 96 height 54
click at [1011, 429] on input "No idea" at bounding box center [1033, 438] width 92 height 17
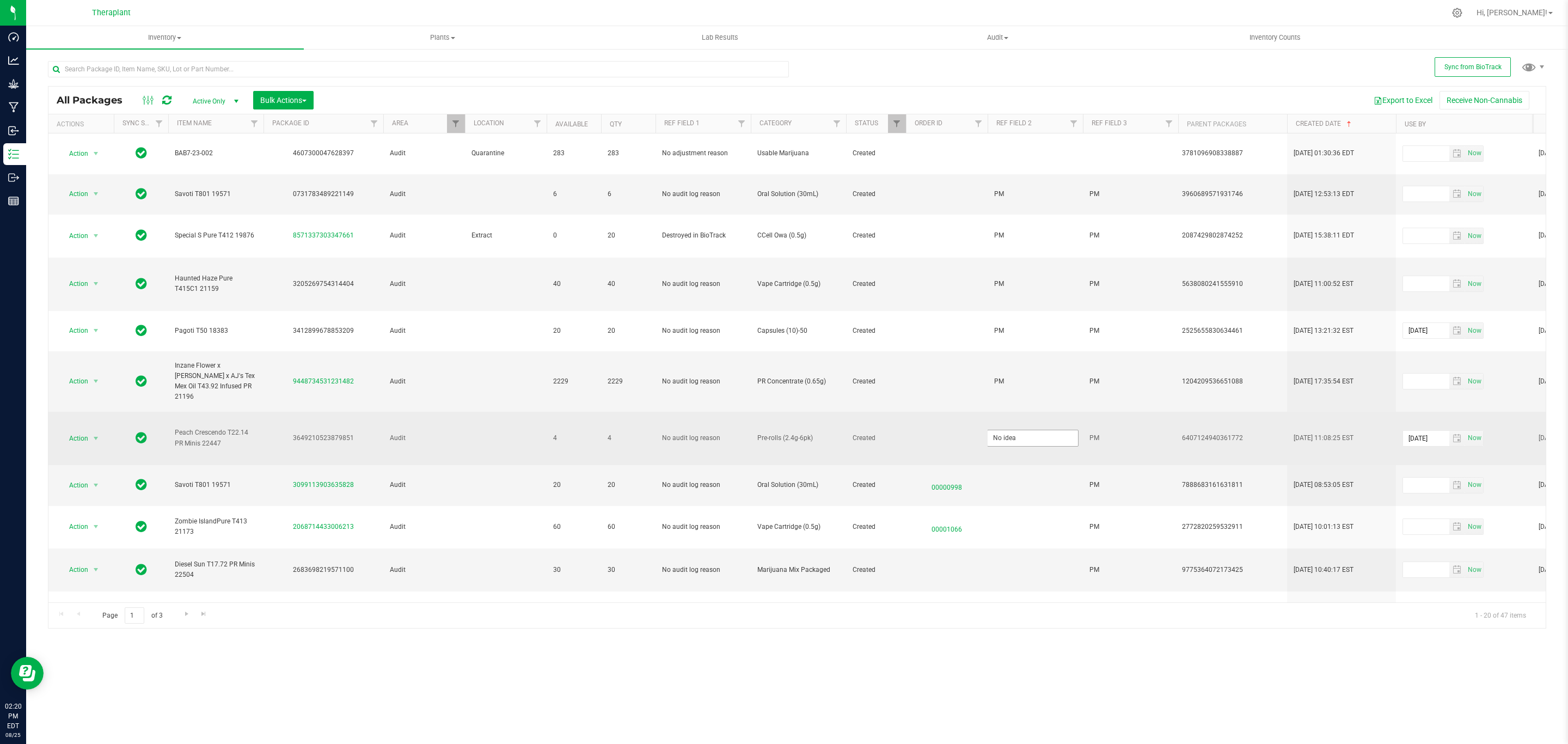
click at [1011, 429] on input "No idea" at bounding box center [1033, 438] width 92 height 17
type input "PM"
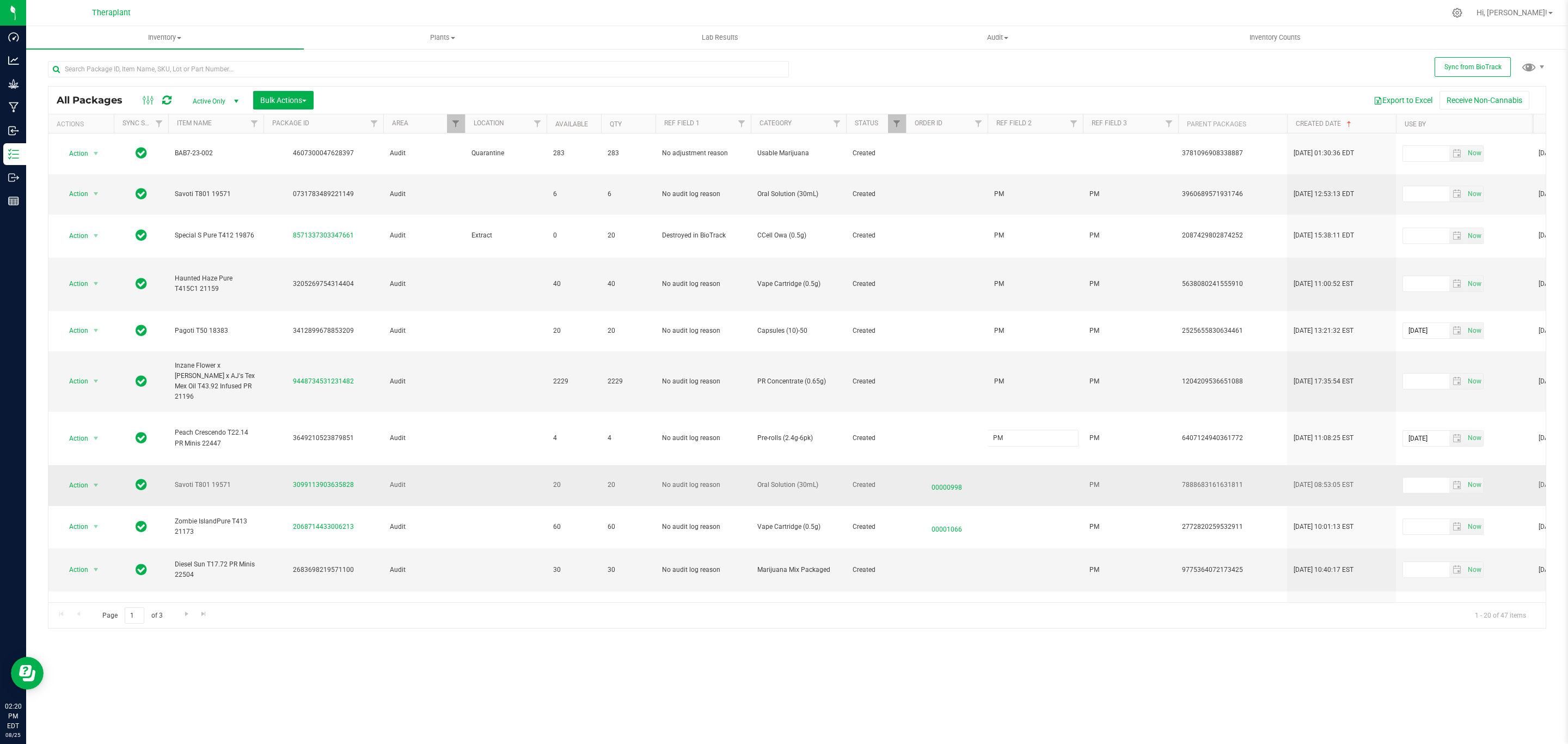
click at [355, 448] on div "All Packages Active Only Active Only Lab Samples Locked All External Internal B…" at bounding box center [797, 357] width 1498 height 543
drag, startPoint x: 366, startPoint y: 454, endPoint x: 293, endPoint y: 456, distance: 73.0
click at [293, 480] on div "3099113903635828" at bounding box center [323, 485] width 123 height 10
copy link "3099113903635828"
click at [90, 478] on span "select" at bounding box center [96, 485] width 14 height 16
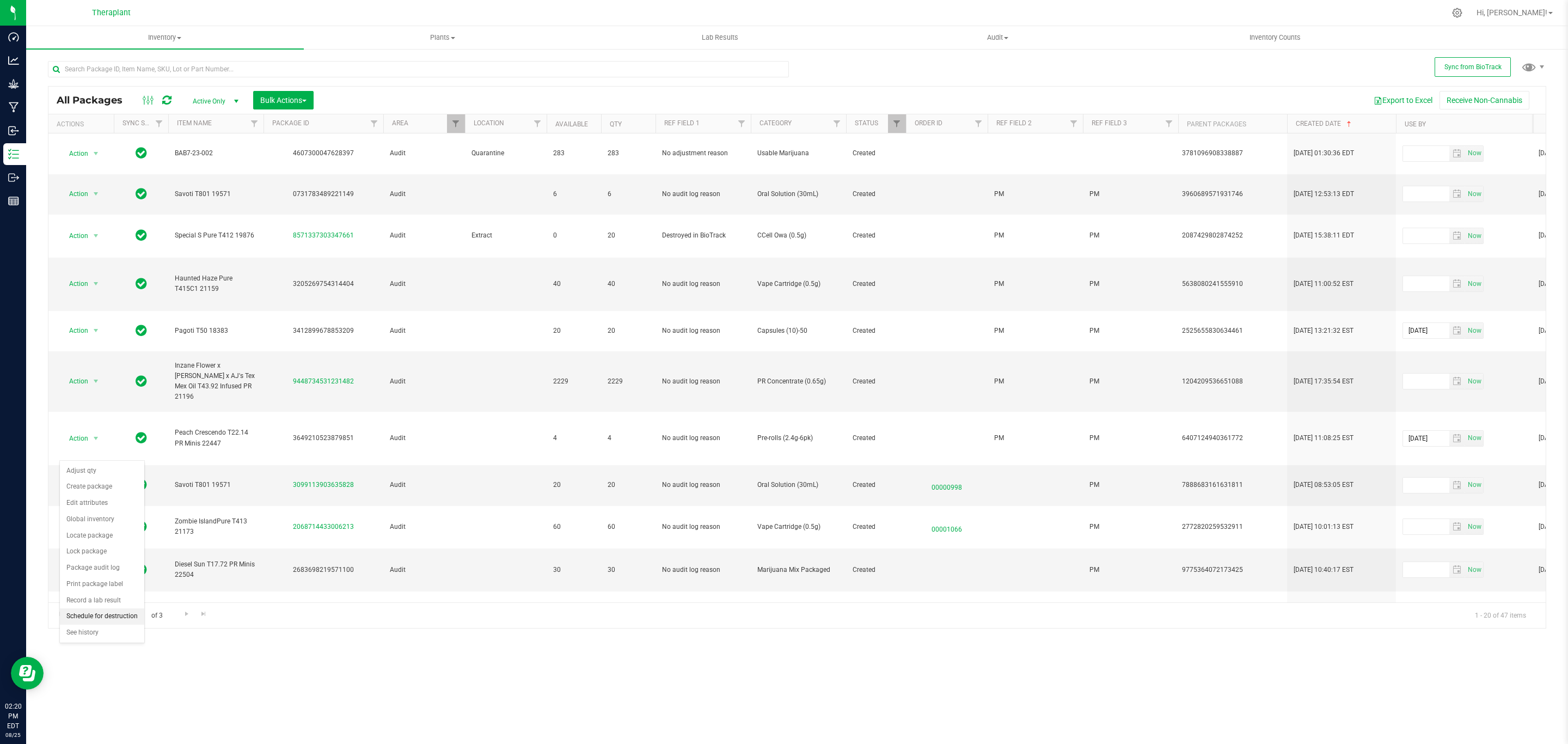
click at [112, 619] on li "Schedule for destruction" at bounding box center [102, 616] width 85 height 16
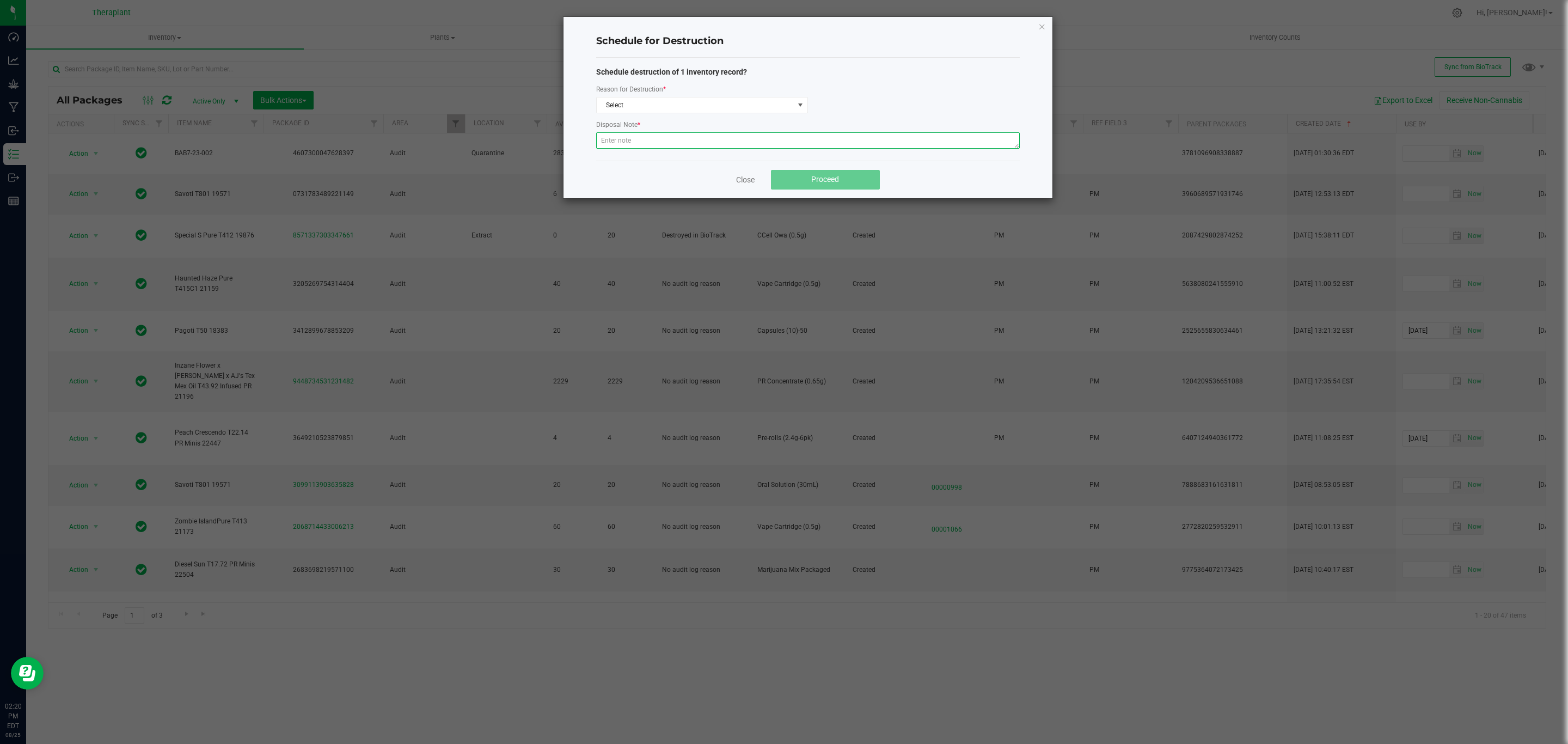
click at [728, 141] on textarea at bounding box center [808, 140] width 423 height 16
paste textarea "Returned product historically destroyed during a bioserv waste event."
type textarea "Returned product historically destroyed during a bioserv waste event."
click at [716, 98] on span "Select" at bounding box center [695, 105] width 197 height 16
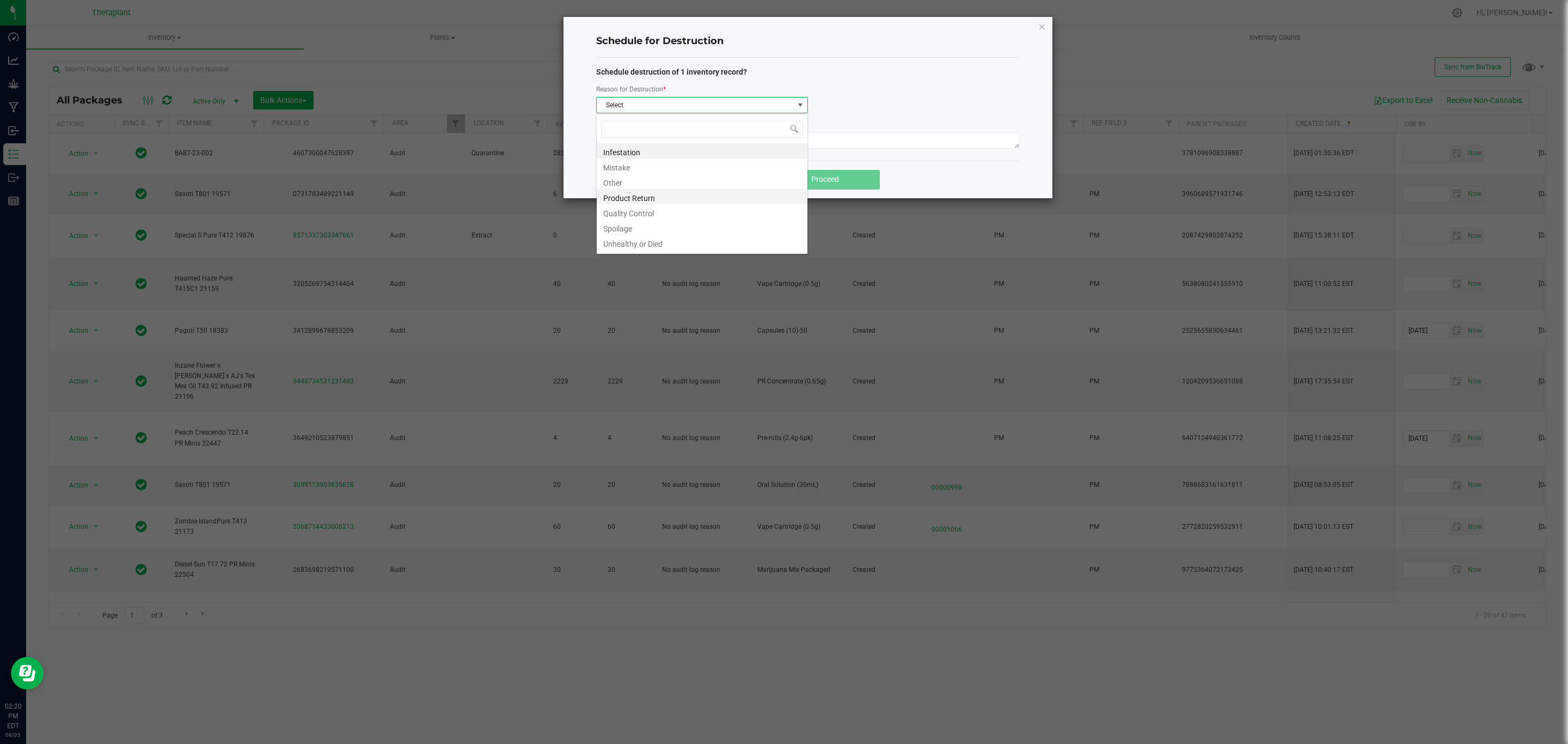
click at [633, 200] on li "Product Return" at bounding box center [701, 196] width 210 height 16
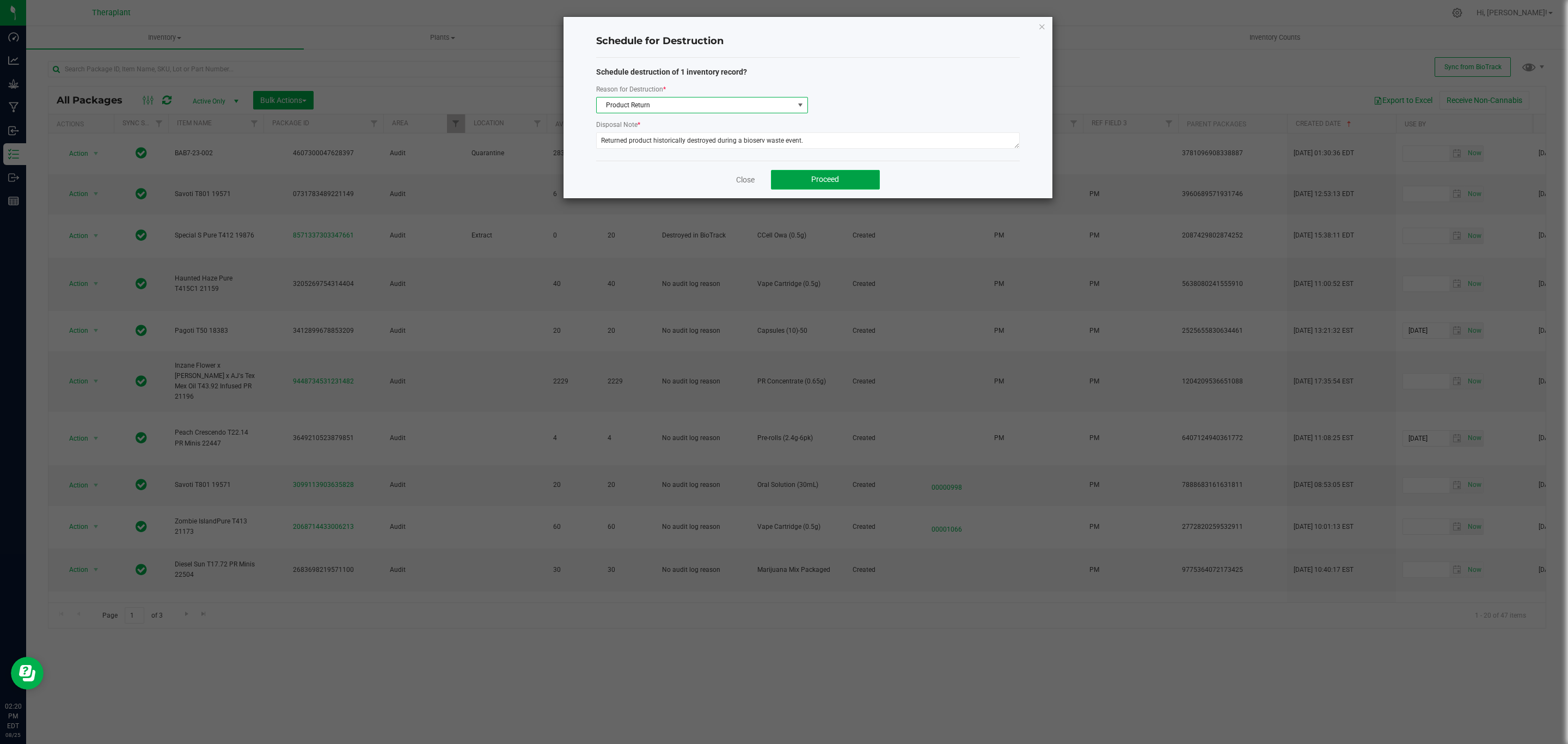
click at [810, 185] on button "Proceed" at bounding box center [826, 179] width 109 height 19
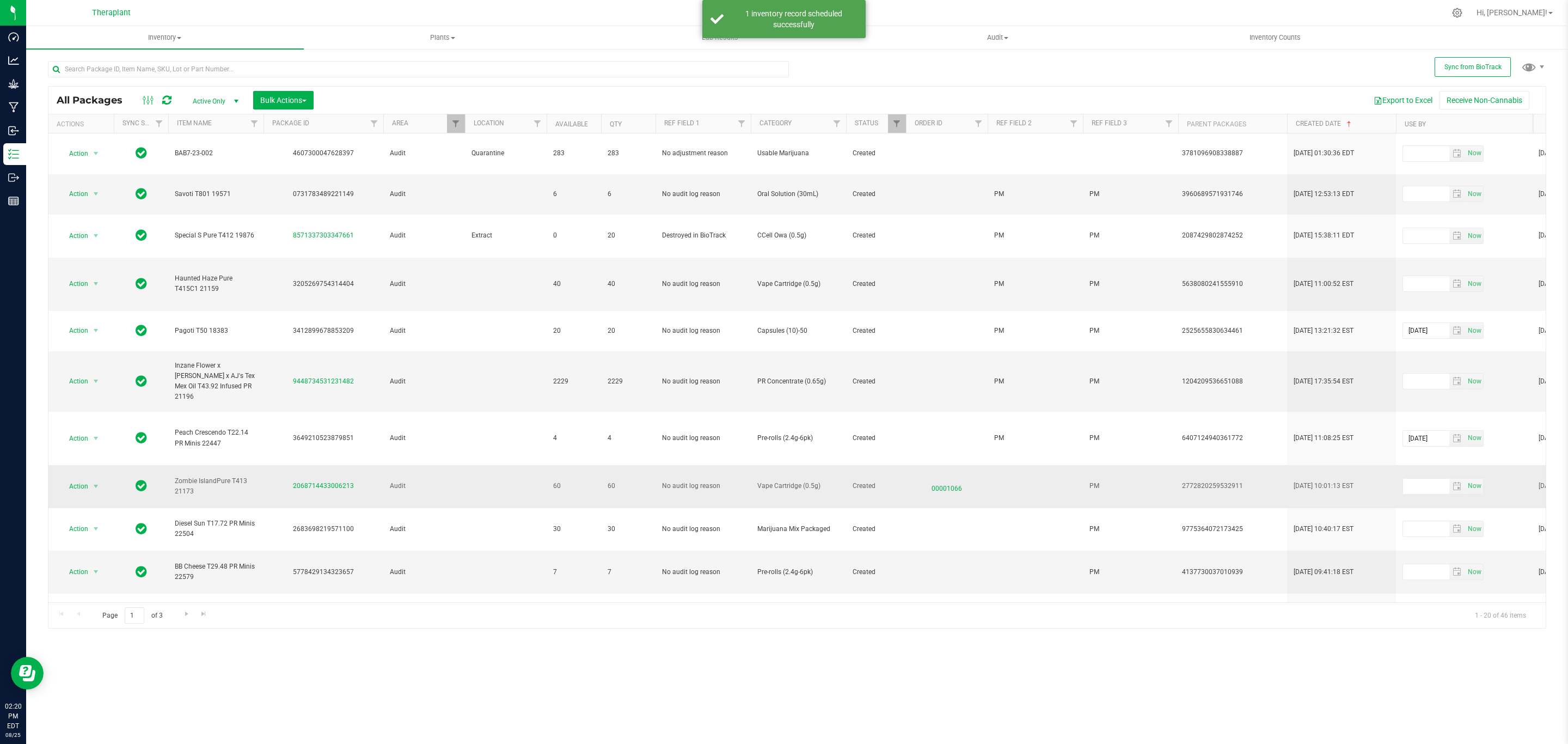
drag, startPoint x: 355, startPoint y: 458, endPoint x: 290, endPoint y: 460, distance: 65.0
click at [290, 481] on div "2068714433006213" at bounding box center [323, 485] width 123 height 10
copy link "2068714433006213"
click at [85, 478] on span "Action" at bounding box center [74, 486] width 30 height 16
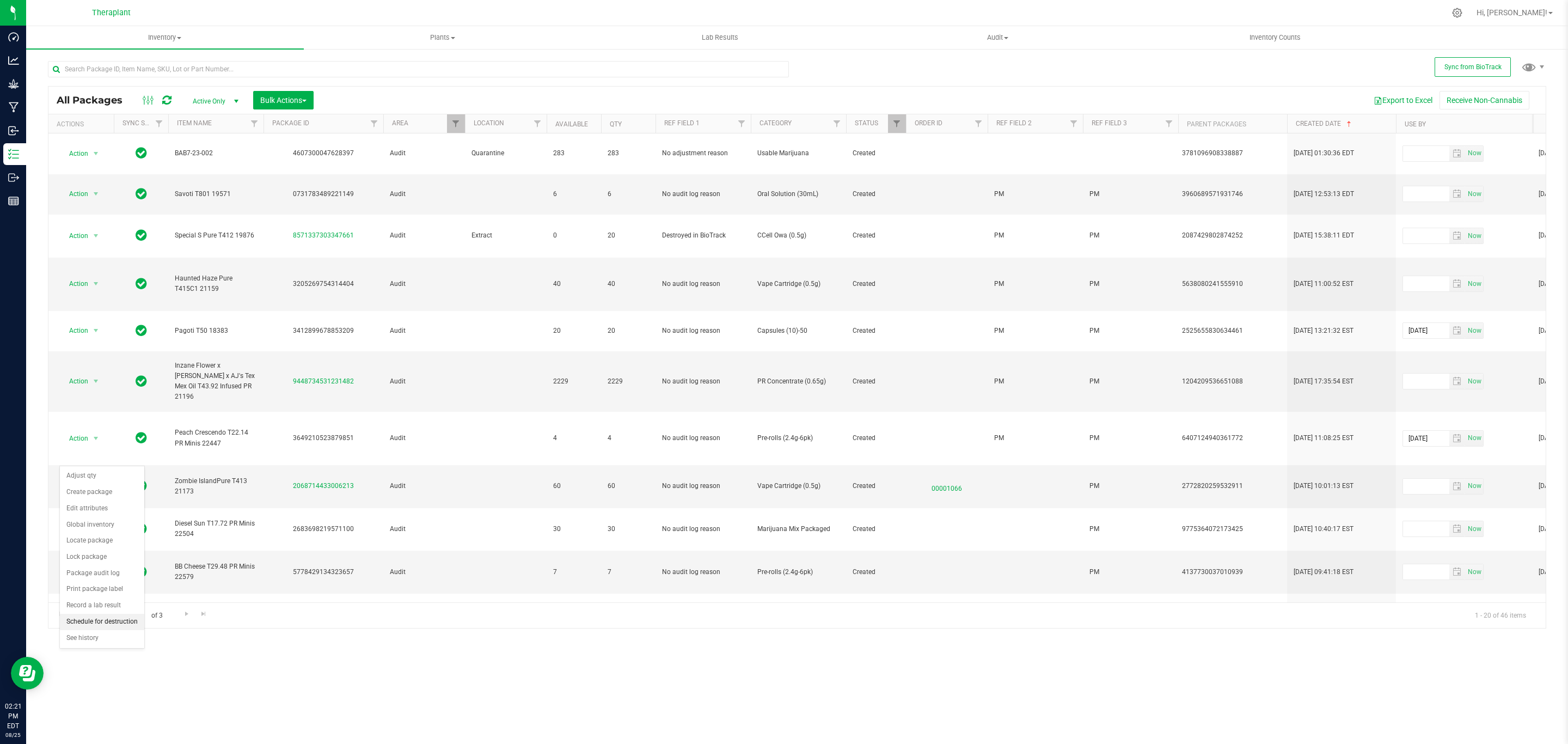
click at [112, 624] on li "Schedule for destruction" at bounding box center [102, 621] width 85 height 16
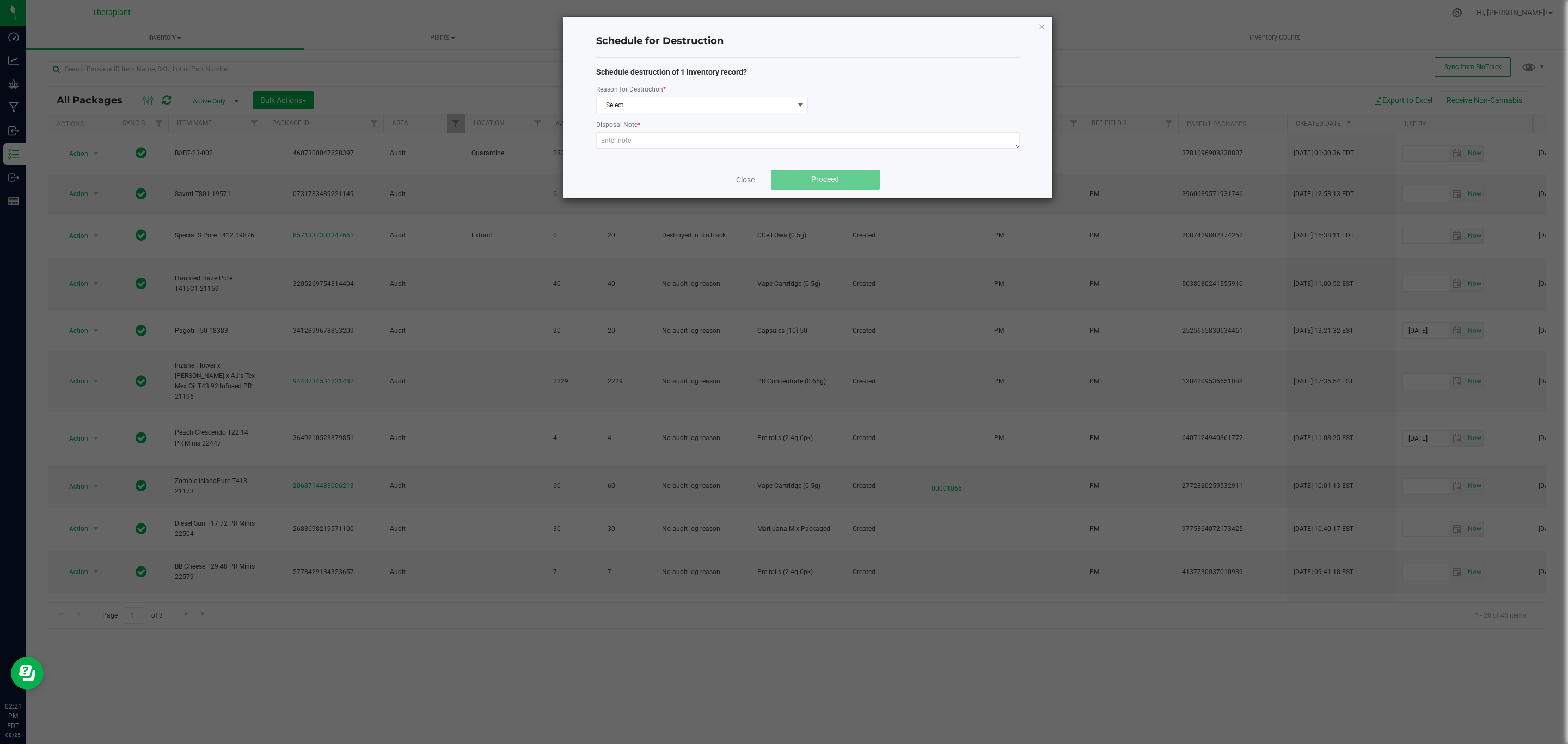
click at [728, 130] on div "Disposal Note *" at bounding box center [808, 126] width 423 height 14
click at [719, 139] on textarea at bounding box center [808, 140] width 423 height 16
paste textarea "Returned product historically destroyed during a bioserv waste event."
type textarea "Returned product historically destroyed during a bioserv waste event."
click at [736, 98] on span "Select" at bounding box center [695, 105] width 197 height 16
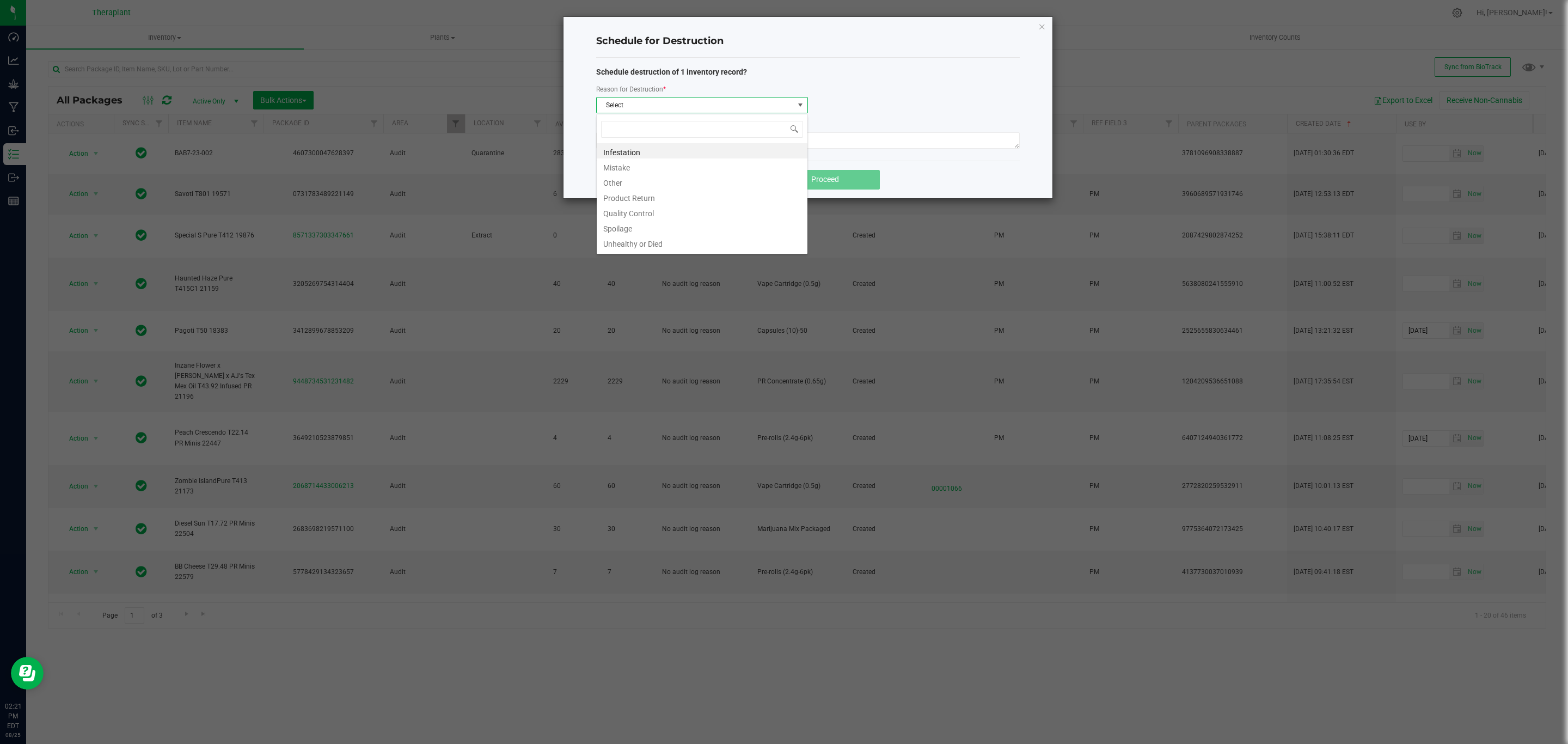
click at [631, 195] on li "Product Return" at bounding box center [701, 196] width 210 height 16
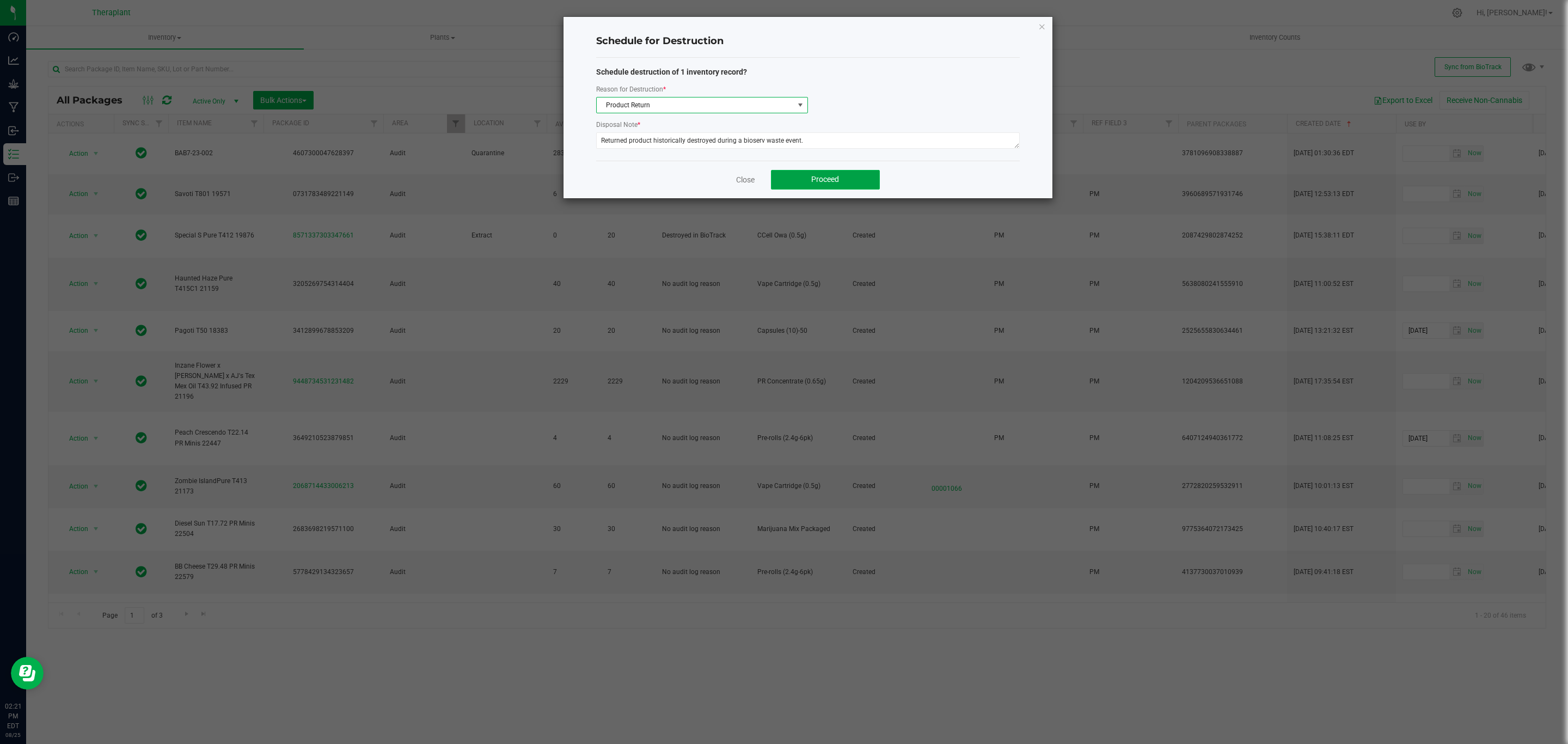
click at [826, 176] on span "Proceed" at bounding box center [826, 179] width 28 height 9
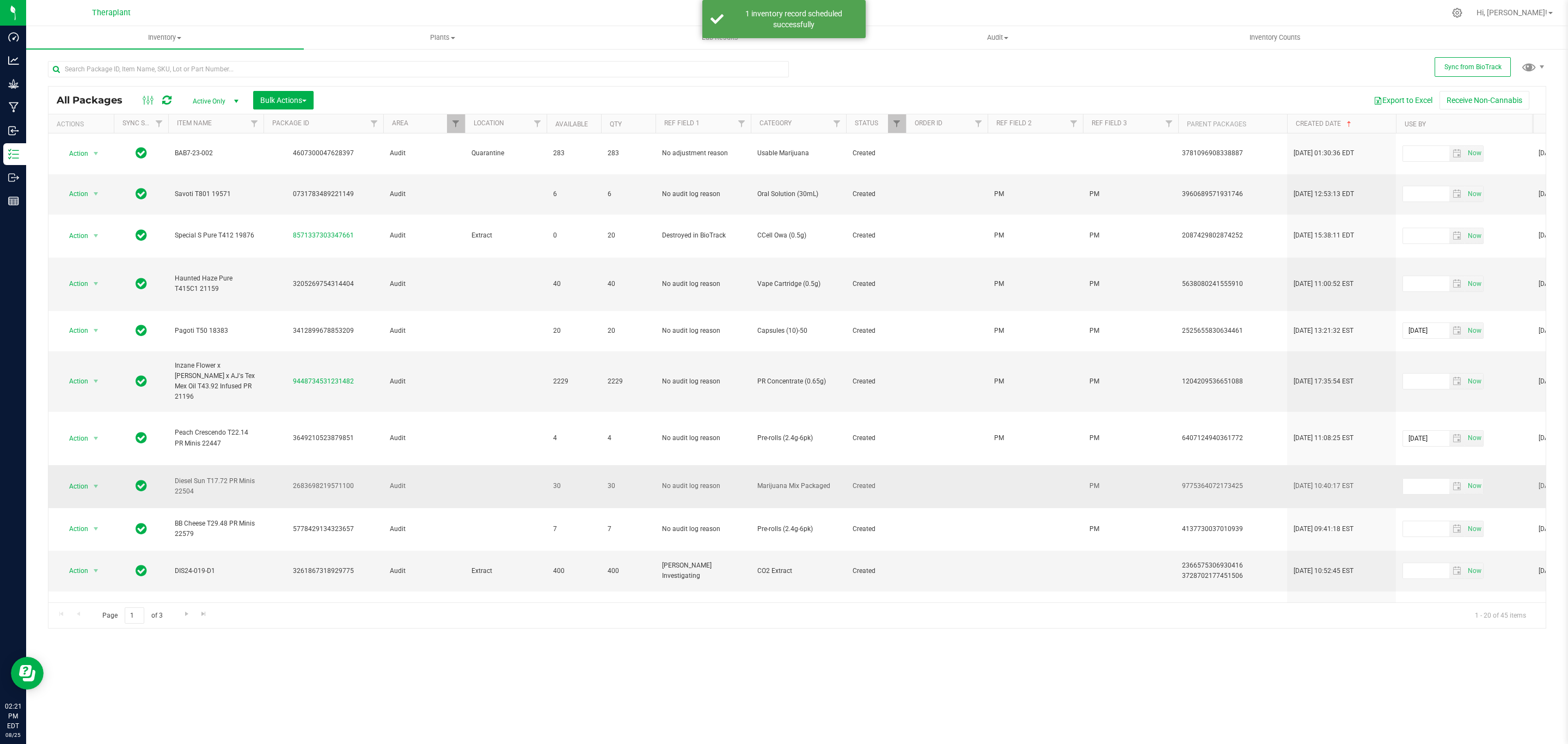
click at [336, 481] on div "2683698219571100" at bounding box center [323, 485] width 123 height 10
copy div "2683698219571100"
click at [990, 465] on td at bounding box center [1035, 486] width 96 height 43
type input "PM"
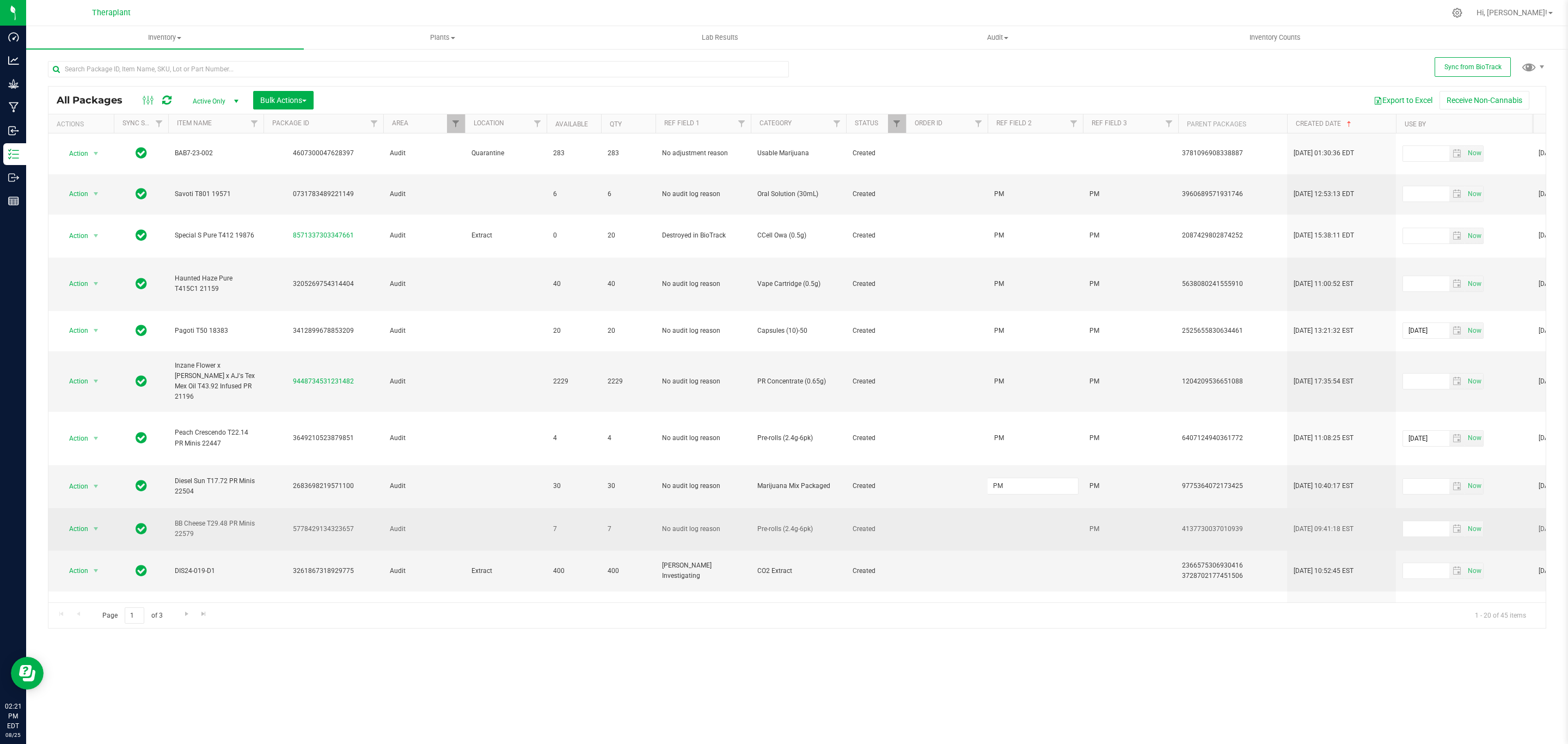
click at [311, 498] on div "All Packages Active Only Active Only Lab Samples Locked All External Internal B…" at bounding box center [797, 357] width 1498 height 543
click at [311, 498] on div at bounding box center [797, 357] width 1497 height 542
click at [321, 523] on div "5778429134323657" at bounding box center [323, 528] width 123 height 10
copy div "5778429134323657"
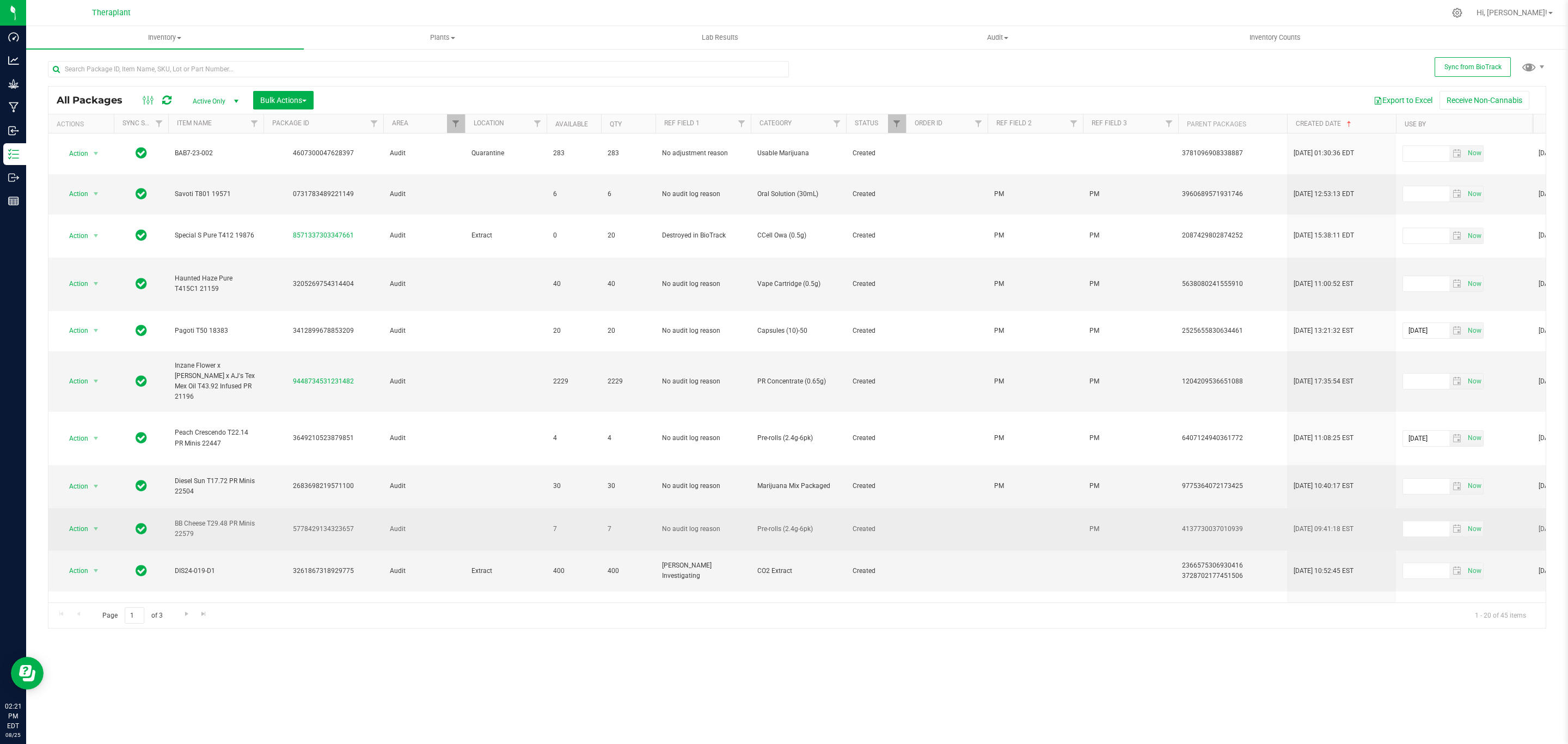
click at [1024, 508] on td at bounding box center [1035, 529] width 96 height 43
type input "PM"
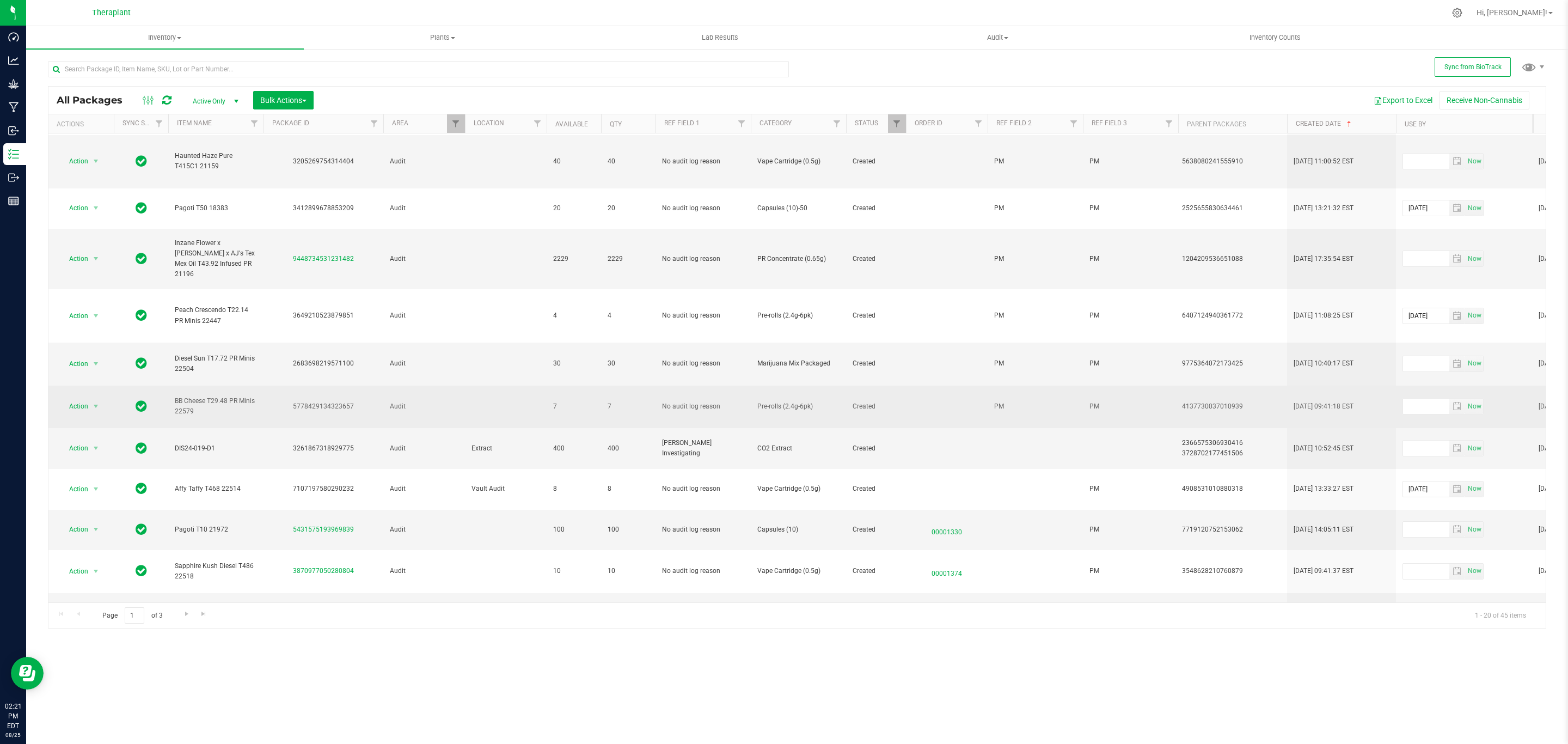
scroll to position [163, 0]
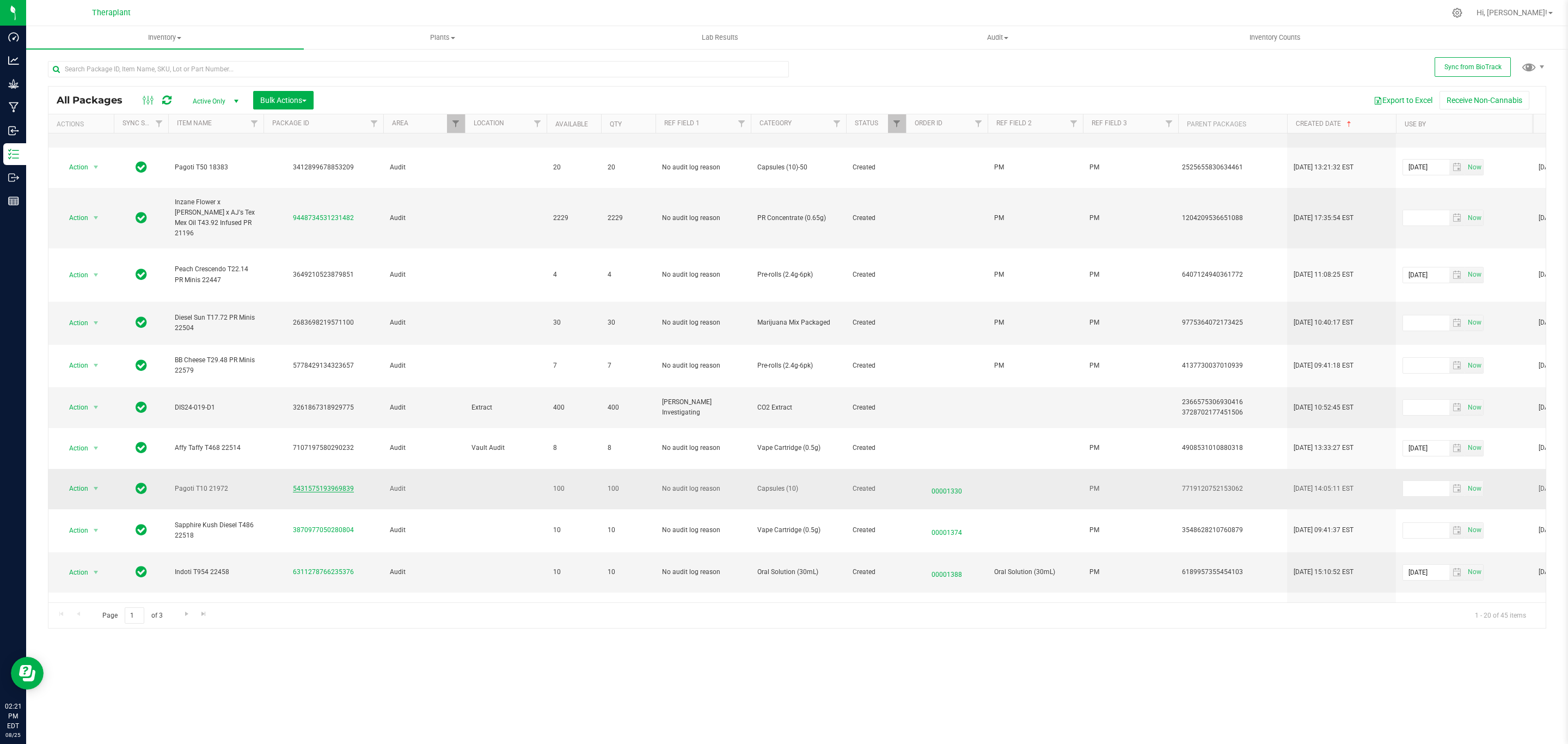
drag, startPoint x: 366, startPoint y: 433, endPoint x: 294, endPoint y: 435, distance: 72.0
click at [294, 484] on div "5431575193969839" at bounding box center [323, 488] width 123 height 10
copy link "5431575193969839"
click at [89, 481] on span "Action" at bounding box center [74, 488] width 30 height 16
click at [110, 600] on li "Schedule for destruction" at bounding box center [102, 600] width 85 height 16
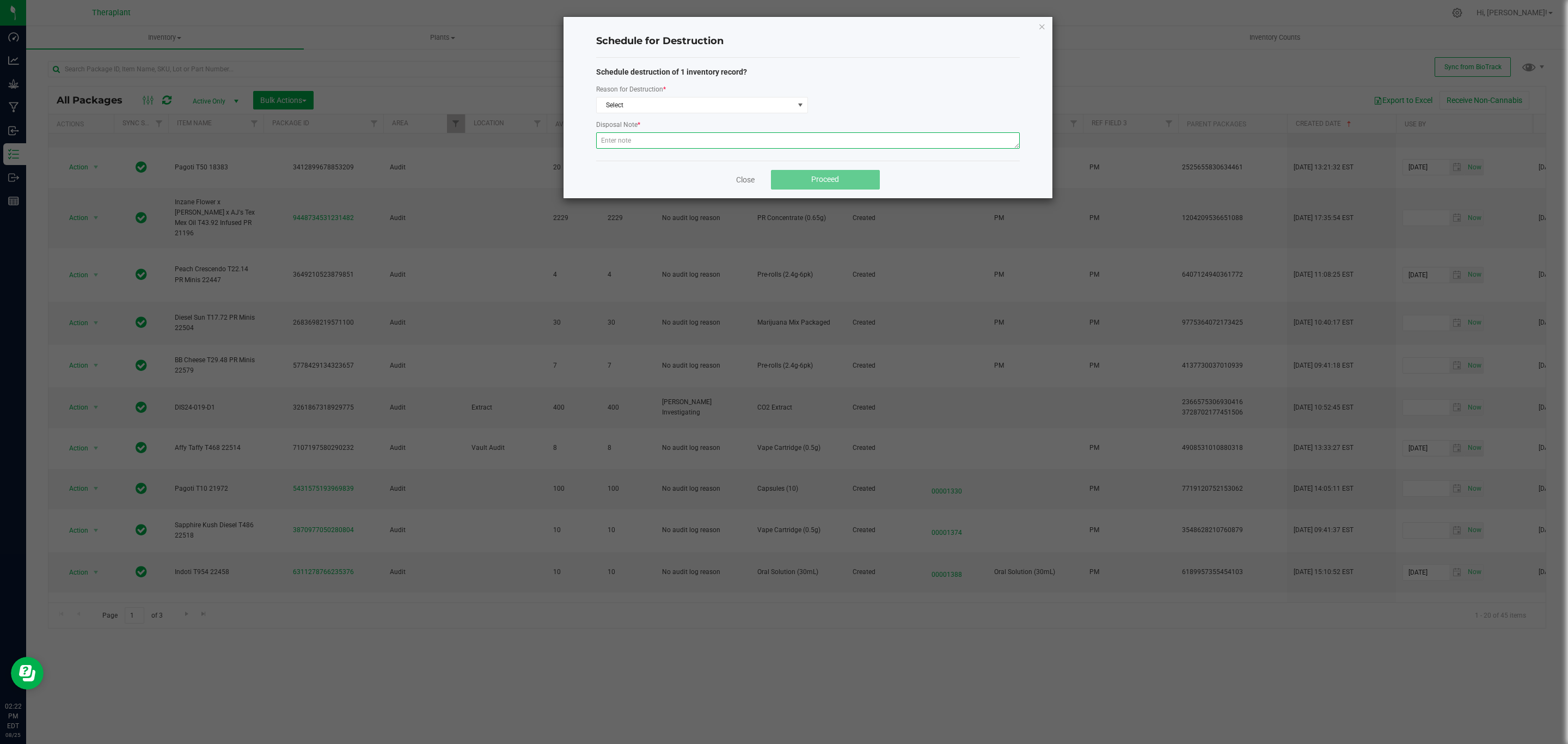
click at [768, 139] on textarea at bounding box center [808, 140] width 423 height 16
paste textarea "Returned product historically destroyed during a bioserv waste event."
type textarea "Returned product historically destroyed during a bioserv waste event."
click at [751, 100] on span "Select" at bounding box center [695, 105] width 197 height 16
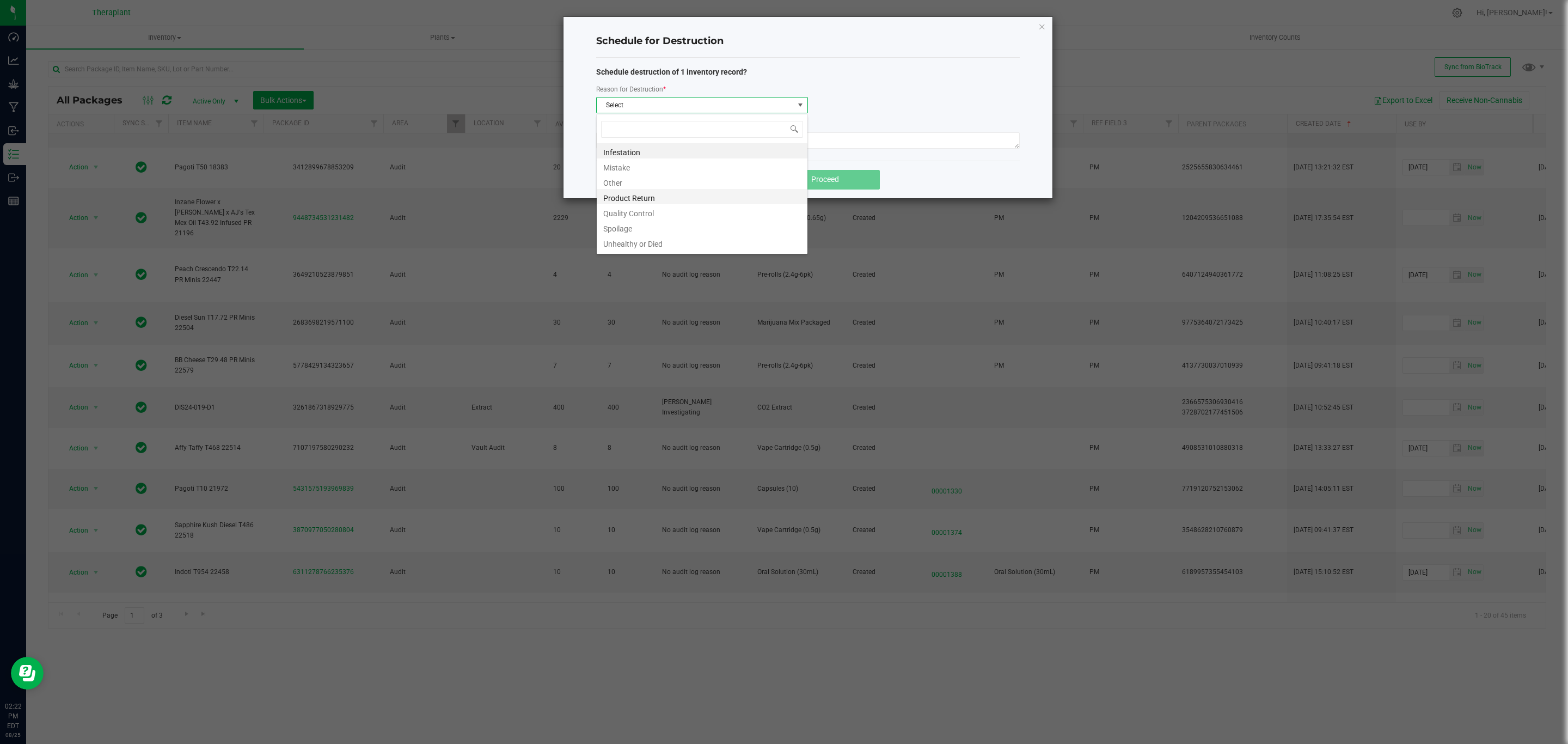
scroll to position [16, 211]
click at [652, 201] on li "Product Return" at bounding box center [701, 196] width 210 height 16
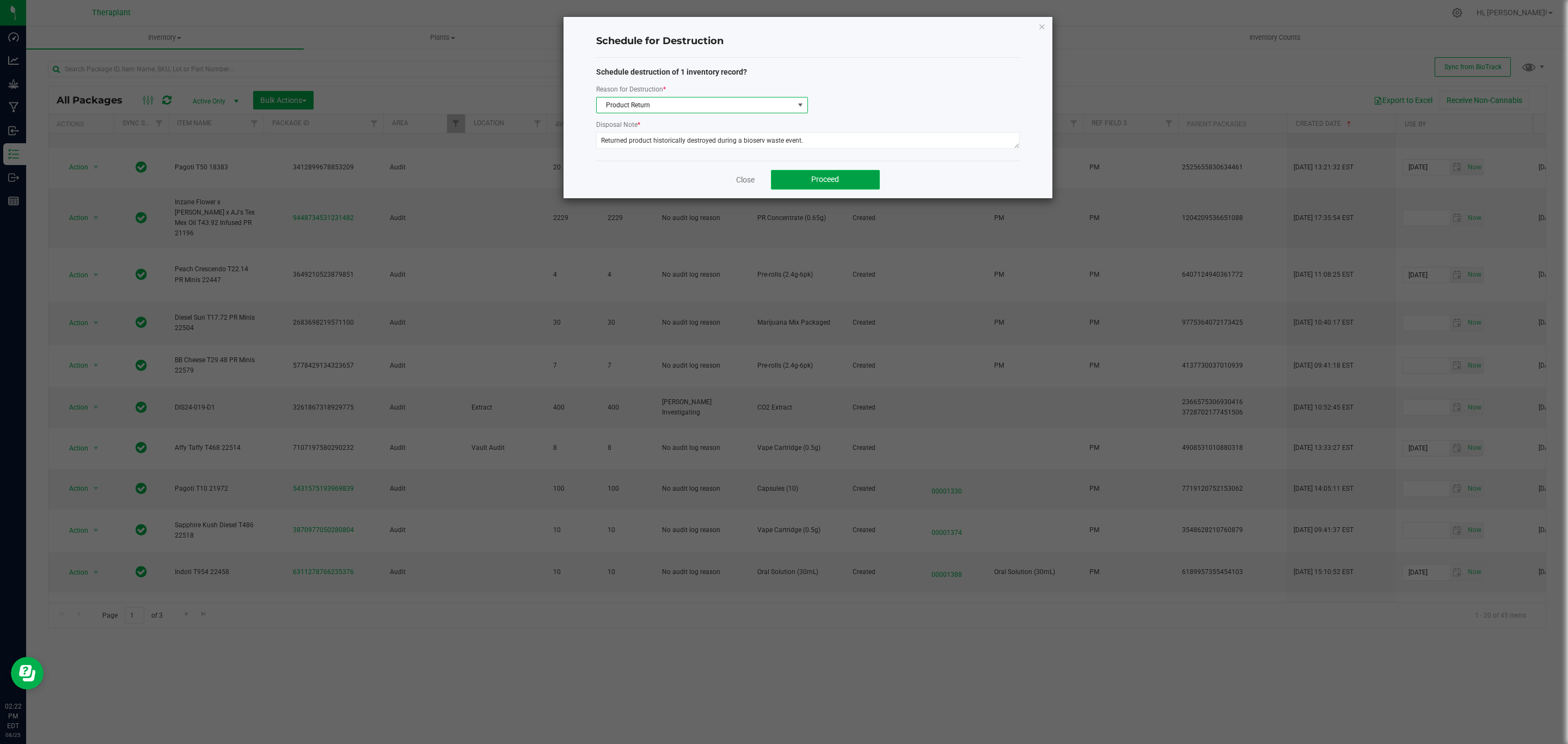
click at [832, 181] on span "Proceed" at bounding box center [826, 179] width 28 height 9
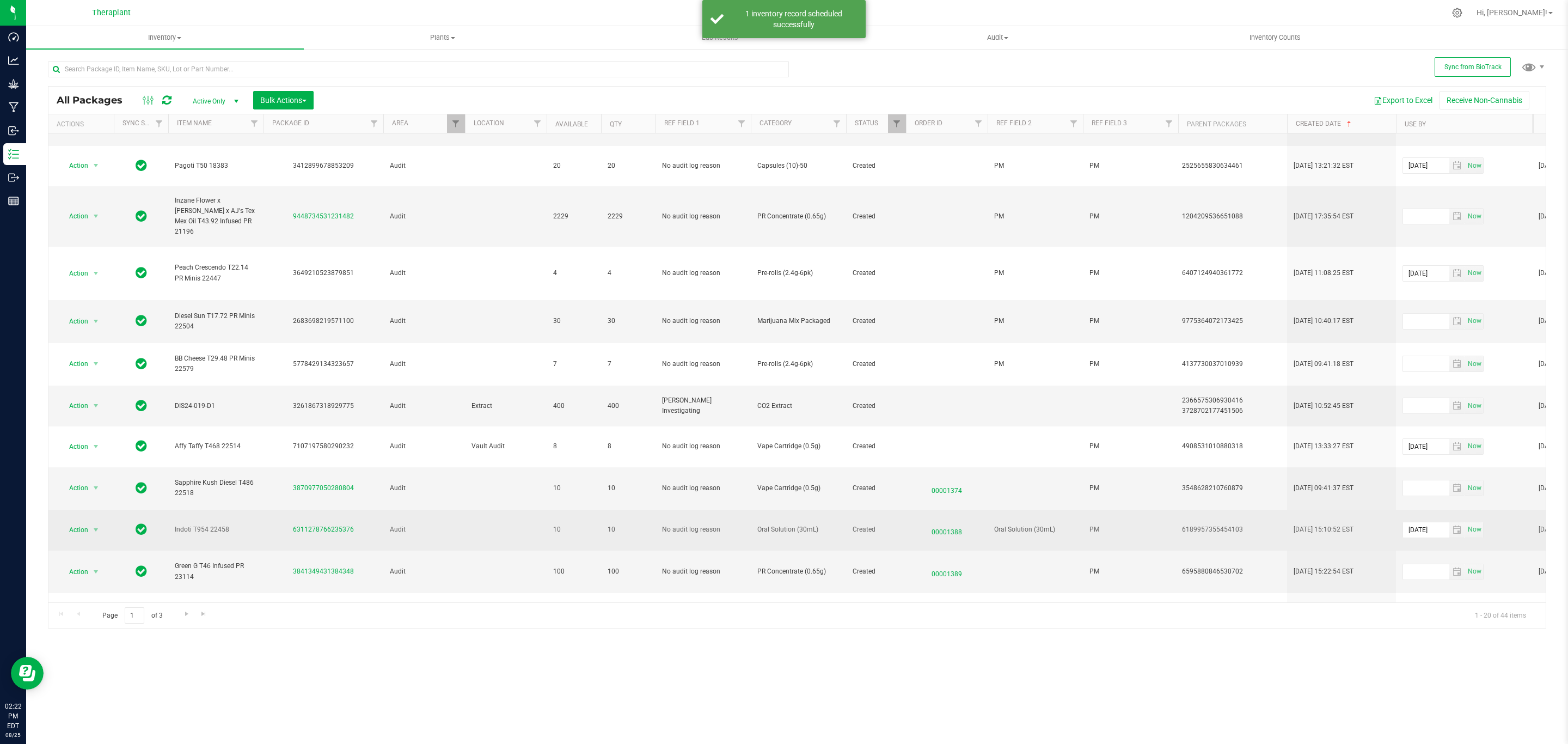
scroll to position [163, 0]
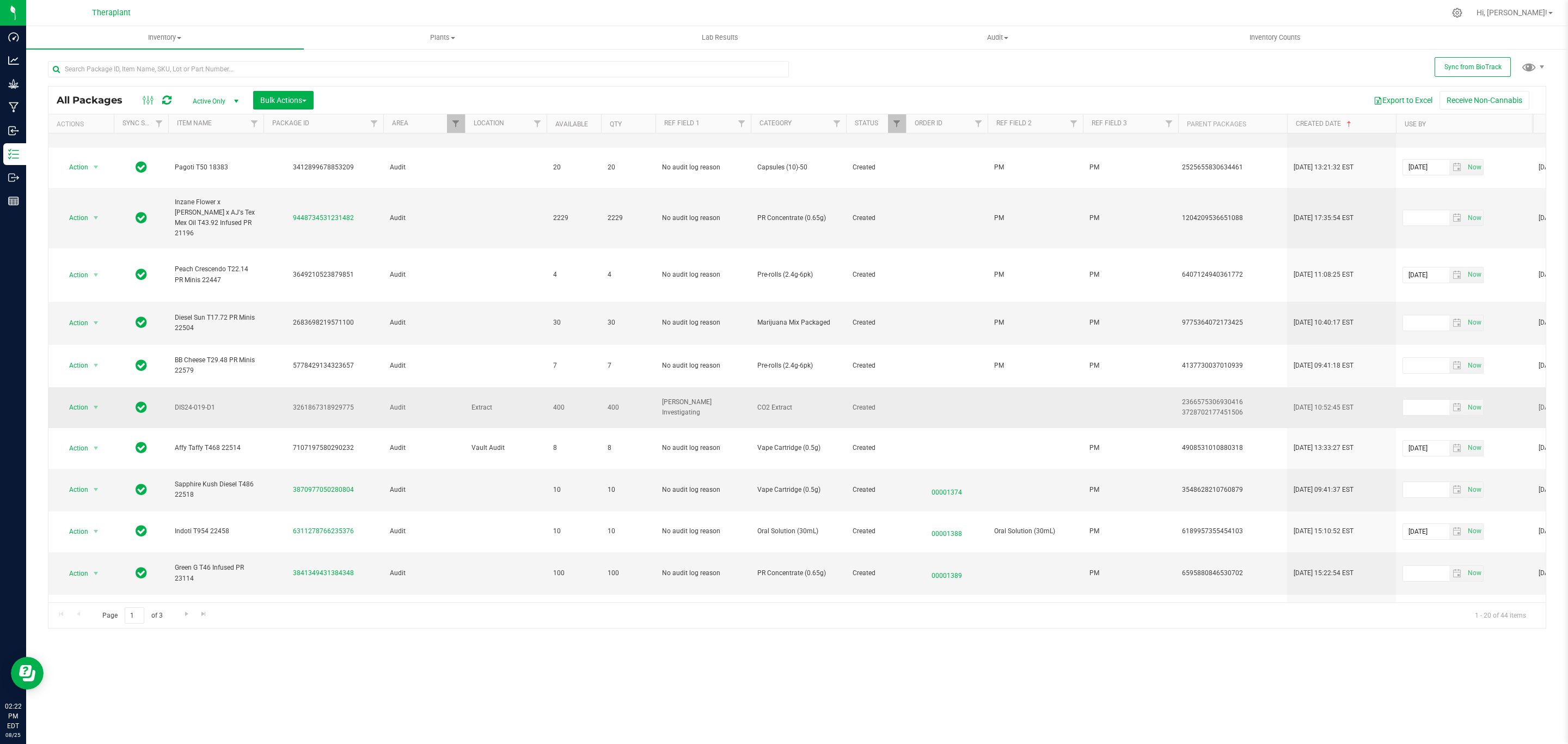
click at [1015, 387] on td at bounding box center [1035, 407] width 96 height 41
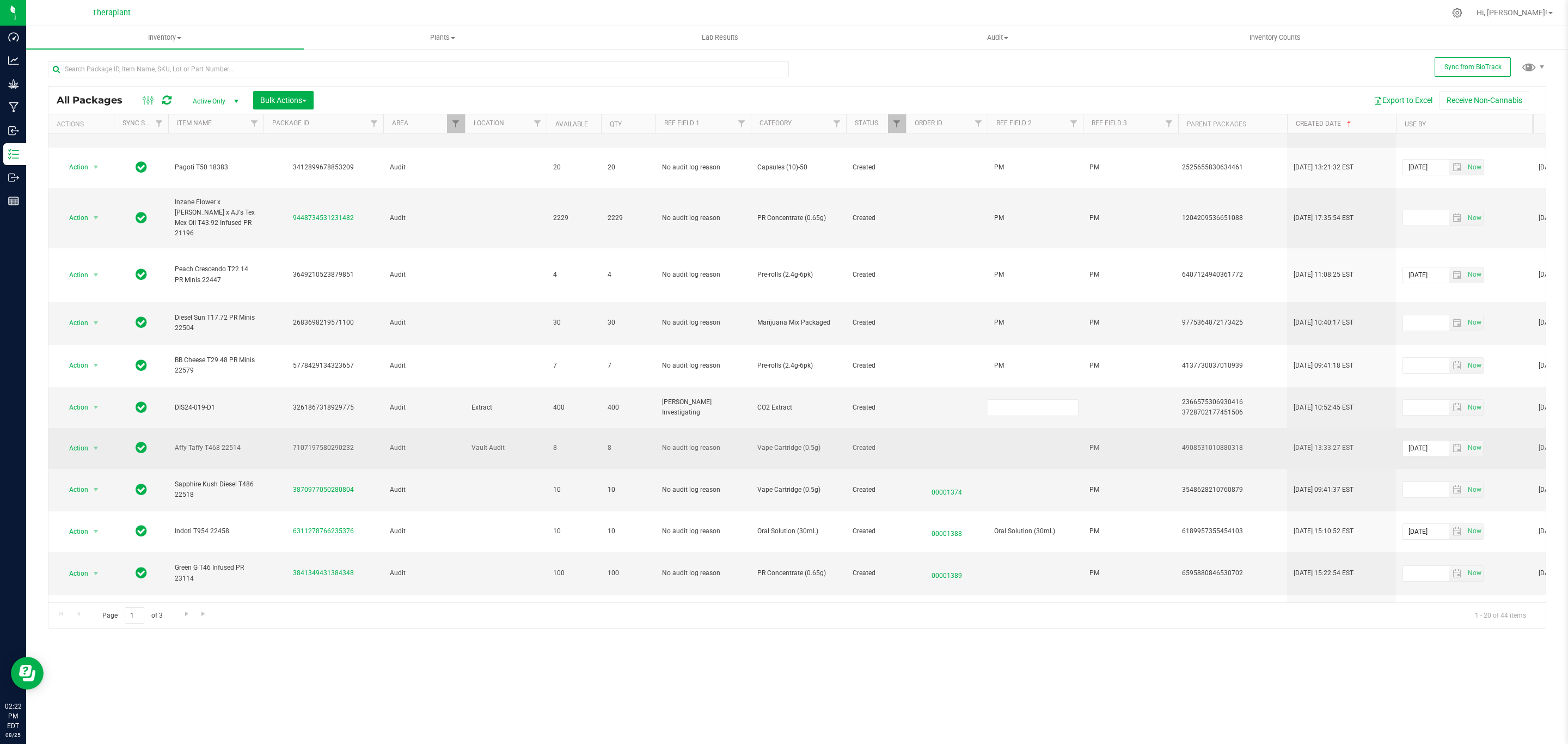
click at [342, 443] on div "7107197580290232" at bounding box center [323, 447] width 123 height 10
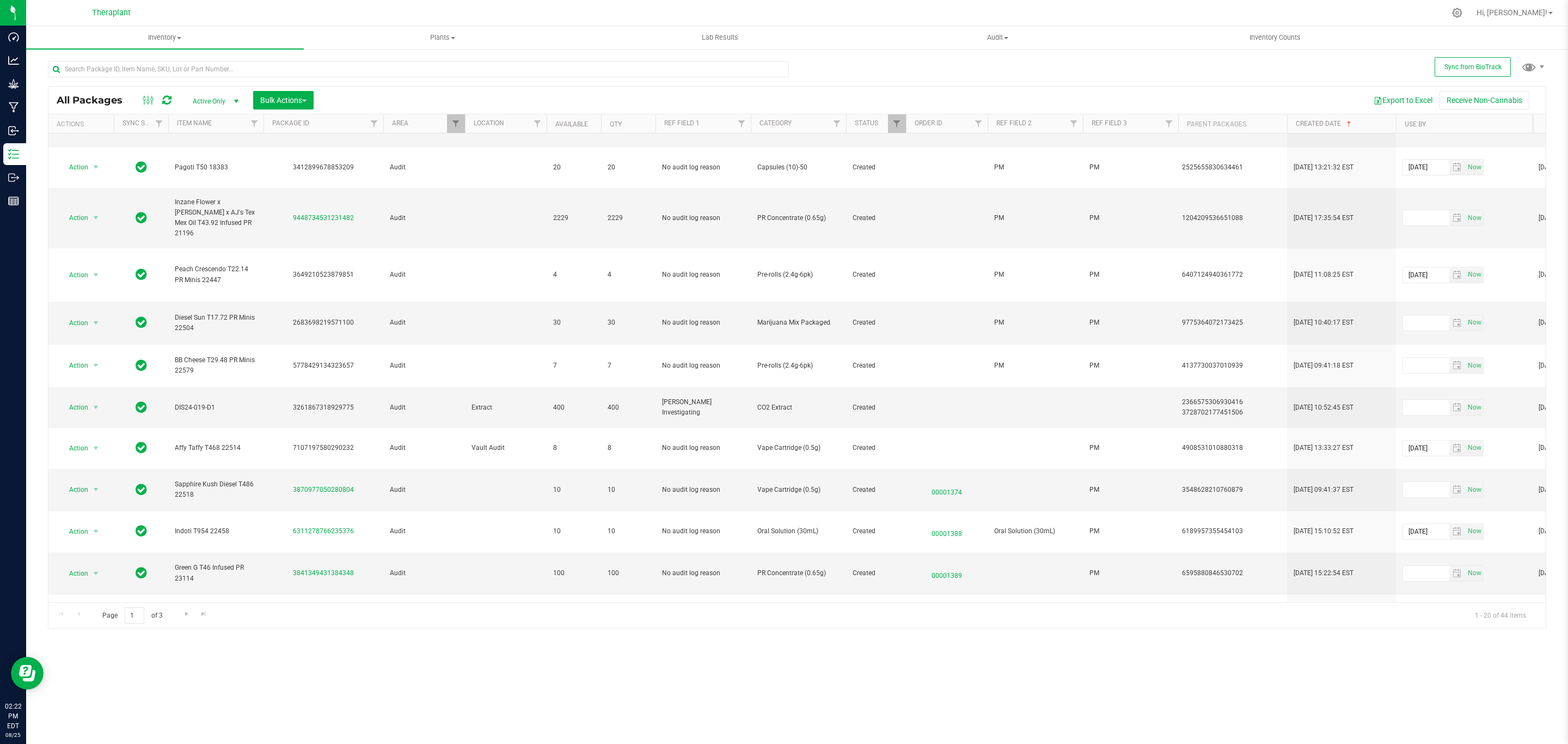
copy div "7107197580290232"
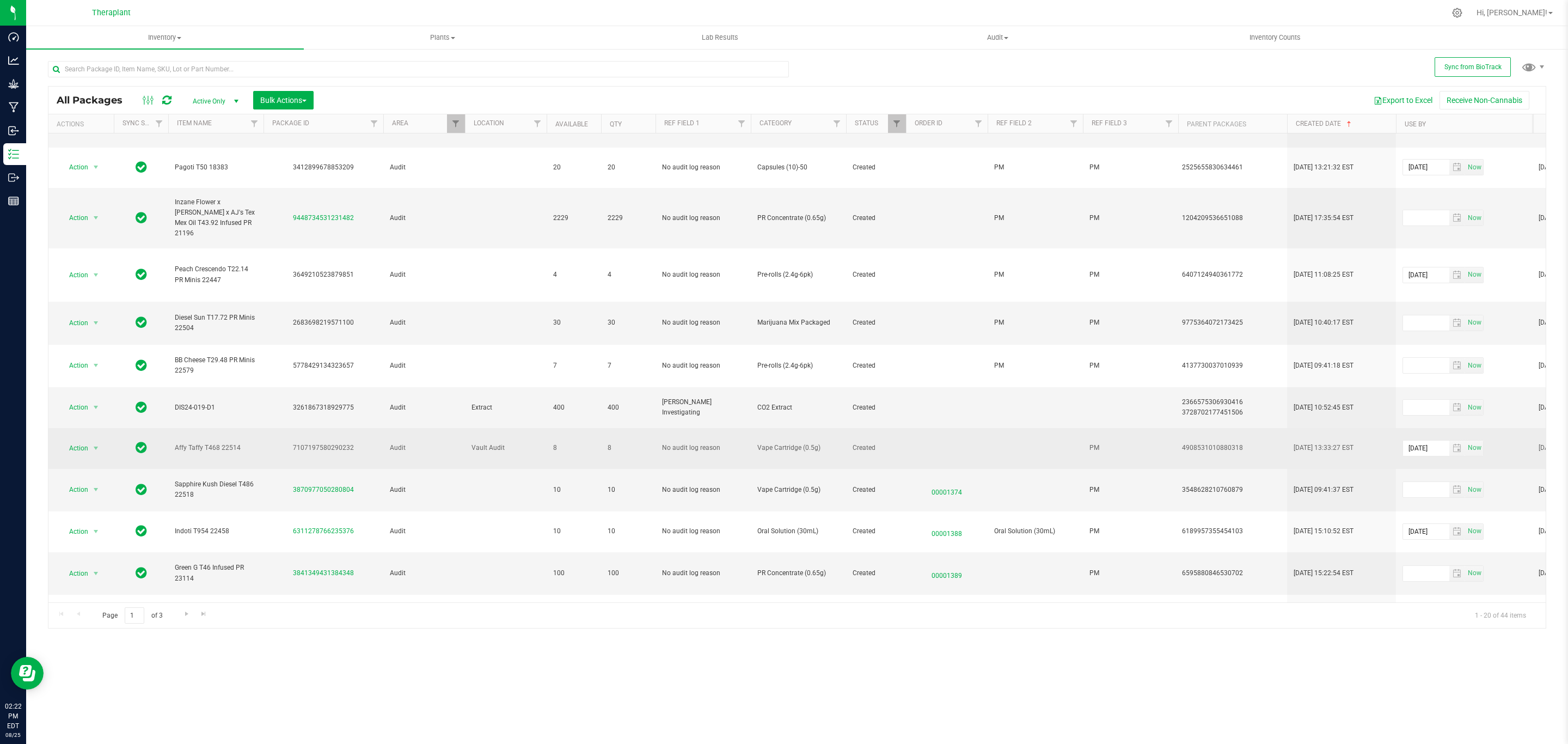
click at [1028, 428] on td at bounding box center [1035, 448] width 96 height 41
type input "PM"
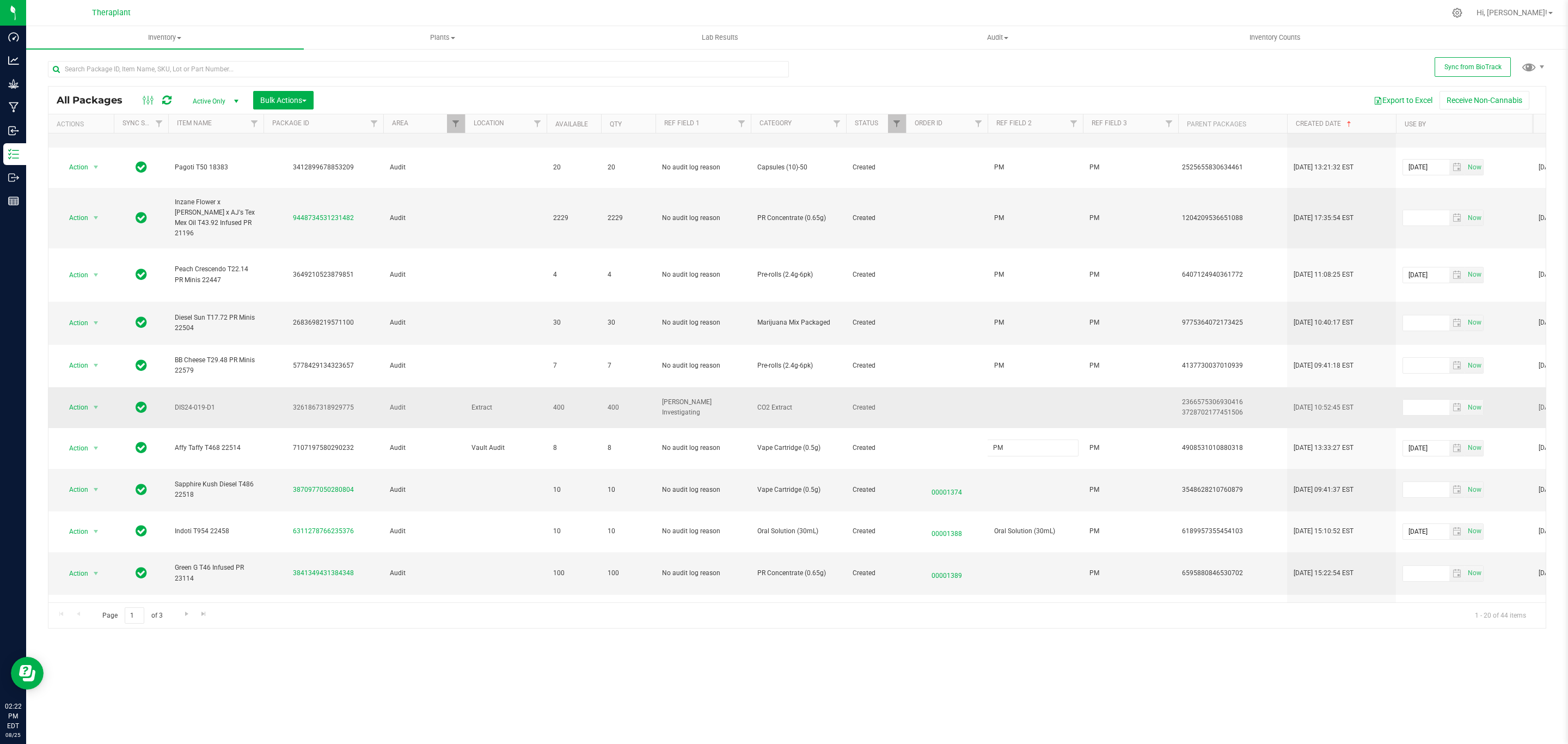
click at [1002, 367] on div "All Packages Active Only Active Only Lab Samples Locked All External Internal B…" at bounding box center [797, 357] width 1498 height 543
click at [1011, 387] on td at bounding box center [1035, 407] width 96 height 41
type input "PM"
click at [356, 485] on div "3870977050280804" at bounding box center [323, 489] width 123 height 10
drag, startPoint x: 356, startPoint y: 442, endPoint x: 294, endPoint y: 442, distance: 62.0
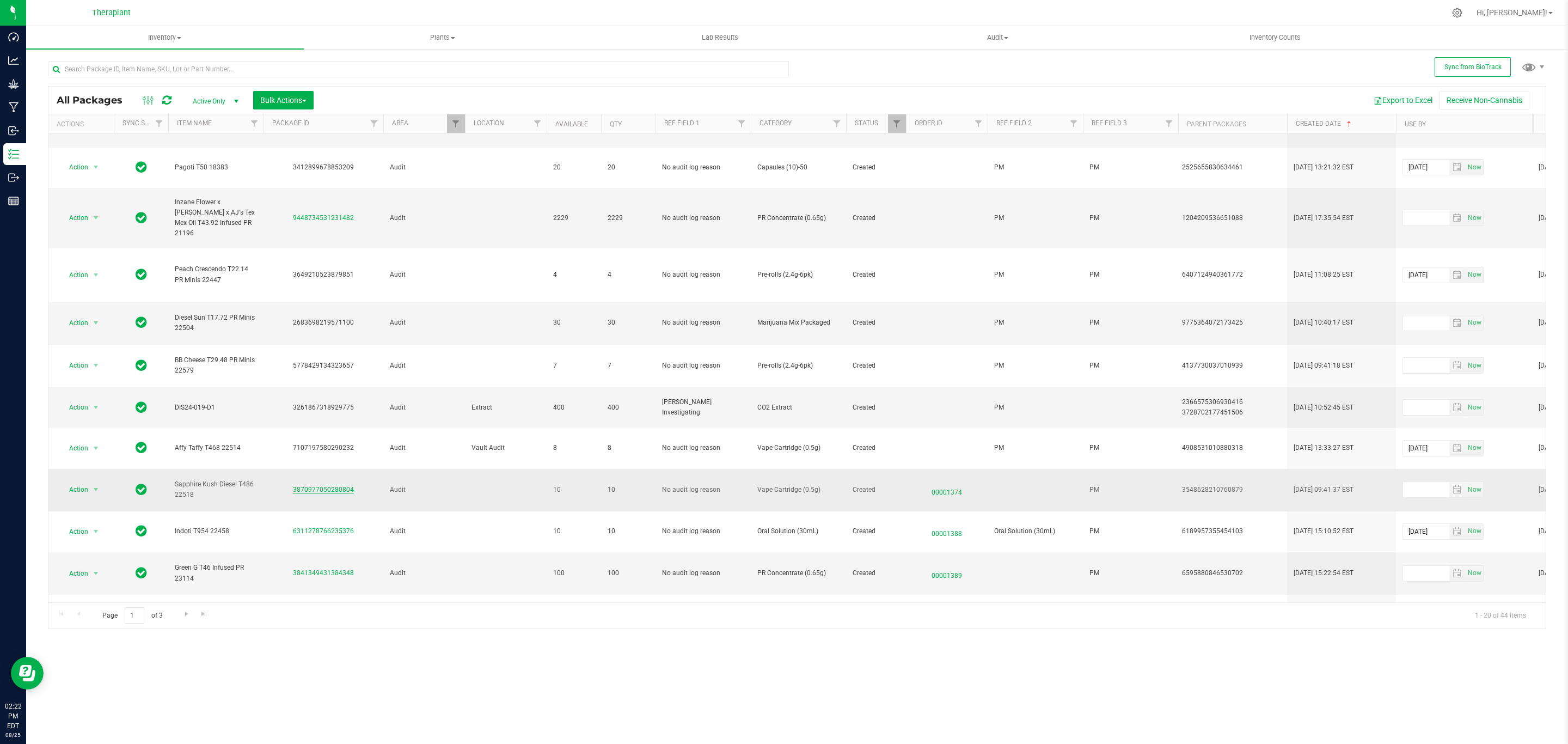
click at [294, 485] on div "3870977050280804" at bounding box center [323, 489] width 123 height 10
copy link "3870977050280804"
click at [105, 482] on div "Action Action Adjust qty Create package Edit attributes Global inventory Locate…" at bounding box center [81, 489] width 52 height 16
click at [98, 485] on span "select" at bounding box center [96, 489] width 9 height 9
click at [118, 610] on li "Schedule for destruction" at bounding box center [102, 606] width 85 height 16
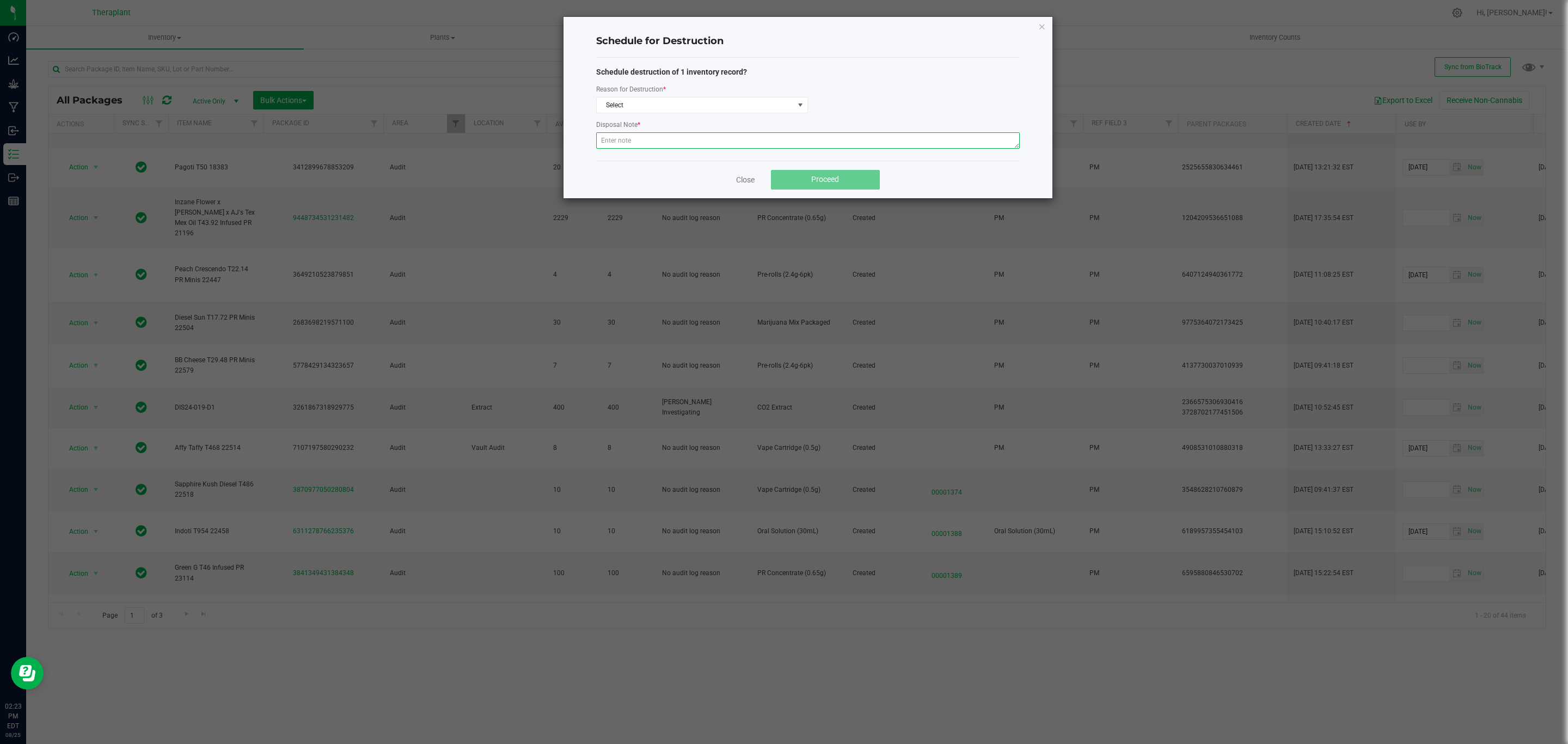
click at [806, 146] on textarea at bounding box center [808, 140] width 423 height 16
paste textarea "Returned product historically destroyed during a bioserv waste event."
type textarea "Returned product historically destroyed during a bioserv waste event."
click at [791, 106] on span "Select" at bounding box center [695, 105] width 197 height 16
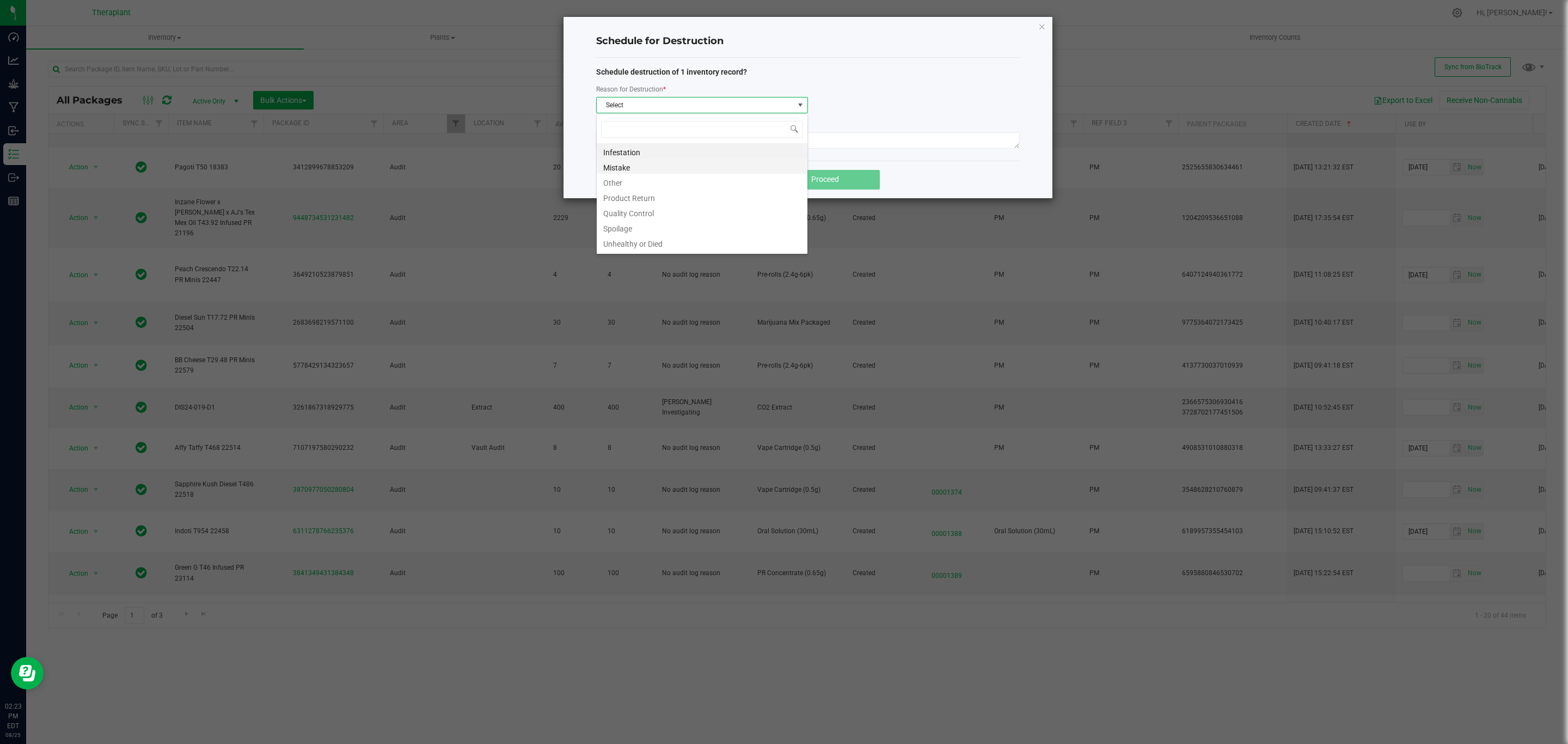
scroll to position [16, 211]
click at [624, 196] on li "Product Return" at bounding box center [701, 196] width 210 height 16
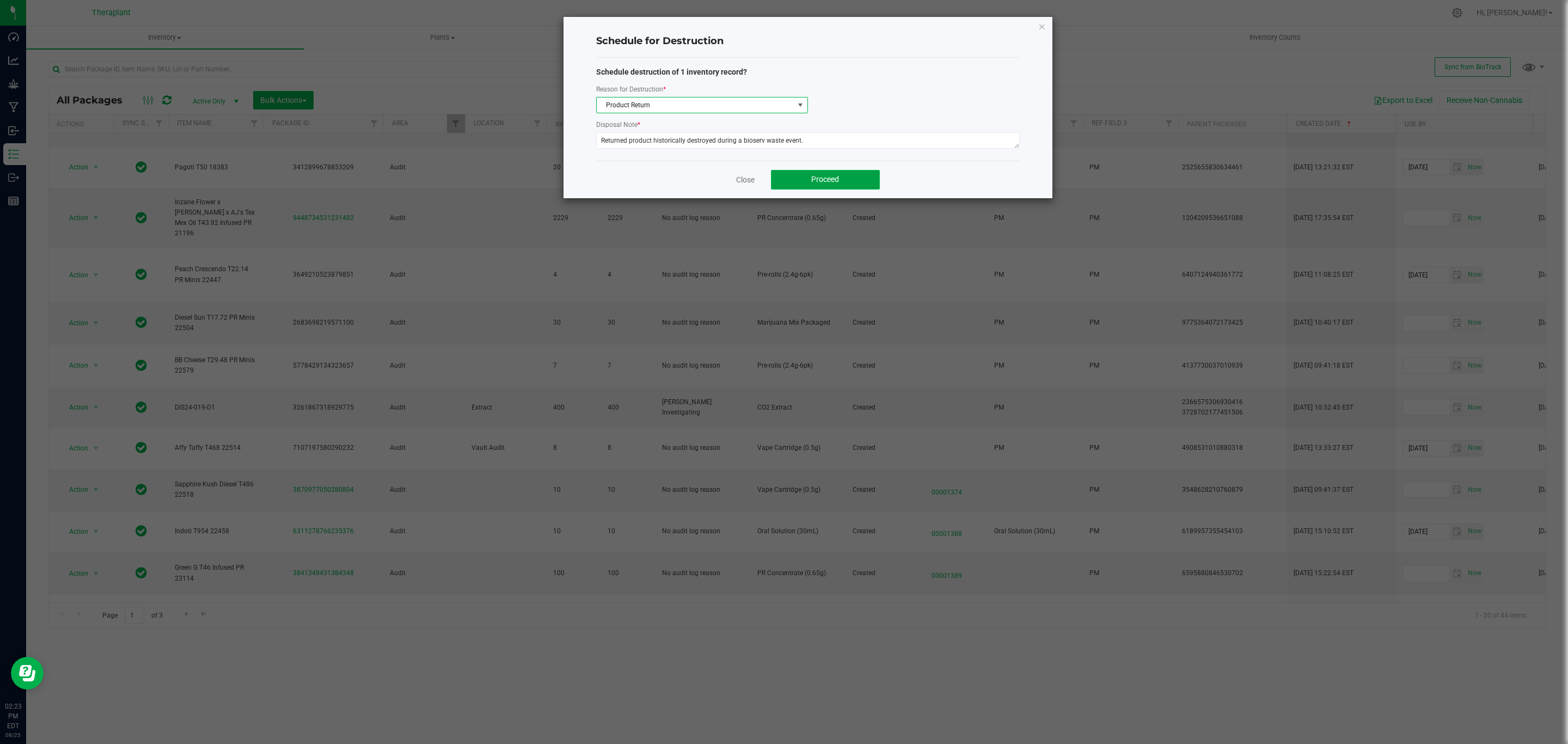
click at [833, 179] on span "Proceed" at bounding box center [826, 179] width 28 height 9
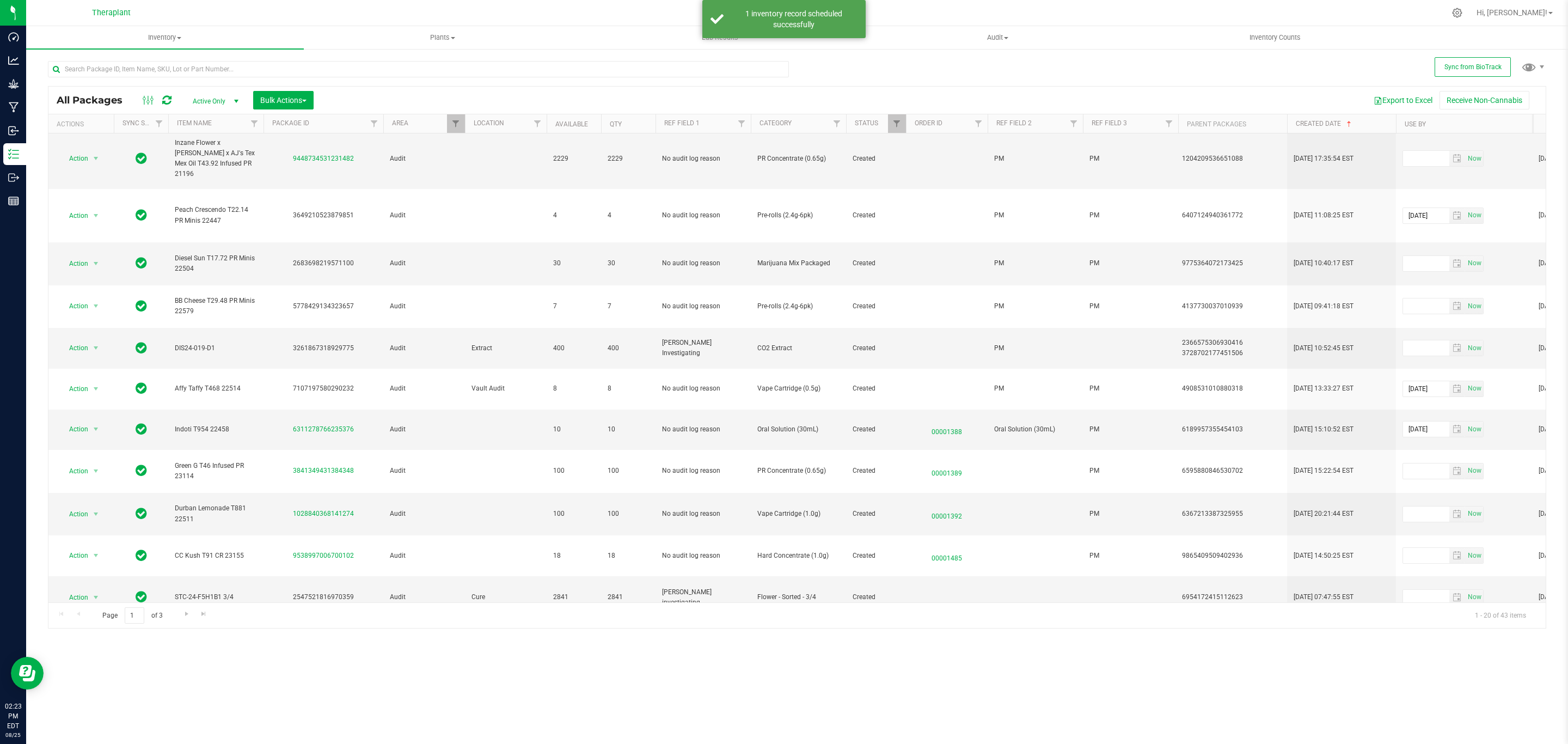
scroll to position [342, 0]
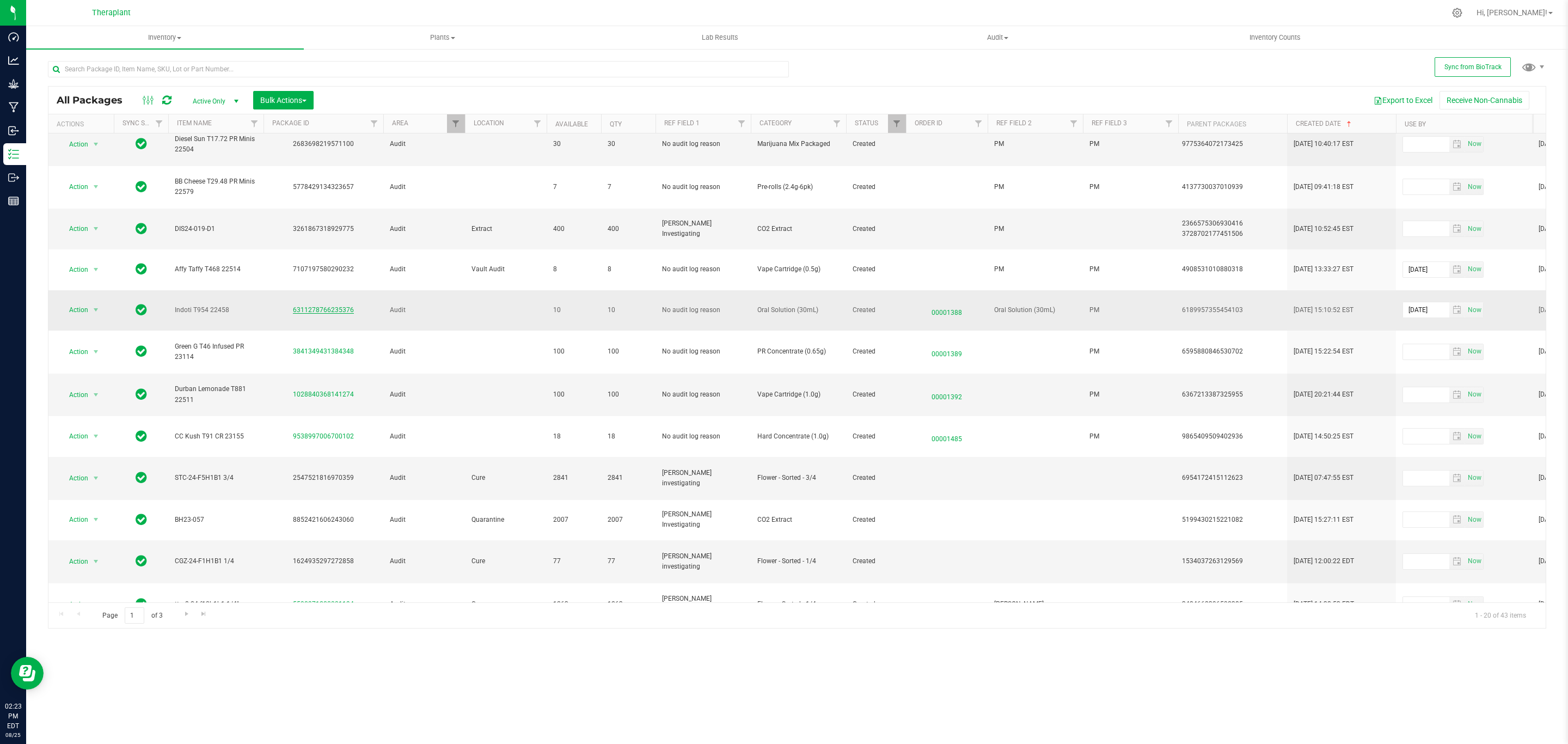
drag, startPoint x: 360, startPoint y: 256, endPoint x: 294, endPoint y: 256, distance: 66.0
click at [294, 305] on div "6311278766235376" at bounding box center [323, 310] width 123 height 10
click at [90, 302] on span "select" at bounding box center [96, 310] width 14 height 16
click at [114, 427] on li "Schedule for destruction" at bounding box center [102, 422] width 85 height 16
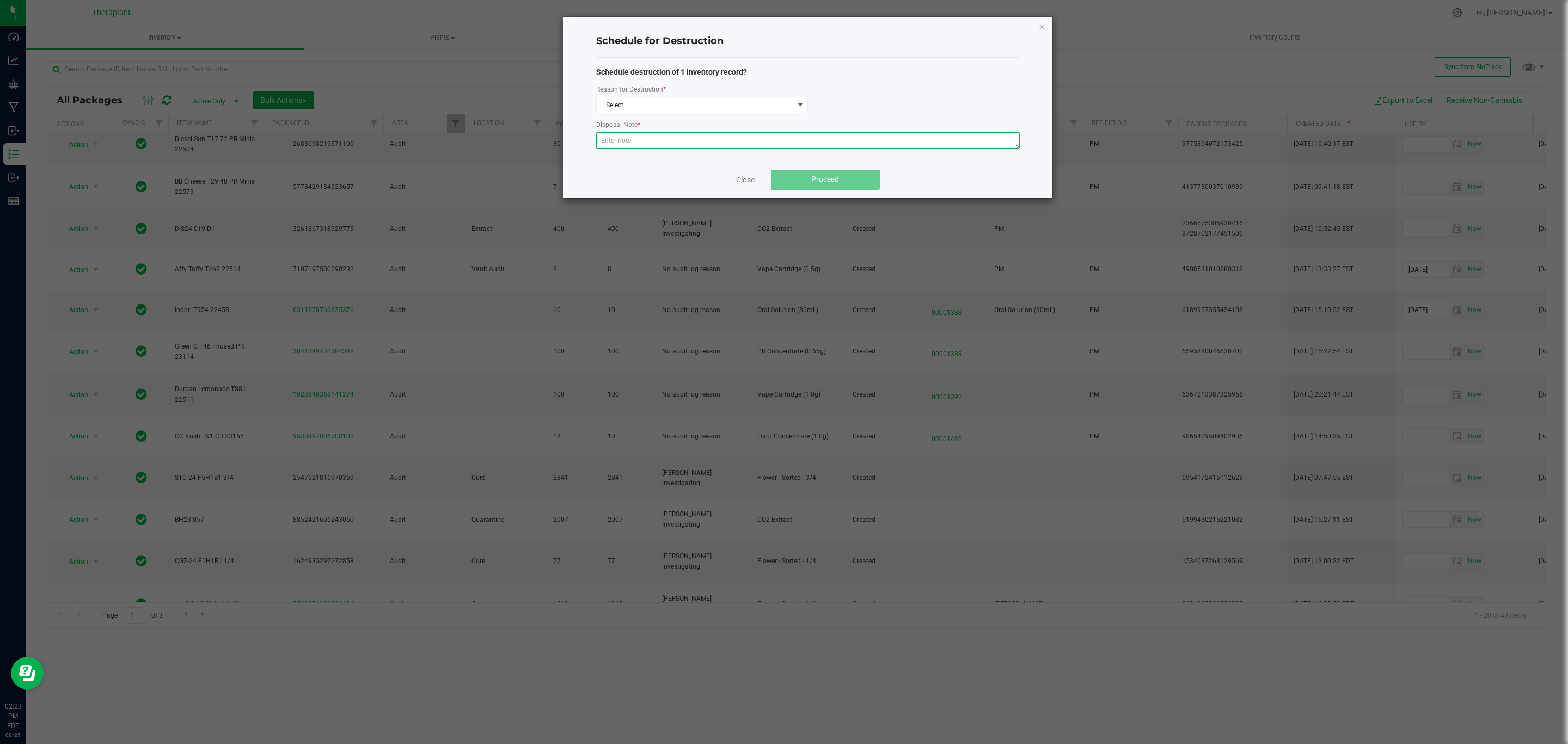
click at [699, 137] on textarea at bounding box center [808, 140] width 423 height 16
paste textarea "Returned product historically destroyed during a bioserv waste event."
type textarea "Returned product historically destroyed during a bioserv waste event."
click at [708, 105] on span "Select" at bounding box center [695, 105] width 197 height 16
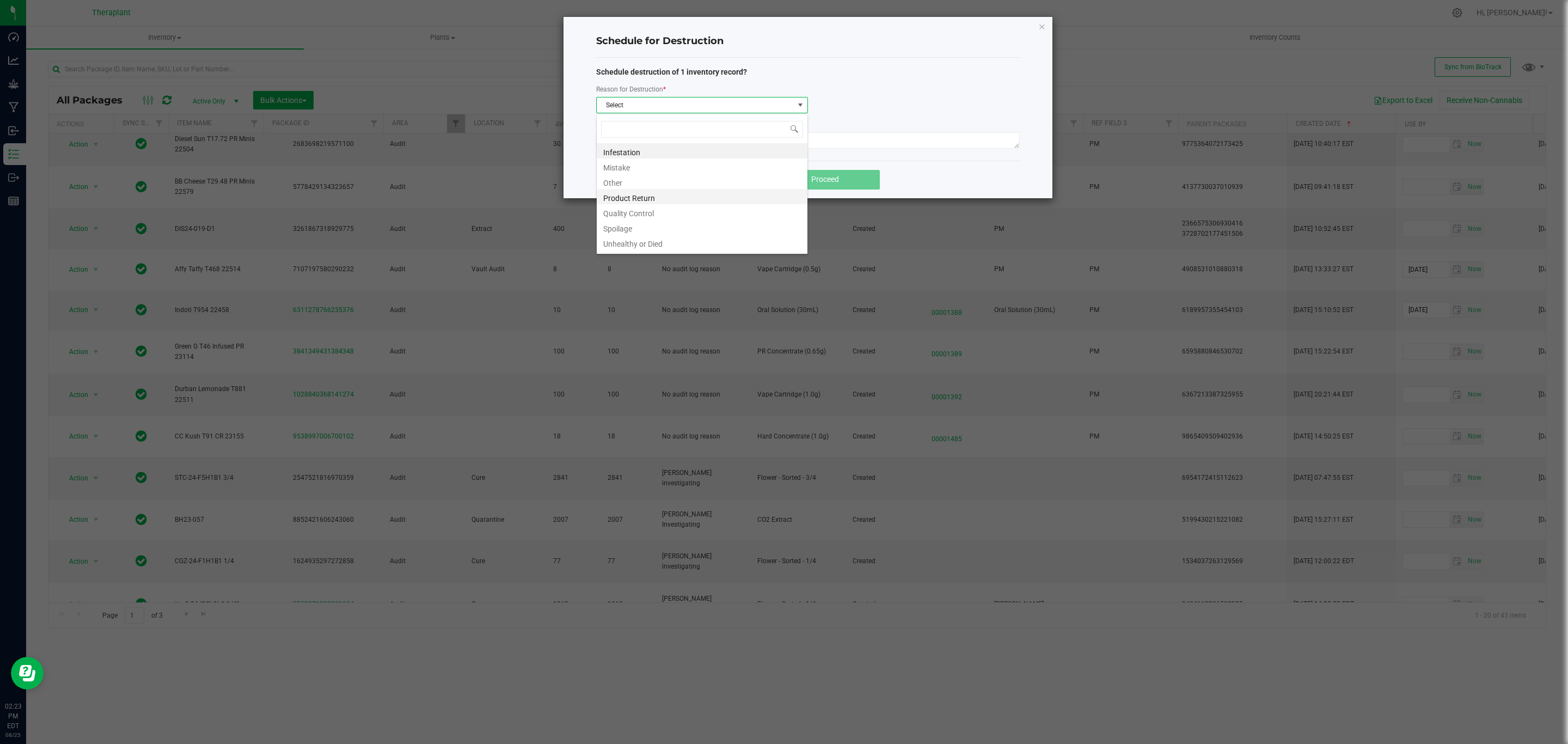
scroll to position [16, 211]
click at [642, 203] on li "Product Return" at bounding box center [701, 196] width 210 height 16
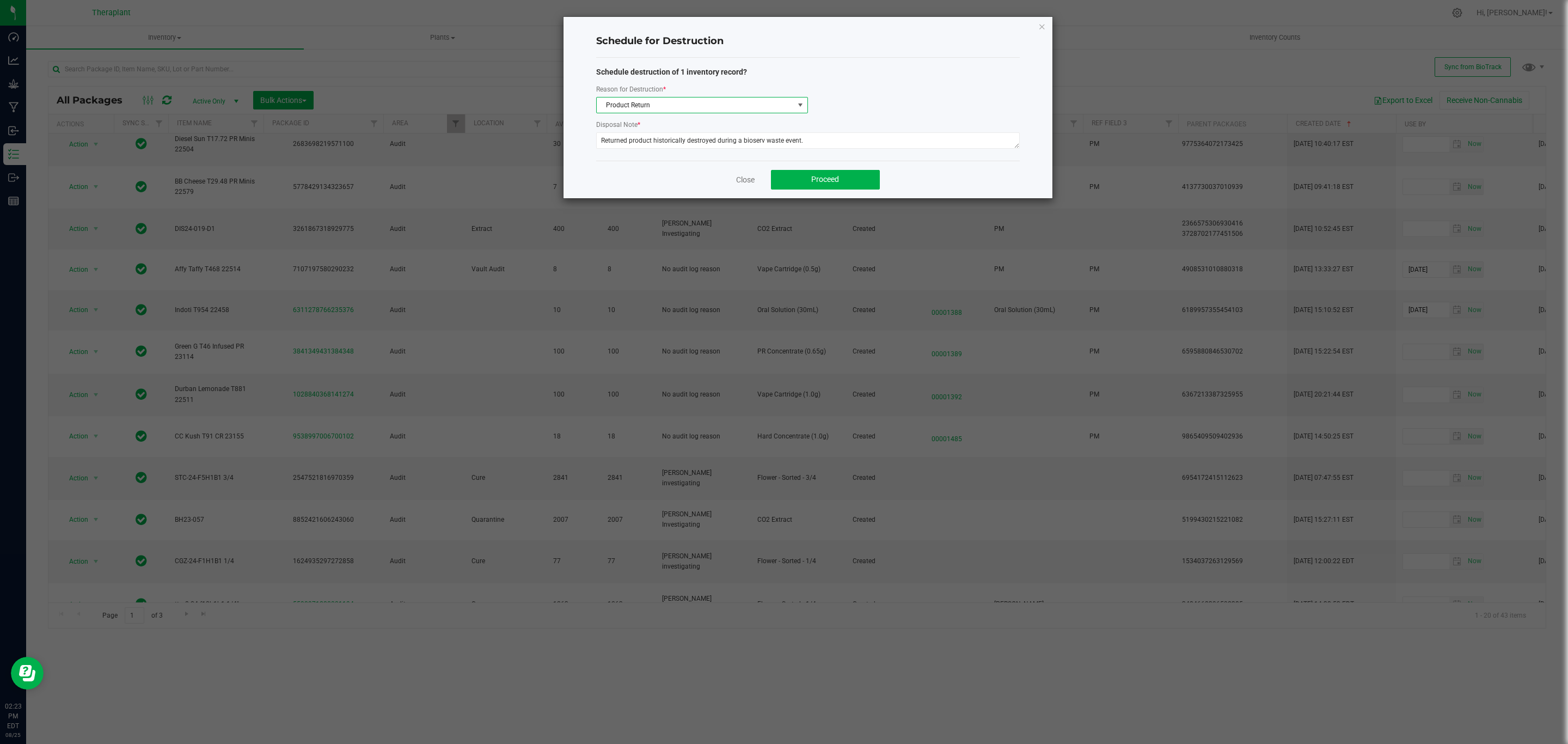
click at [684, 103] on span "Product Return" at bounding box center [695, 105] width 197 height 16
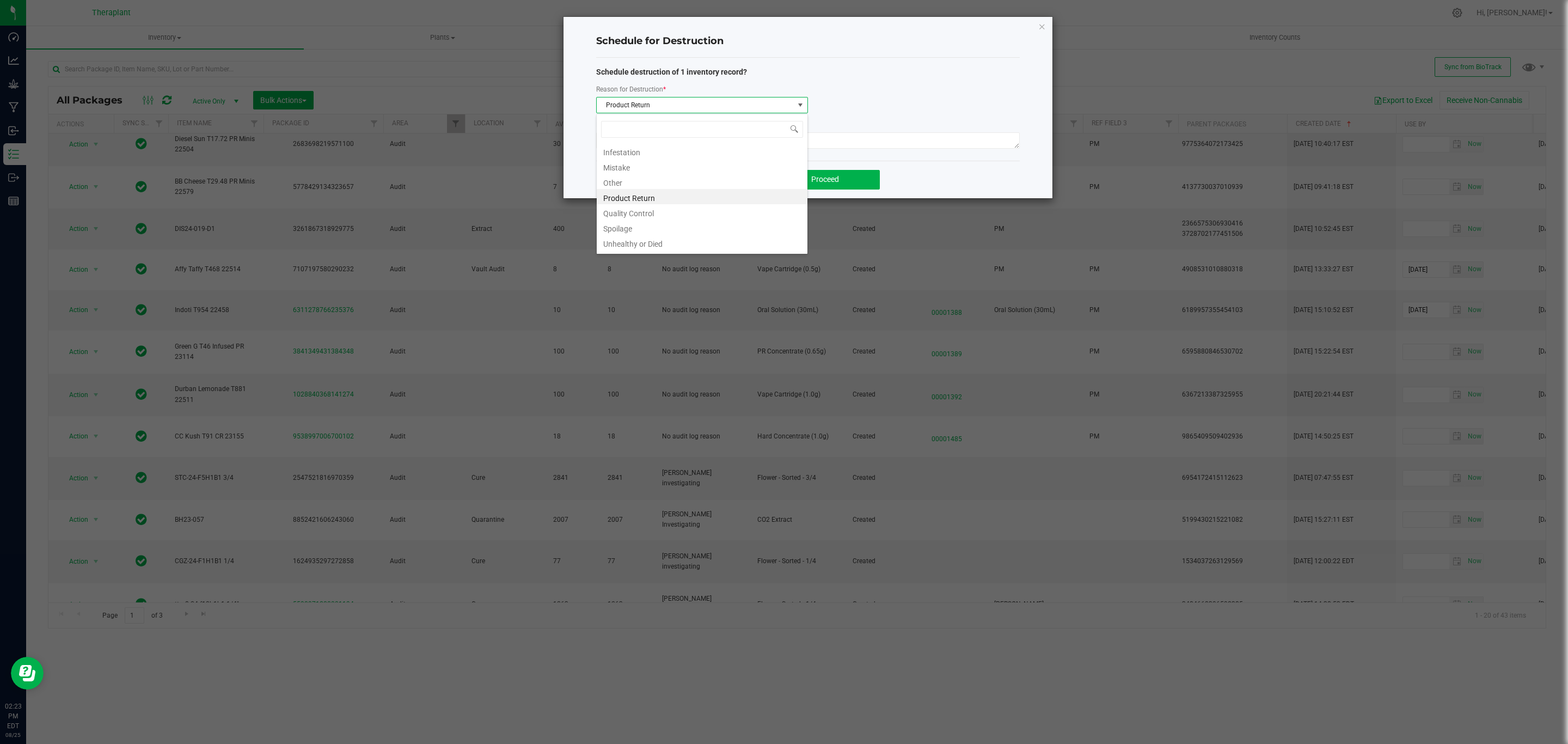
click at [684, 103] on span "Product Return" at bounding box center [695, 105] width 197 height 16
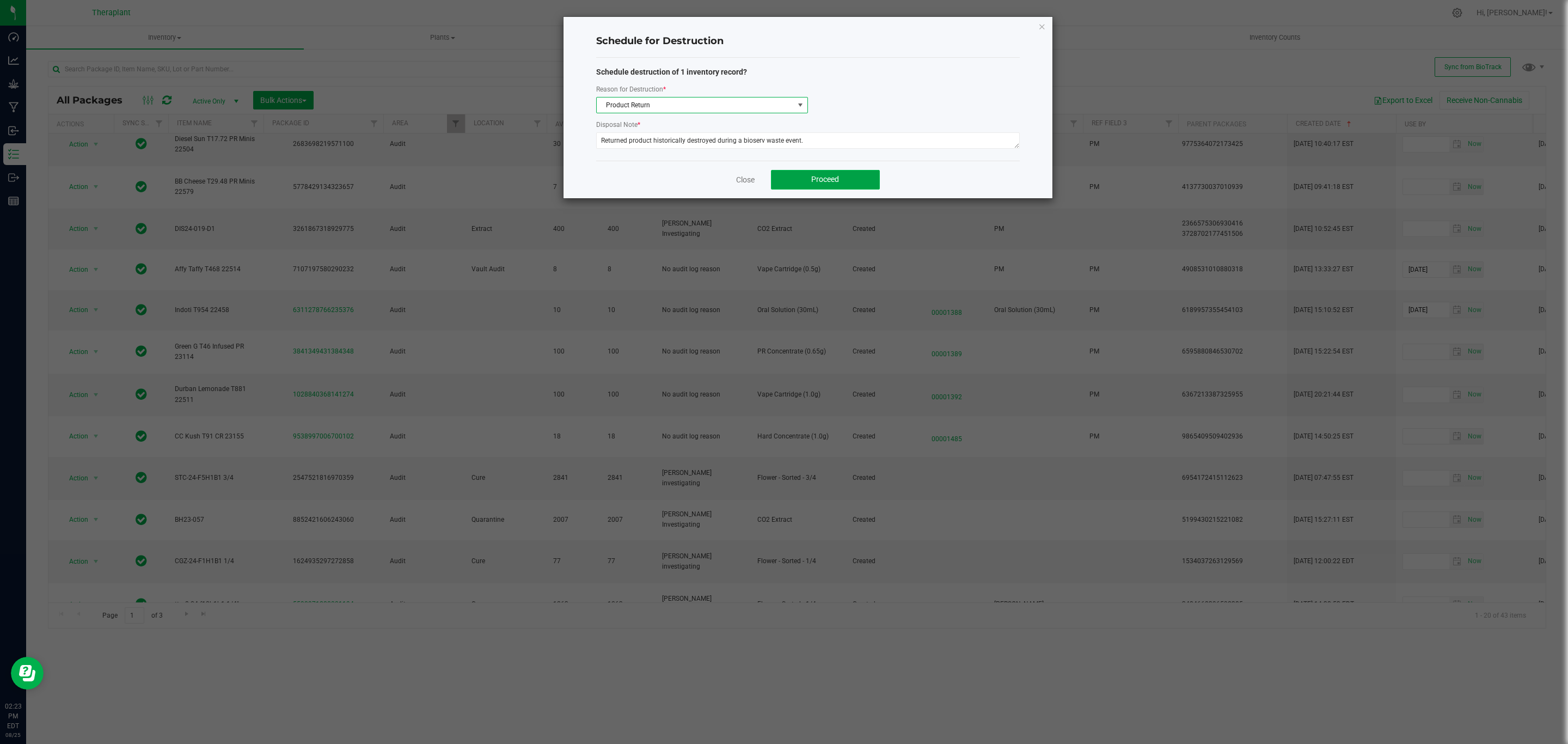
click at [832, 178] on span "Proceed" at bounding box center [826, 179] width 28 height 9
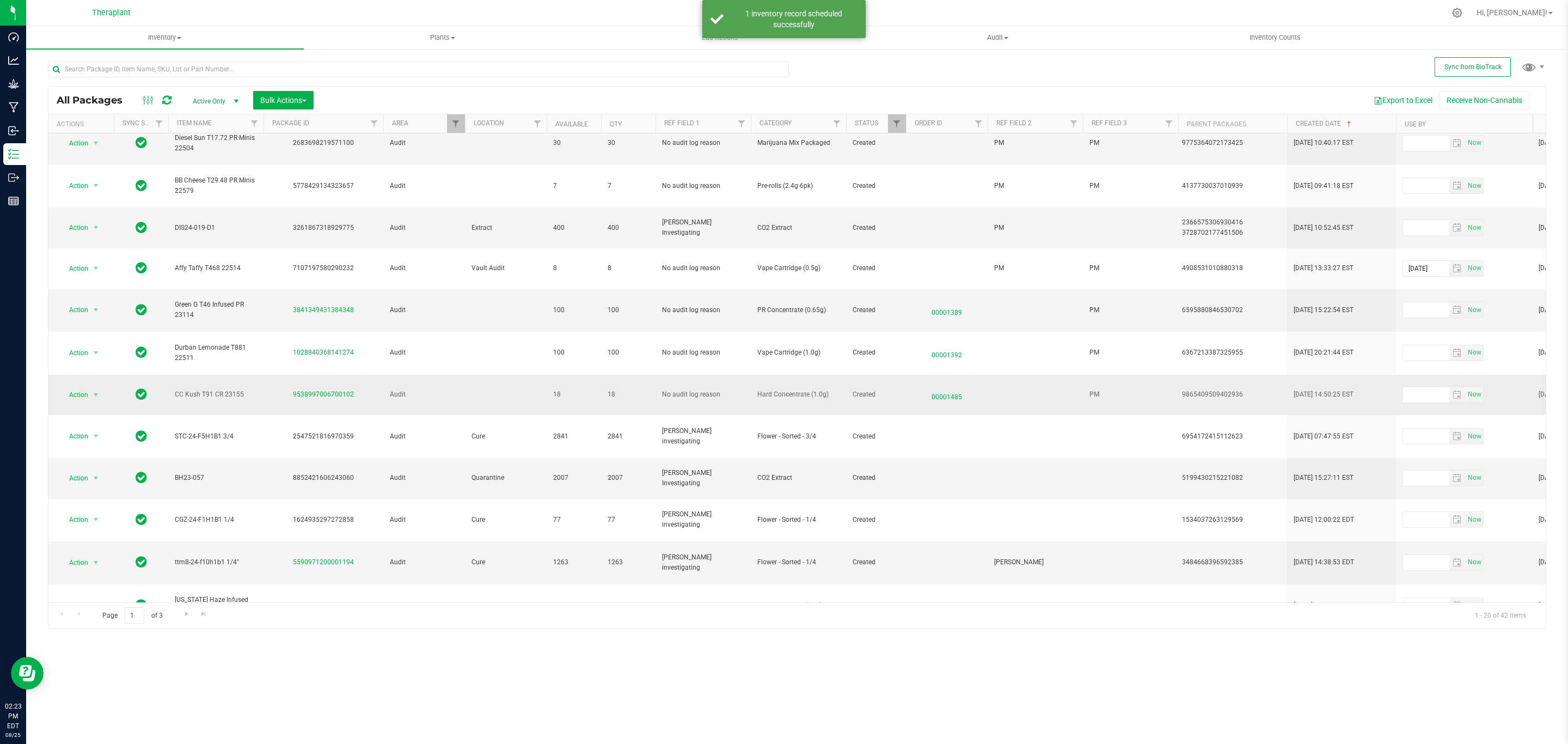
scroll to position [352, 0]
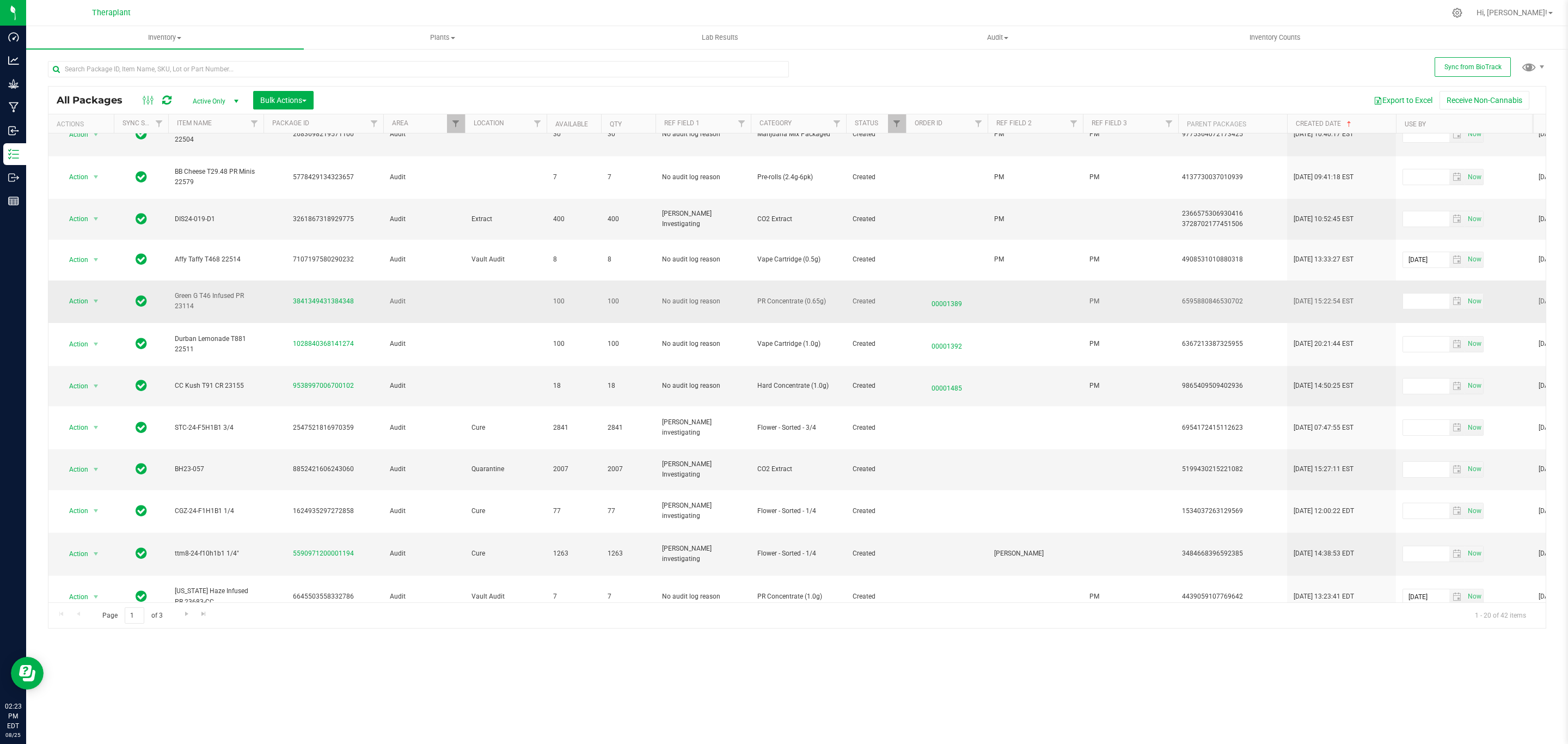
drag, startPoint x: 360, startPoint y: 253, endPoint x: 290, endPoint y: 252, distance: 70.0
click at [290, 296] on div "3841349431384348" at bounding box center [323, 301] width 123 height 10
click at [83, 294] on span "Action" at bounding box center [74, 301] width 30 height 16
click at [131, 426] on li "Schedule for destruction" at bounding box center [102, 416] width 85 height 16
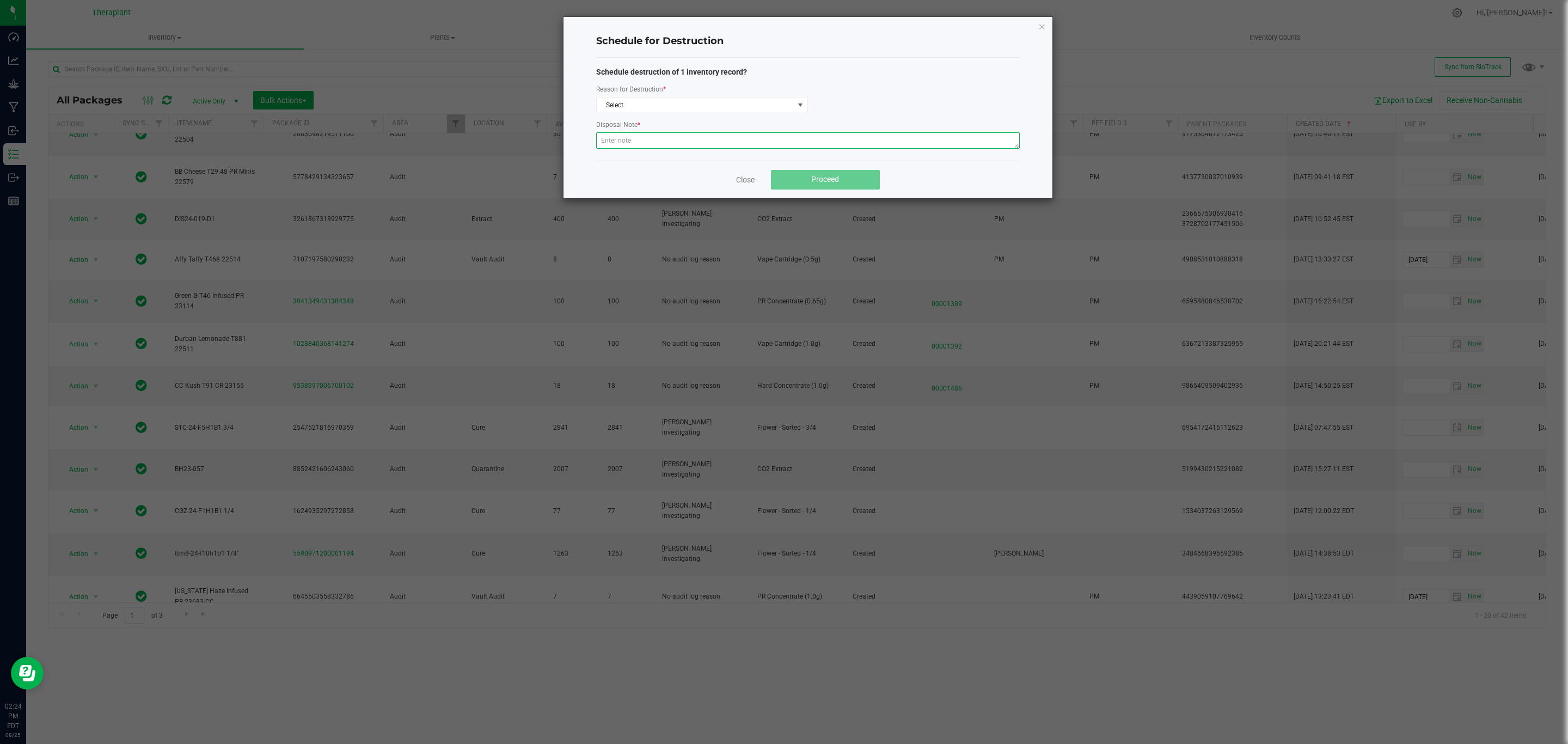
click at [728, 136] on textarea at bounding box center [808, 140] width 423 height 16
paste textarea "Returned product historically destroyed during a bioserv waste event."
type textarea "Returned product historically destroyed during a bioserv waste event."
click at [742, 108] on span "Select" at bounding box center [695, 105] width 197 height 16
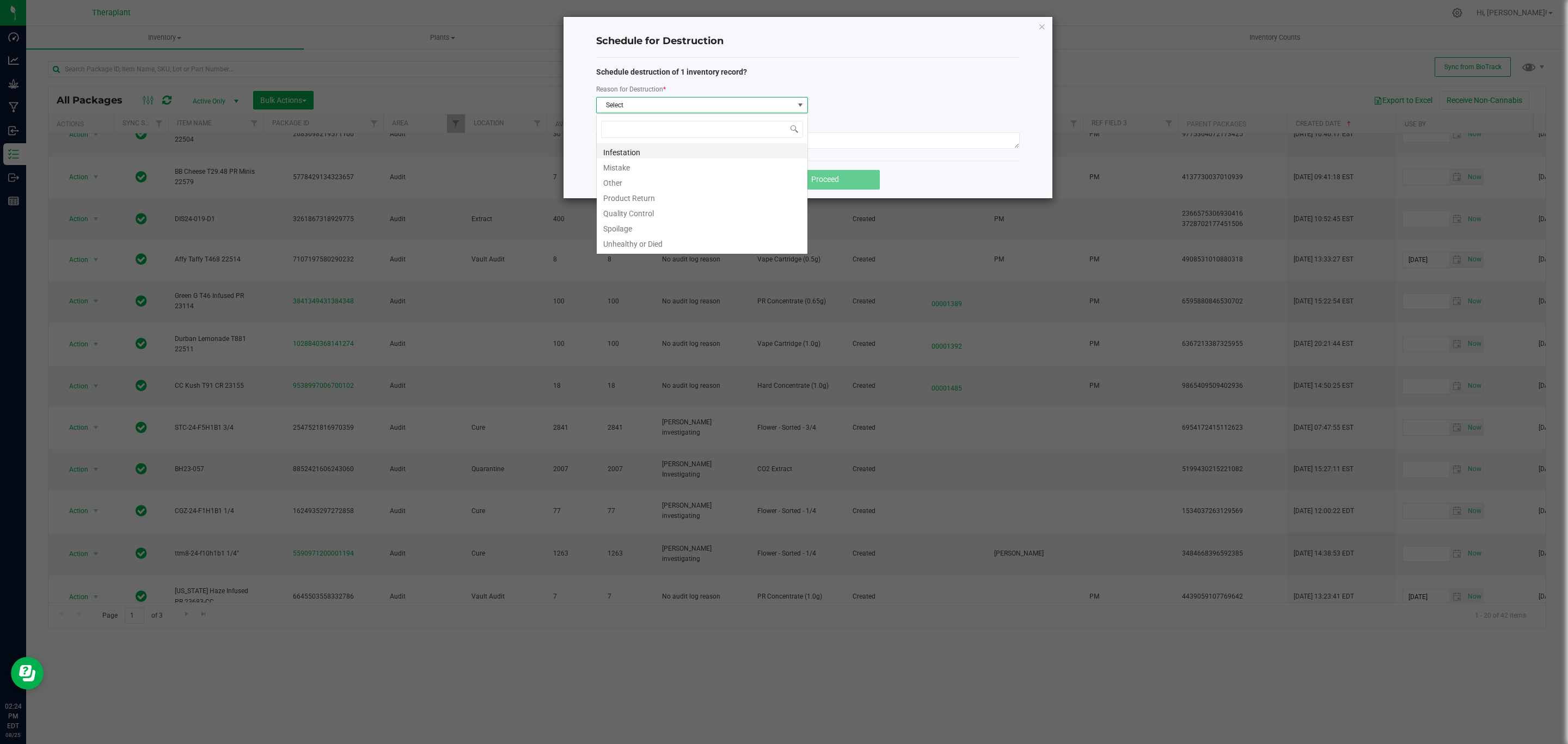
scroll to position [16, 211]
click at [632, 196] on li "Product Return" at bounding box center [701, 196] width 210 height 16
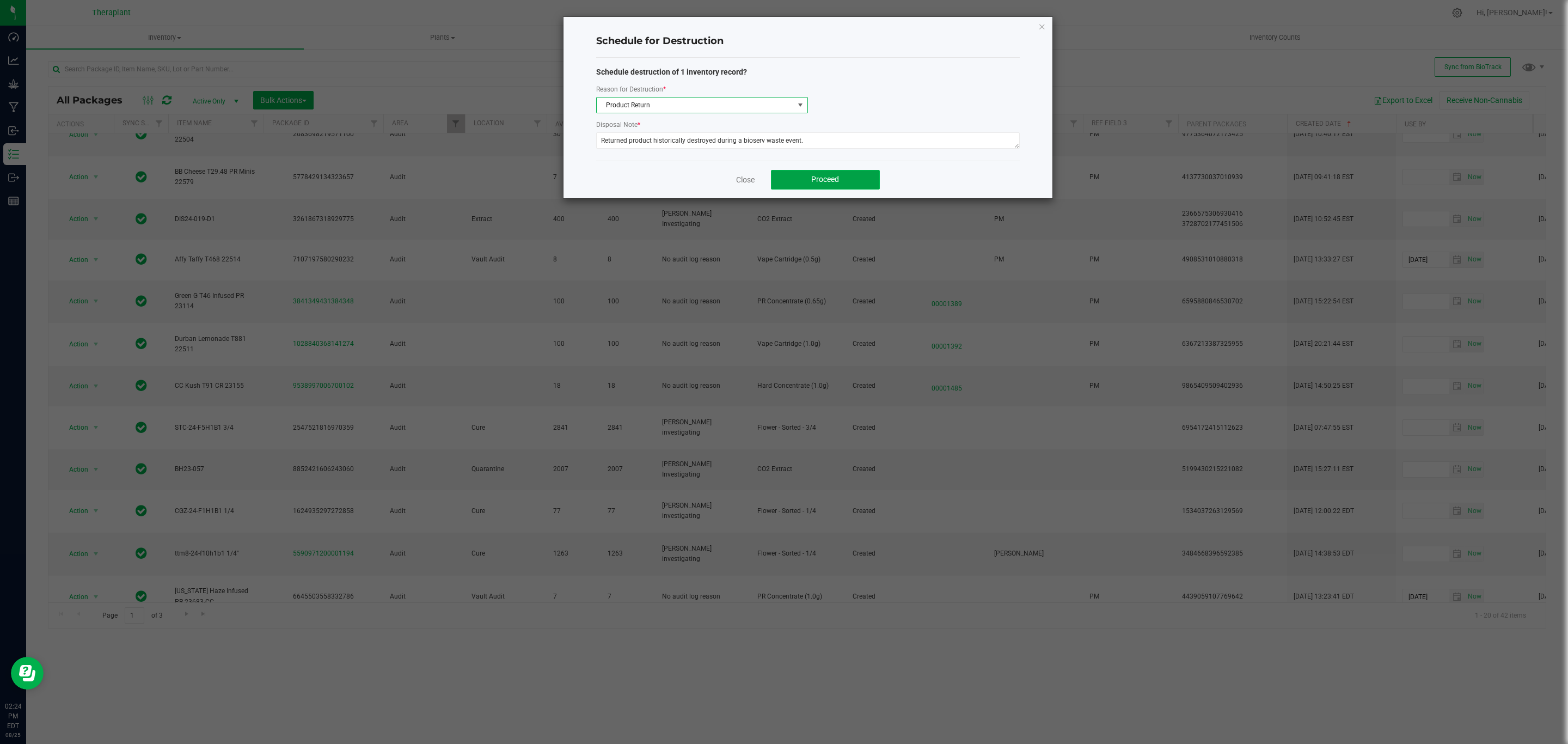
click at [847, 177] on button "Proceed" at bounding box center [826, 179] width 109 height 19
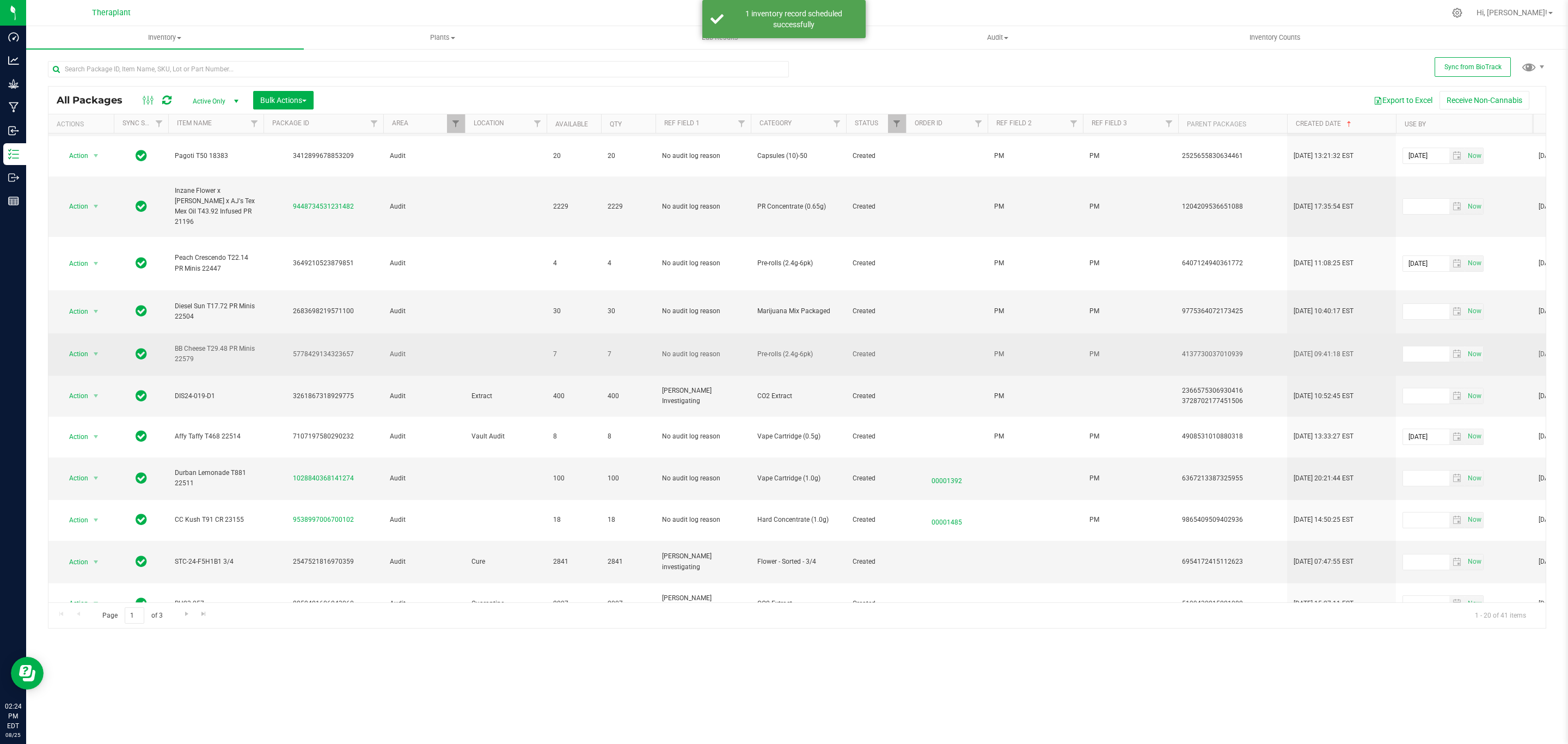
scroll to position [352, 0]
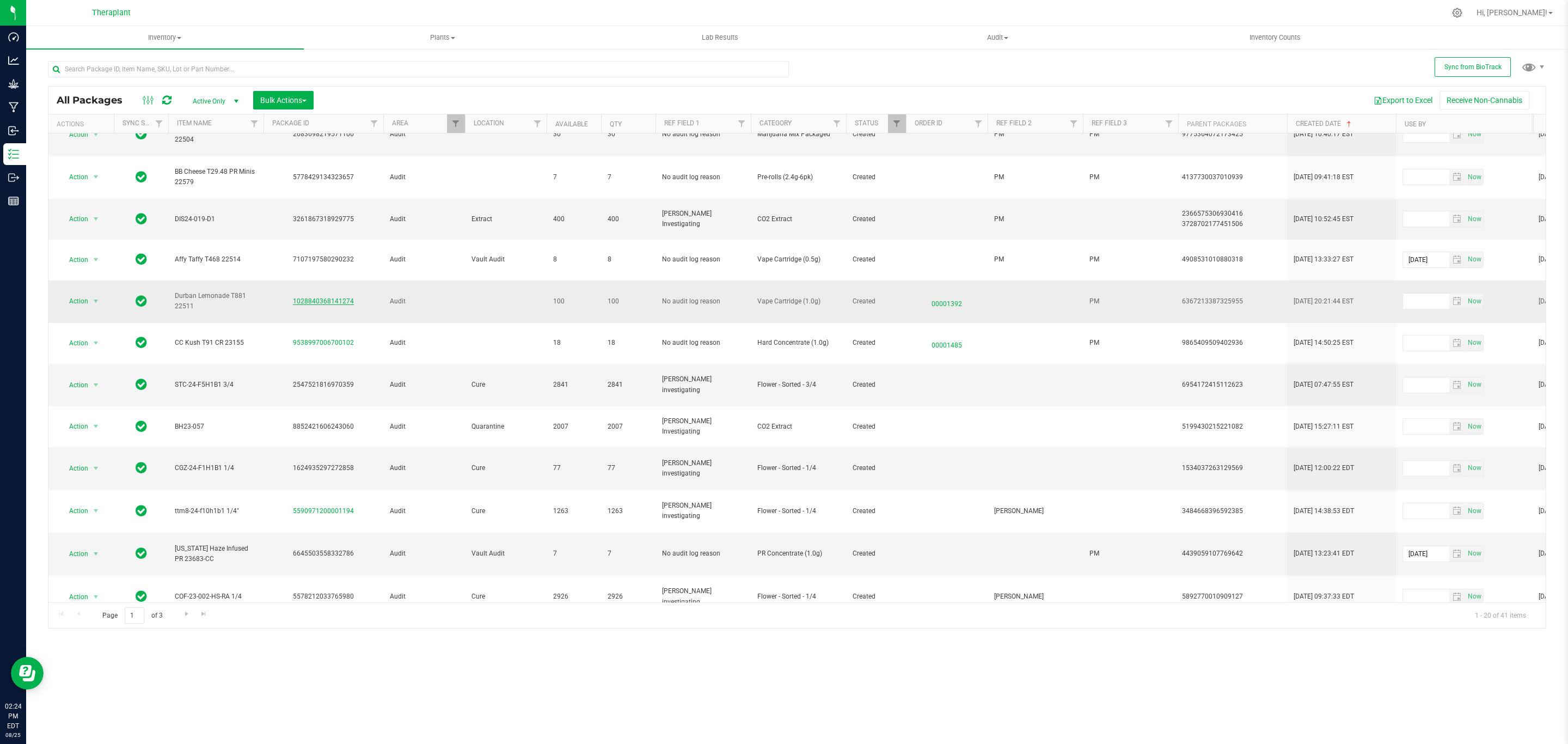
drag, startPoint x: 360, startPoint y: 249, endPoint x: 294, endPoint y: 250, distance: 66.0
click at [294, 296] on div "1028840368141274" at bounding box center [323, 301] width 123 height 10
click at [89, 294] on span "Action" at bounding box center [74, 301] width 30 height 16
click at [123, 422] on li "Schedule for destruction" at bounding box center [102, 416] width 85 height 16
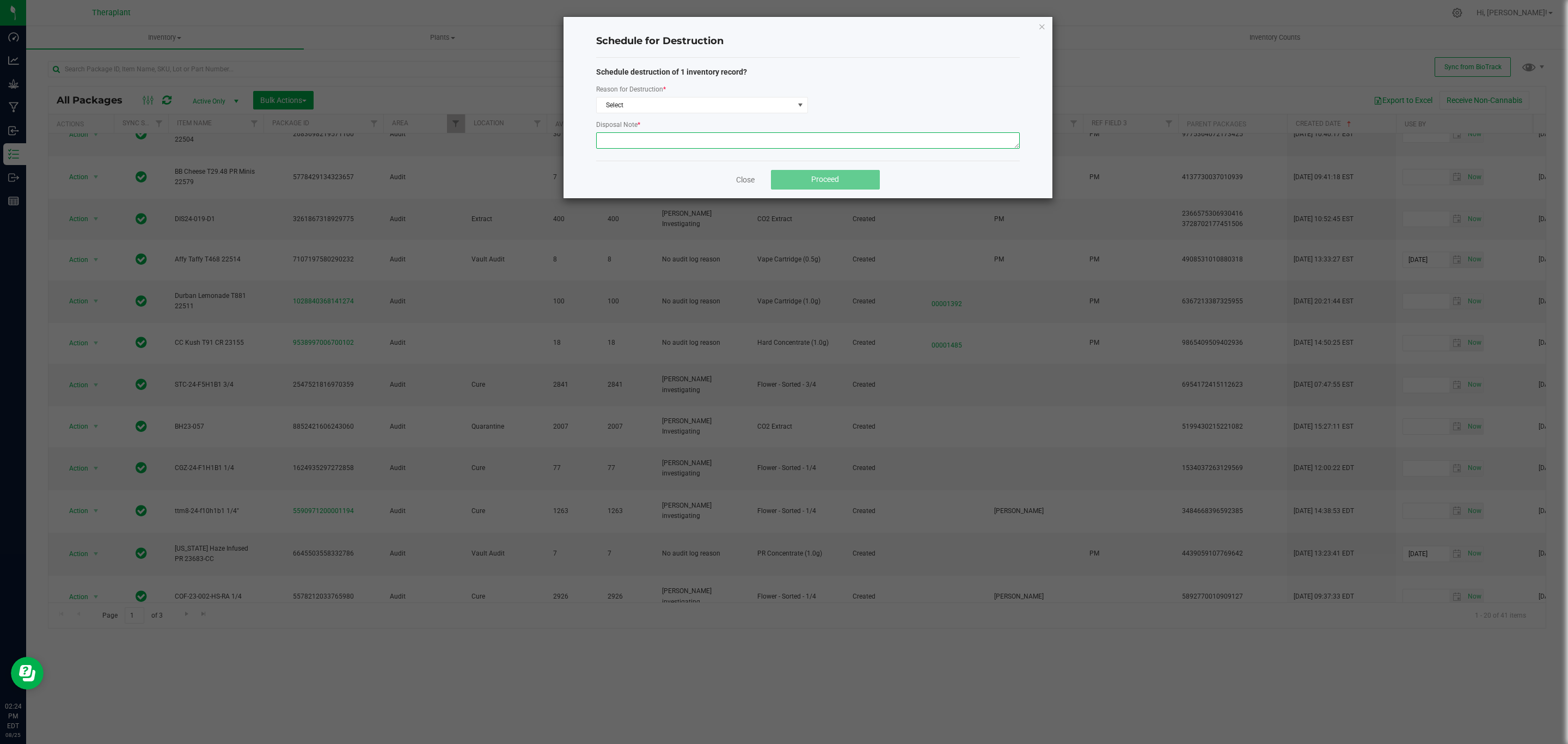
click at [676, 139] on textarea at bounding box center [808, 140] width 423 height 16
paste textarea "Returned product historically destroyed during a bioserv waste event."
type textarea "Returned product historically destroyed during a bioserv waste event."
click at [715, 106] on span "Select" at bounding box center [695, 105] width 197 height 16
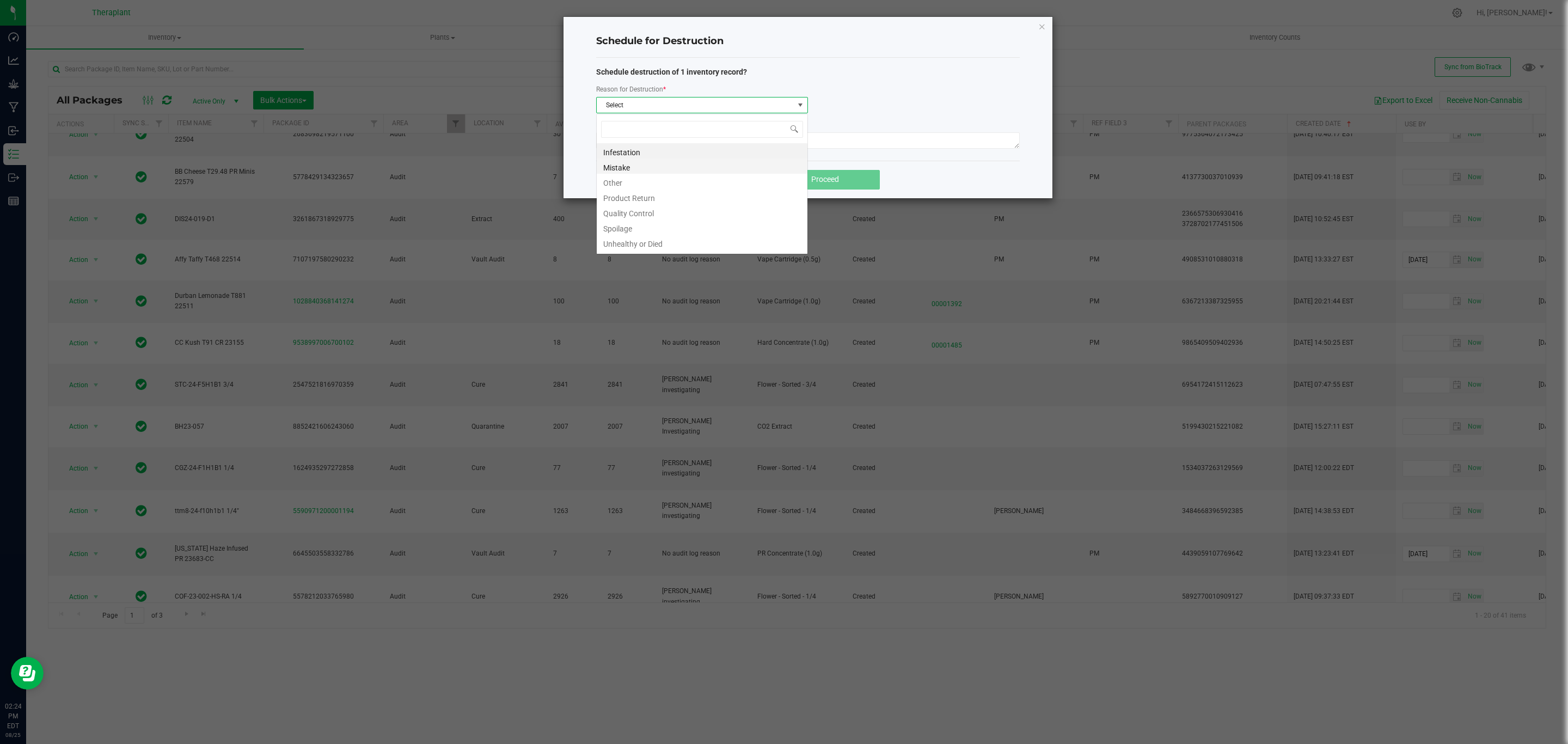
scroll to position [16, 211]
click at [634, 200] on li "Product Return" at bounding box center [701, 196] width 210 height 16
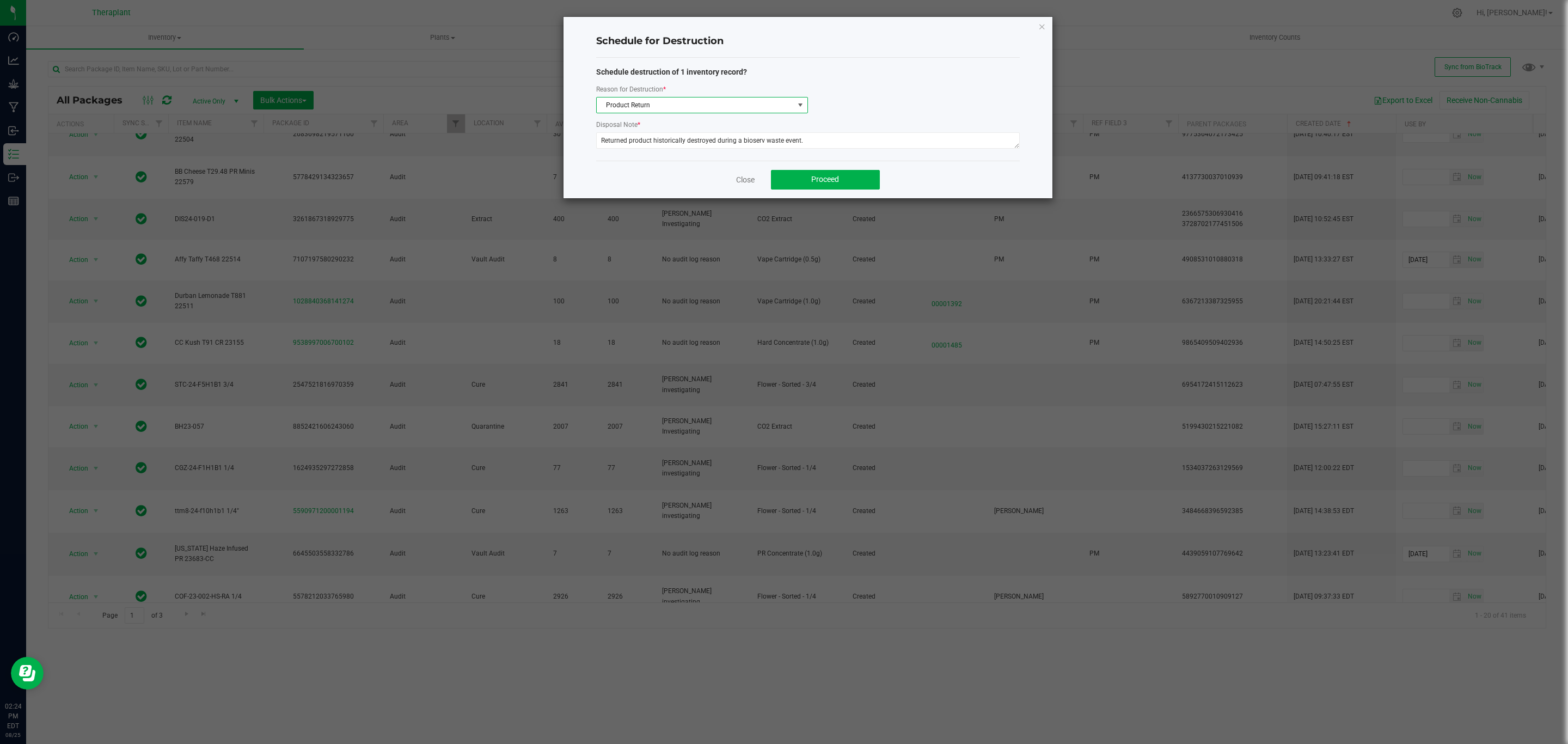
click at [836, 169] on div "Close Proceed" at bounding box center [808, 179] width 423 height 37
click at [838, 172] on button "Proceed" at bounding box center [826, 179] width 109 height 19
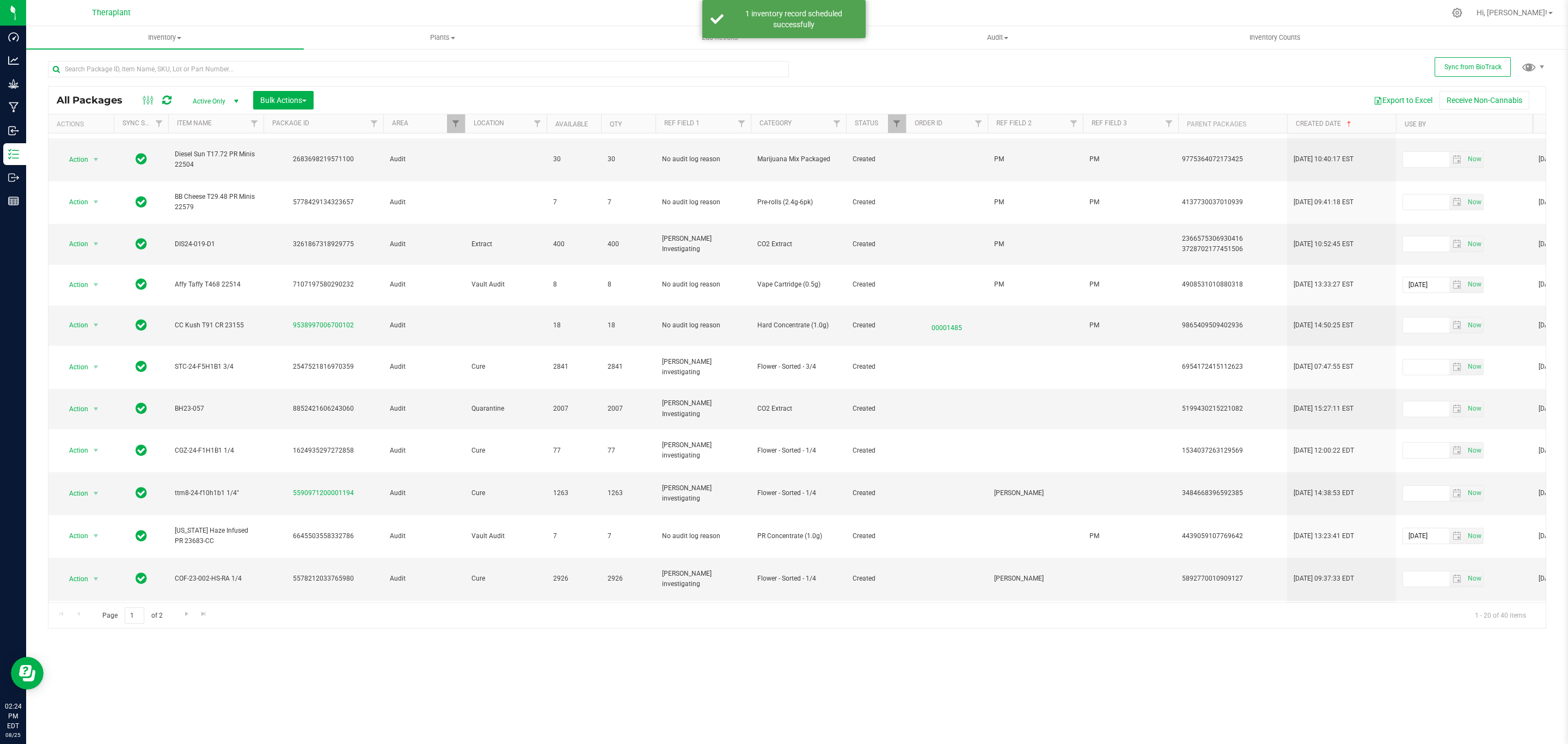
scroll to position [360, 0]
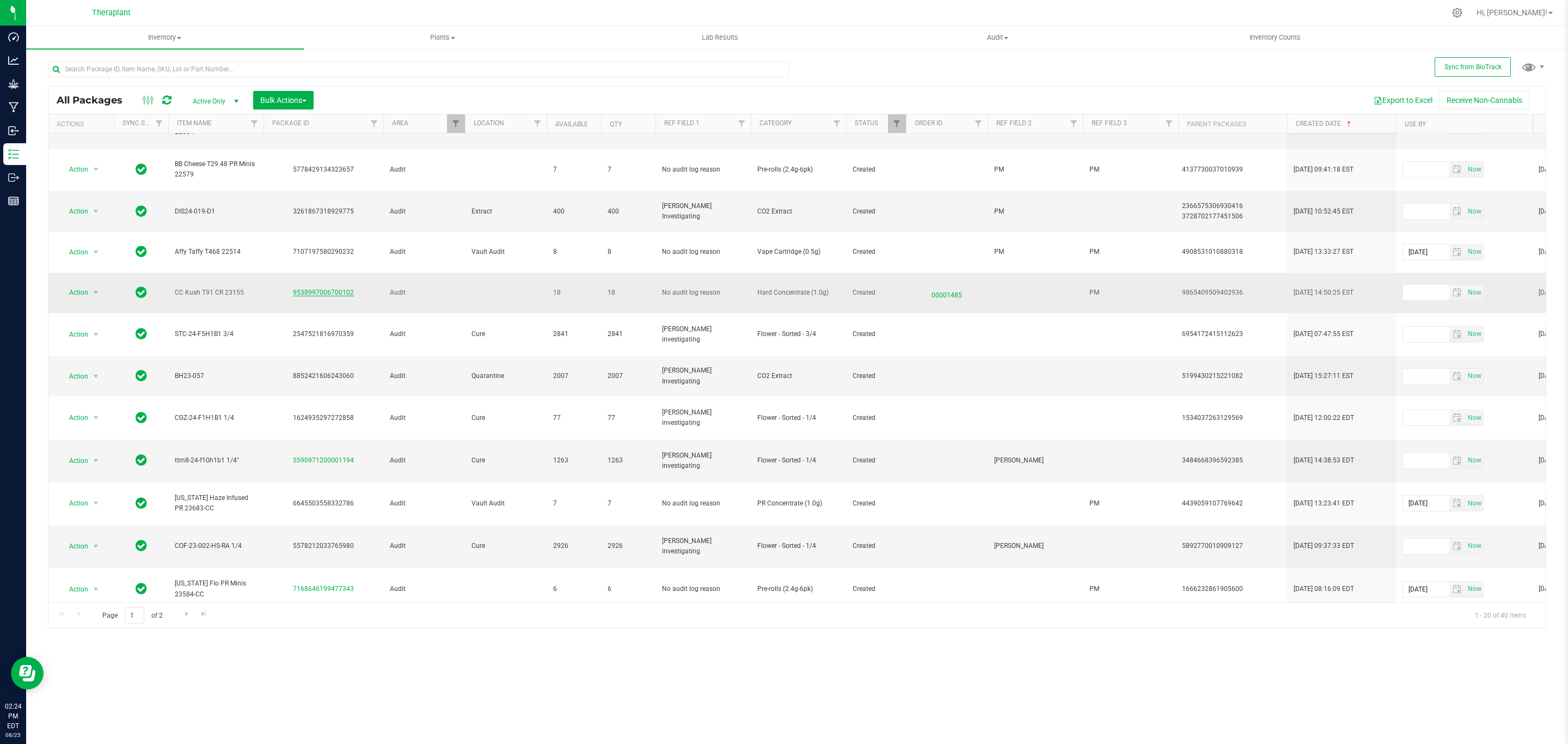
drag, startPoint x: 363, startPoint y: 234, endPoint x: 294, endPoint y: 243, distance: 69.6
click at [294, 273] on td "9538997006700102" at bounding box center [323, 293] width 120 height 41
drag, startPoint x: 366, startPoint y: 241, endPoint x: 294, endPoint y: 239, distance: 72.0
click at [294, 287] on div "9538997006700102" at bounding box center [323, 292] width 123 height 10
click at [98, 288] on span "select" at bounding box center [96, 292] width 9 height 9
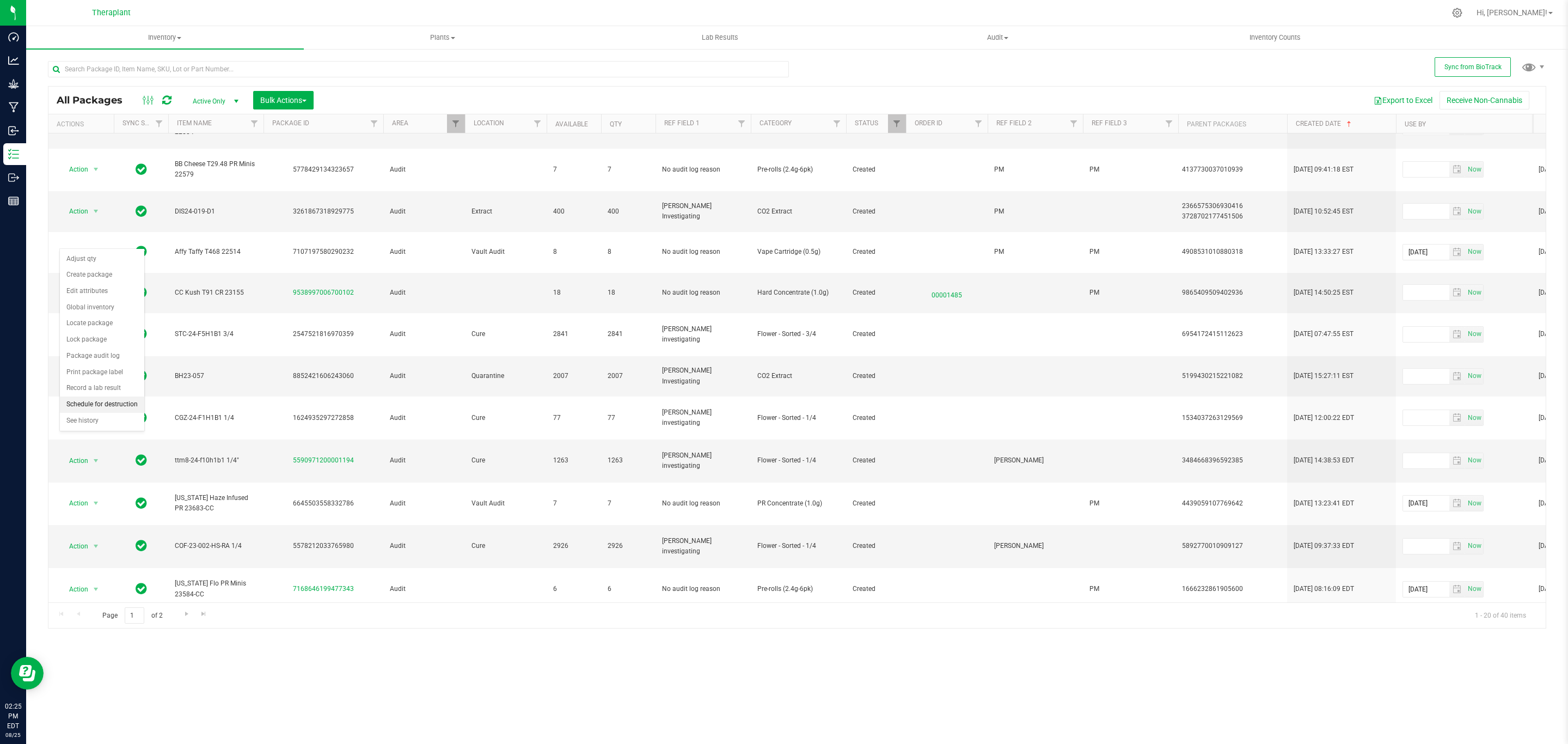
click at [108, 402] on li "Schedule for destruction" at bounding box center [102, 404] width 85 height 16
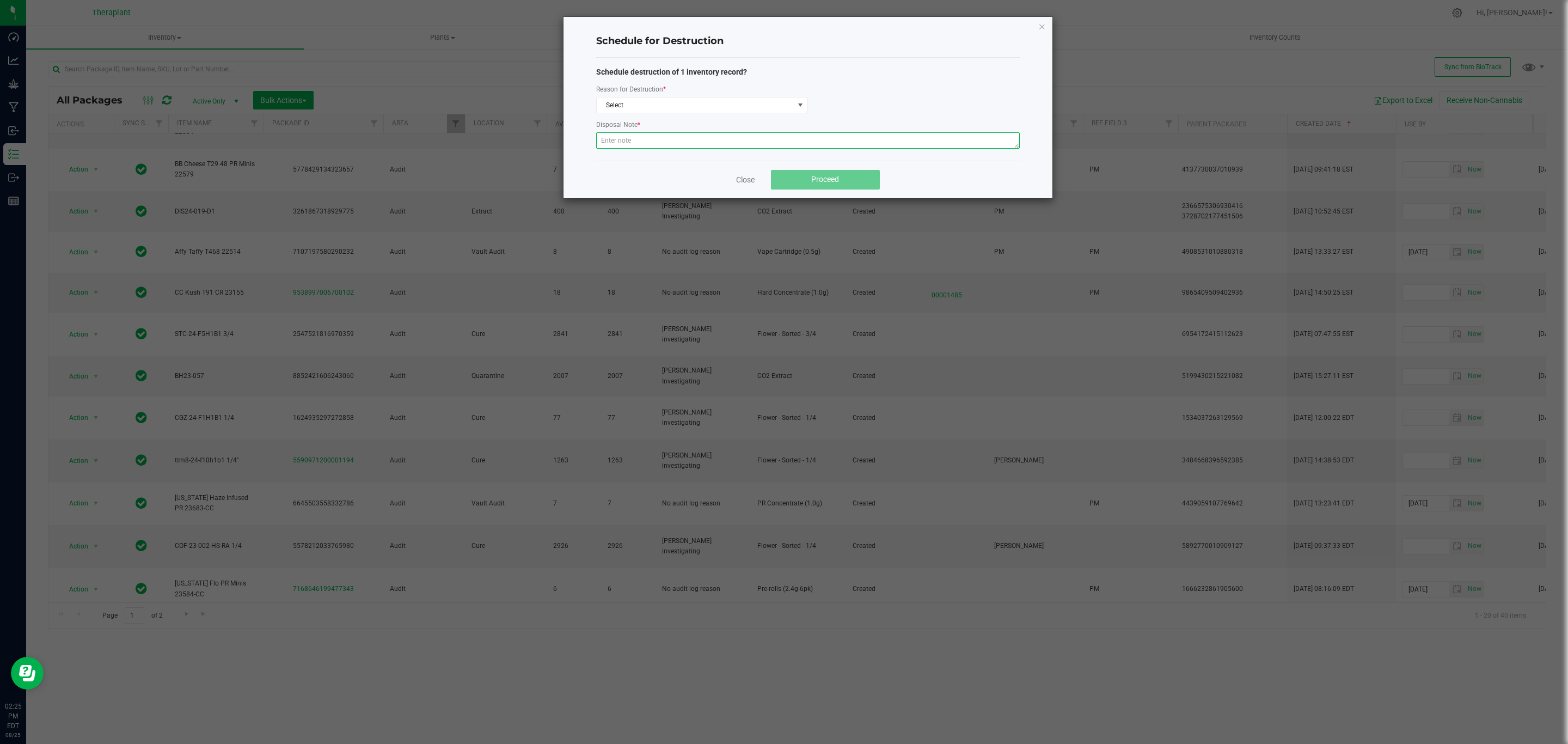
click at [695, 148] on textarea at bounding box center [808, 140] width 423 height 16
paste textarea "Returned product historically destroyed during a bioserv waste event."
type textarea "Returned product historically destroyed during a bioserv waste event."
click at [725, 111] on span "Select" at bounding box center [695, 105] width 197 height 16
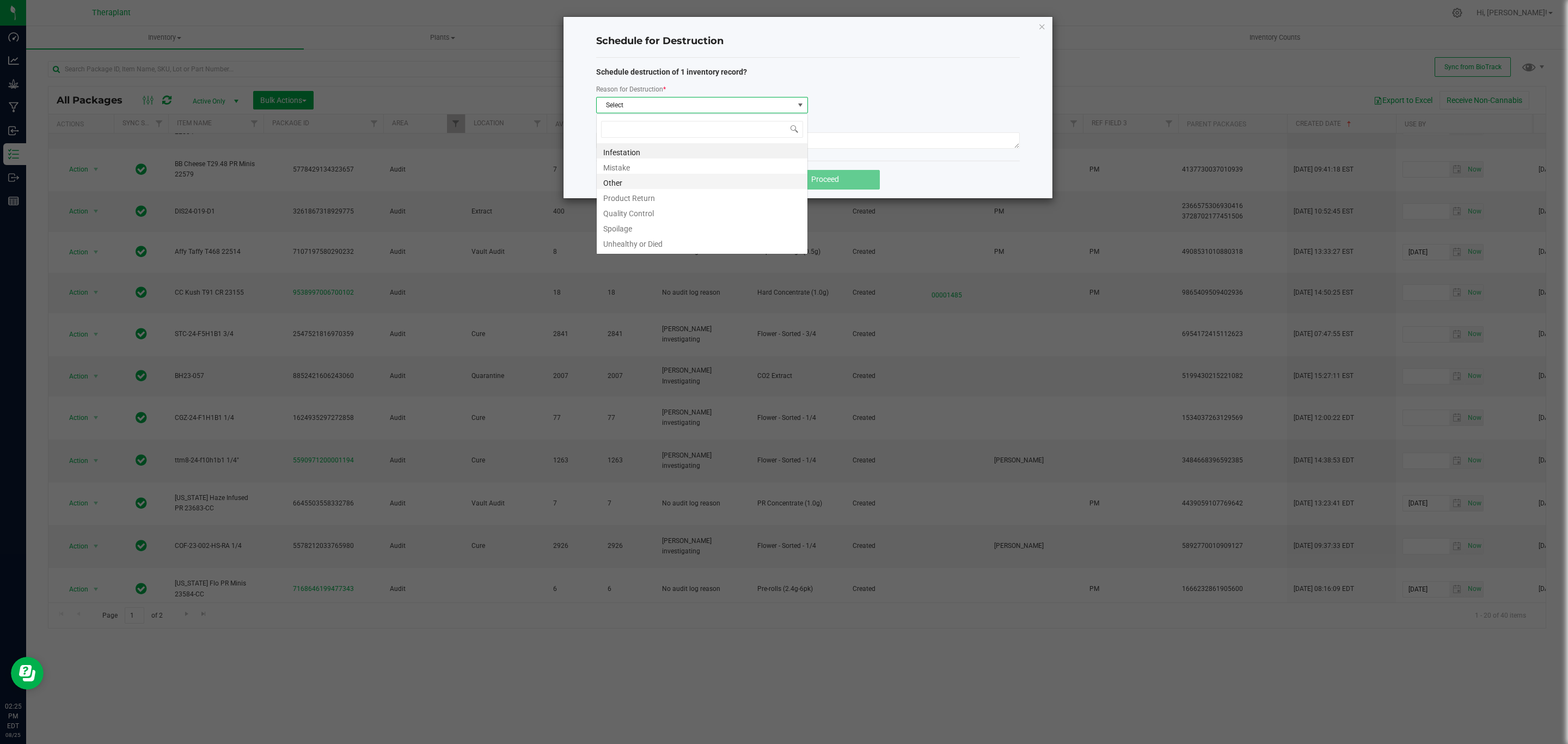
scroll to position [16, 211]
click at [638, 197] on li "Product Return" at bounding box center [701, 196] width 210 height 16
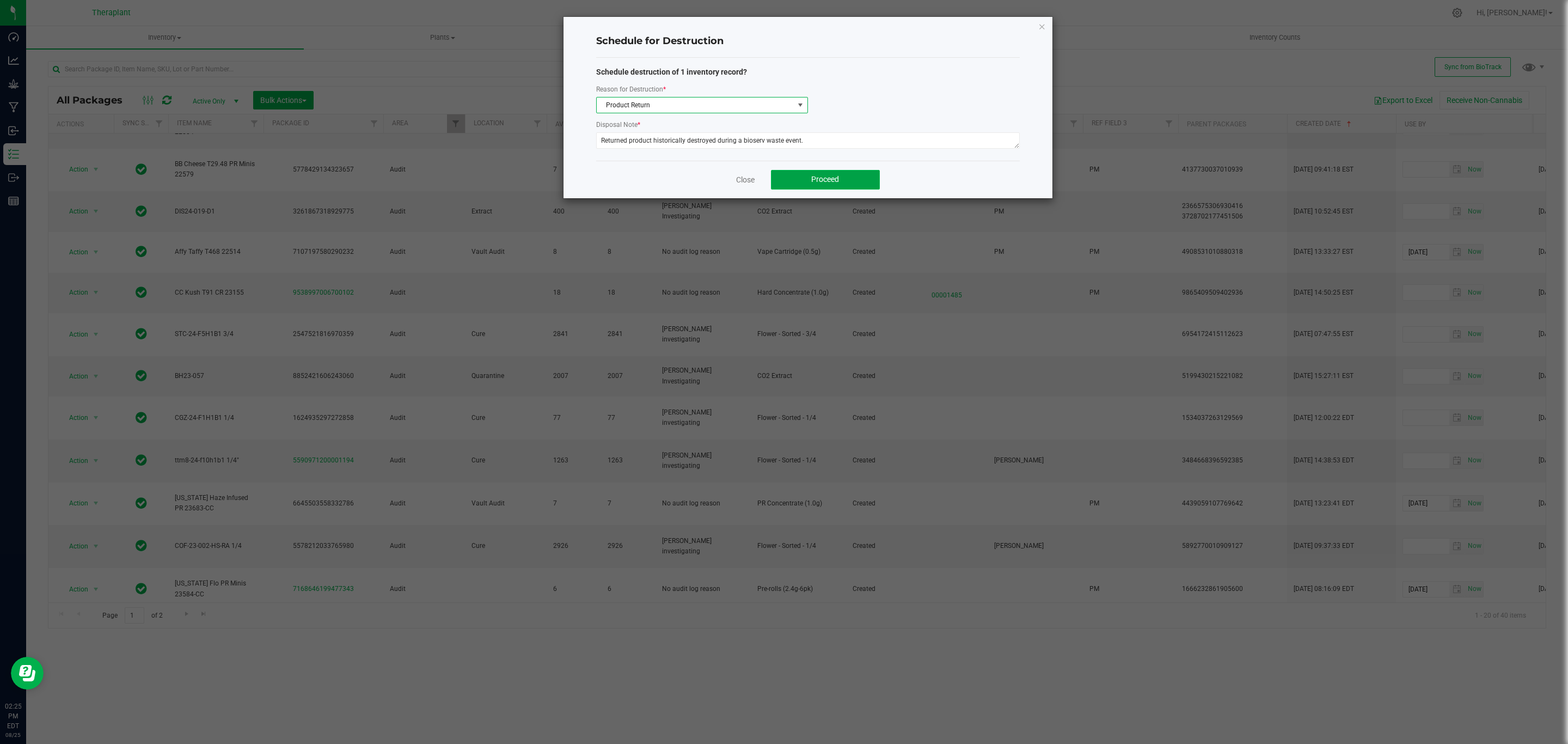
click at [809, 178] on button "Proceed" at bounding box center [826, 179] width 109 height 19
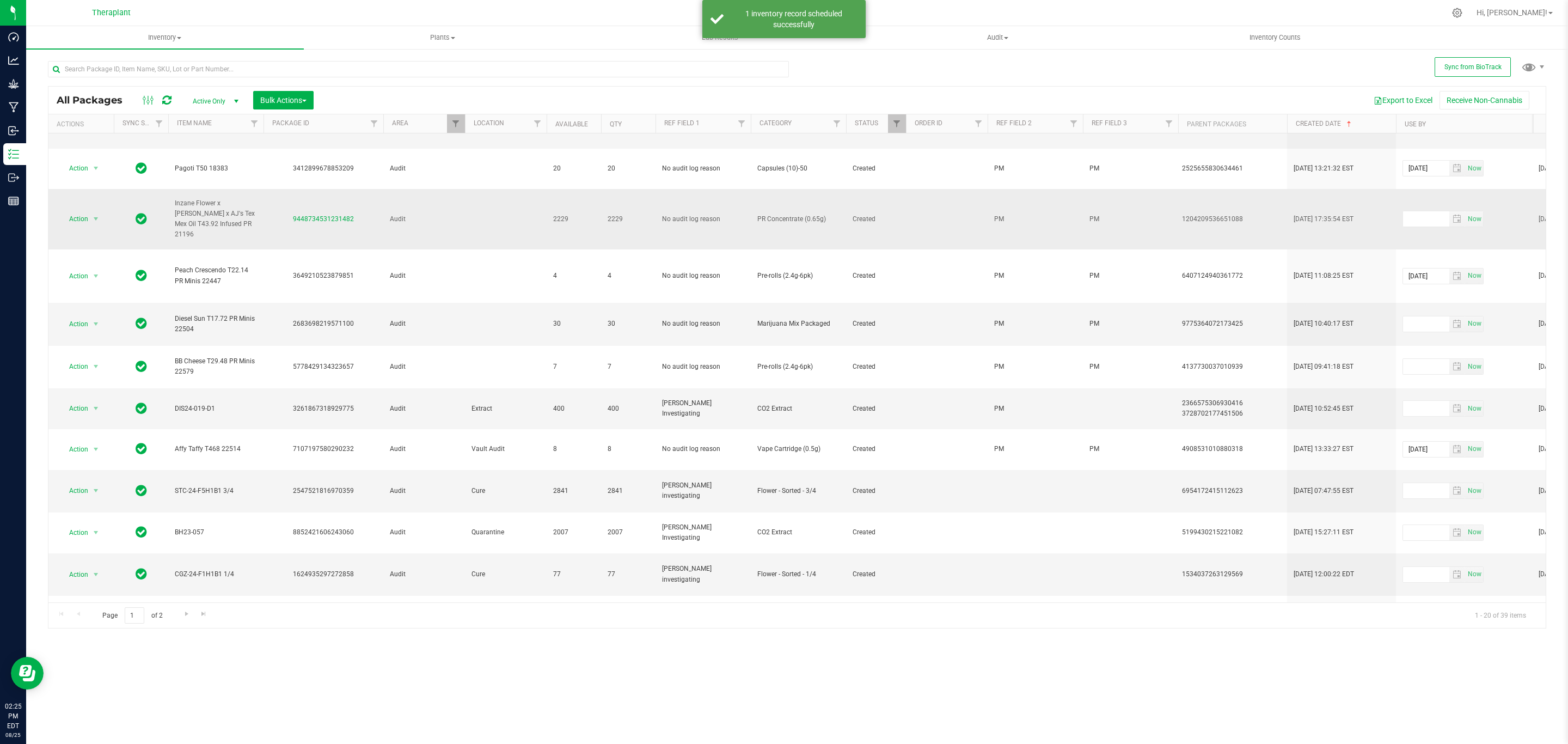
scroll to position [360, 0]
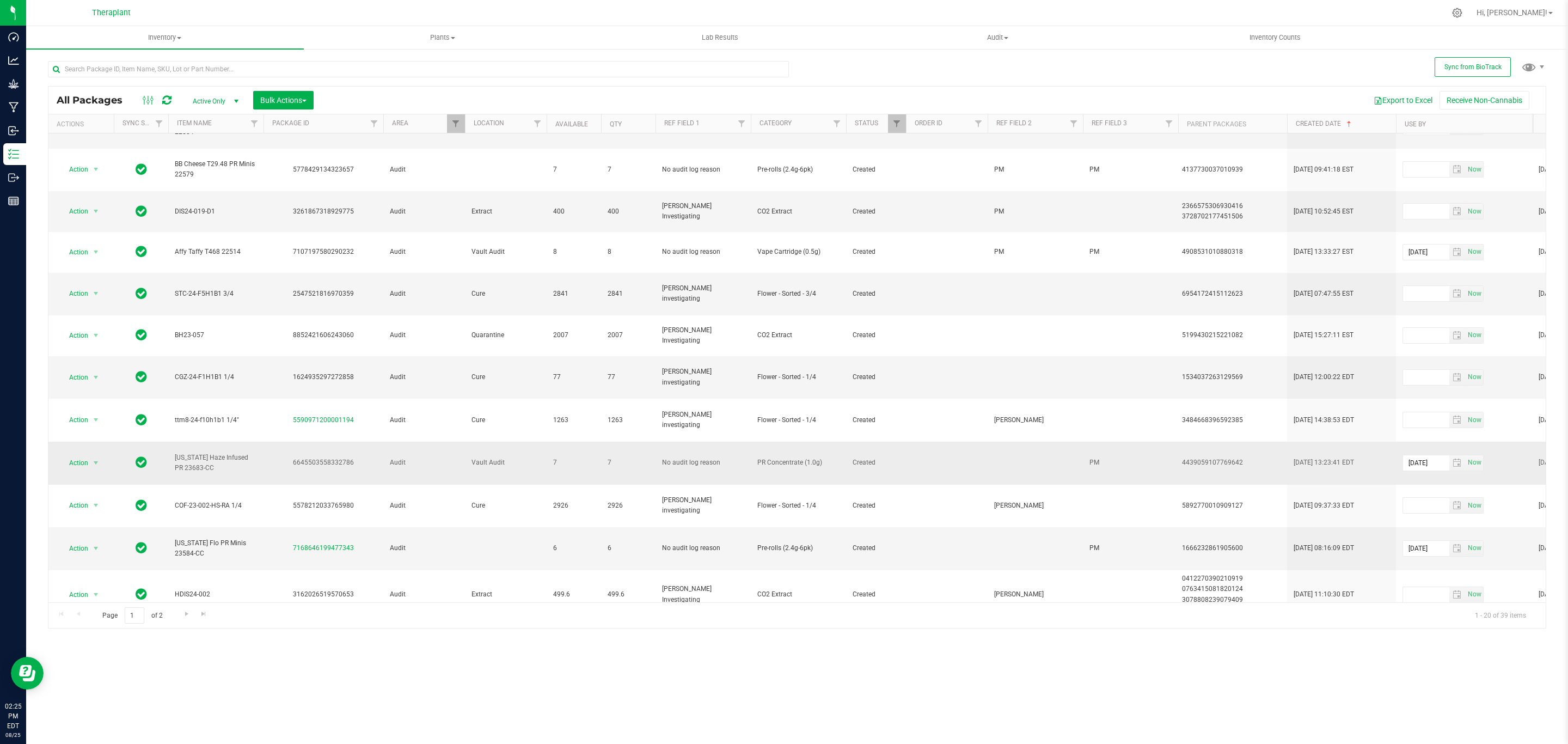
drag, startPoint x: 361, startPoint y: 402, endPoint x: 294, endPoint y: 402, distance: 67.0
click at [294, 457] on div "6645503558332786" at bounding box center [323, 462] width 123 height 10
click at [1016, 442] on td at bounding box center [1035, 463] width 96 height 43
type input "PM"
click at [1029, 479] on div "All Packages Active Only Active Only Lab Samples Locked All External Internal B…" at bounding box center [797, 357] width 1498 height 543
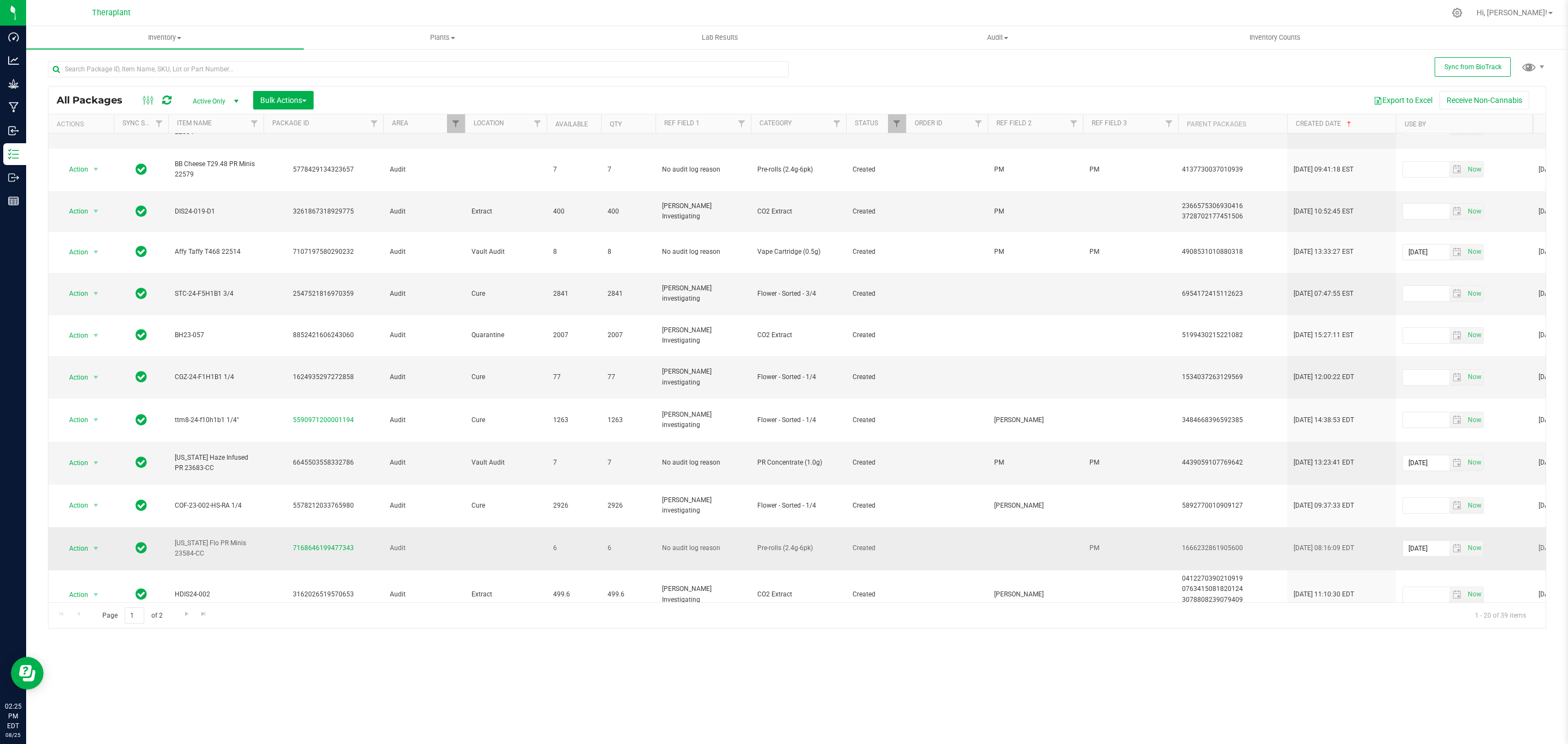
drag, startPoint x: 370, startPoint y: 487, endPoint x: 293, endPoint y: 489, distance: 77.0
click at [293, 543] on div "7168646199477343" at bounding box center [323, 548] width 123 height 10
click at [78, 541] on span "Action" at bounding box center [74, 548] width 30 height 16
click at [86, 503] on li "Adjust qty" at bounding box center [102, 506] width 85 height 16
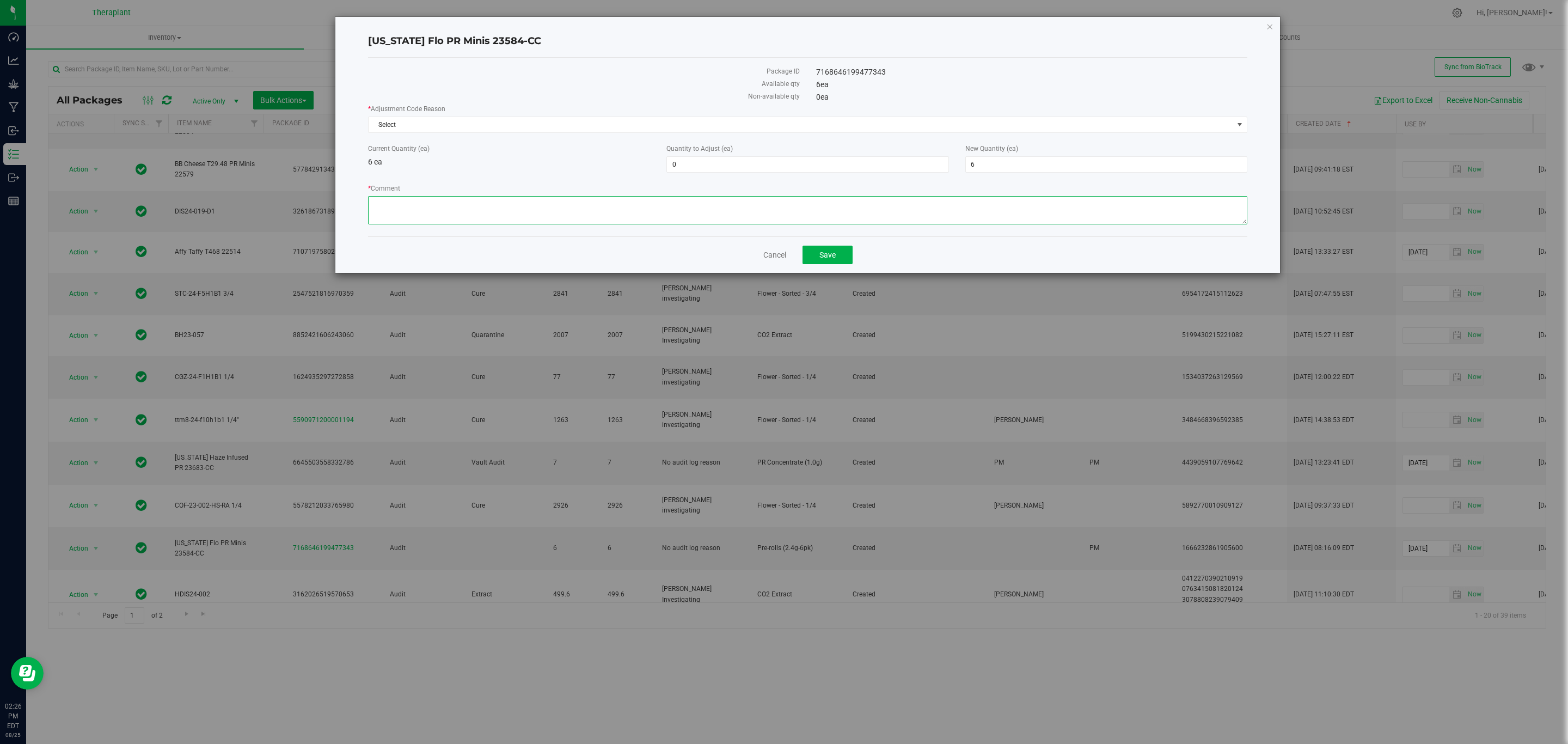
click at [530, 216] on textarea "* Comment" at bounding box center [808, 210] width 879 height 28
type textarea "This package was incorrectly adjusted up"
click at [1005, 162] on span "6 6" at bounding box center [1106, 164] width 282 height 16
click at [1005, 162] on input "6" at bounding box center [1107, 165] width 281 height 16
type input "0"
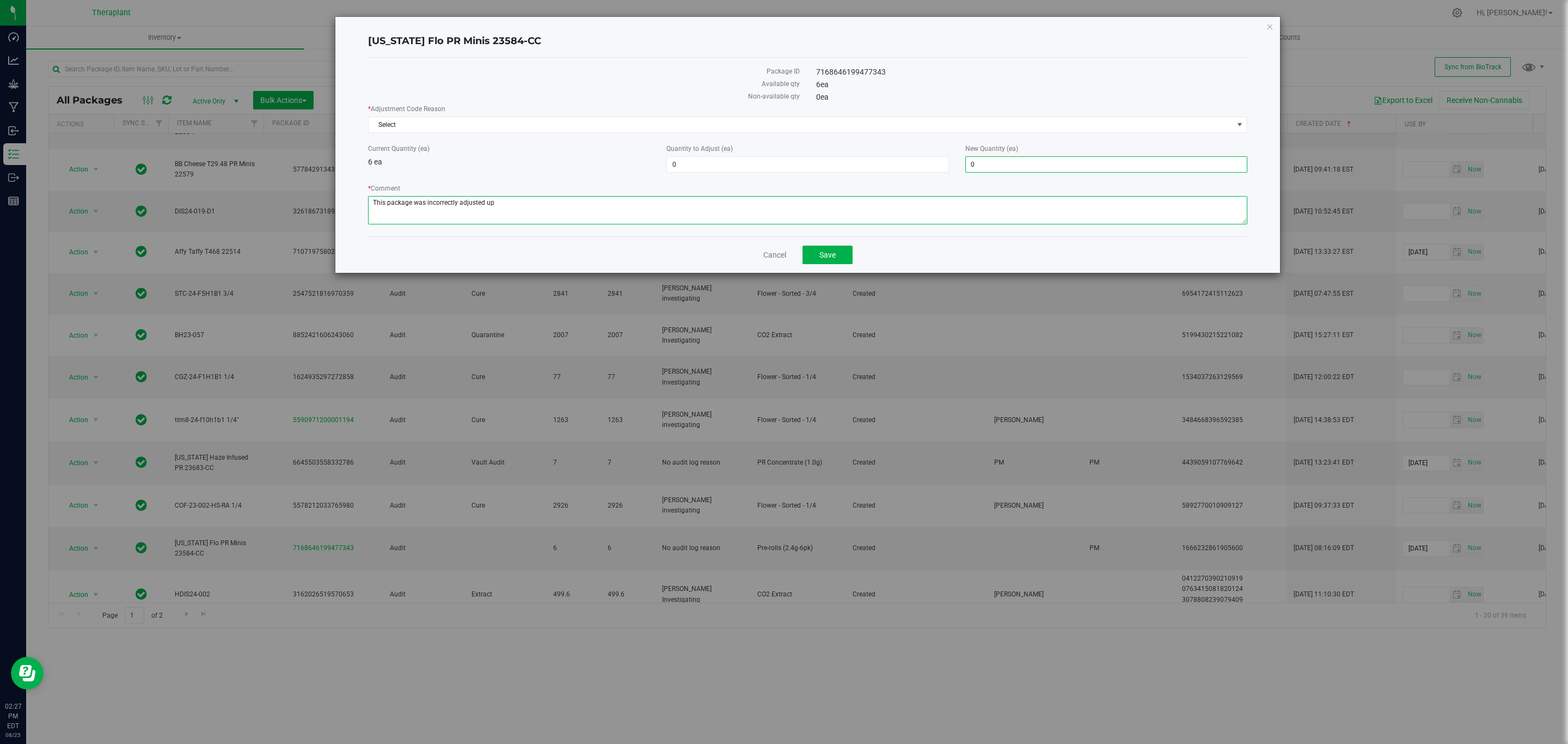
type input "-6"
type input "0"
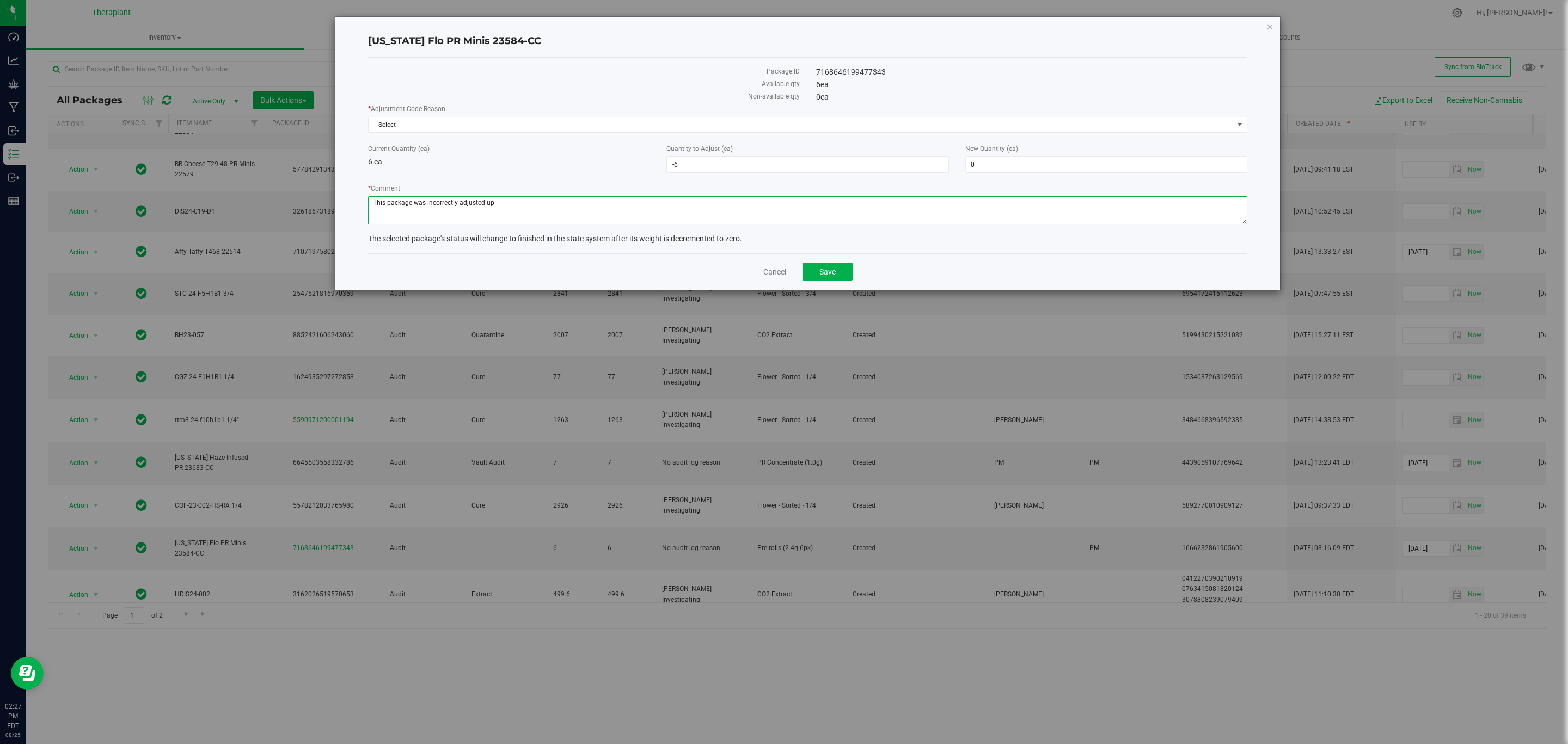
click at [675, 221] on textarea "* Comment" at bounding box center [808, 210] width 879 height 28
click at [624, 209] on textarea "* Comment" at bounding box center [808, 210] width 879 height 28
click at [718, 208] on textarea "* Comment" at bounding box center [808, 210] width 879 height 28
type textarea "This package was incorrectly adjusted up a net of 6 units by a.farnum on 8/2/20…"
click at [1002, 163] on span "0 0" at bounding box center [1106, 164] width 282 height 16
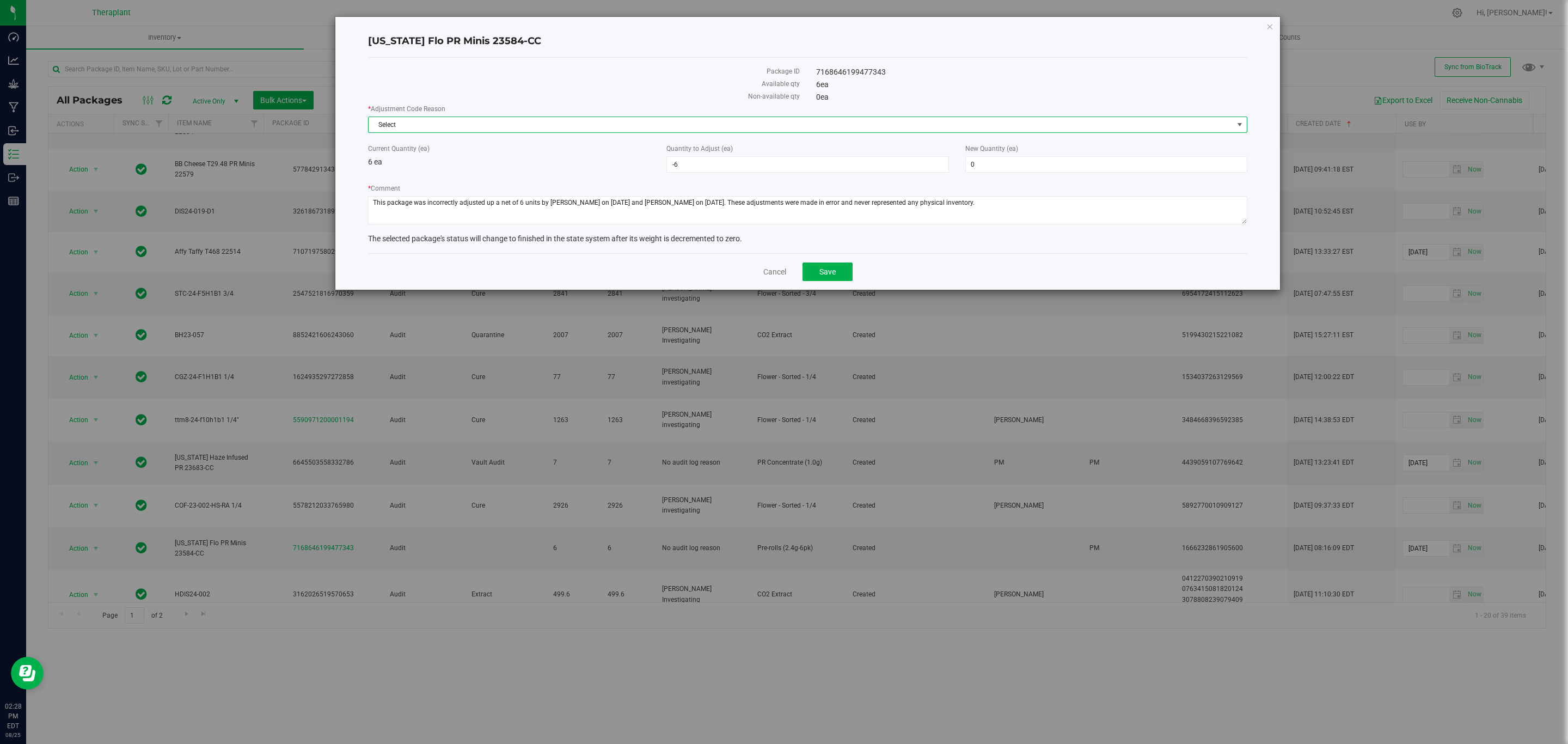
click at [1005, 123] on span "Select" at bounding box center [801, 125] width 864 height 16
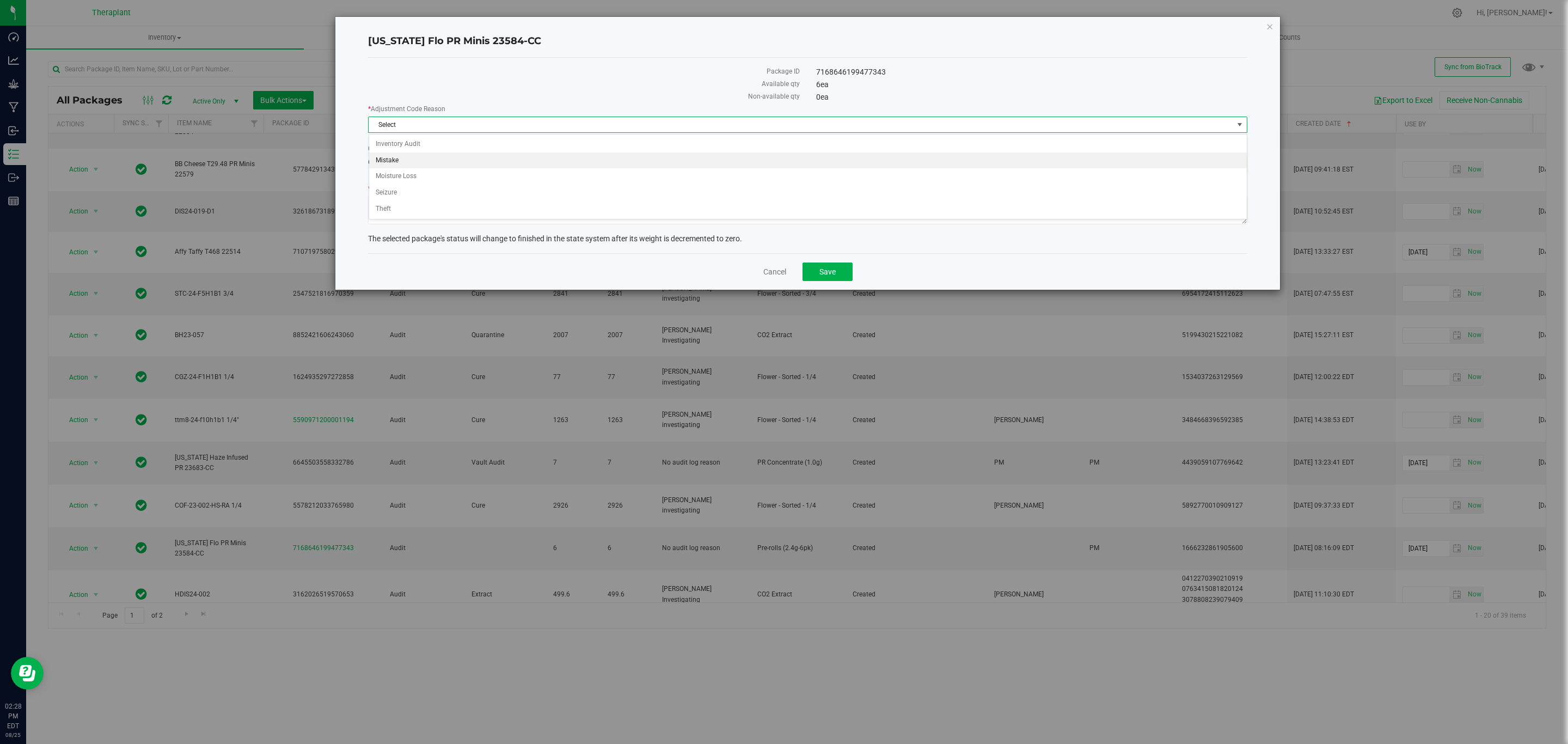
click at [399, 157] on li "Mistake" at bounding box center [808, 160] width 878 height 16
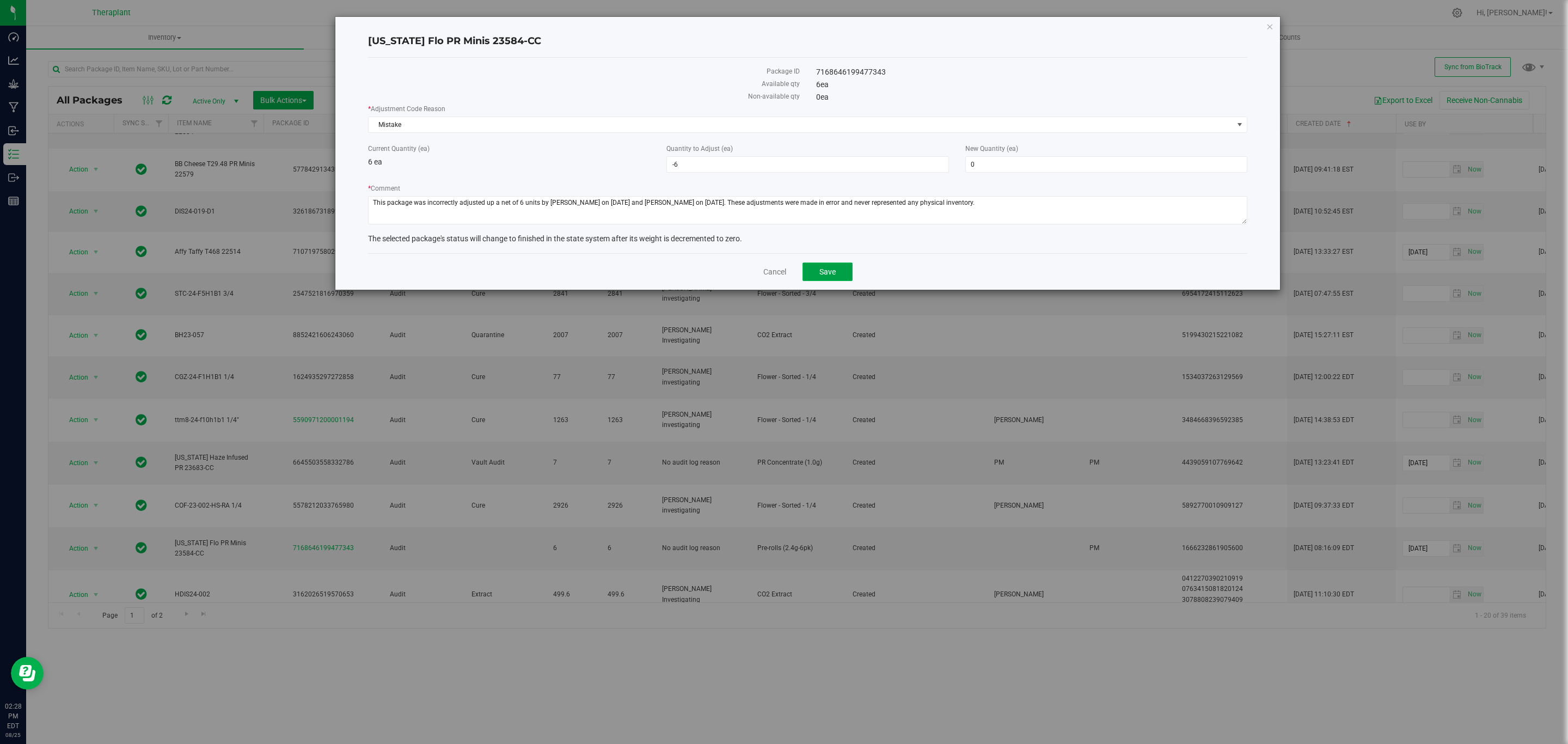
click at [812, 272] on button "Save" at bounding box center [827, 272] width 50 height 19
